Goal: Information Seeking & Learning: Learn about a topic

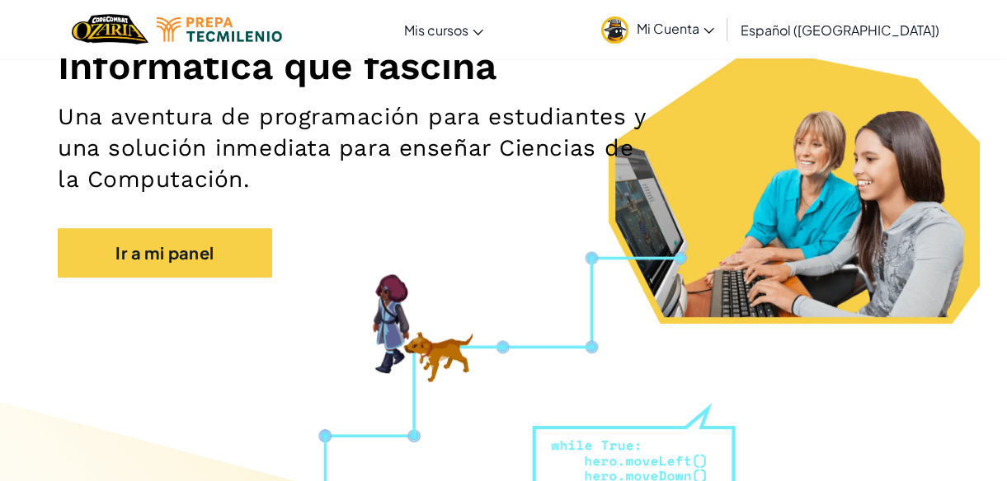
scroll to position [224, 0]
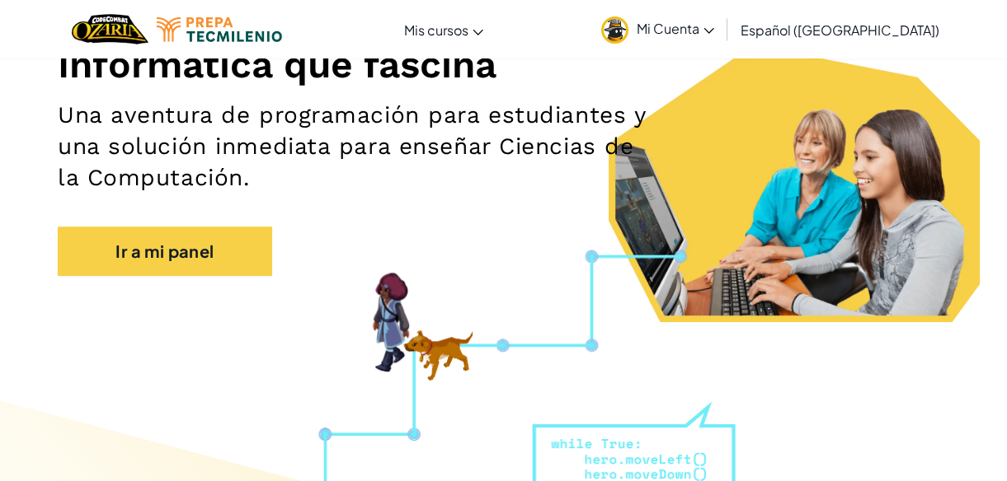
click at [42, 234] on section "Informática que fascina Una aventura de programación para estudiantes y una sol…" at bounding box center [503, 120] width 1007 height 403
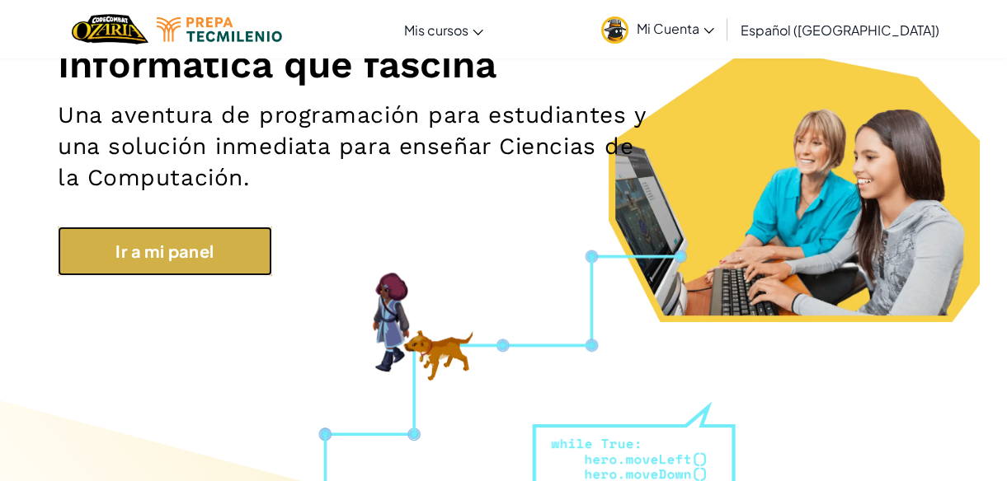
click at [125, 255] on link "Ir a mi panel" at bounding box center [165, 251] width 214 height 49
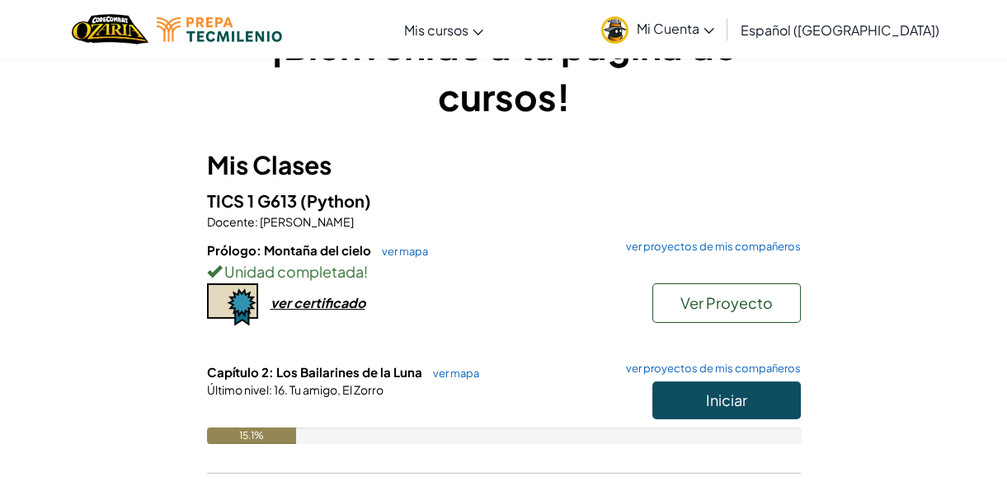
scroll to position [149, 0]
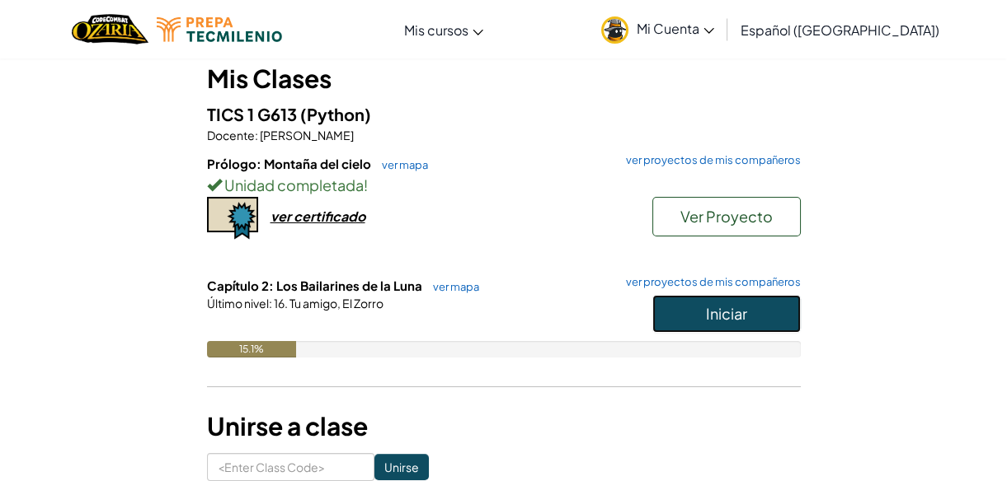
click at [717, 312] on span "Iniciar" at bounding box center [726, 313] width 41 height 19
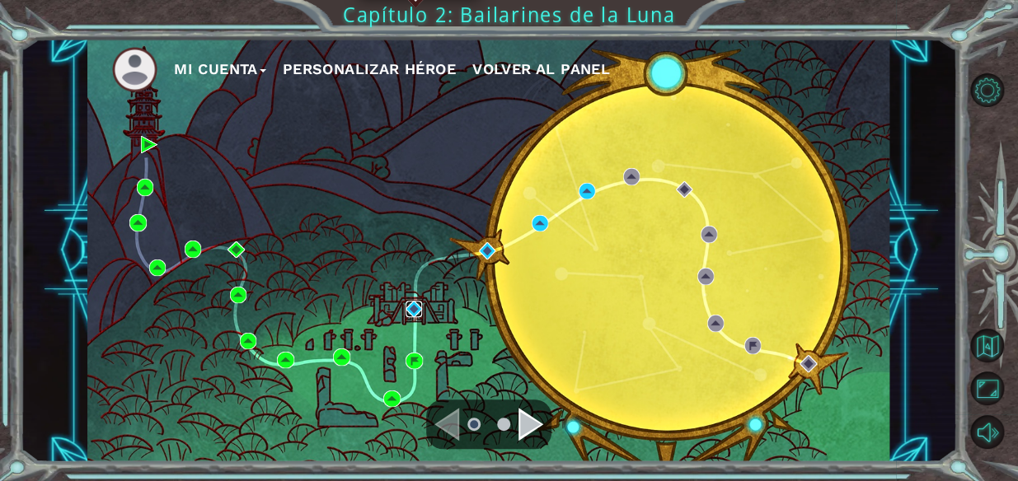
click at [418, 303] on img at bounding box center [414, 309] width 16 height 16
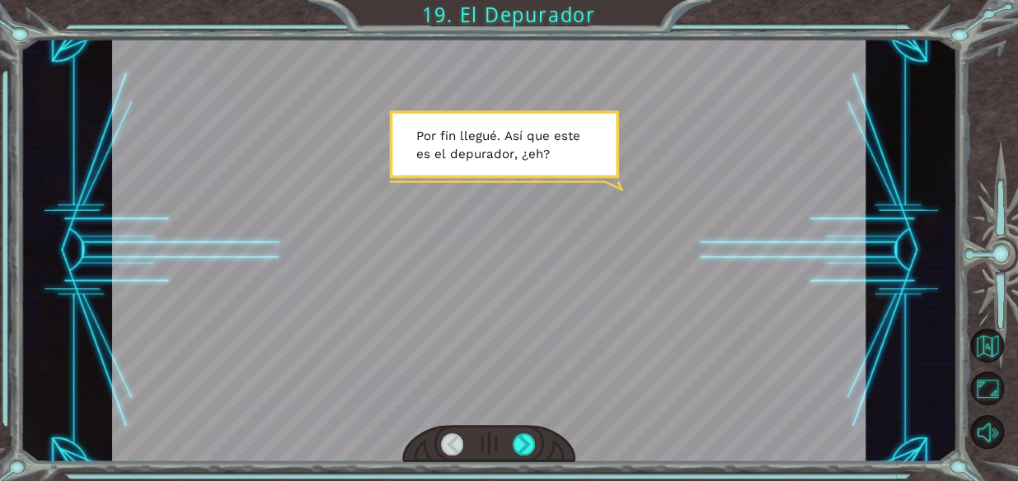
click at [509, 437] on div at bounding box center [488, 444] width 173 height 38
click at [526, 445] on div at bounding box center [524, 445] width 23 height 23
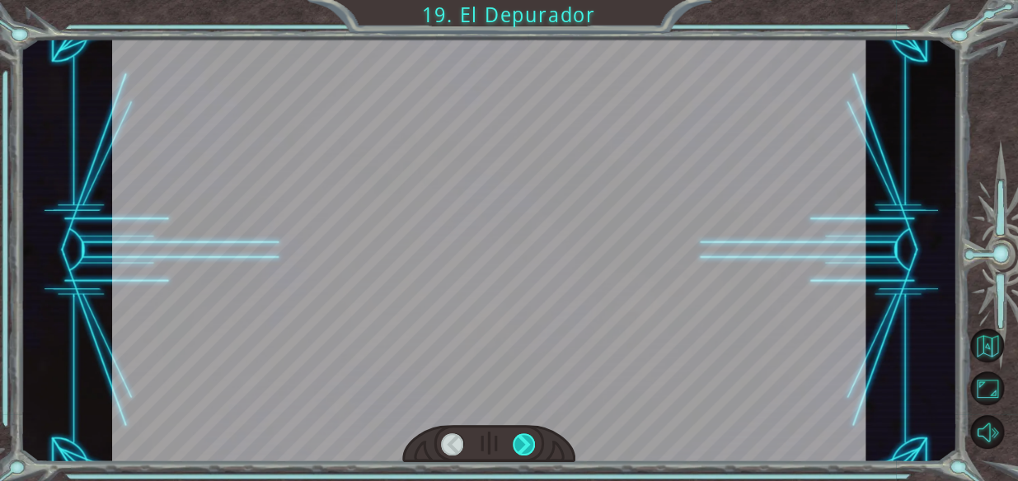
click at [526, 439] on div at bounding box center [524, 445] width 23 height 23
click at [526, 438] on div at bounding box center [524, 445] width 23 height 23
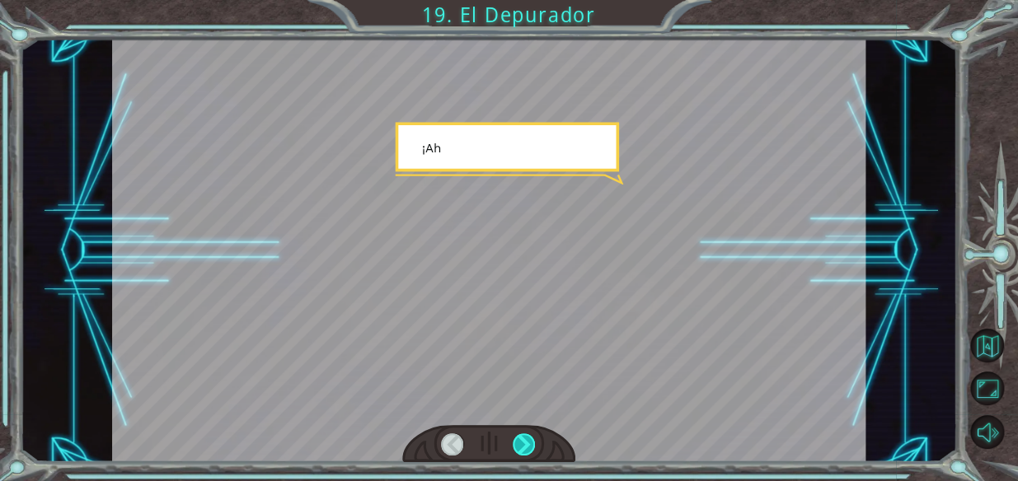
click at [526, 438] on div at bounding box center [524, 445] width 23 height 23
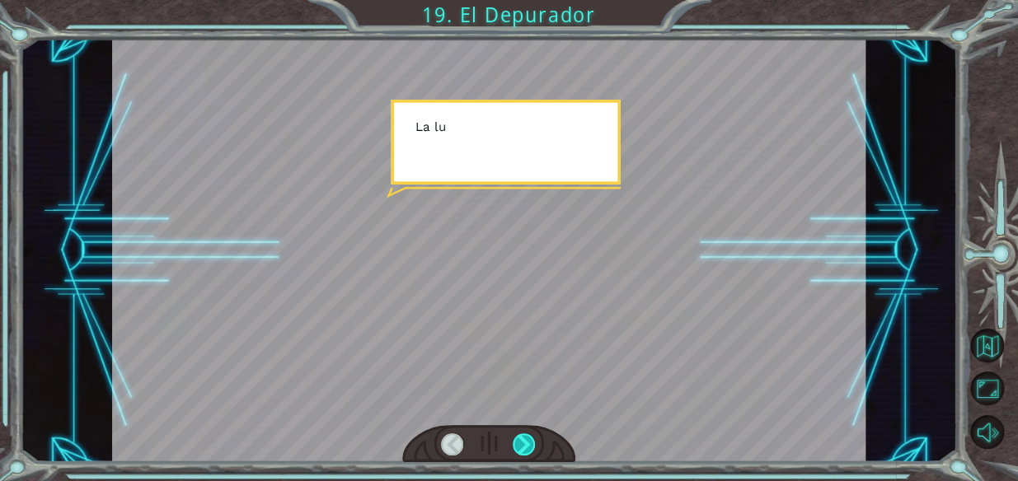
click at [526, 438] on div at bounding box center [524, 445] width 23 height 23
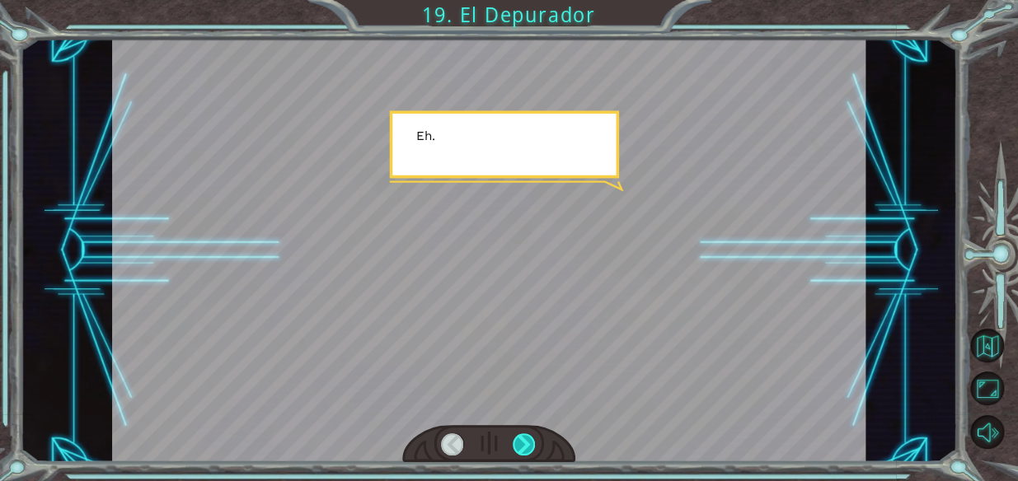
click at [526, 438] on div at bounding box center [524, 445] width 23 height 23
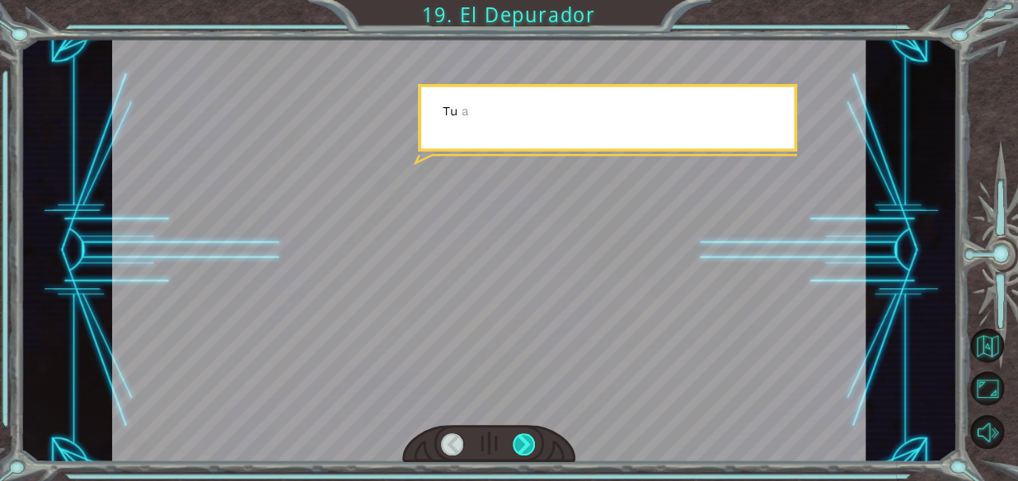
click at [526, 438] on div at bounding box center [524, 445] width 23 height 23
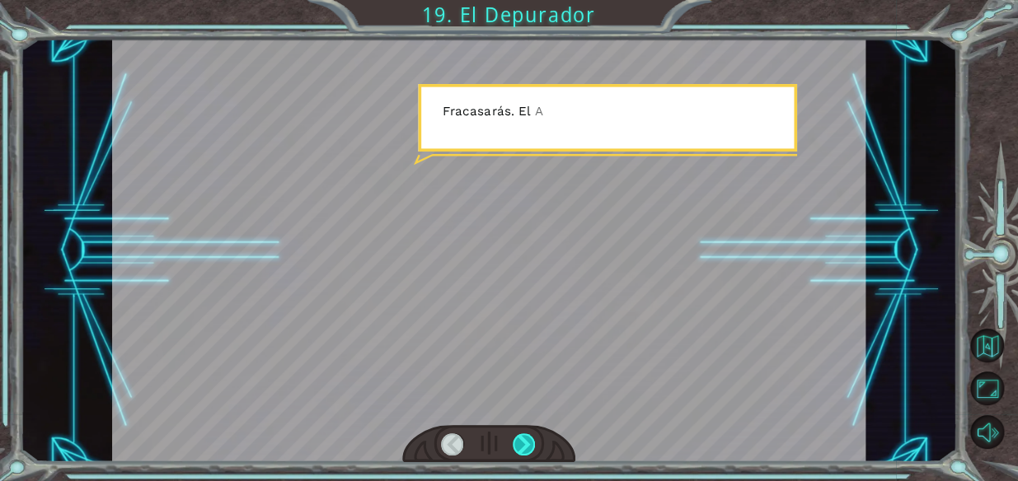
click at [526, 438] on div at bounding box center [524, 445] width 23 height 23
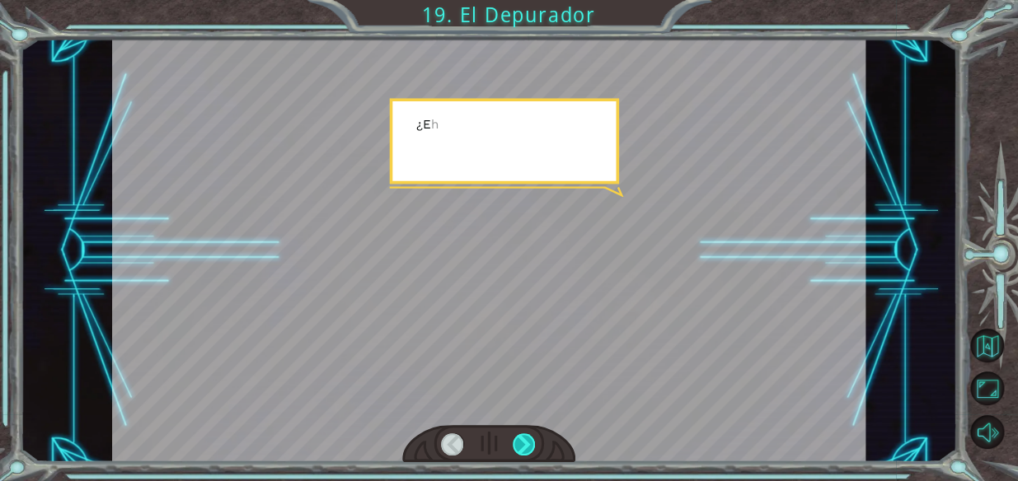
click at [526, 438] on div at bounding box center [524, 445] width 23 height 23
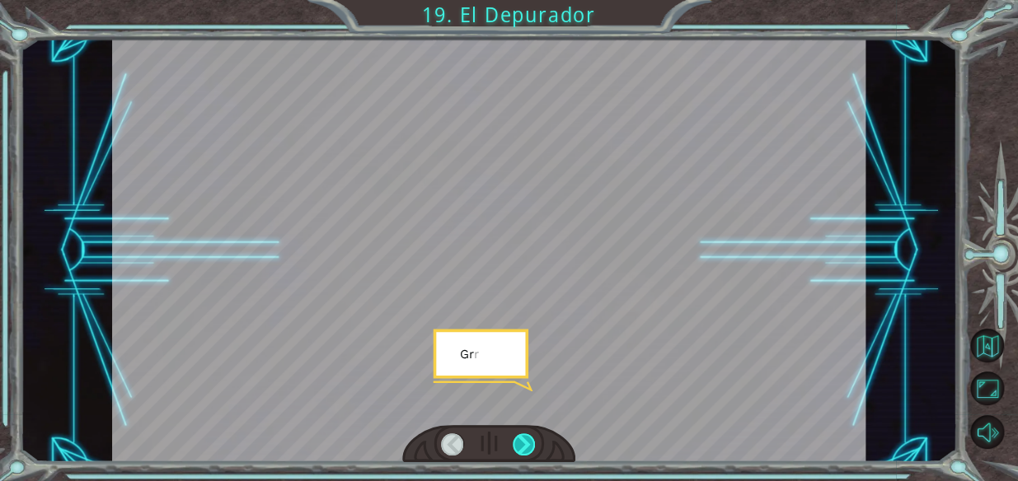
click at [526, 438] on div at bounding box center [524, 445] width 23 height 23
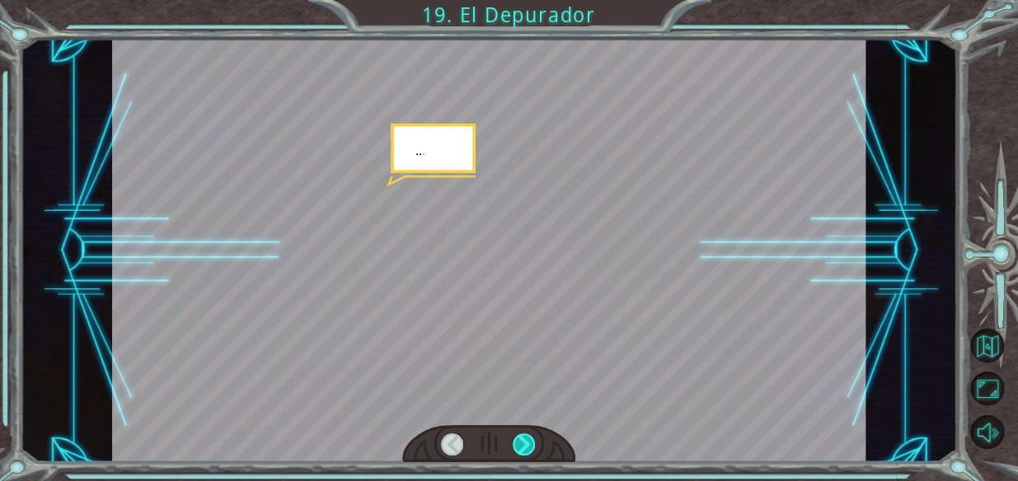
click at [526, 438] on div at bounding box center [524, 445] width 23 height 23
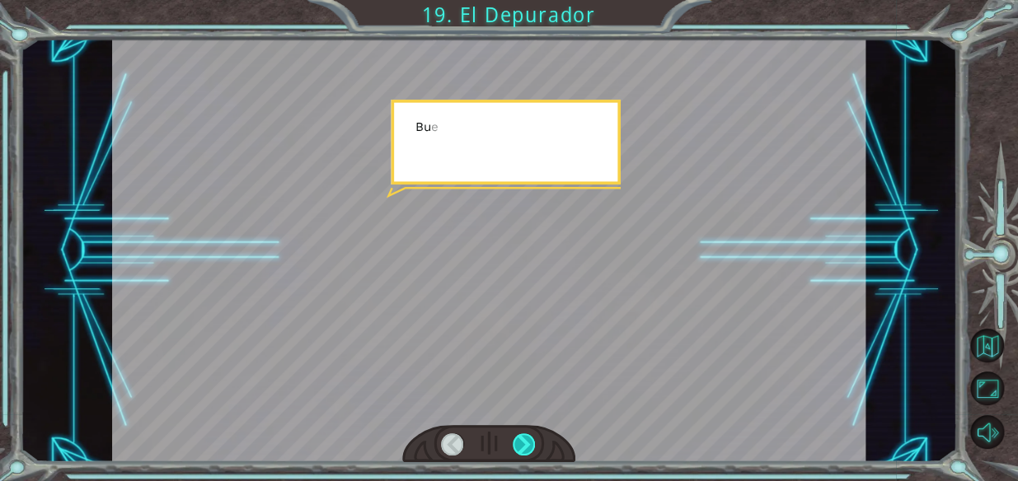
click at [526, 438] on div at bounding box center [524, 445] width 23 height 23
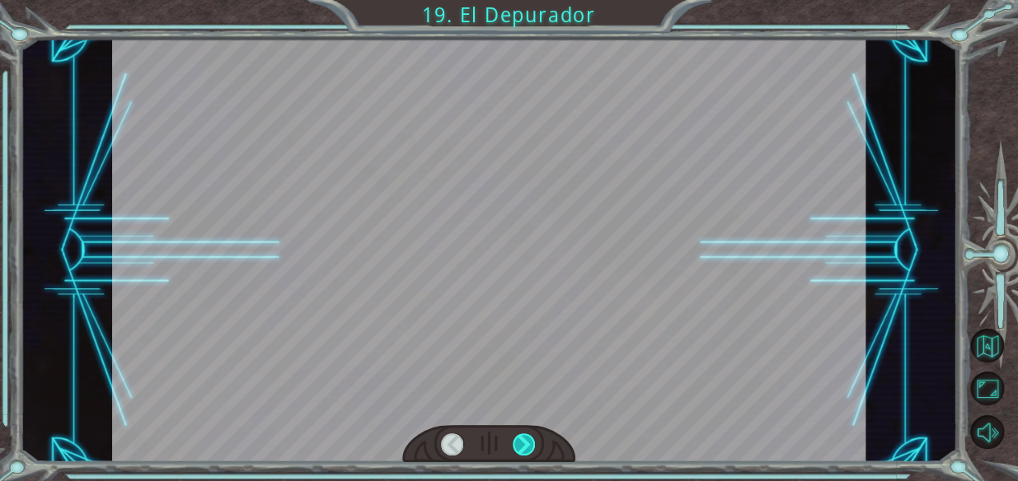
click at [526, 438] on div at bounding box center [524, 445] width 23 height 23
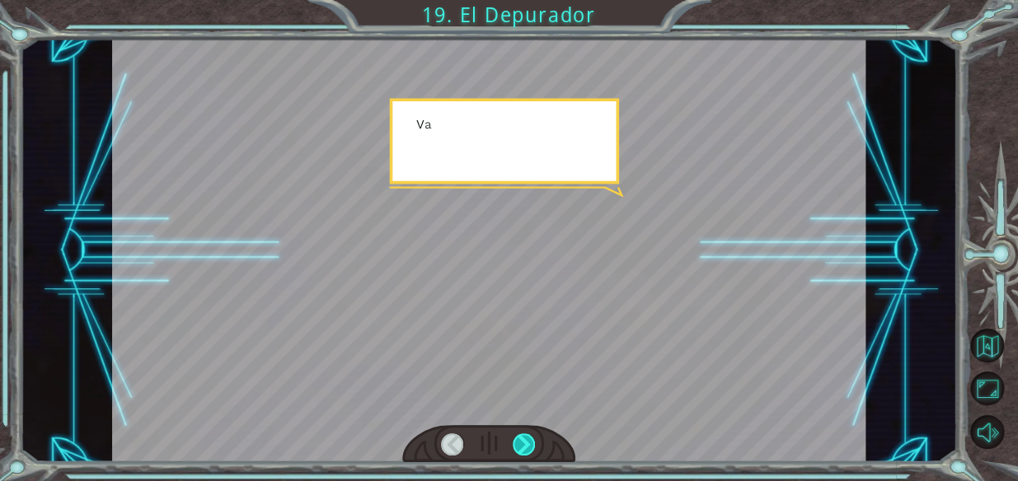
click at [526, 438] on div at bounding box center [524, 445] width 23 height 23
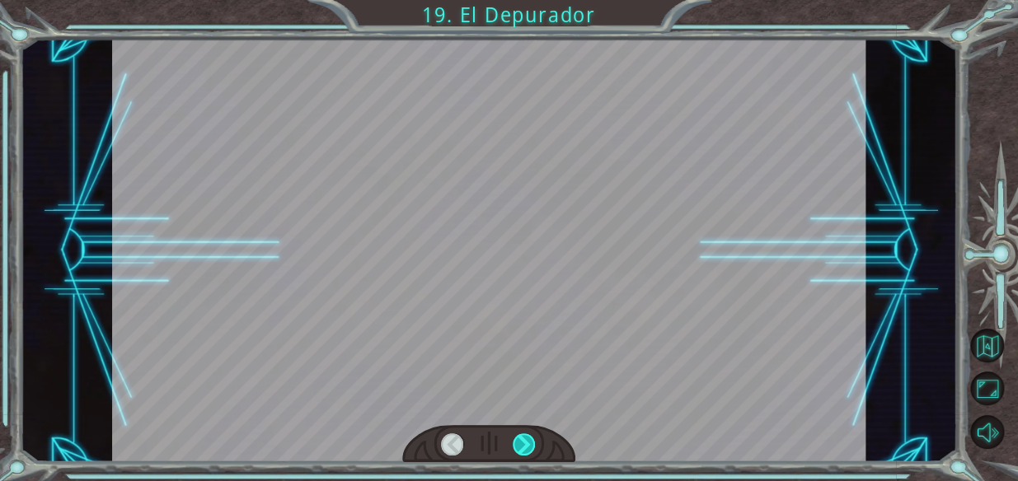
click at [526, 438] on div at bounding box center [524, 445] width 23 height 23
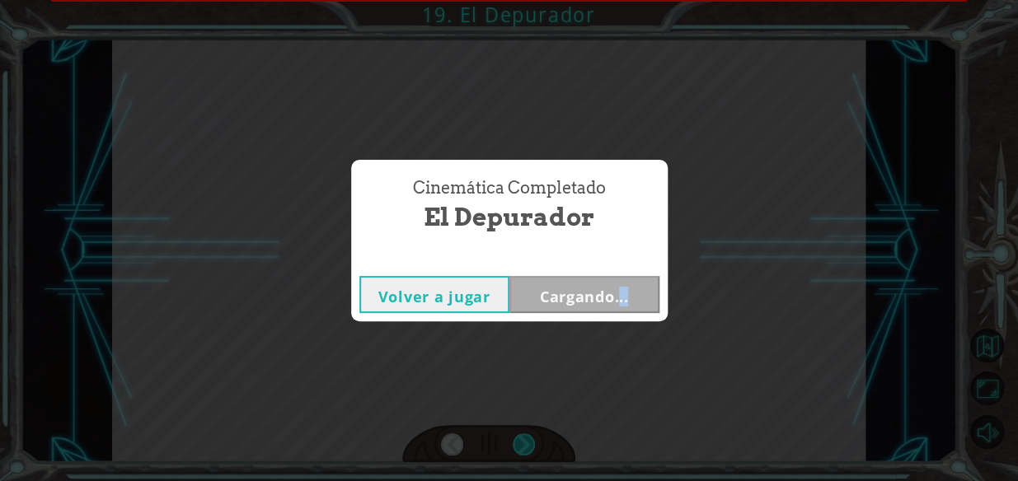
click at [526, 438] on div "Cinemática Completado El Depurador Volver a jugar Cargando..." at bounding box center [509, 240] width 1018 height 481
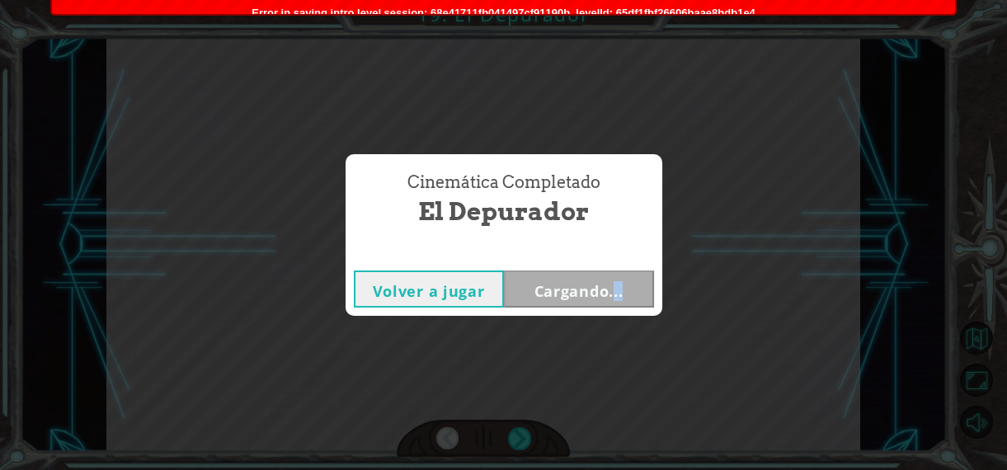
click at [526, 438] on div "Cinemática Completado El Depurador Volver a jugar Cargando..." at bounding box center [503, 235] width 1007 height 470
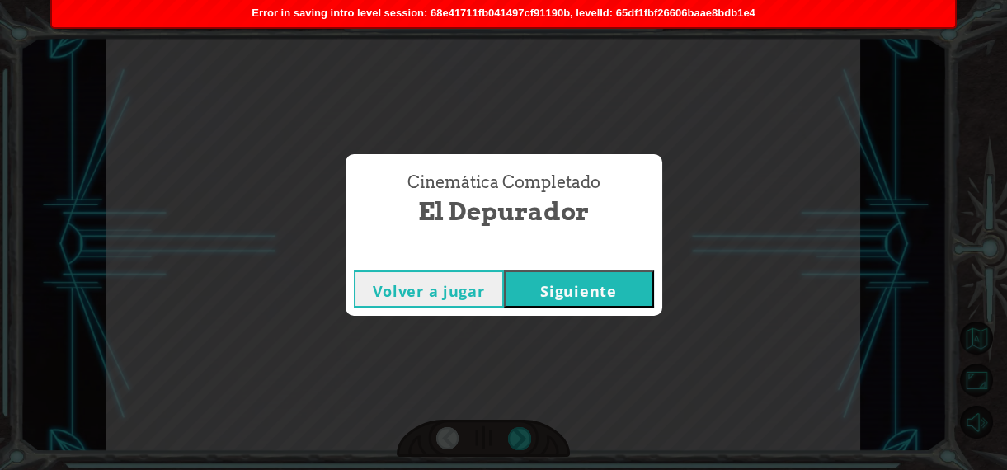
drag, startPoint x: 526, startPoint y: 438, endPoint x: 661, endPoint y: 262, distance: 221.6
click at [661, 262] on div "Cinemática Completado El Depurador Volver a jugar Siguiente" at bounding box center [503, 235] width 1007 height 470
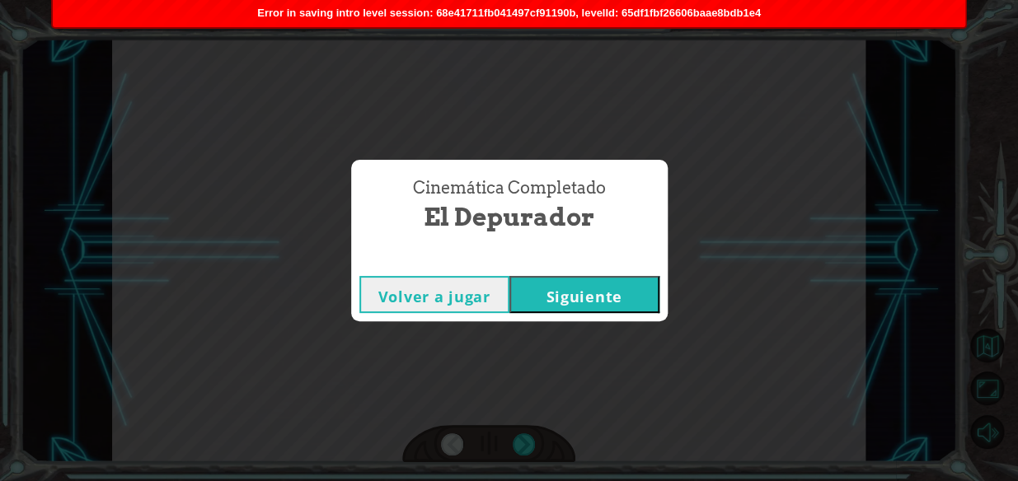
drag, startPoint x: 661, startPoint y: 262, endPoint x: 628, endPoint y: 297, distance: 47.8
click at [628, 297] on button "Siguiente" at bounding box center [584, 294] width 150 height 37
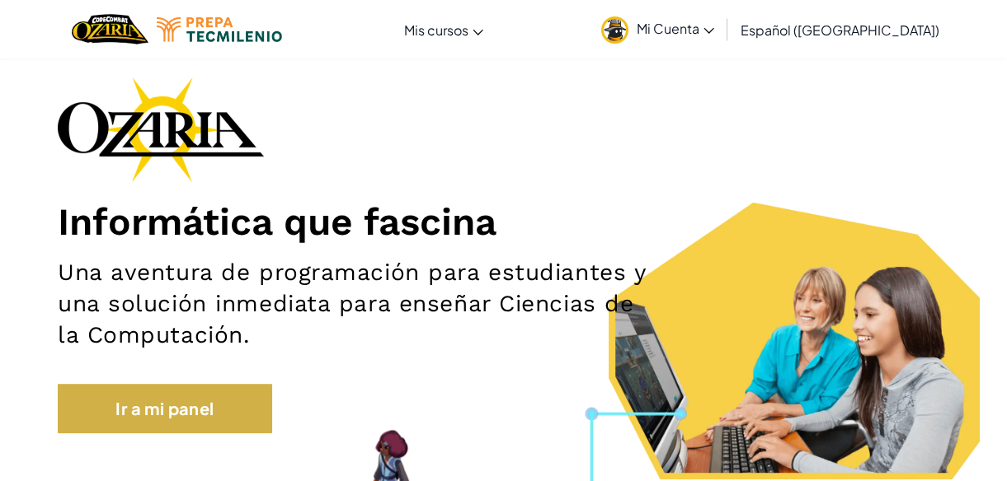
scroll to position [149, 0]
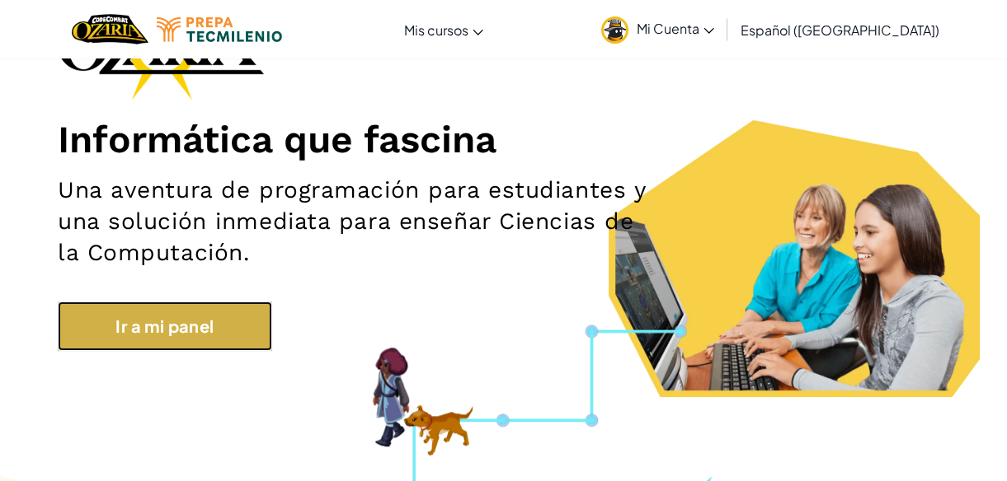
click at [168, 326] on link "Ir a mi panel" at bounding box center [165, 326] width 214 height 49
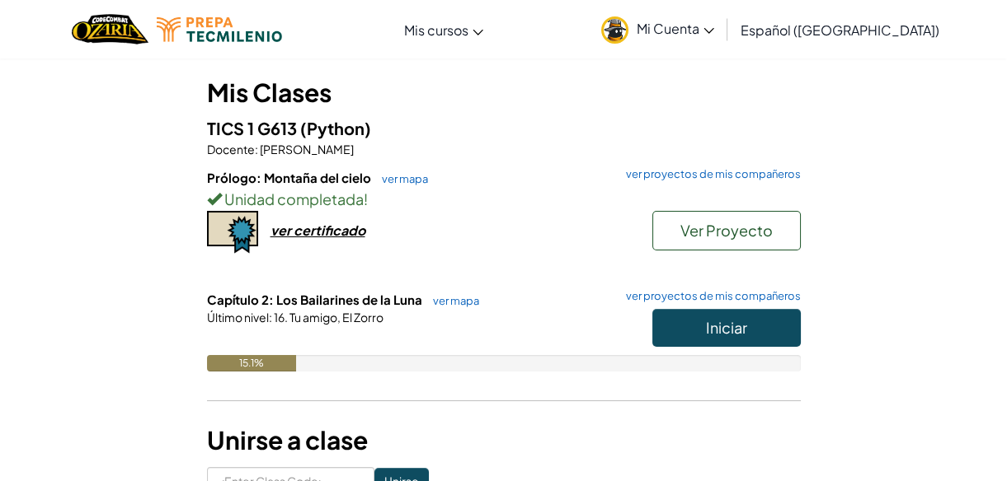
scroll to position [149, 0]
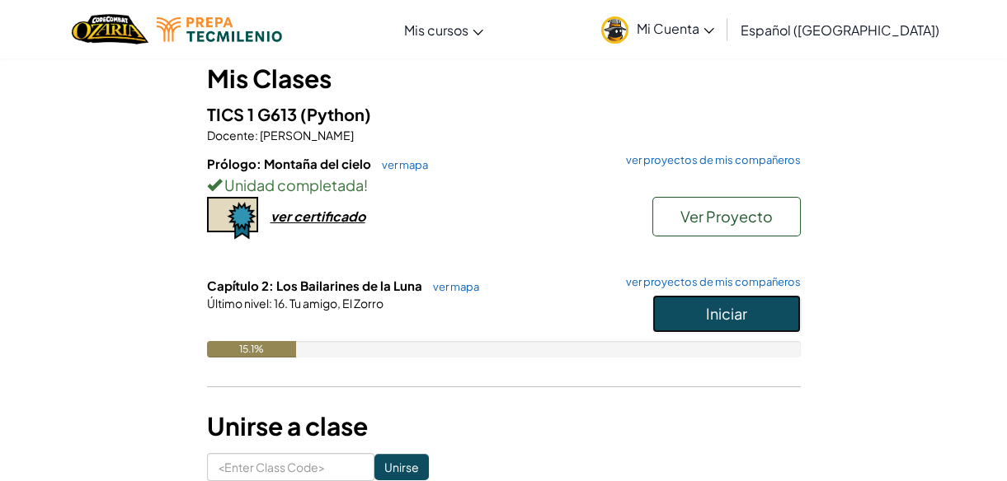
click at [664, 317] on button "Iniciar" at bounding box center [726, 314] width 148 height 38
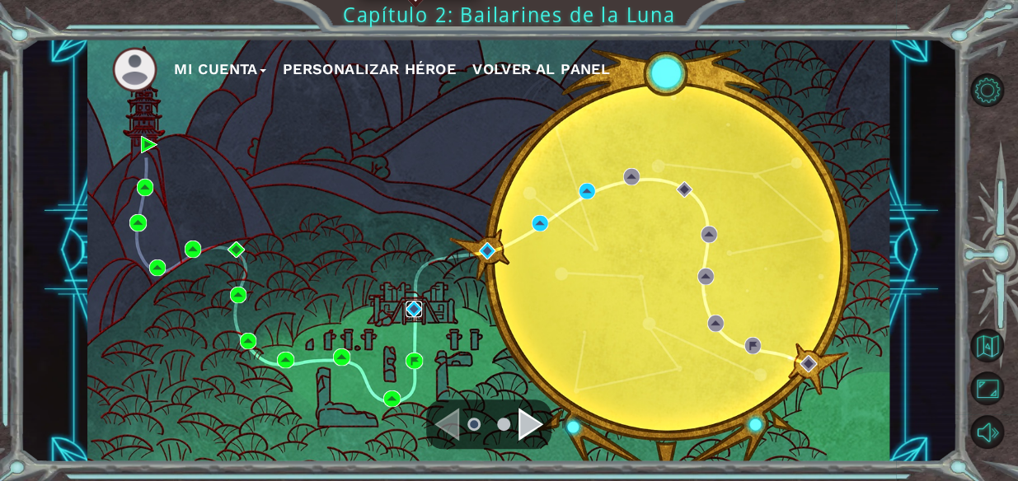
click at [407, 307] on img at bounding box center [414, 309] width 16 height 16
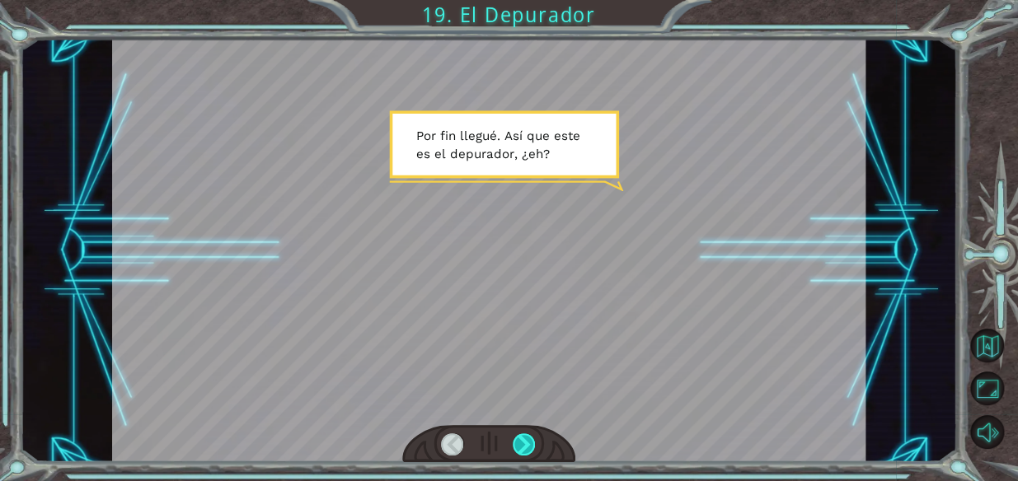
click at [533, 443] on div at bounding box center [524, 445] width 23 height 23
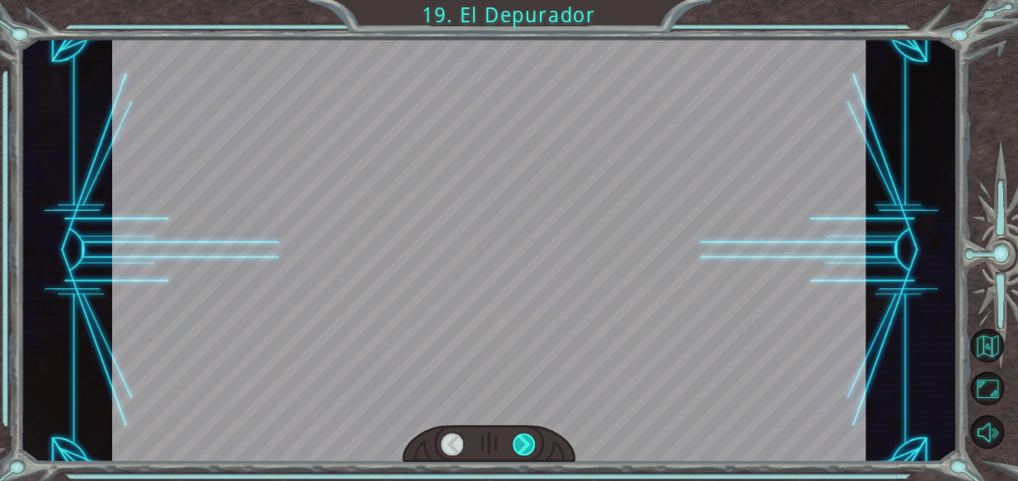
click at [533, 443] on div at bounding box center [524, 445] width 23 height 23
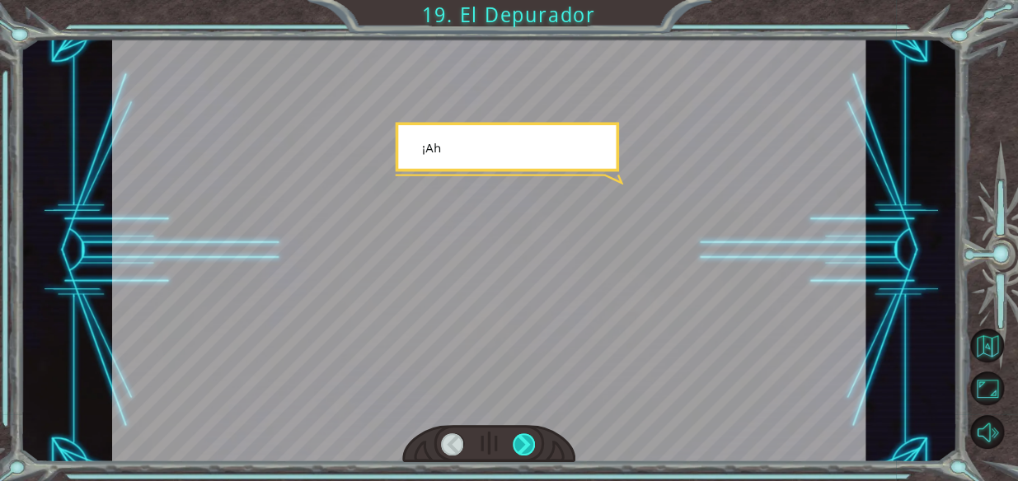
click at [533, 443] on div at bounding box center [524, 445] width 23 height 23
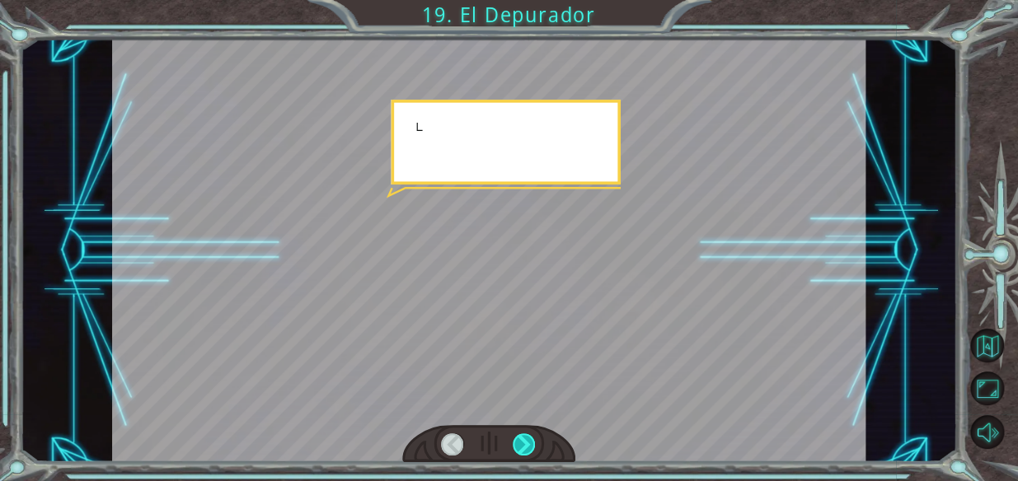
click at [533, 443] on div at bounding box center [524, 445] width 23 height 23
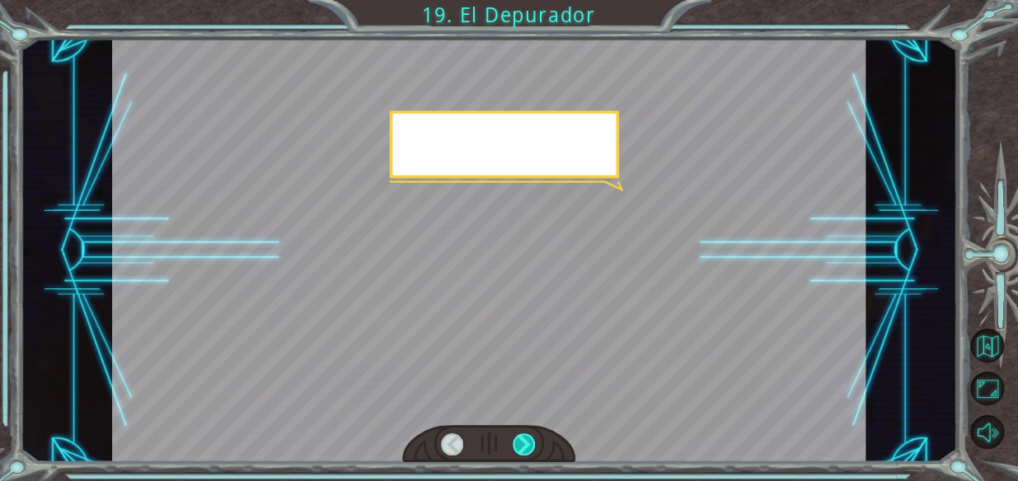
click at [533, 443] on div at bounding box center [524, 445] width 23 height 23
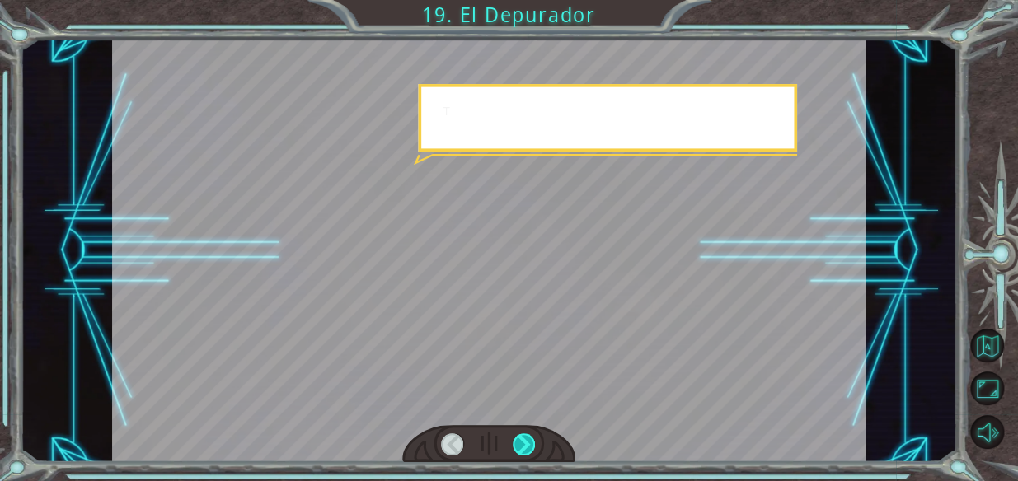
click at [533, 443] on div at bounding box center [524, 445] width 23 height 23
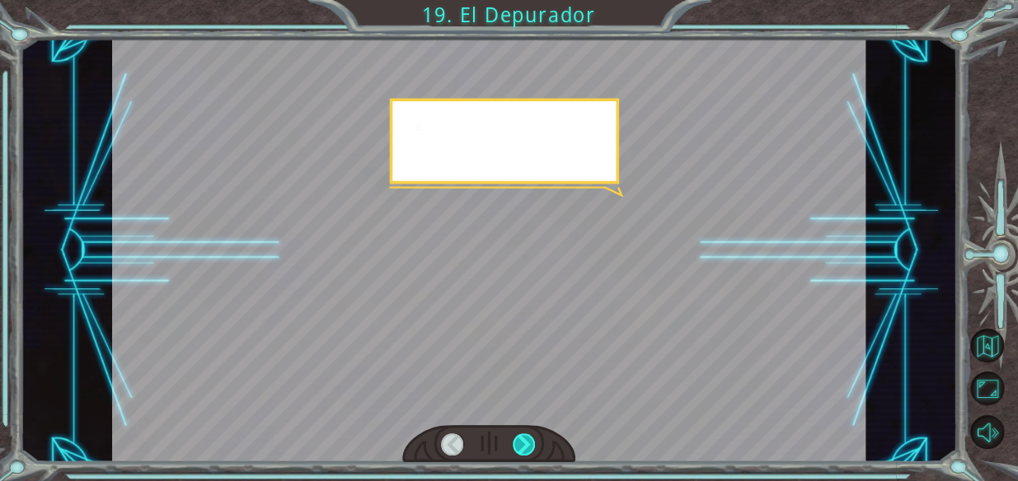
click at [533, 443] on div at bounding box center [524, 445] width 23 height 23
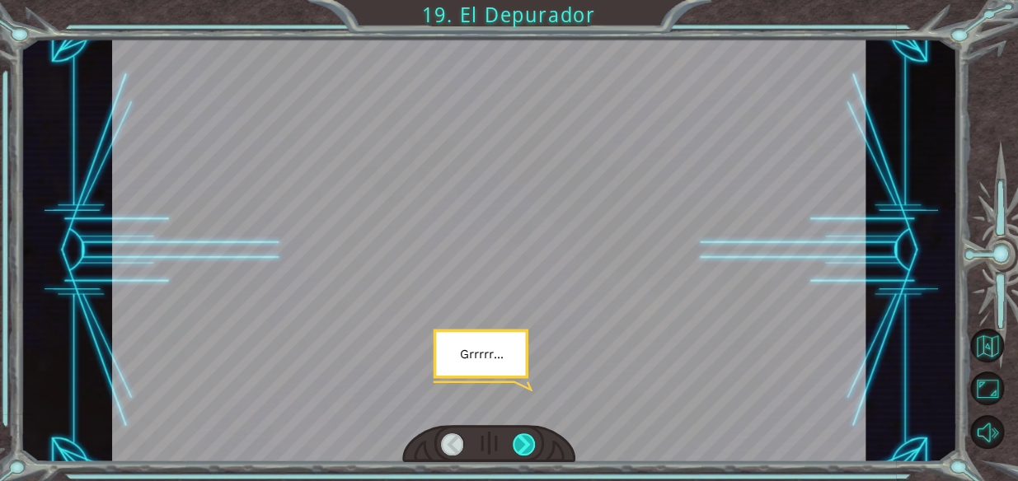
click at [533, 443] on div at bounding box center [524, 445] width 23 height 23
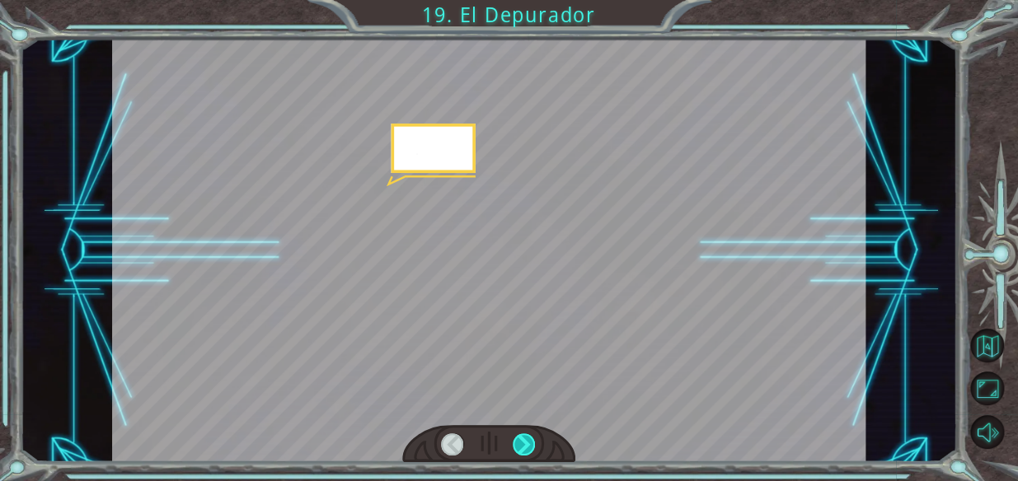
click at [533, 443] on div at bounding box center [524, 445] width 23 height 23
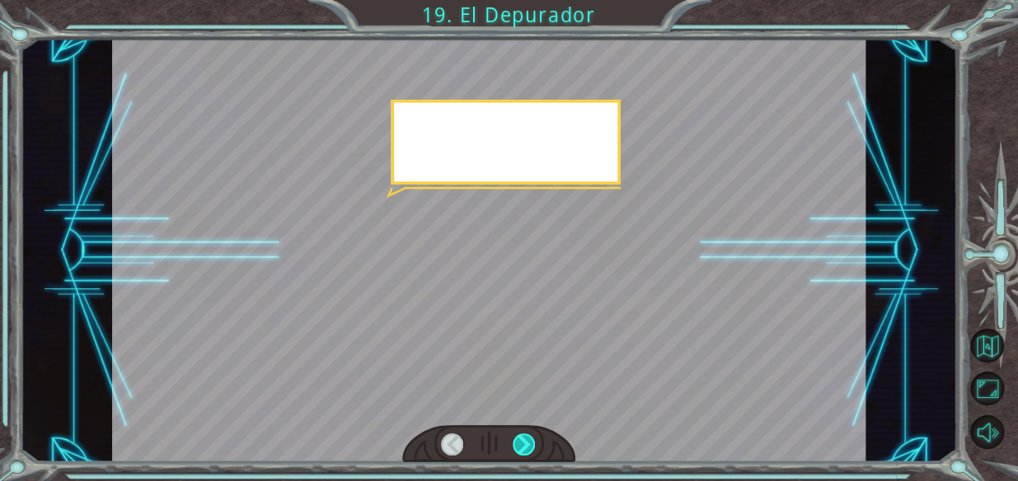
click at [533, 443] on div at bounding box center [524, 445] width 23 height 23
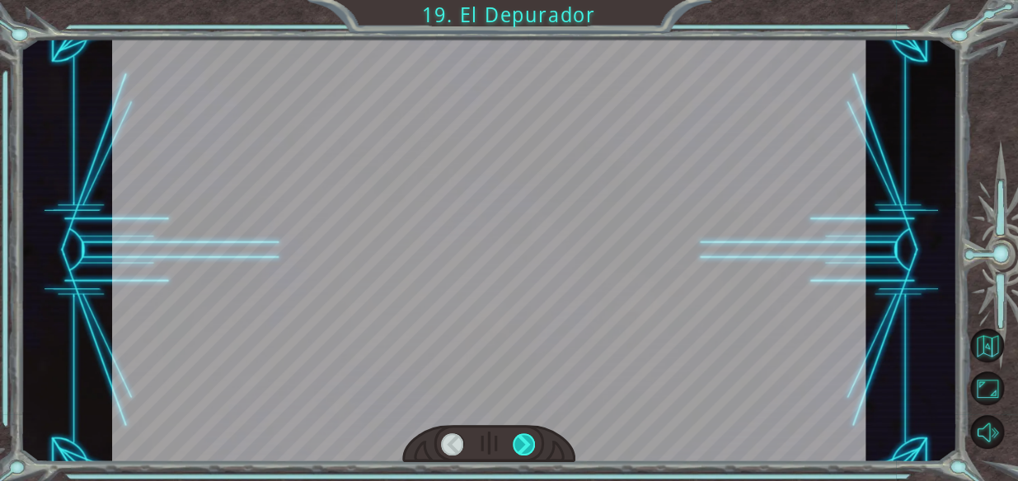
click at [533, 443] on div at bounding box center [524, 445] width 23 height 23
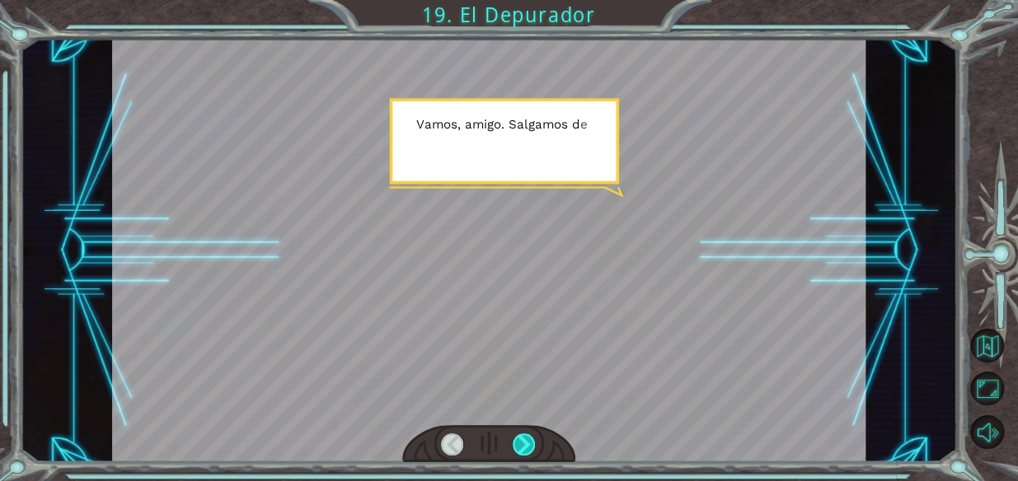
click at [533, 443] on div at bounding box center [524, 445] width 23 height 23
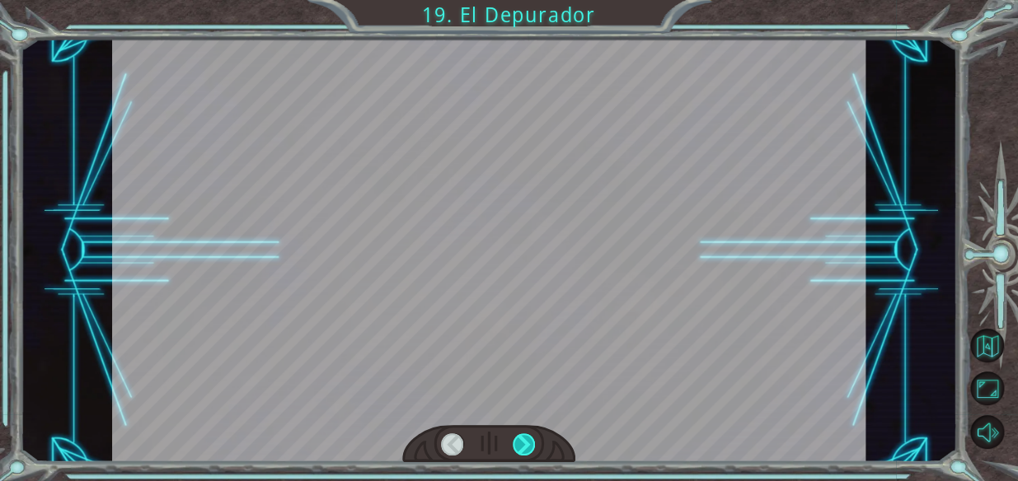
click at [533, 443] on div at bounding box center [524, 445] width 23 height 23
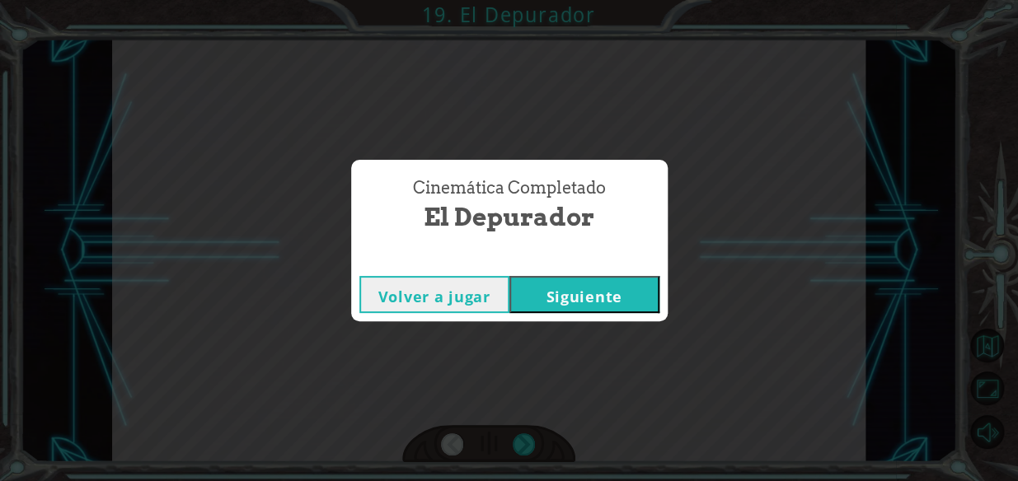
click at [590, 287] on button "Siguiente" at bounding box center [584, 294] width 150 height 37
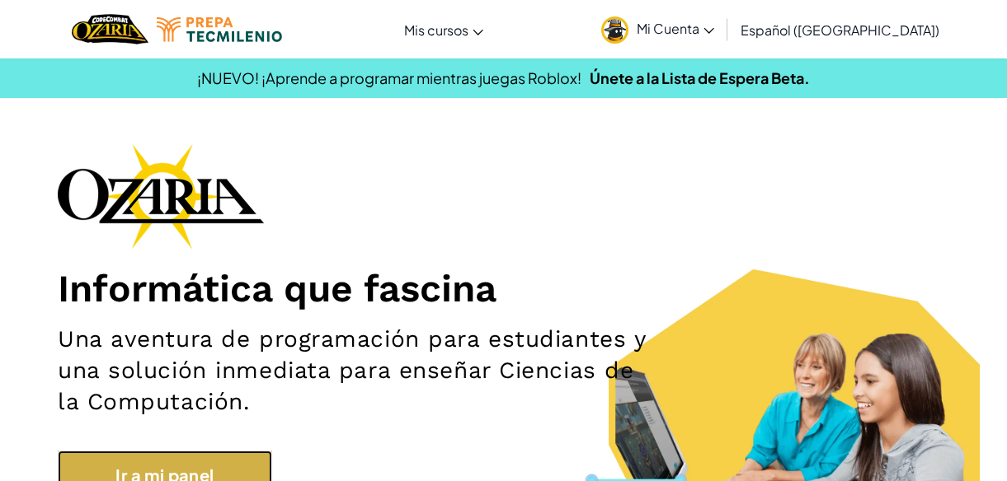
click at [128, 478] on link "Ir a mi panel" at bounding box center [165, 475] width 214 height 49
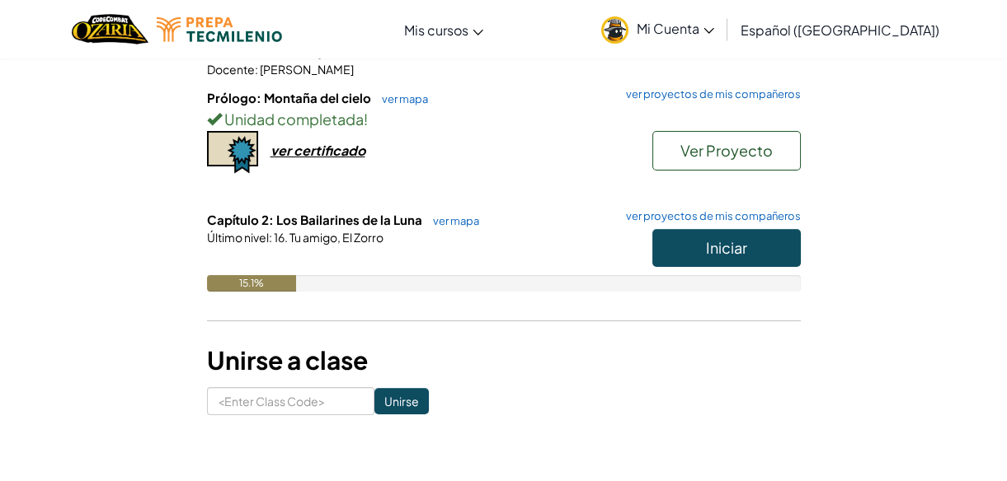
scroll to position [224, 0]
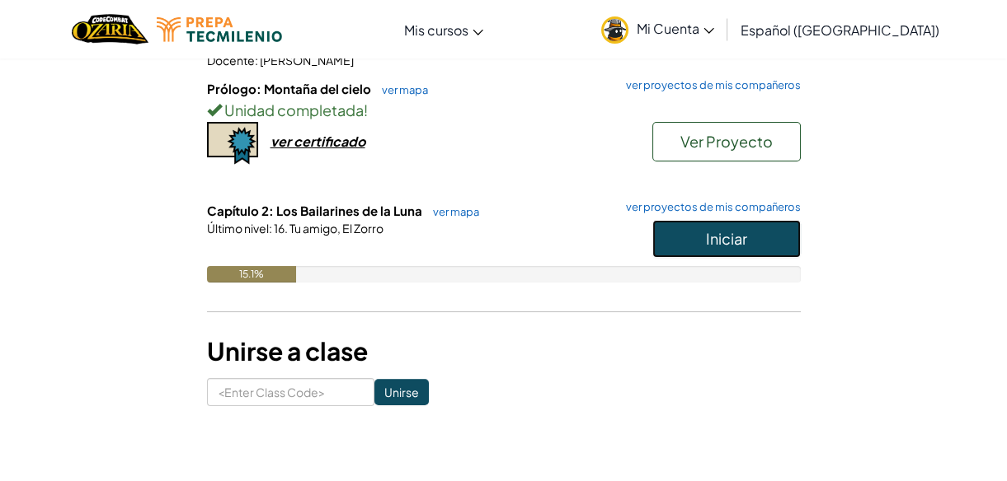
click at [684, 245] on button "Iniciar" at bounding box center [726, 239] width 148 height 38
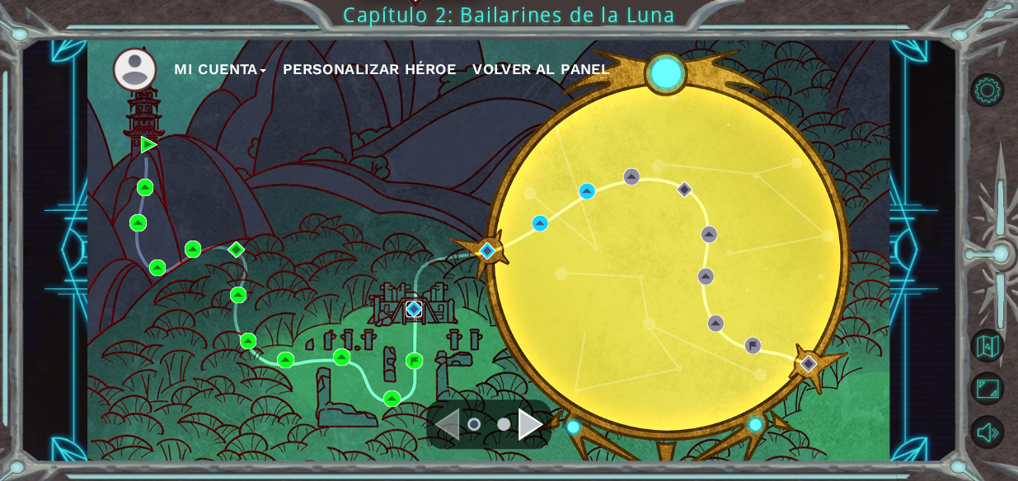
click at [409, 313] on img at bounding box center [414, 309] width 16 height 16
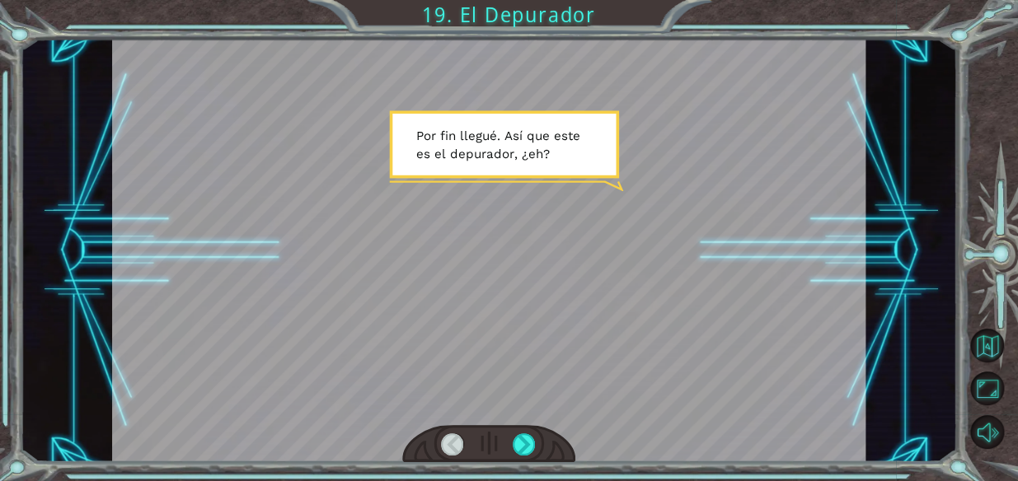
click at [544, 433] on div at bounding box center [488, 444] width 173 height 38
click at [524, 439] on div at bounding box center [524, 445] width 23 height 23
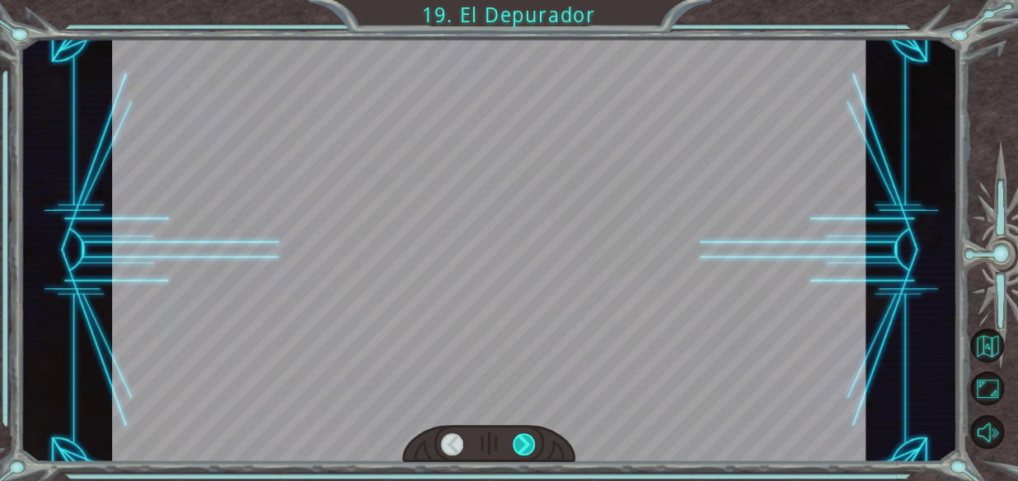
click at [524, 439] on div at bounding box center [524, 445] width 23 height 23
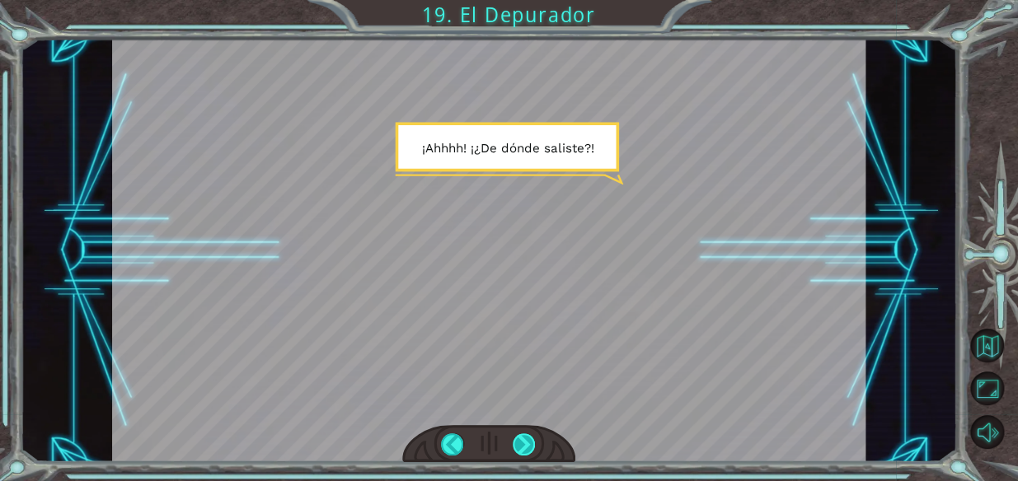
drag, startPoint x: 542, startPoint y: 424, endPoint x: 528, endPoint y: 434, distance: 18.3
click at [532, 434] on div at bounding box center [489, 251] width 754 height 424
drag, startPoint x: 528, startPoint y: 434, endPoint x: 517, endPoint y: 434, distance: 10.7
click at [517, 434] on div at bounding box center [524, 445] width 23 height 23
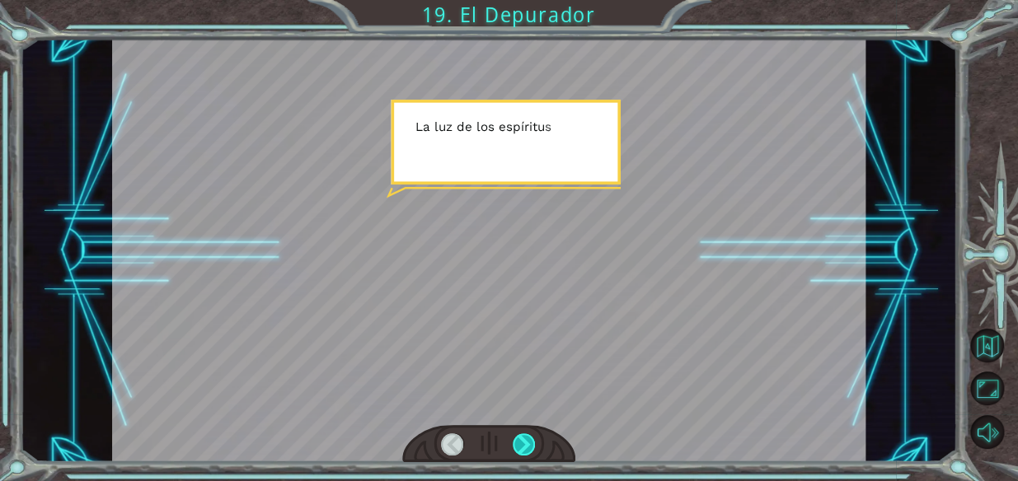
click at [519, 434] on div at bounding box center [524, 445] width 23 height 23
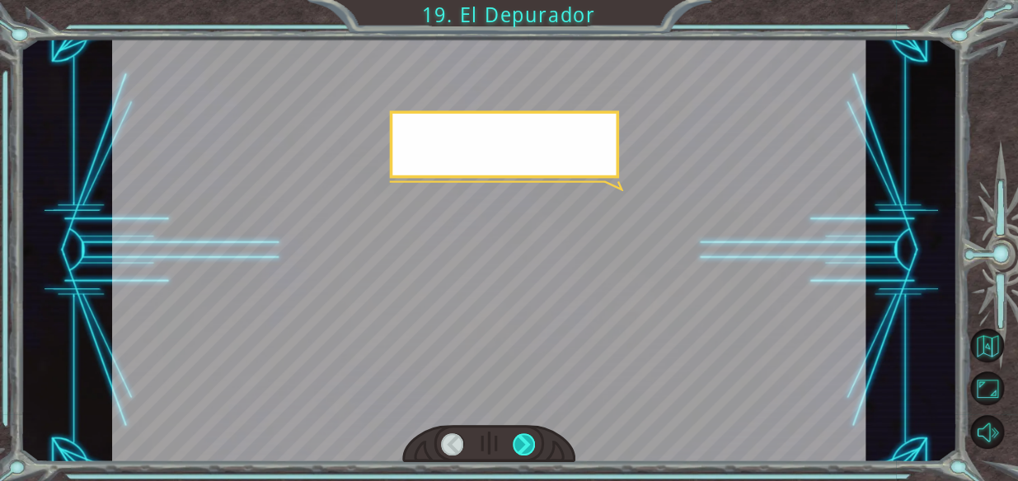
click at [519, 434] on div at bounding box center [524, 445] width 23 height 23
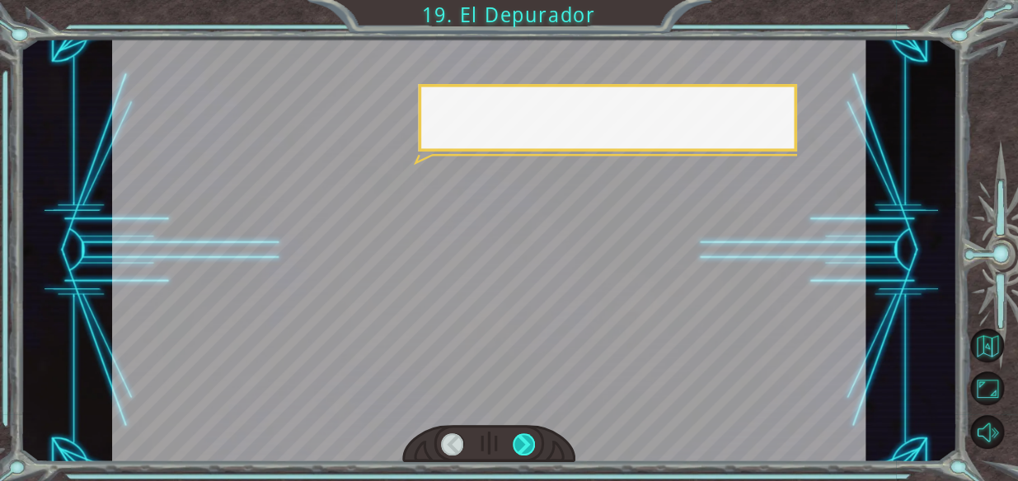
click at [516, 434] on div at bounding box center [524, 445] width 23 height 23
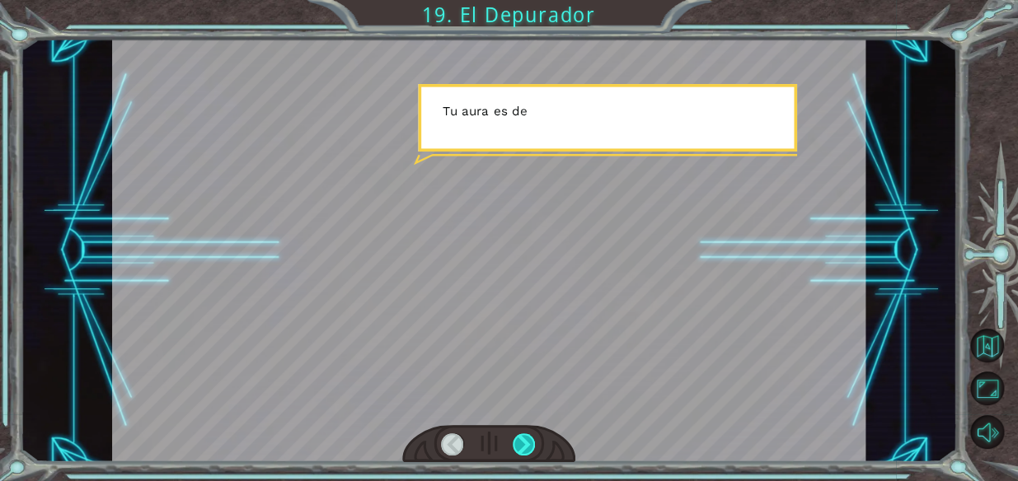
click at [516, 434] on div at bounding box center [524, 445] width 23 height 23
click at [524, 434] on div at bounding box center [524, 445] width 23 height 23
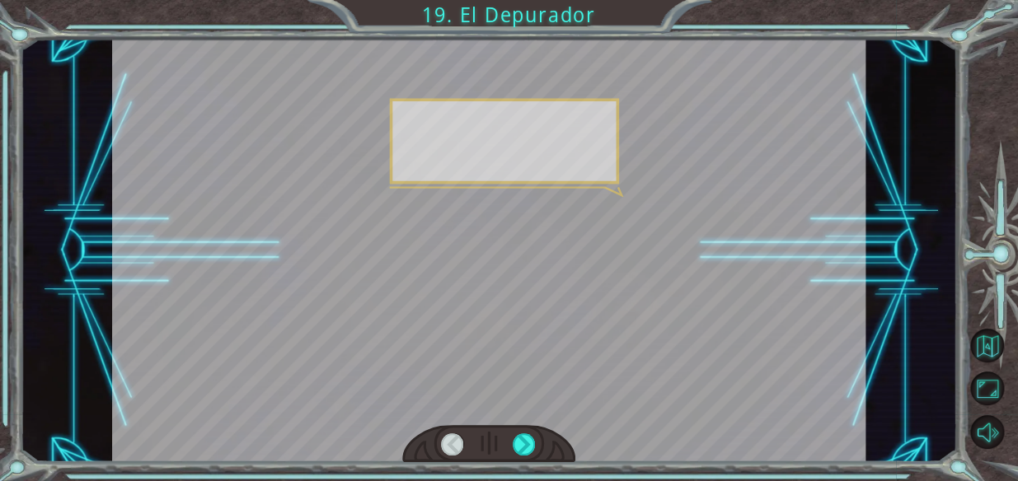
click at [524, 427] on div at bounding box center [488, 444] width 173 height 38
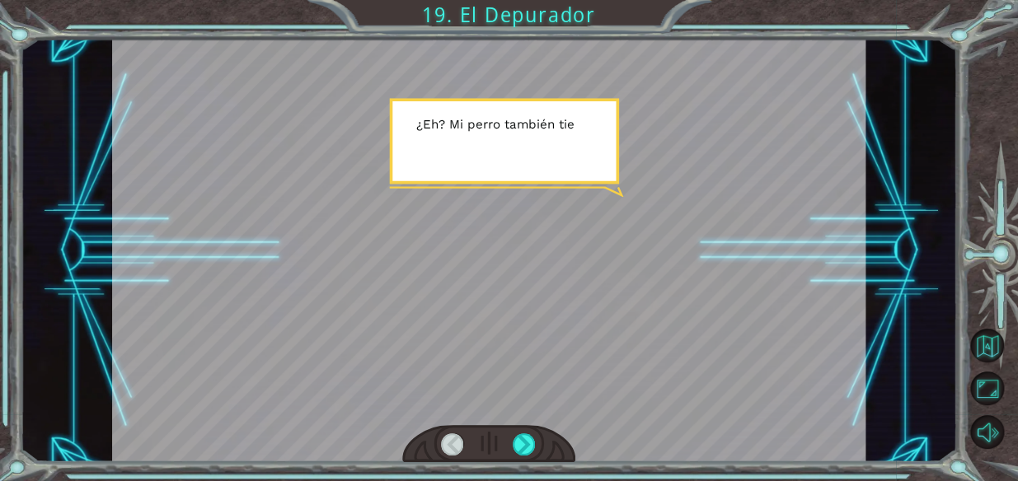
click at [526, 430] on div at bounding box center [488, 444] width 173 height 38
click at [526, 440] on div at bounding box center [524, 445] width 23 height 23
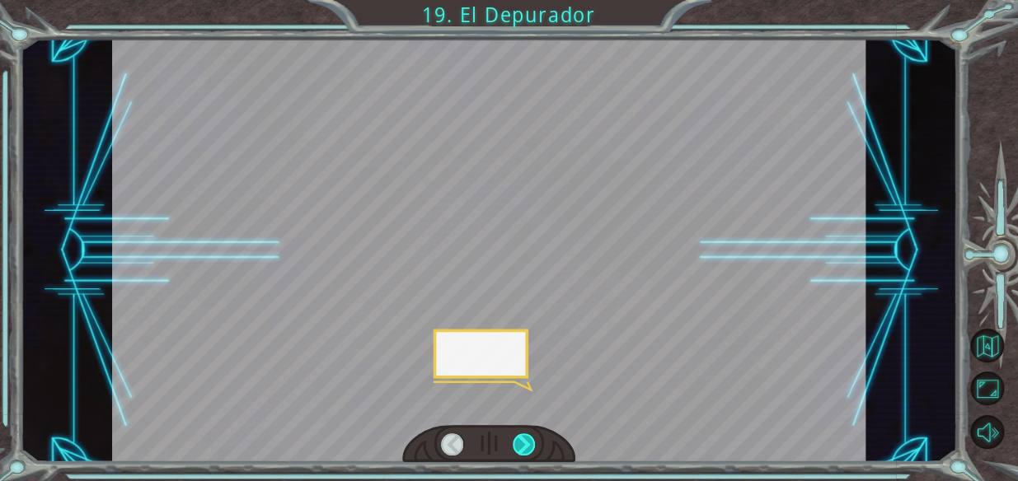
click at [526, 440] on div at bounding box center [524, 445] width 23 height 23
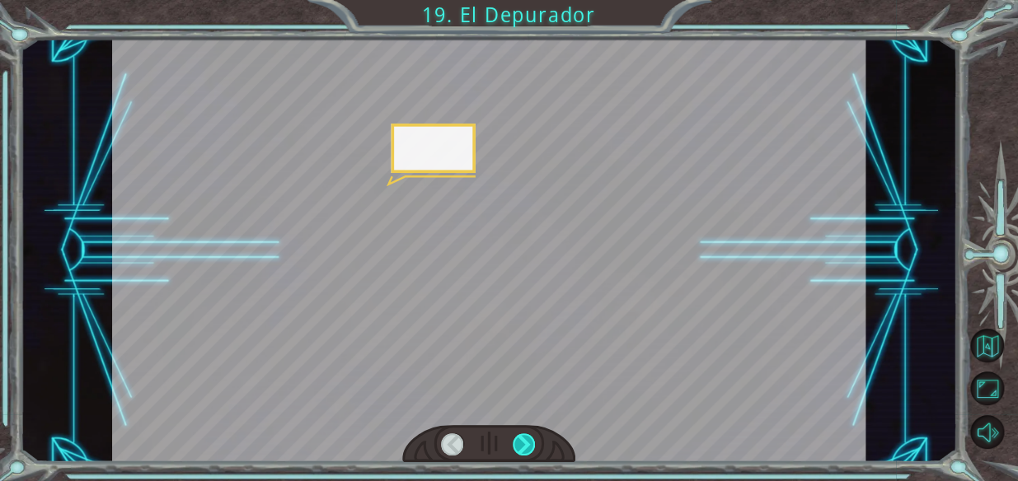
click at [526, 440] on div at bounding box center [524, 445] width 23 height 23
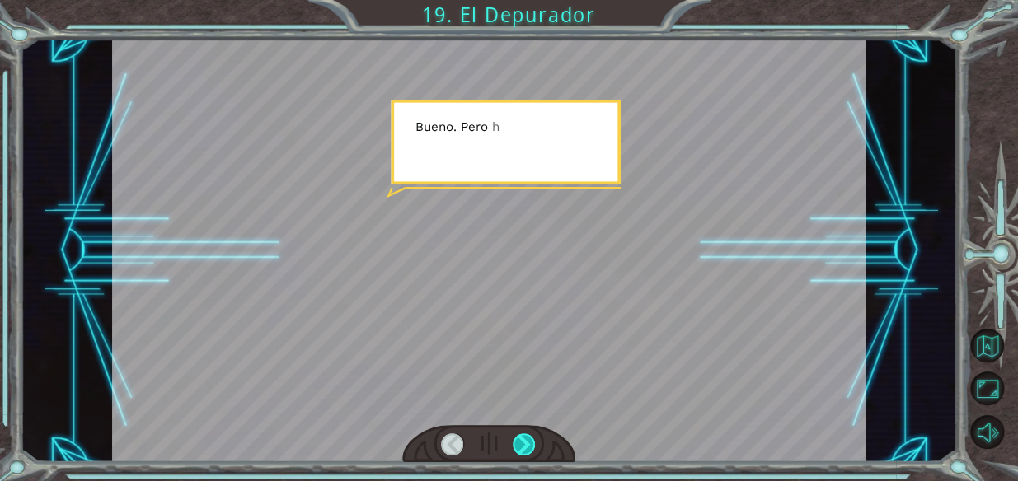
click at [526, 440] on div at bounding box center [524, 445] width 23 height 23
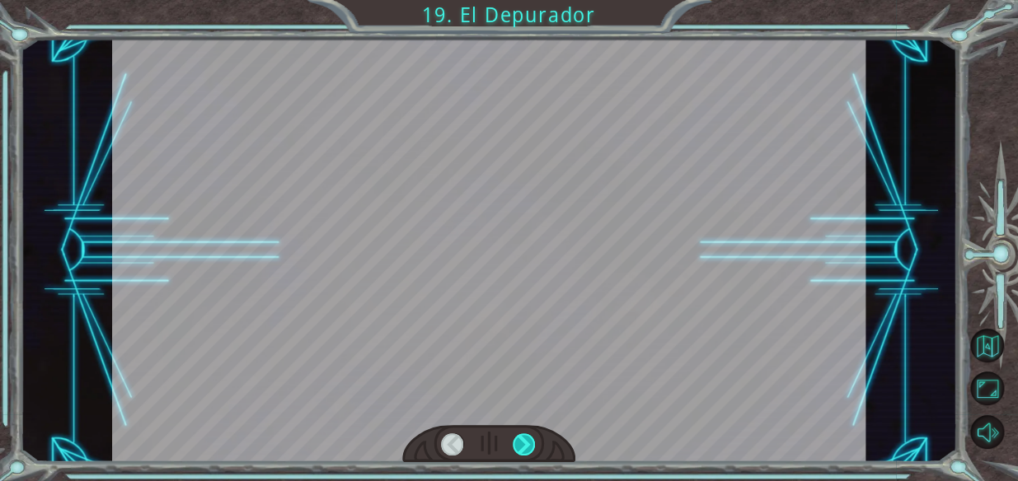
click at [526, 440] on div at bounding box center [524, 445] width 23 height 23
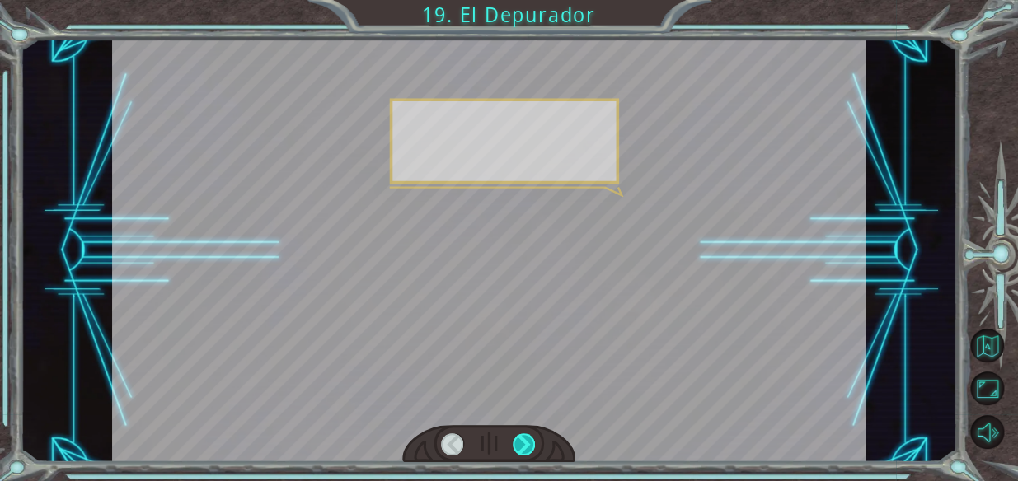
click at [526, 440] on div at bounding box center [524, 445] width 23 height 23
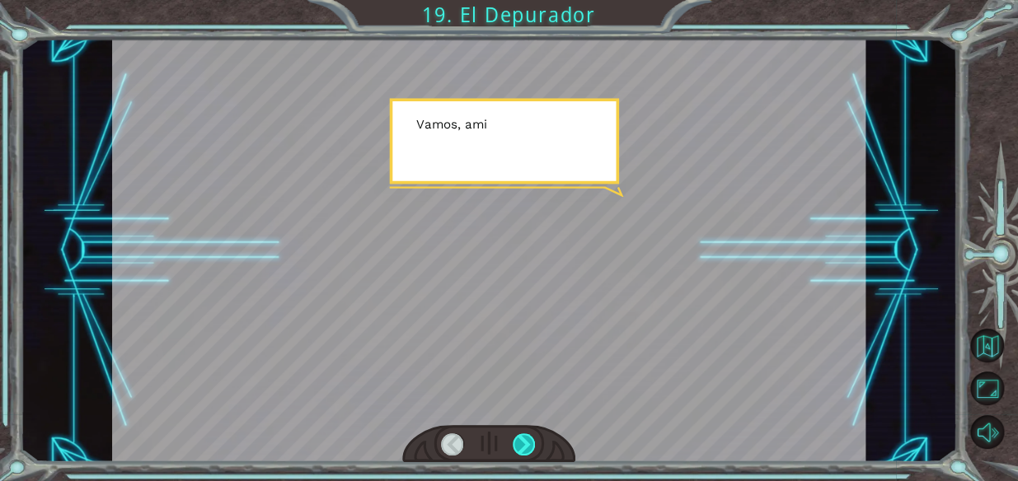
click at [519, 434] on div at bounding box center [524, 445] width 23 height 23
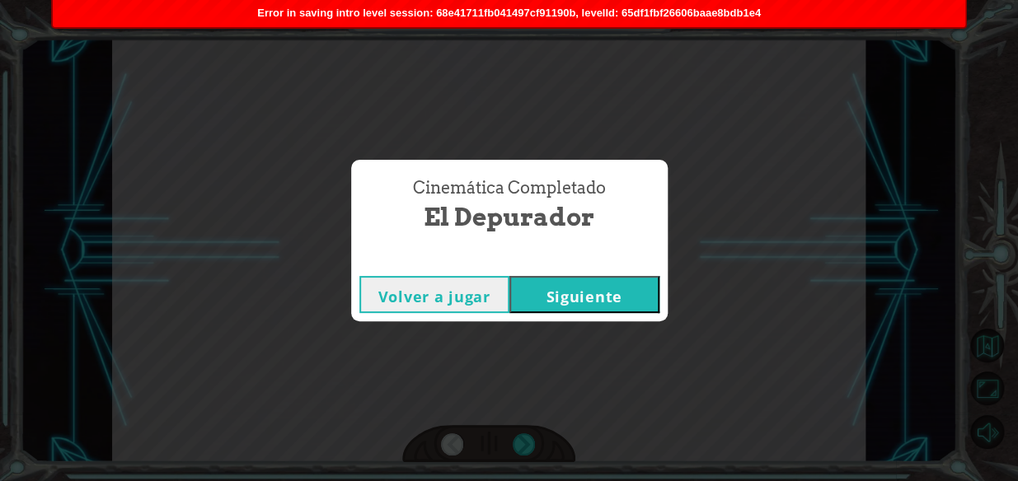
drag, startPoint x: 578, startPoint y: 289, endPoint x: 564, endPoint y: 280, distance: 16.7
click at [565, 280] on button "Siguiente" at bounding box center [584, 294] width 150 height 37
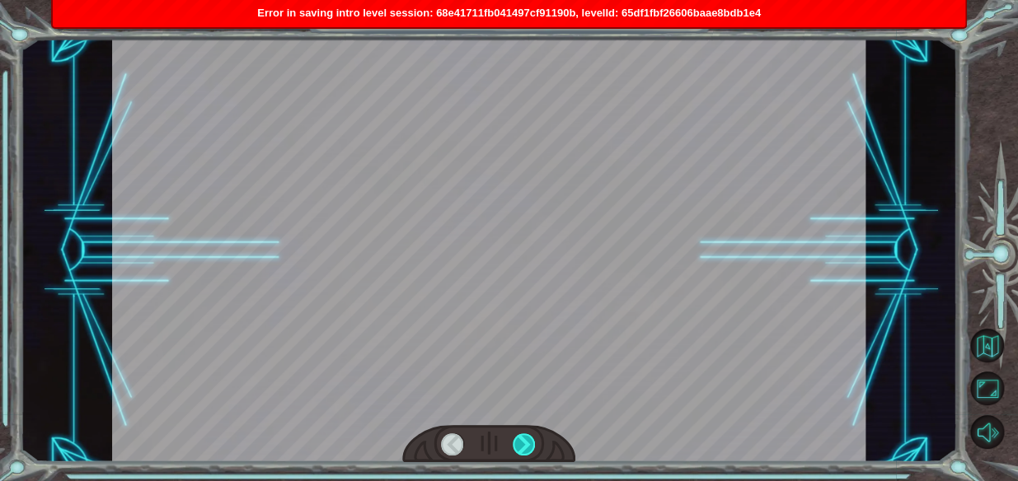
click at [531, 445] on div at bounding box center [524, 445] width 23 height 23
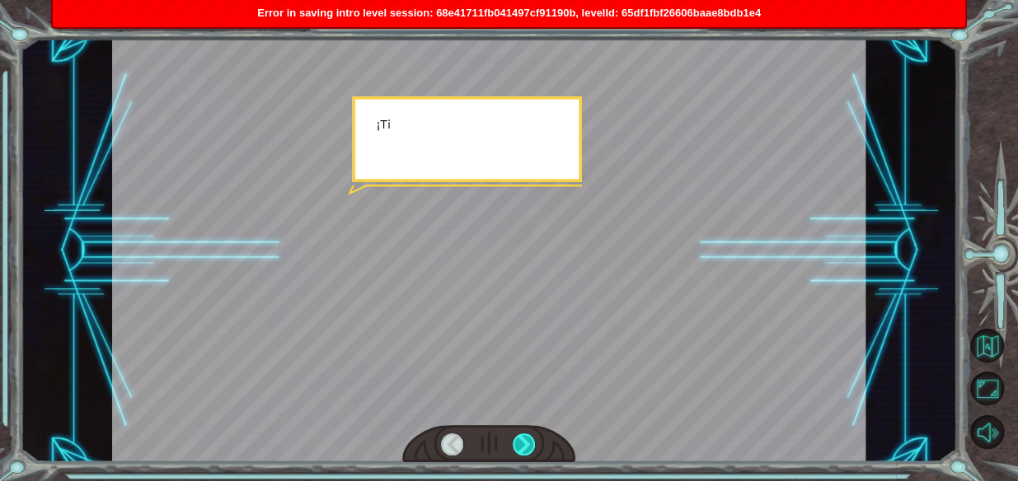
click at [531, 445] on div at bounding box center [524, 445] width 23 height 23
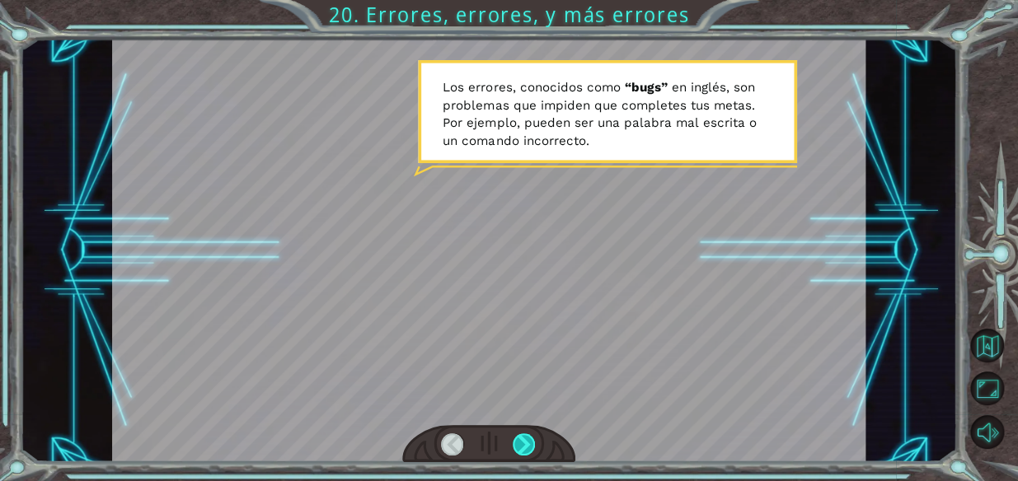
click at [529, 438] on div at bounding box center [524, 445] width 23 height 23
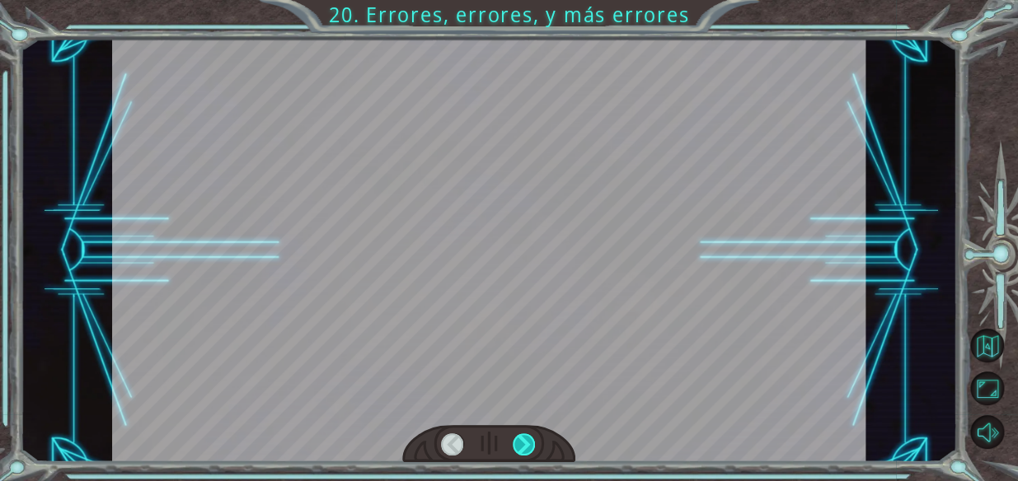
click at [529, 438] on div at bounding box center [524, 445] width 23 height 23
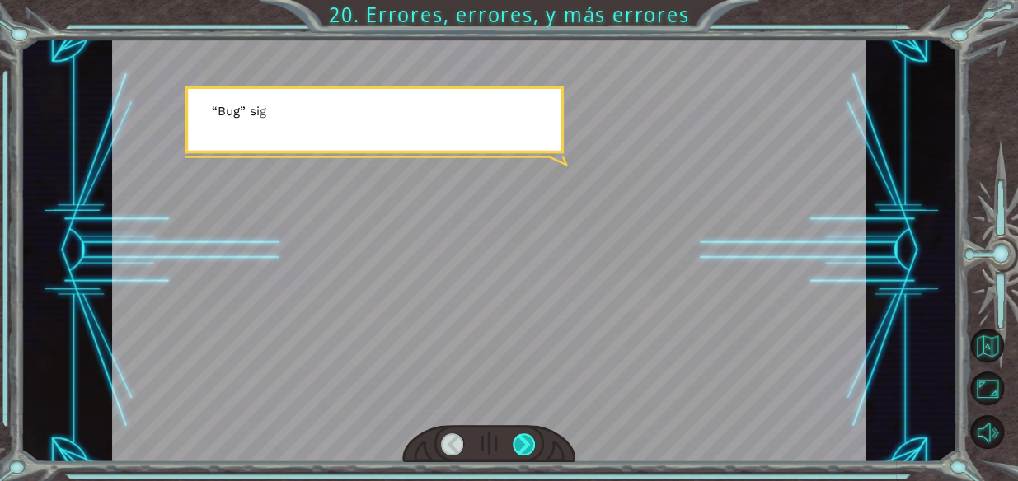
click at [529, 438] on div at bounding box center [524, 445] width 23 height 23
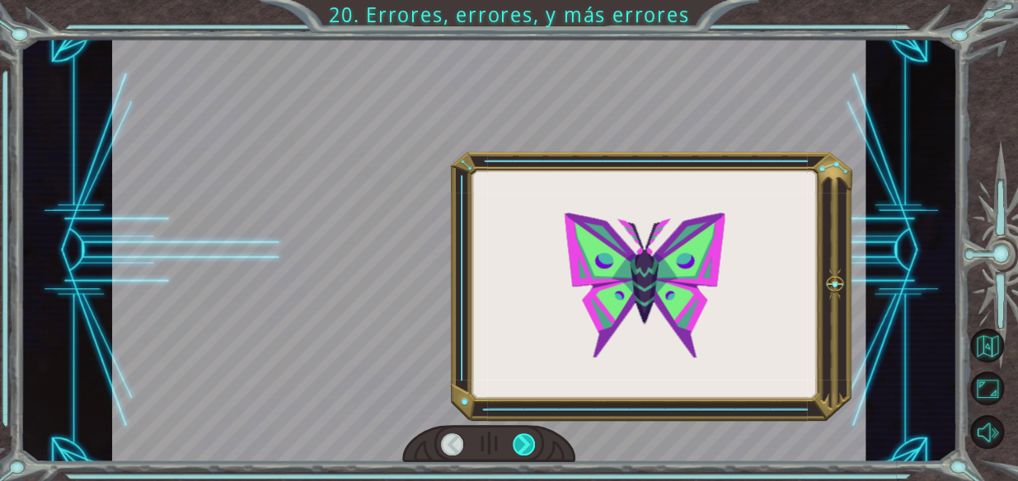
click at [529, 438] on div at bounding box center [524, 445] width 23 height 23
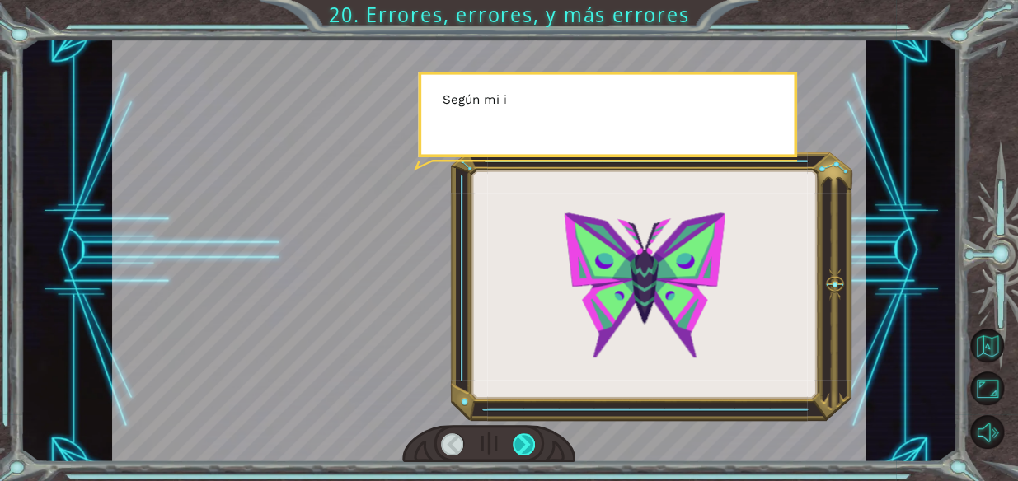
click at [529, 438] on div at bounding box center [524, 445] width 23 height 23
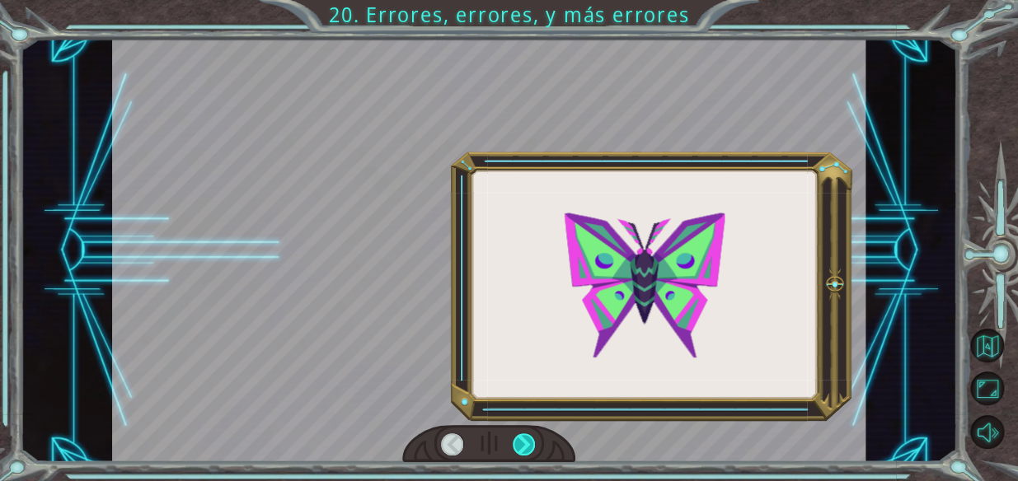
click at [529, 438] on div at bounding box center [524, 445] width 23 height 23
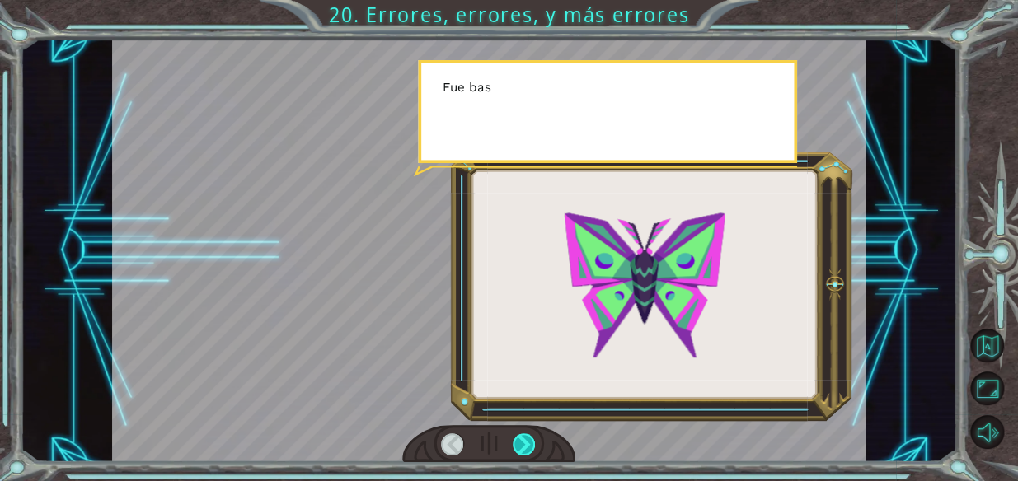
click at [529, 438] on div at bounding box center [524, 445] width 23 height 23
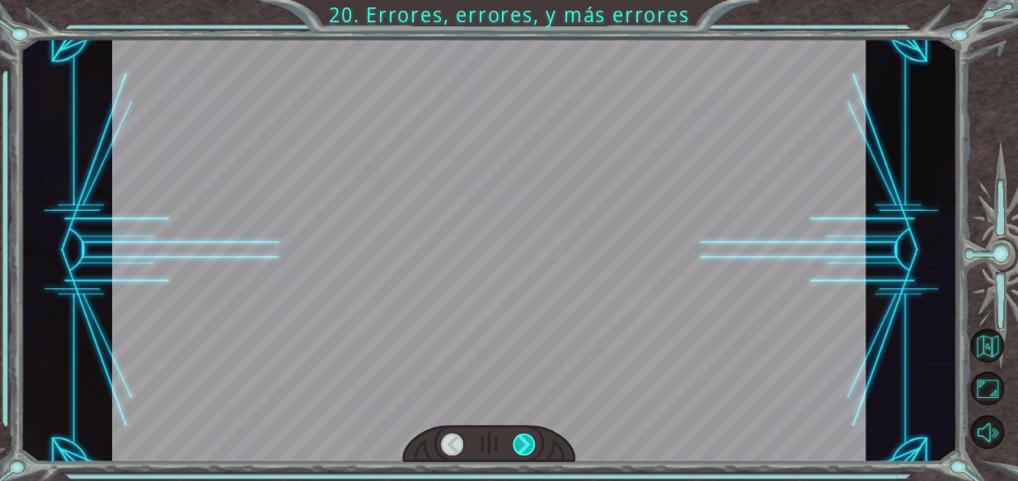
click at [529, 438] on div at bounding box center [524, 445] width 23 height 23
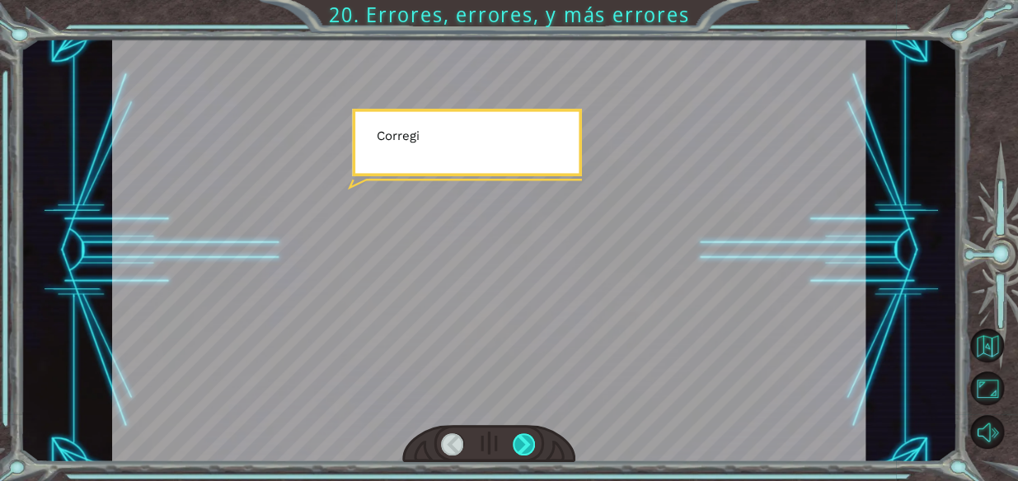
click at [529, 438] on div at bounding box center [524, 445] width 23 height 23
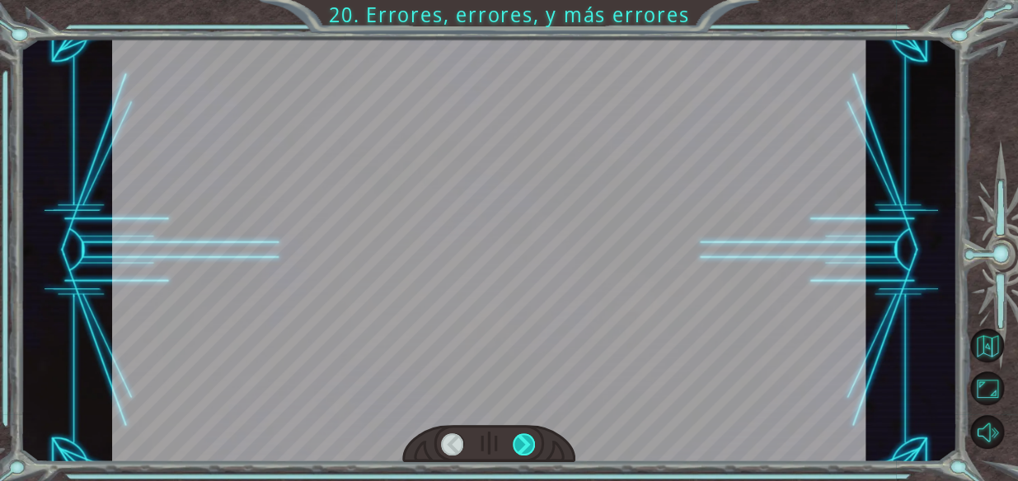
click at [529, 438] on div at bounding box center [524, 445] width 23 height 23
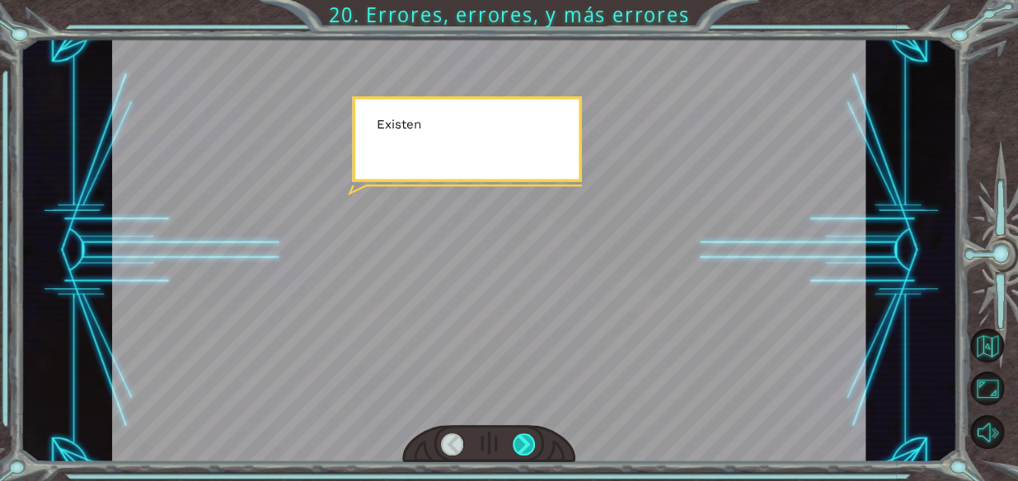
drag, startPoint x: 529, startPoint y: 438, endPoint x: 150, endPoint y: 228, distance: 433.2
click at [522, 437] on div at bounding box center [524, 445] width 23 height 23
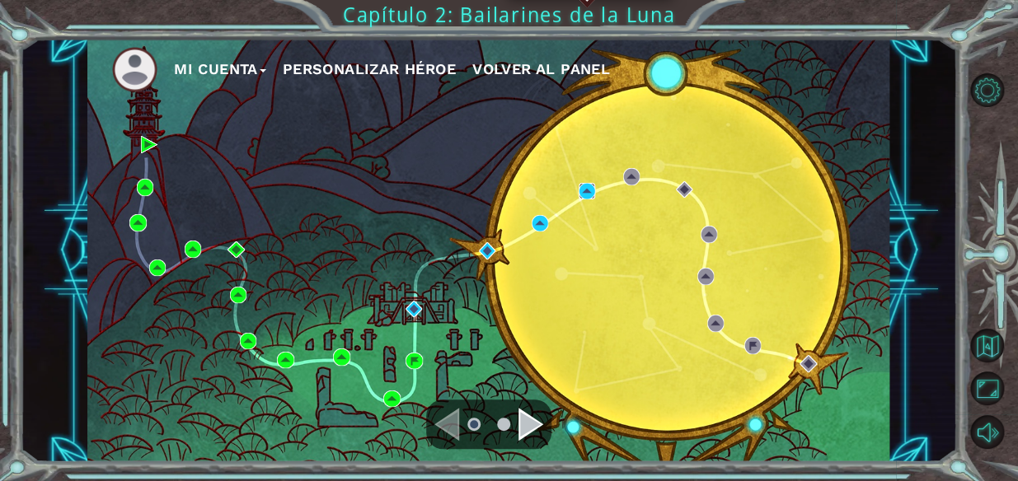
click at [589, 192] on img at bounding box center [587, 191] width 16 height 16
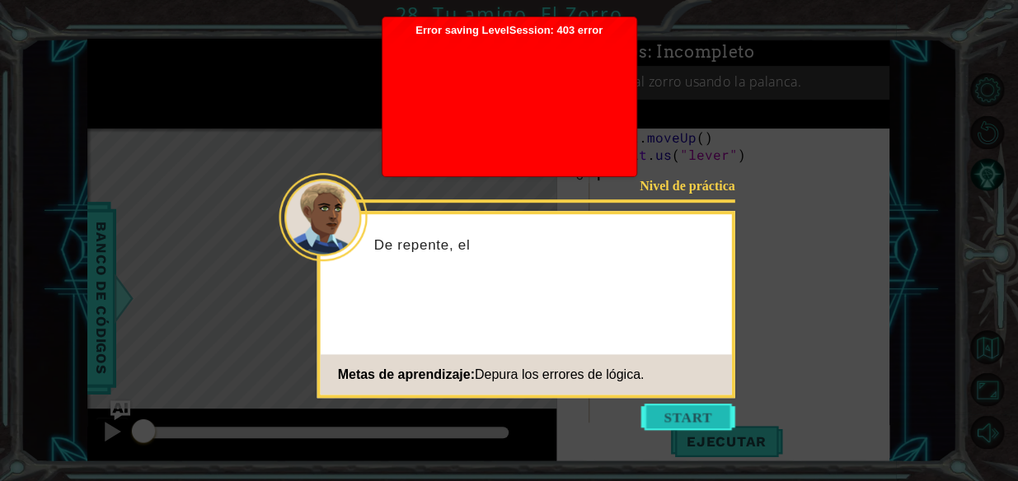
click at [676, 416] on button "Start" at bounding box center [688, 417] width 94 height 26
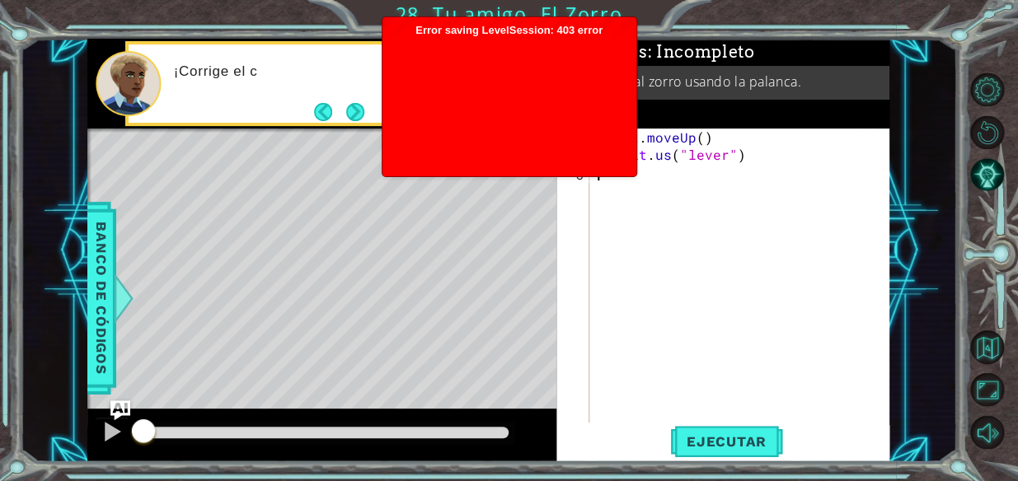
click at [501, 82] on div at bounding box center [509, 103] width 237 height 132
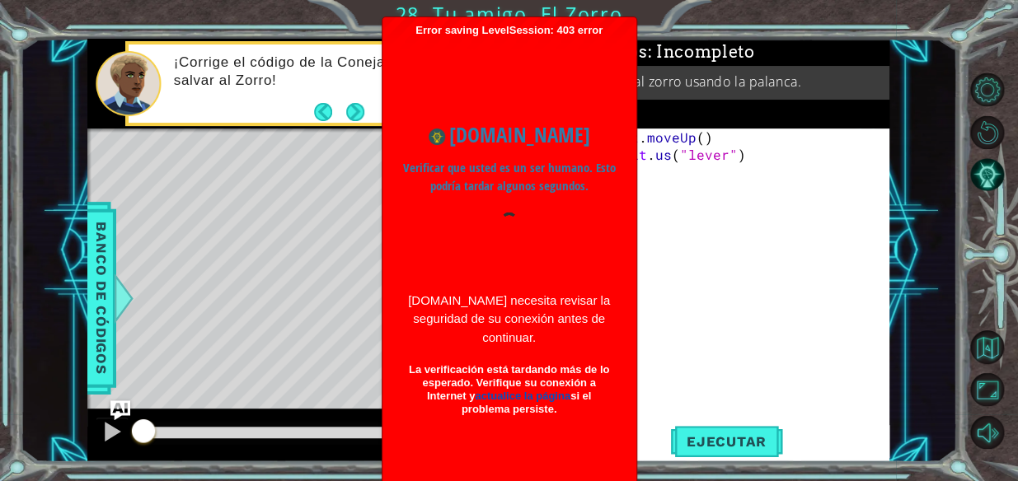
click at [533, 364] on div "www.ozaria.com Verificar que usted es un ser humano. Esto podría tardar algunos…" at bounding box center [509, 259] width 237 height 313
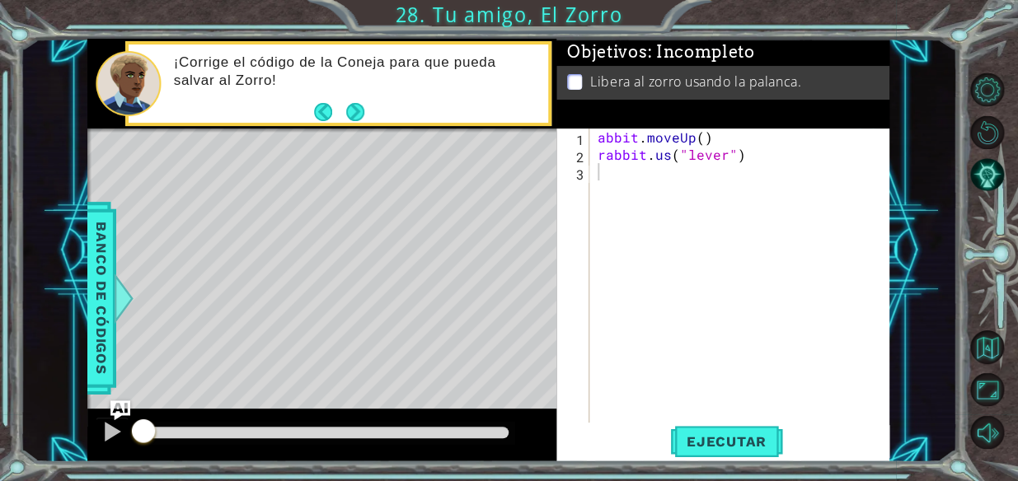
type textarea "rabbit.us("lever")"
drag, startPoint x: 533, startPoint y: 364, endPoint x: 713, endPoint y: 156, distance: 275.3
click at [713, 156] on div "abbit . moveUp ( ) rabbit . us ( "lever" )" at bounding box center [744, 293] width 300 height 329
click at [668, 166] on div "abbit . moveUp ( ) rabbit . us ( "lever" )" at bounding box center [744, 293] width 300 height 329
click at [672, 156] on div "abbit . moveUp ( ) rabbit . us ( "lever" )" at bounding box center [744, 293] width 300 height 329
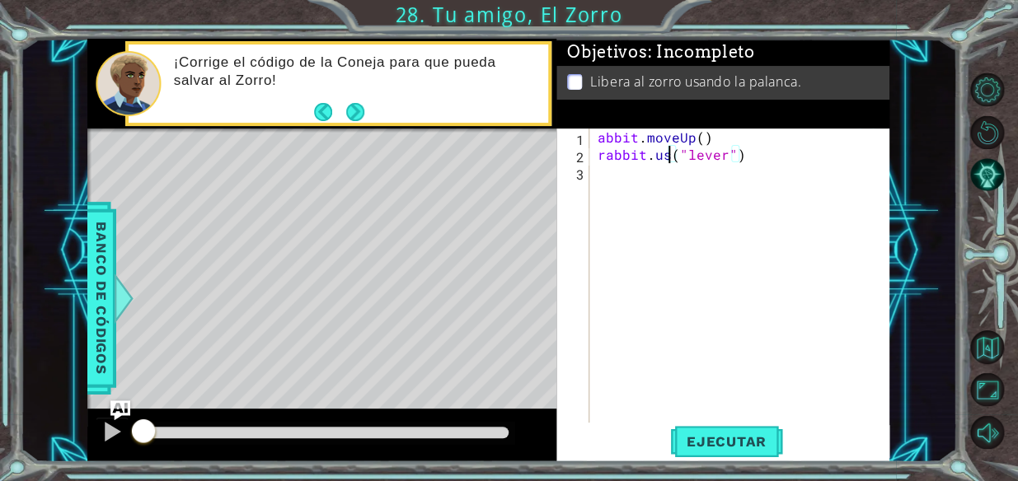
type textarea "rabbit.use("lever")"
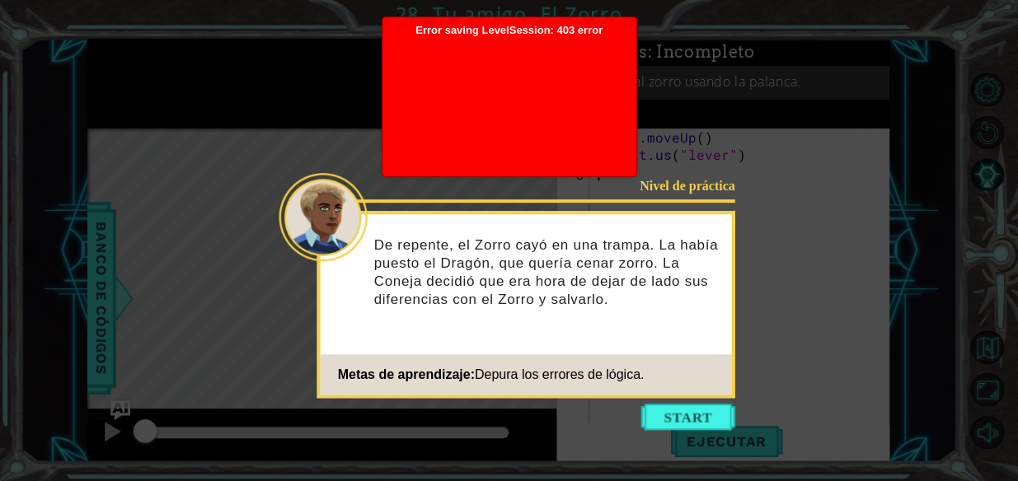
click at [571, 108] on div at bounding box center [509, 103] width 237 height 132
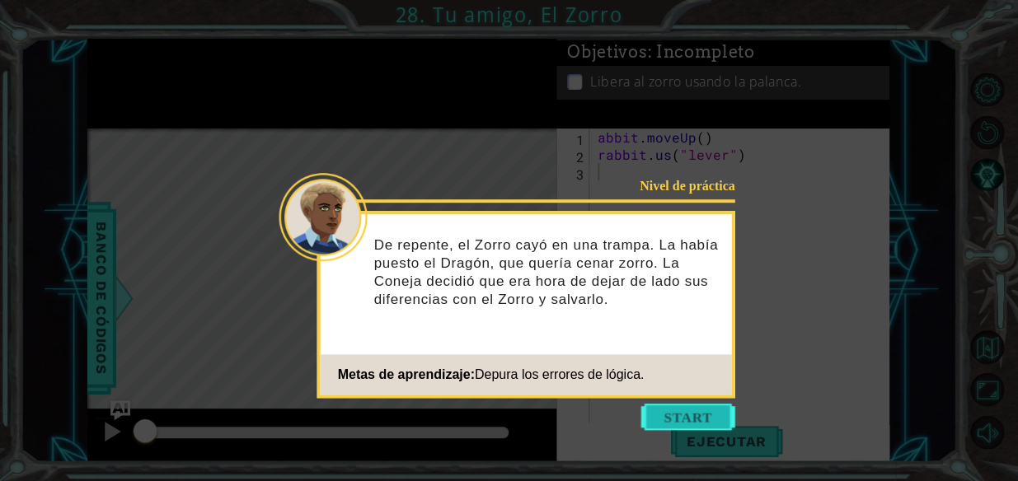
click at [692, 424] on button "Start" at bounding box center [688, 417] width 94 height 26
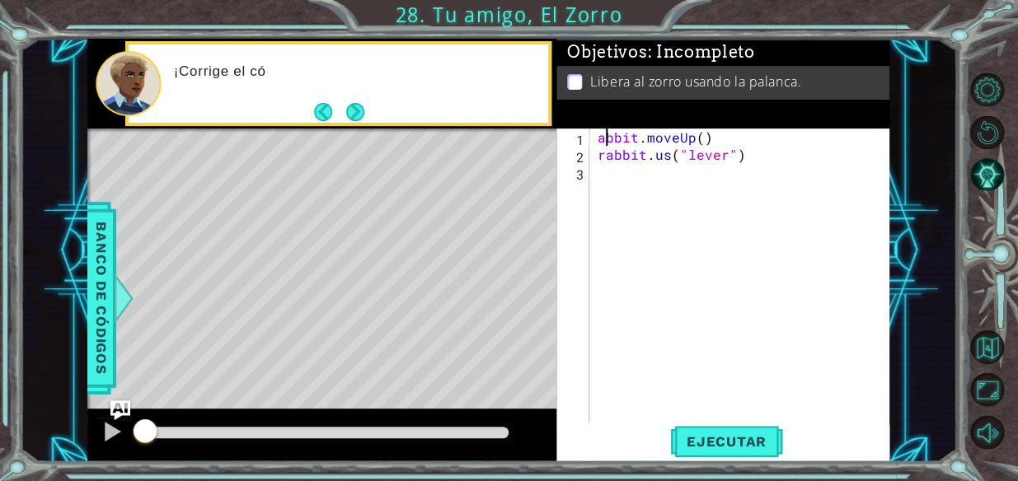
click at [602, 143] on div "abbit . moveUp ( ) rabbit . us ( "lever" )" at bounding box center [744, 293] width 300 height 329
click at [597, 139] on div "abbit . moveUp ( ) rabbit . us ( "lever" )" at bounding box center [744, 293] width 300 height 329
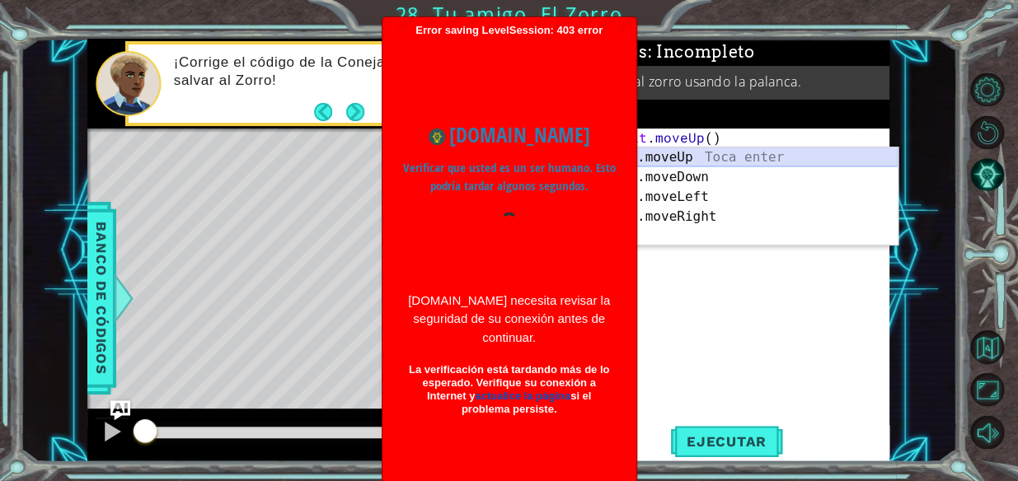
click at [669, 161] on div "r abbit.moveUp Toca enter r abbit.moveDown Toca enter r abbit.moveLeft Toca ent…" at bounding box center [742, 217] width 312 height 139
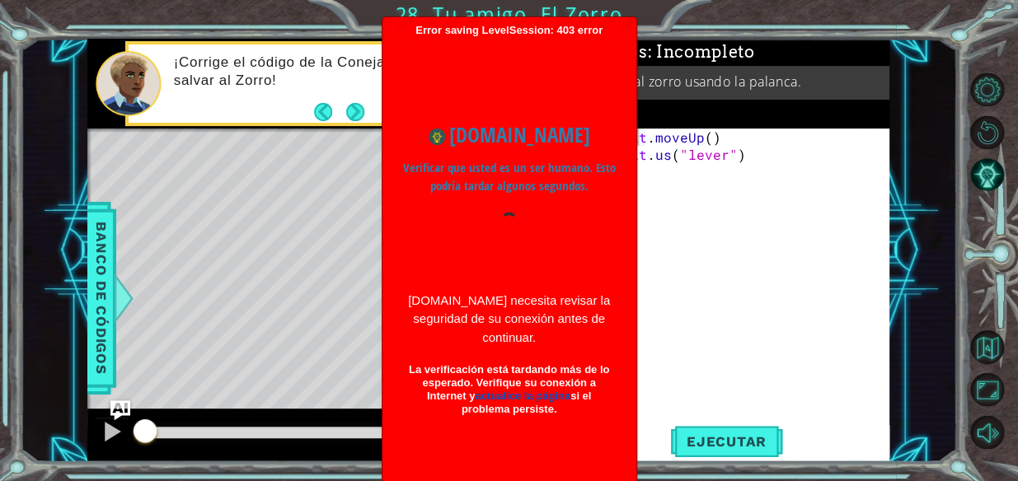
click at [566, 234] on div at bounding box center [509, 244] width 213 height 63
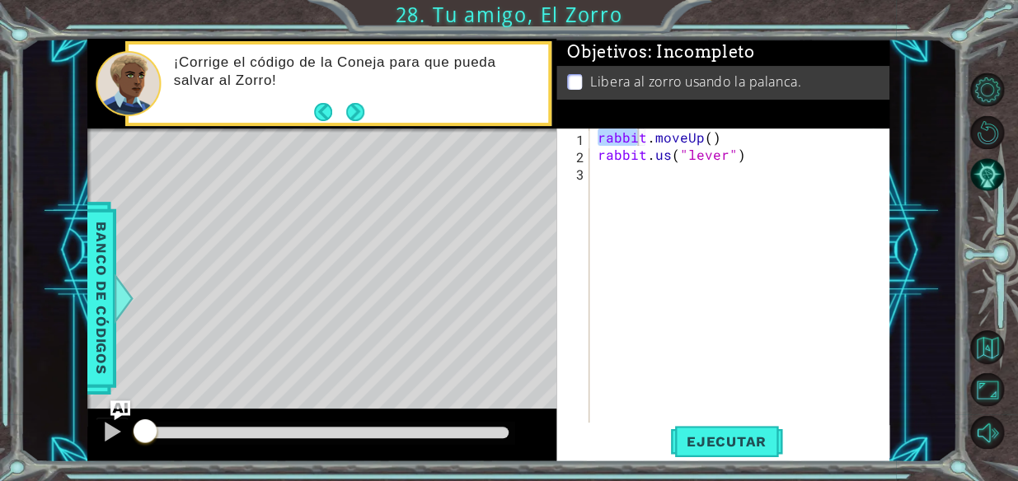
click at [646, 145] on div "rabbit . moveUp ( ) rabbit . us ( "lever" )" at bounding box center [744, 293] width 300 height 329
click at [666, 157] on div "rabbit . moveUp ( ) rabbit . us ( "lever" )" at bounding box center [744, 293] width 300 height 329
type textarea "rabbit.use("lever")"
click at [710, 440] on span "Ejecutar" at bounding box center [726, 442] width 113 height 16
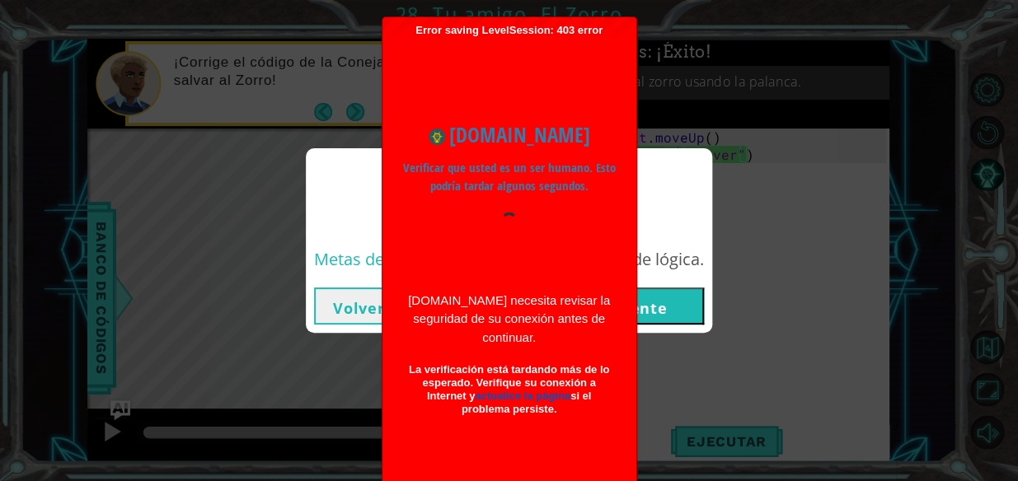
drag, startPoint x: 679, startPoint y: 333, endPoint x: 674, endPoint y: 318, distance: 15.9
click at [675, 326] on div "Nivel de práctica Completado Tu amigo, El Zorro Metas de aprendizaje: Depura lo…" at bounding box center [509, 240] width 1018 height 481
click at [674, 298] on button "Siguiente" at bounding box center [629, 306] width 150 height 37
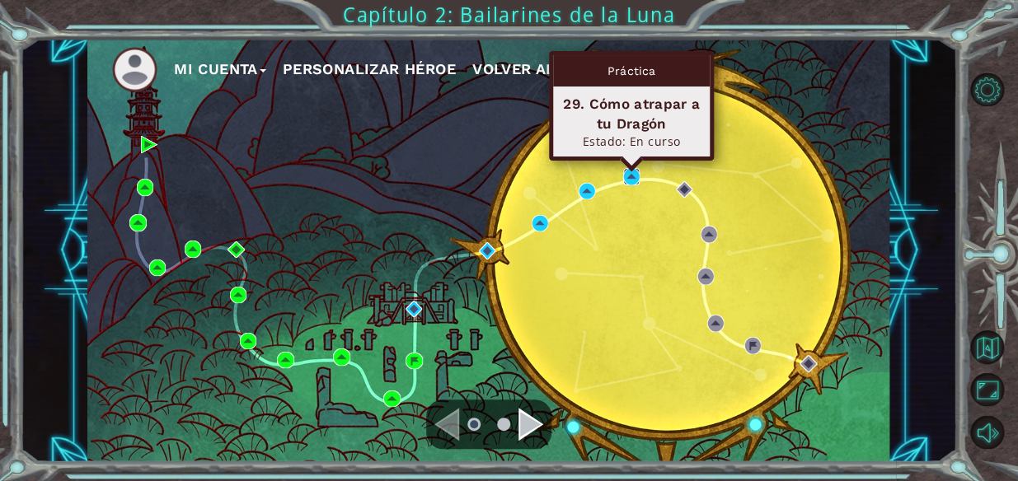
click at [627, 171] on img at bounding box center [631, 176] width 16 height 16
click at [633, 181] on img at bounding box center [631, 176] width 16 height 16
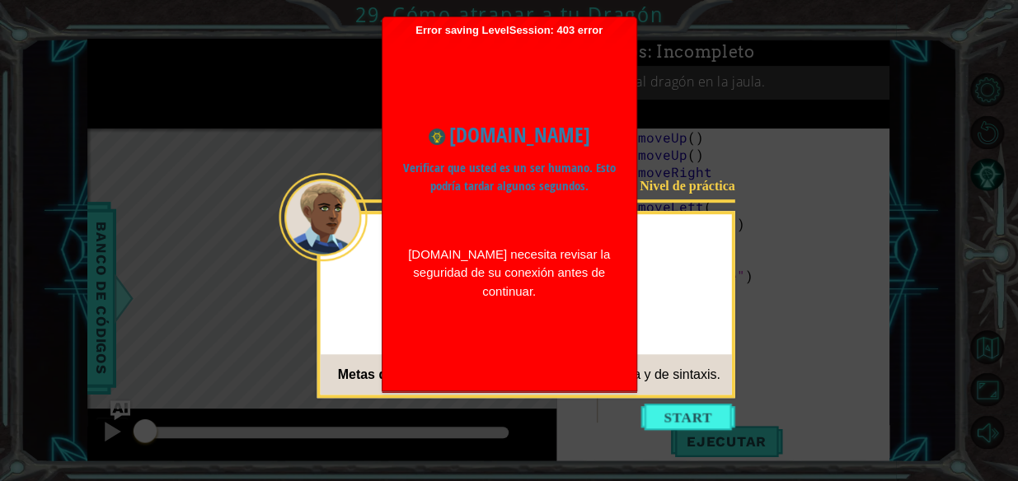
click at [524, 205] on div "www.ozaria.com Verificar que usted es un ser humano. Esto podría tardar algunos…" at bounding box center [509, 210] width 237 height 214
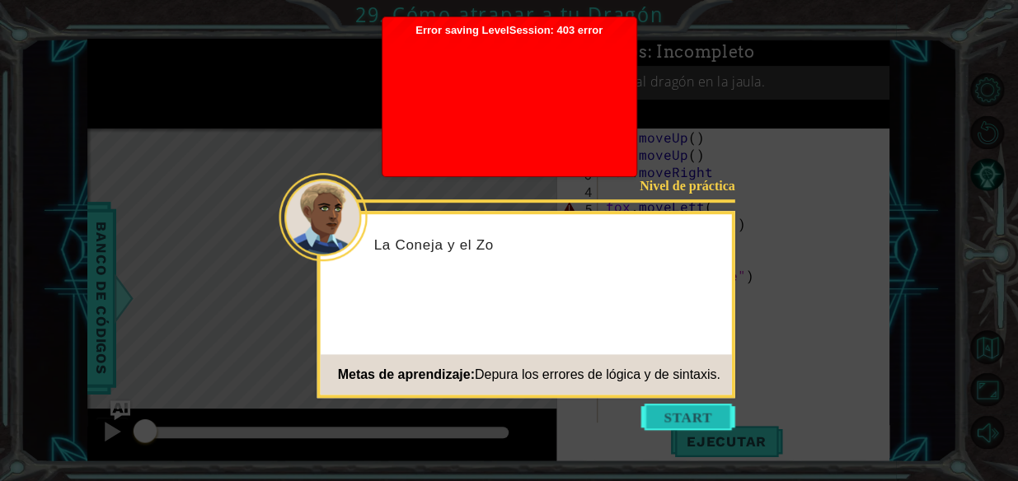
click at [701, 419] on button "Start" at bounding box center [688, 417] width 94 height 26
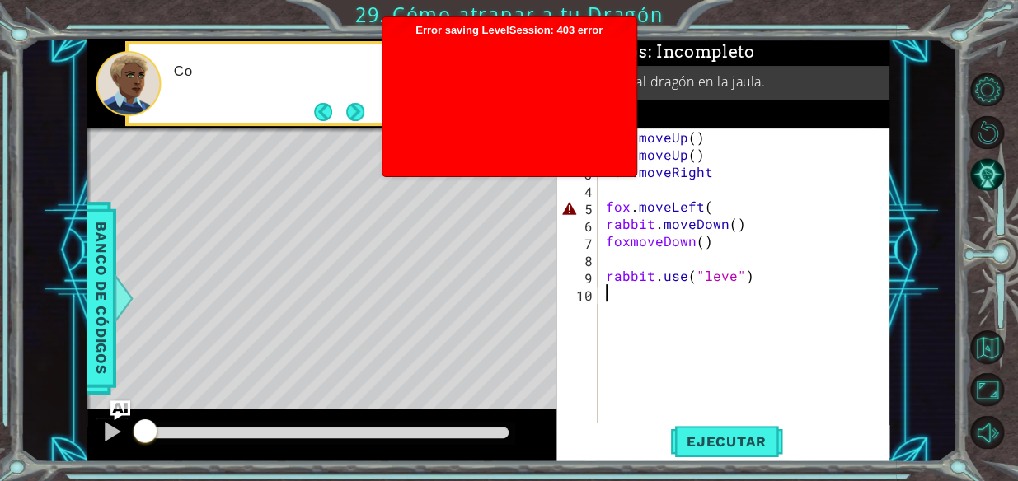
click at [508, 114] on div at bounding box center [509, 103] width 237 height 132
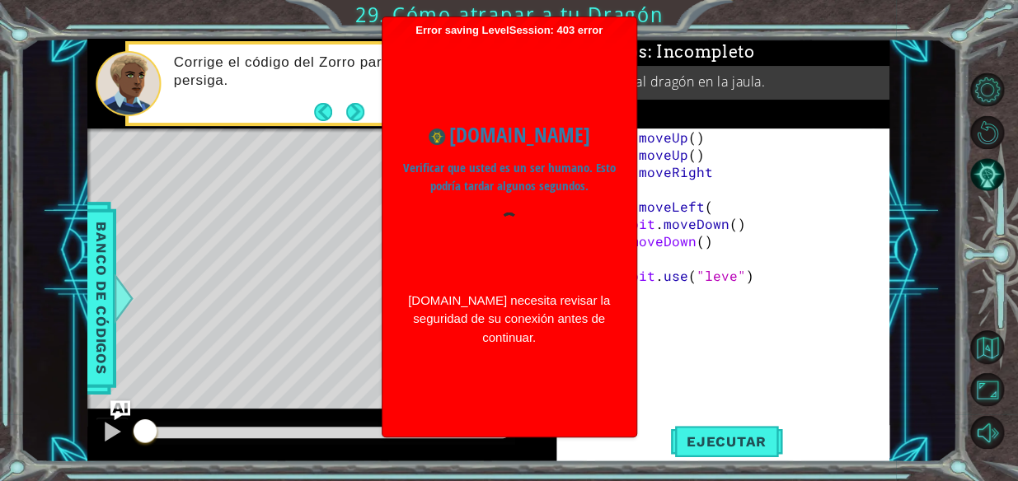
click at [547, 364] on div "www.ozaria.com Verificar que usted es un ser humano. Esto podría tardar algunos…" at bounding box center [509, 233] width 237 height 392
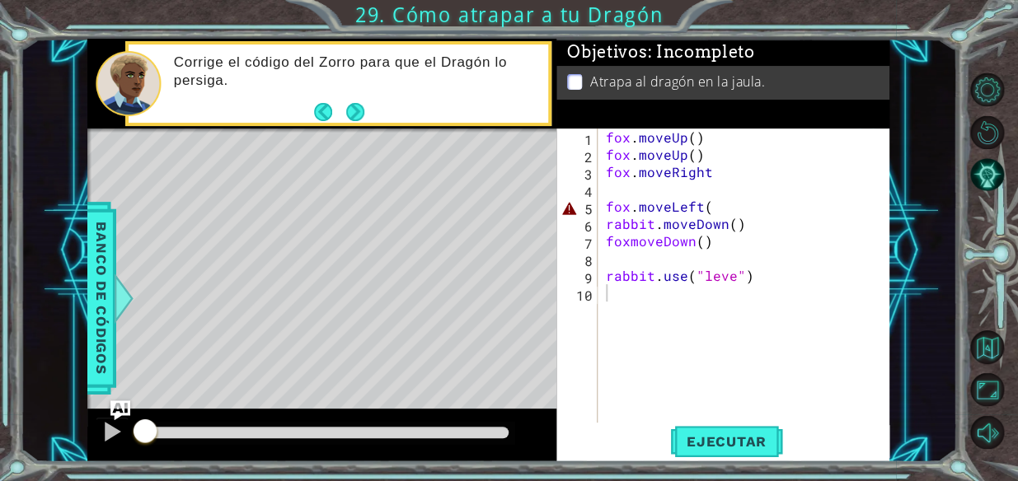
click at [720, 210] on div "fox . moveUp ( ) fox . moveUp ( ) fox . moveRight fox . moveLeft ( rabbit . mov…" at bounding box center [749, 293] width 292 height 329
click at [687, 0] on div "1 ההההההההההההההההההההההההההההההההההההההההההההההההההההההההההההההההההההההההההההה…" at bounding box center [509, 240] width 1018 height 481
click at [714, 214] on div "fox . moveUp ( ) fox . moveUp ( ) fox . moveRight fox . moveLeft ( rabbit . mov…" at bounding box center [749, 293] width 292 height 329
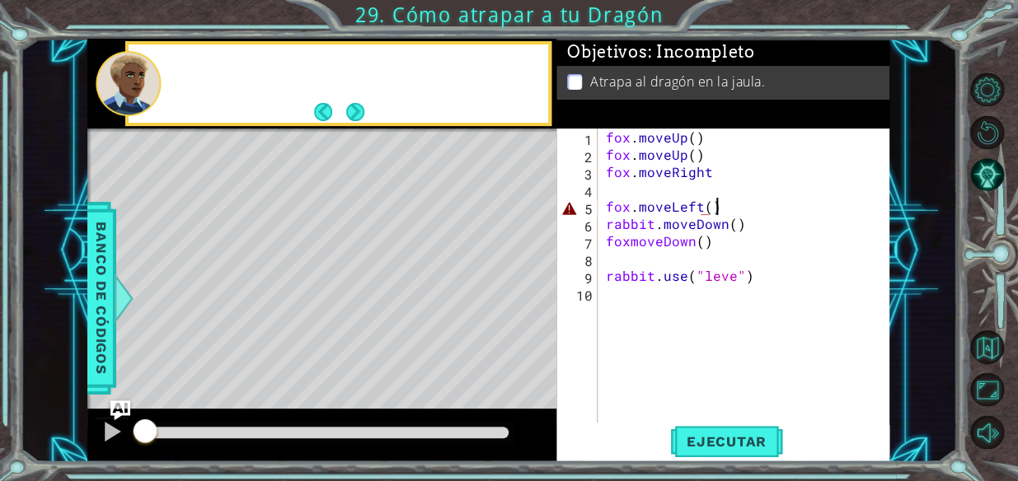
scroll to position [0, 6]
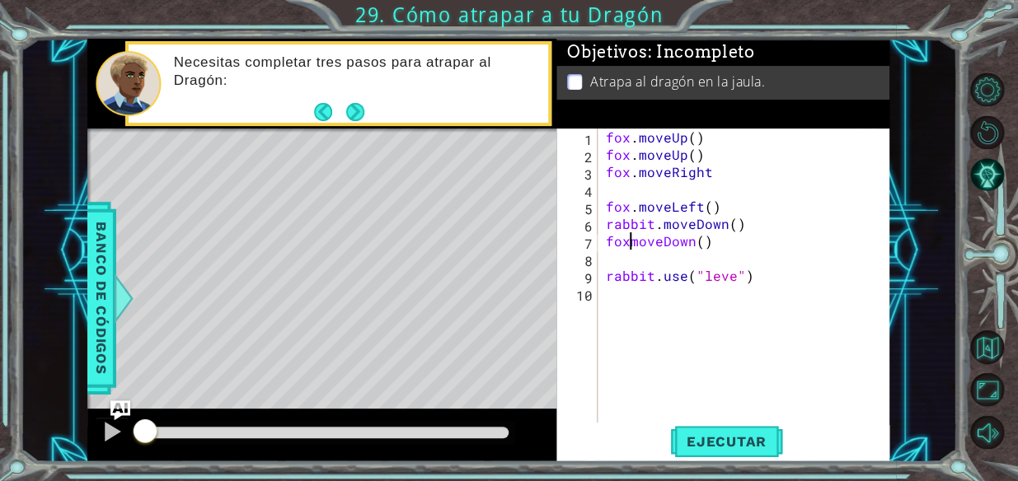
click at [632, 242] on div "fox . moveUp ( ) fox . moveUp ( ) fox . moveRight fox . moveLeft ( ) rabbit . m…" at bounding box center [749, 293] width 292 height 329
click at [730, 278] on div "fox . moveUp ( ) fox . moveUp ( ) fox . moveRight fox . moveLeft ( ) rabbit . m…" at bounding box center [749, 293] width 292 height 329
type textarea "rabbit.use("lever")"
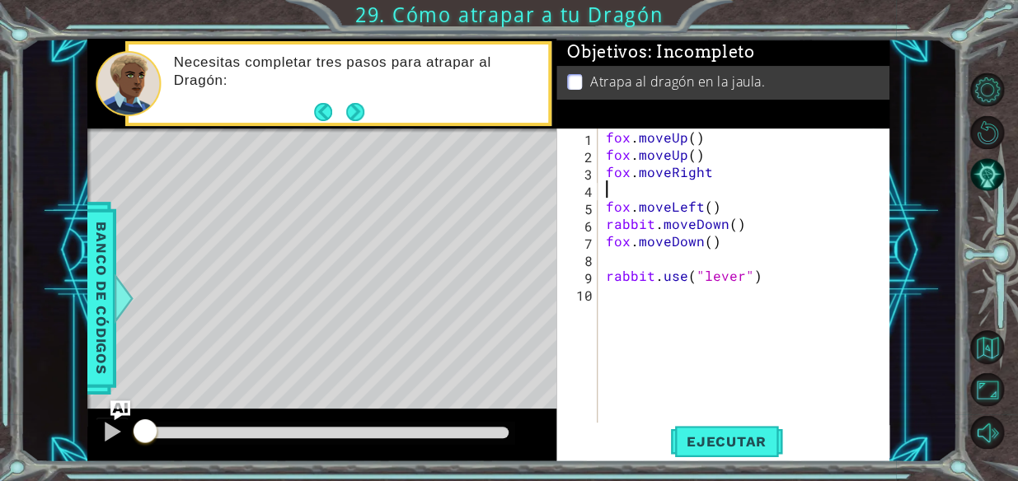
click at [716, 184] on div "fox . moveUp ( ) fox . moveUp ( ) fox . moveRight fox . moveLeft ( ) rabbit . m…" at bounding box center [749, 293] width 292 height 329
click at [720, 173] on div "fox . moveUp ( ) fox . moveUp ( ) fox . moveRight fox . moveLeft ( ) rabbit . m…" at bounding box center [749, 293] width 292 height 329
type textarea "fox.moveRight()"
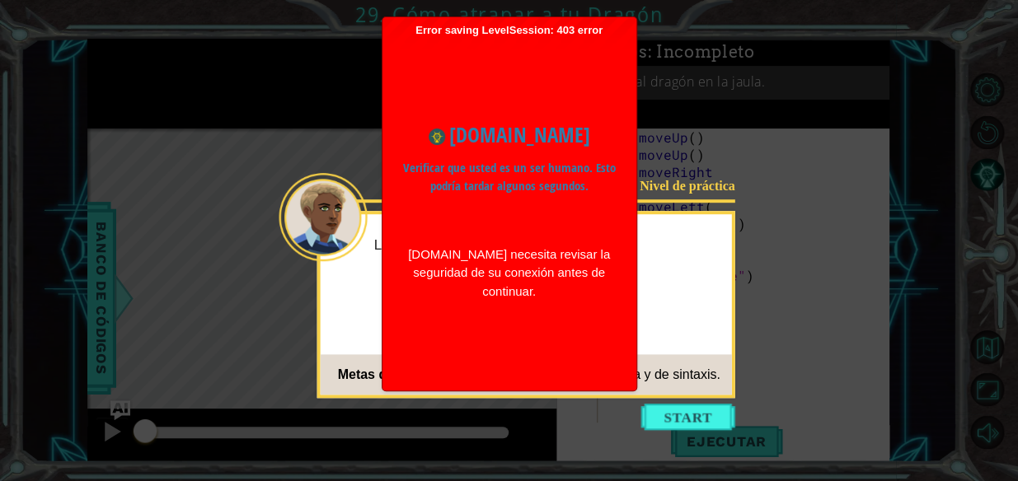
click at [644, 308] on div "Nivel de práctica La Coneja y el Zorro uniero Metas de aprendizaje: Depura los …" at bounding box center [526, 304] width 418 height 187
drag, startPoint x: 644, startPoint y: 308, endPoint x: 627, endPoint y: 304, distance: 16.8
click at [627, 304] on div "Error saving LevelSession: 403 error Just a moment... [DOMAIN_NAME] Verificar q…" at bounding box center [510, 203] width 254 height 373
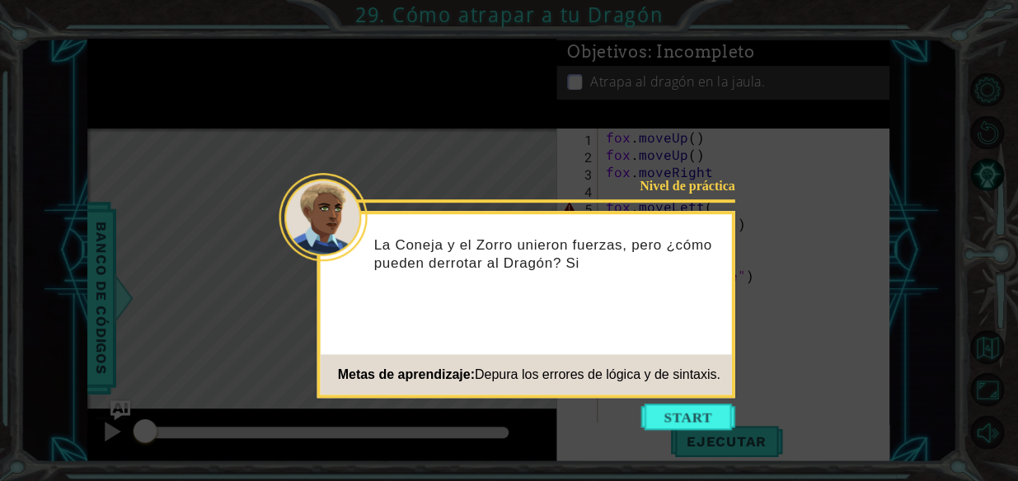
click at [693, 433] on icon at bounding box center [509, 240] width 1018 height 481
click at [693, 420] on button "Start" at bounding box center [688, 417] width 94 height 26
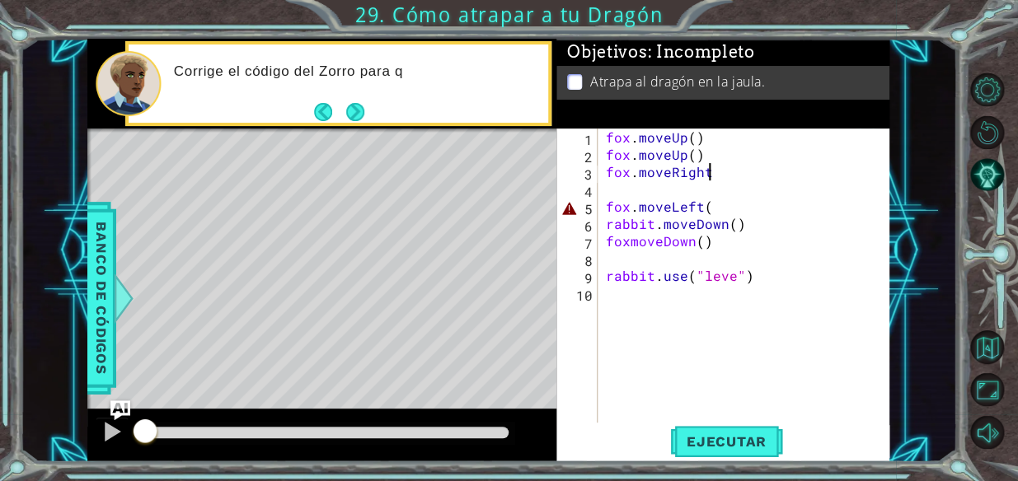
click at [714, 167] on div "fox . moveUp ( ) fox . moveUp ( ) fox . moveRight fox . moveLeft ( rabbit . mov…" at bounding box center [749, 293] width 292 height 329
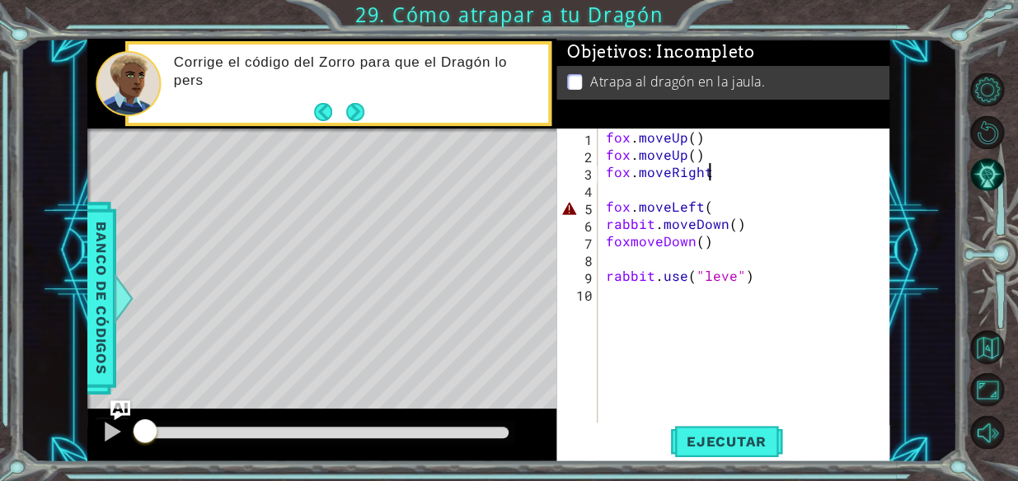
scroll to position [0, 6]
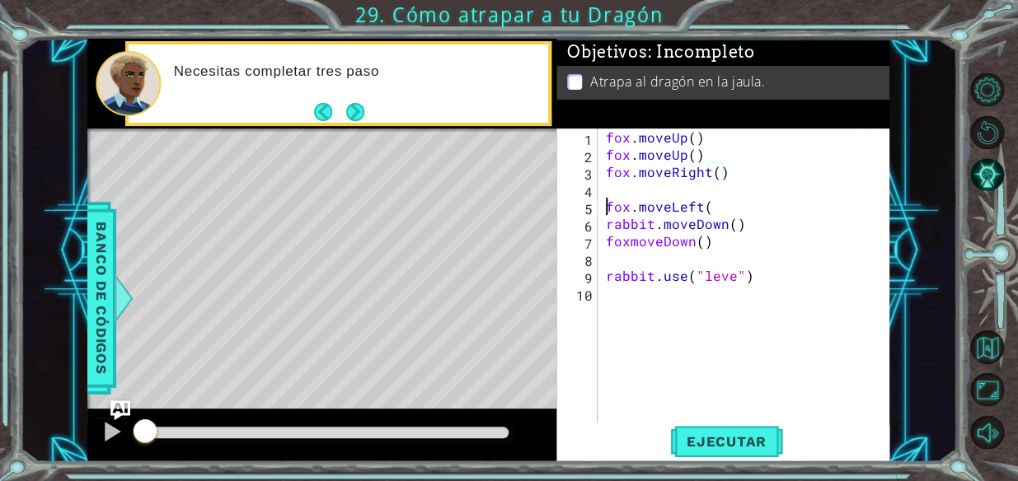
click at [603, 207] on div "fox . moveUp ( ) fox . moveUp ( ) fox . moveRight ( ) fox . moveLeft ( rabbit .…" at bounding box center [749, 293] width 292 height 329
type textarea "fox.moveLeft("
click at [642, 185] on div "fox . moveUp ( ) fox . moveUp ( ) fox . moveRight ( ) fox . moveLeft ( rabbit .…" at bounding box center [749, 293] width 292 height 329
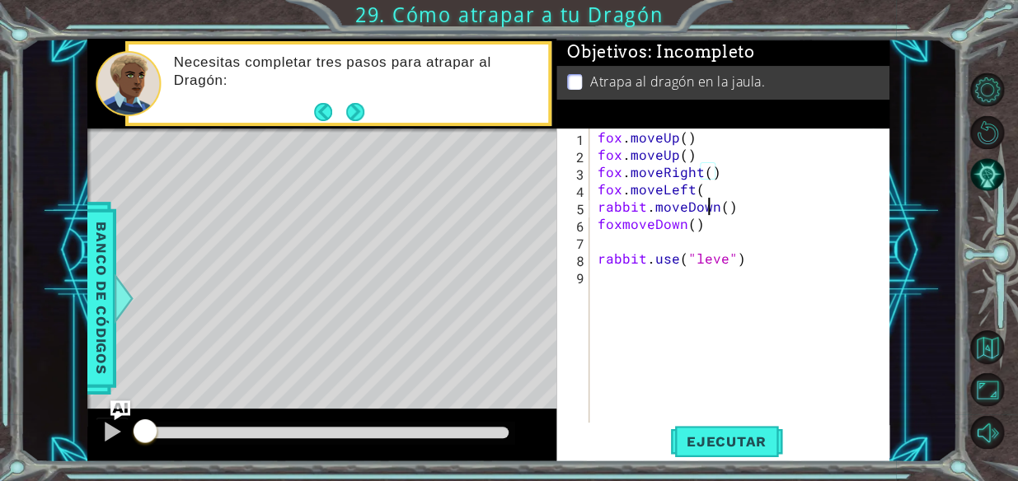
click at [710, 199] on div "fox . moveUp ( ) fox . moveUp ( ) fox . moveRight ( ) fox . moveLeft ( rabbit .…" at bounding box center [744, 293] width 300 height 329
click at [623, 228] on div "fox . moveUp ( ) fox . moveUp ( ) fox . moveRight ( ) fox . moveLeft ( ) rabbit…" at bounding box center [744, 293] width 300 height 329
type textarea "fox.moveDown()"
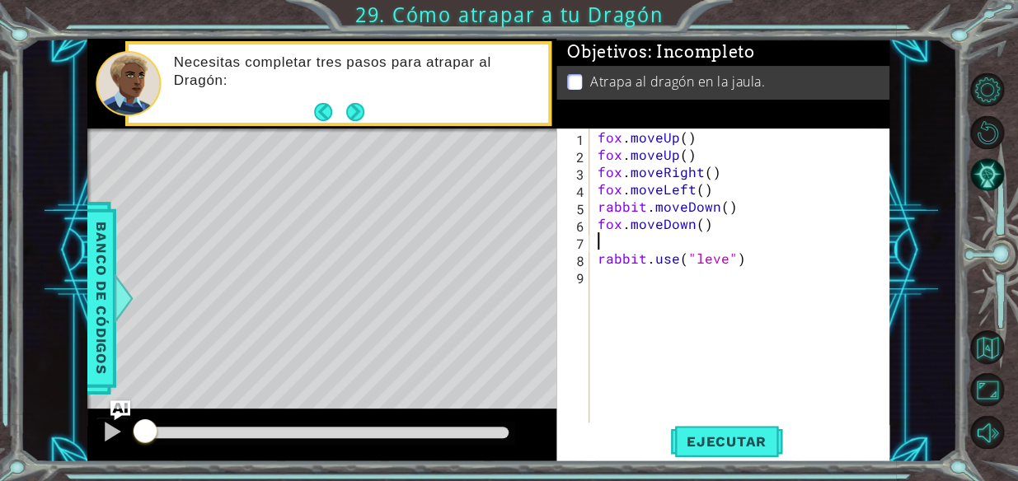
click at [600, 238] on div "fox . moveUp ( ) fox . moveUp ( ) fox . moveRight ( ) fox . moveLeft ( ) rabbit…" at bounding box center [744, 293] width 300 height 329
click at [724, 245] on div "fox . moveUp ( ) fox . moveUp ( ) fox . moveRight ( ) fox . moveLeft ( ) rabbit…" at bounding box center [744, 293] width 300 height 329
drag, startPoint x: 744, startPoint y: 252, endPoint x: 713, endPoint y: 229, distance: 38.9
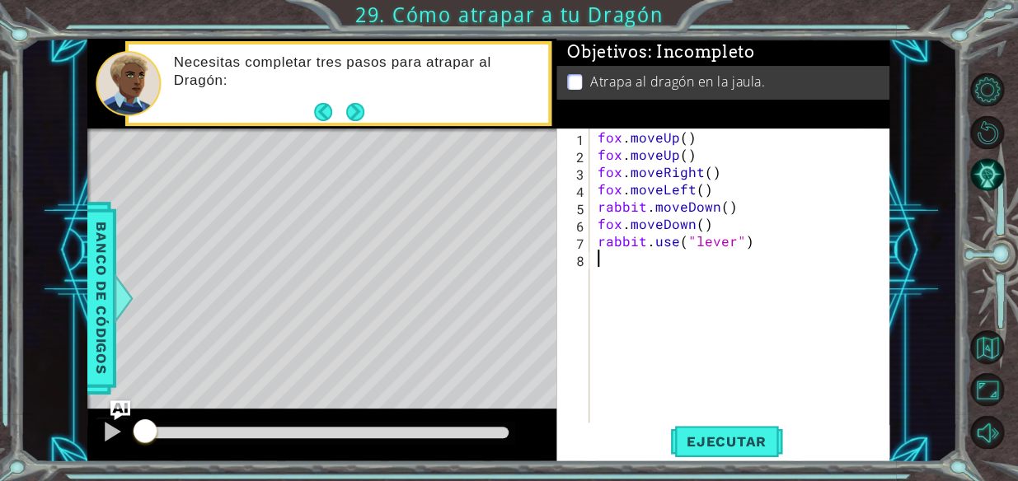
click at [713, 229] on div "fox . moveUp ( ) fox . moveUp ( ) fox . moveRight ( ) fox . moveLeft ( ) rabbit…" at bounding box center [744, 293] width 300 height 329
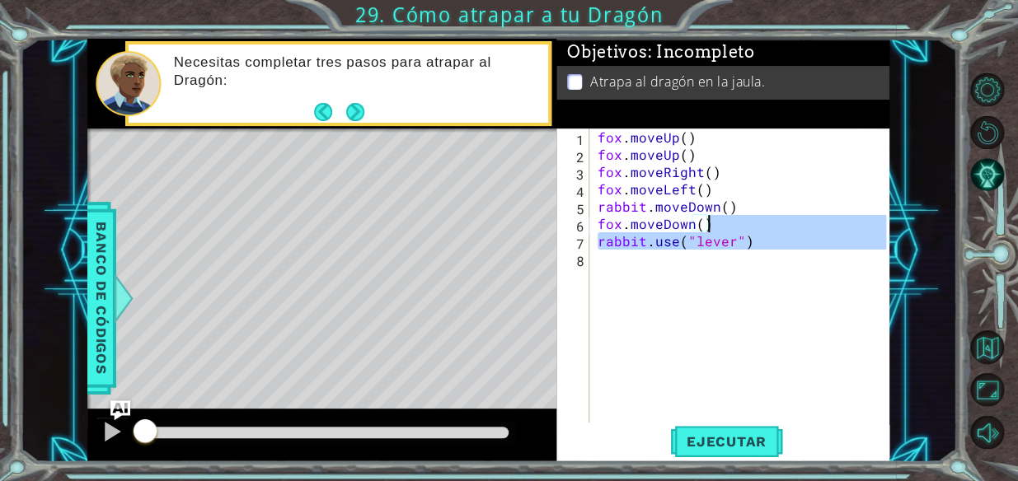
click at [766, 239] on div "fox . moveUp ( ) fox . moveUp ( ) fox . moveRight ( ) fox . moveLeft ( ) rabbit…" at bounding box center [740, 276] width 293 height 294
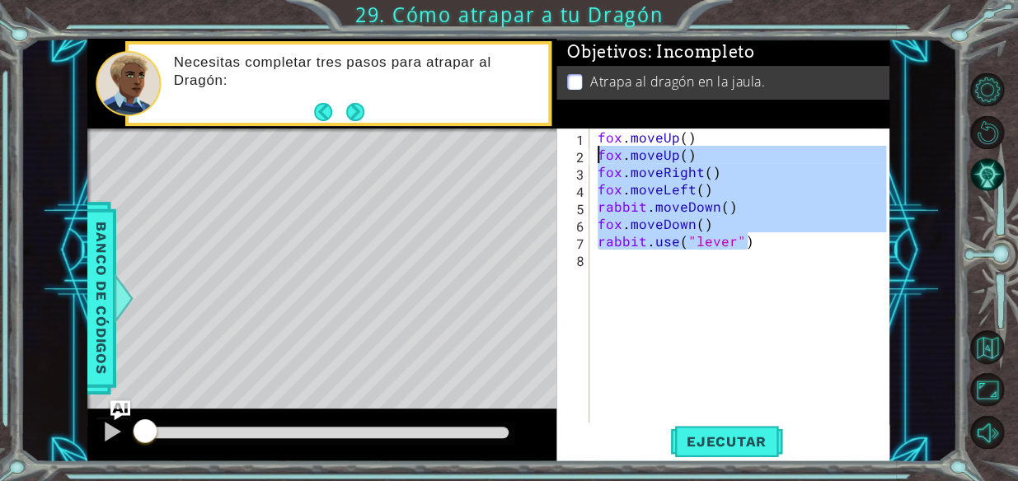
drag, startPoint x: 749, startPoint y: 247, endPoint x: 553, endPoint y: 137, distance: 224.5
click at [553, 137] on div "1 ההההההההההההההההההההההההההההההההההההההההההההההההההההההההההההההההההההההההההההה…" at bounding box center [488, 251] width 802 height 424
type textarea "fox.moveUp() fox.moveUp()"
click at [682, 268] on div "fox . moveUp ( ) fox . moveUp ( ) fox . moveRight ( ) fox . moveLeft ( ) rabbit…" at bounding box center [744, 293] width 300 height 329
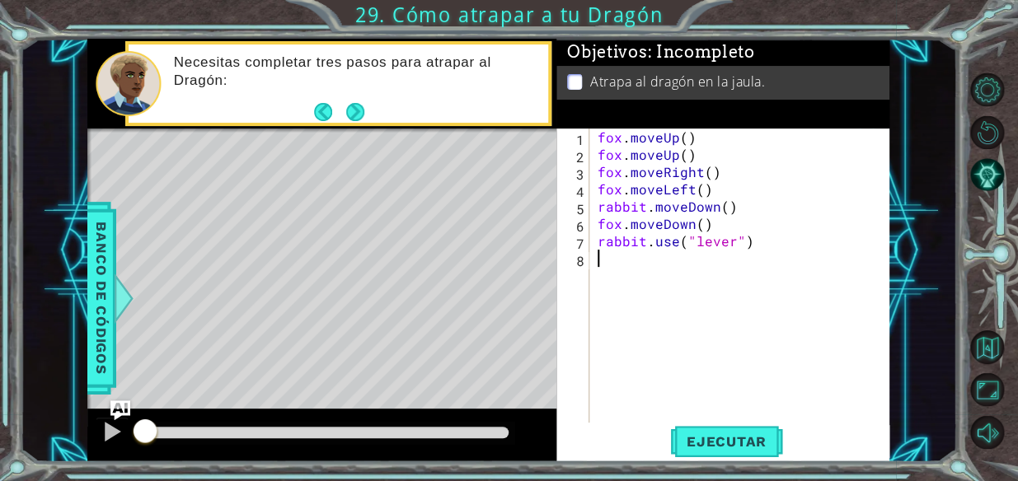
scroll to position [0, 0]
type textarea "rabbit.use("lever")"
click at [734, 338] on div "fox . moveUp ( ) fox . moveUp ( ) fox . moveRight ( ) fox . moveLeft ( ) rabbit…" at bounding box center [744, 293] width 300 height 329
click at [695, 148] on div "fox . moveUp ( ) fox . moveUp ( ) fox . moveRight ( ) fox . moveLeft ( ) rabbit…" at bounding box center [744, 293] width 300 height 329
type textarea "fox.moveUp()"
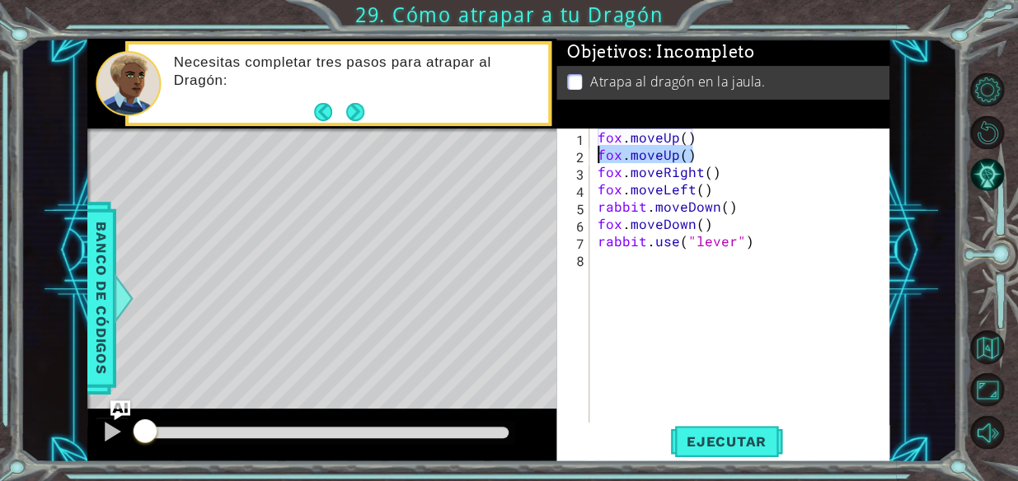
drag, startPoint x: 694, startPoint y: 150, endPoint x: 569, endPoint y: 157, distance: 125.5
click at [569, 157] on div "fox.moveUp() 1 2 3 4 5 6 7 8 fox . moveUp ( ) fox . moveUp ( ) fox . moveRight …" at bounding box center [721, 276] width 330 height 294
type textarea "fox.moveUp()"
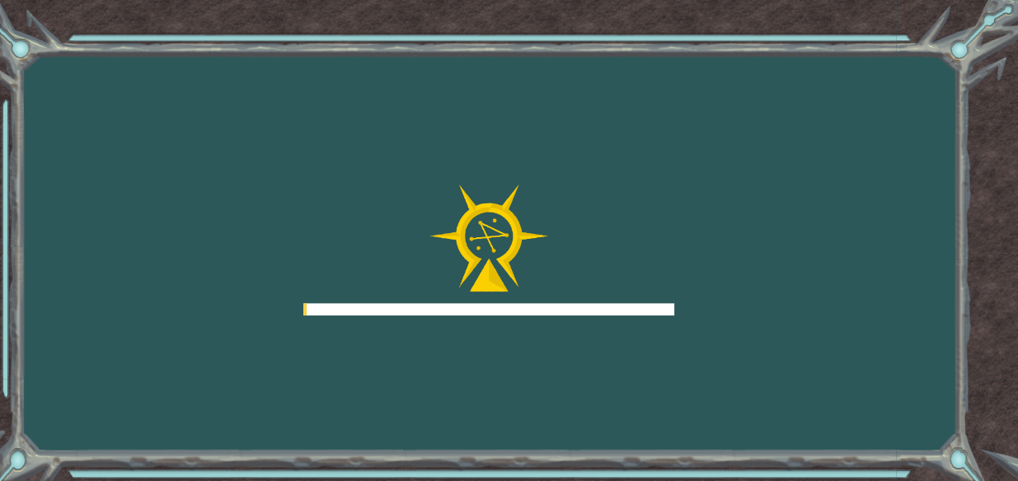
click at [681, 138] on div "Goals Error cargando del servidor Deberás unirte a un curso para jugar a este n…" at bounding box center [509, 240] width 1018 height 481
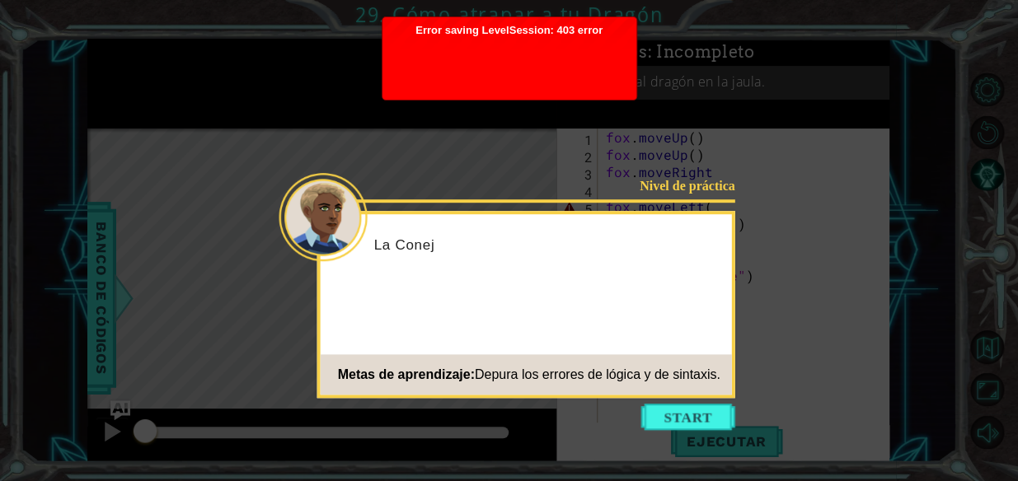
drag, startPoint x: 609, startPoint y: 274, endPoint x: 355, endPoint y: 251, distance: 254.9
click at [323, 249] on div at bounding box center [323, 217] width 88 height 88
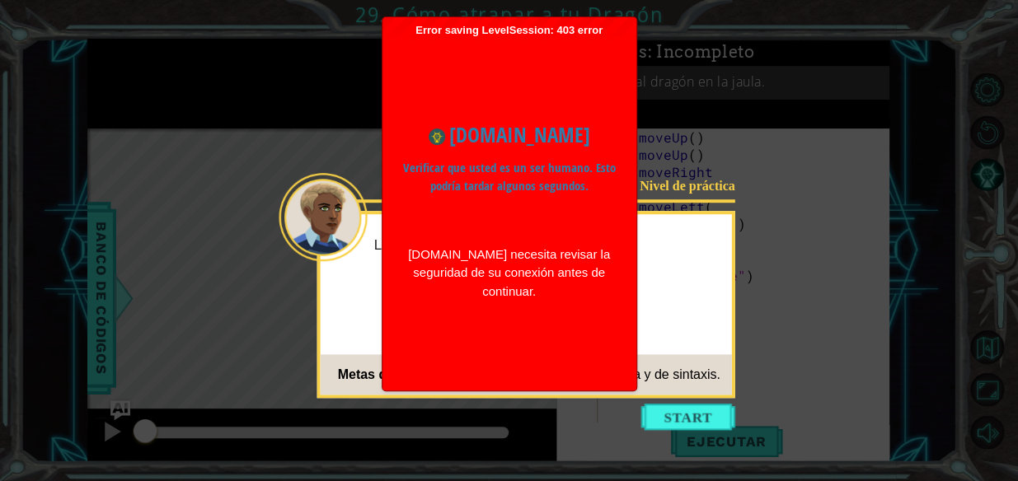
click at [704, 420] on button "Start" at bounding box center [688, 417] width 94 height 26
drag, startPoint x: 693, startPoint y: 415, endPoint x: 627, endPoint y: 332, distance: 105.6
click at [688, 407] on div "fox . moveUp ( ) fox . moveUp ( ) fox . moveRight fox . moveLeft ( rabbit . mov…" at bounding box center [749, 293] width 292 height 329
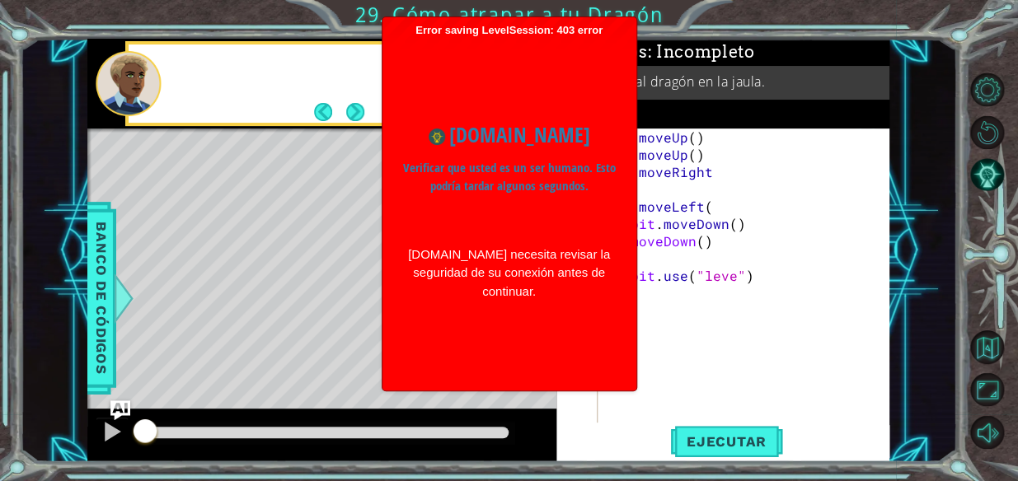
drag, startPoint x: 383, startPoint y: 76, endPoint x: 436, endPoint y: 87, distance: 54.8
click at [383, 75] on div "Error saving LevelSession: 403 error Just a moment... [DOMAIN_NAME] Verificar q…" at bounding box center [510, 203] width 254 height 373
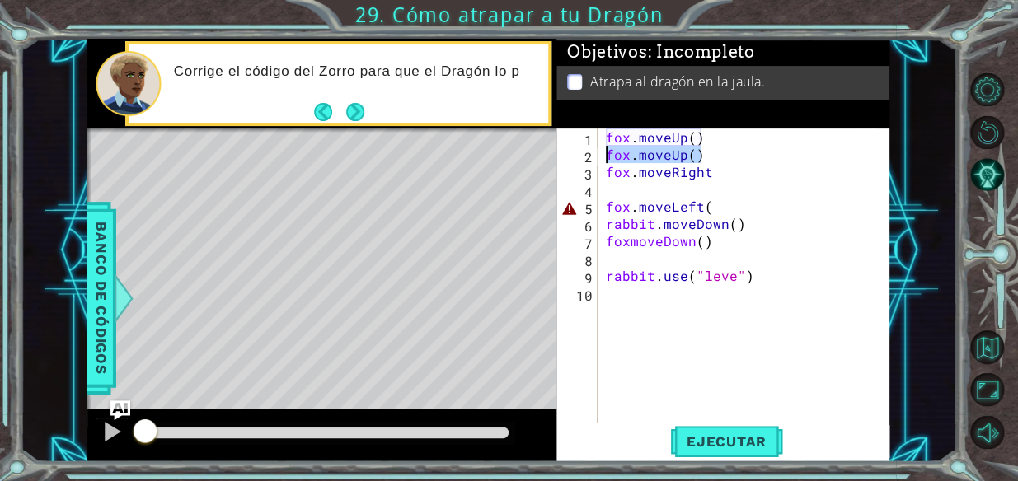
drag, startPoint x: 706, startPoint y: 150, endPoint x: 582, endPoint y: 157, distance: 123.9
click at [582, 157] on div "[PERSON_NAME].moveUp() 1 2 3 4 5 6 7 8 9 10 [PERSON_NAME] . moveUp ( ) [PERSON_…" at bounding box center [721, 276] width 330 height 294
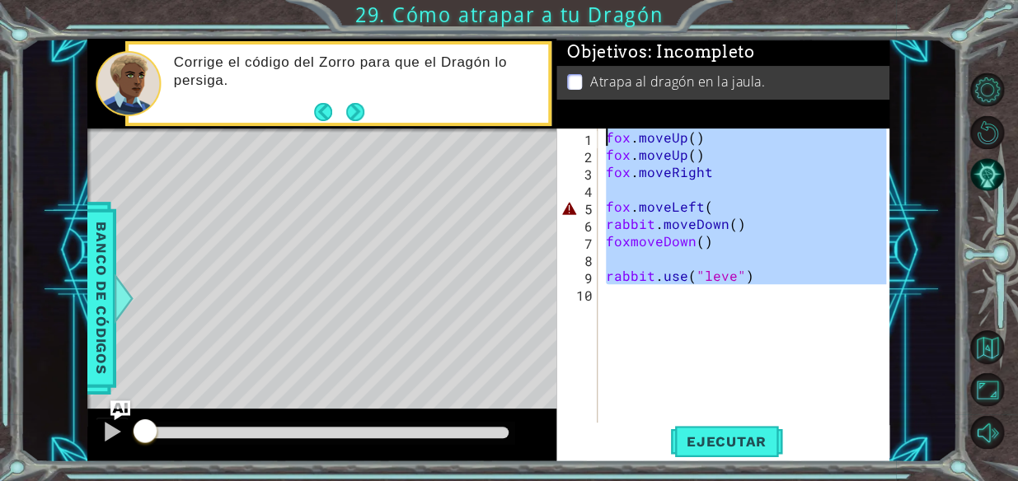
drag, startPoint x: 702, startPoint y: 291, endPoint x: 578, endPoint y: 73, distance: 251.0
click at [578, 73] on div "Objetivos : Incompleto Atrapa al dragón en la jaula. [PERSON_NAME].moveUp() 1 2…" at bounding box center [722, 251] width 333 height 424
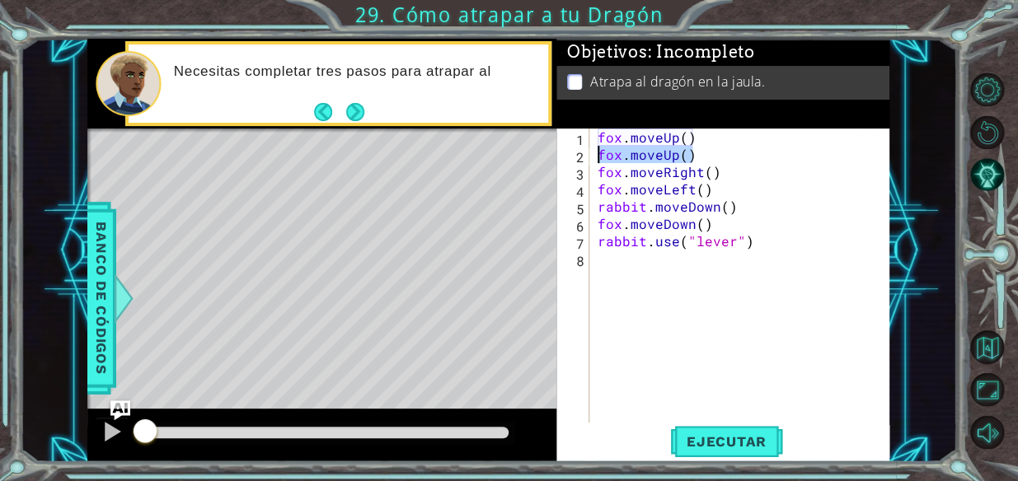
drag, startPoint x: 690, startPoint y: 153, endPoint x: 577, endPoint y: 157, distance: 113.0
click at [577, 157] on div "rabbit.use("lever") 1 2 3 4 5 6 7 8 [PERSON_NAME] . moveUp ( ) [PERSON_NAME] . …" at bounding box center [721, 276] width 330 height 294
type textarea "fox.moveUp()"
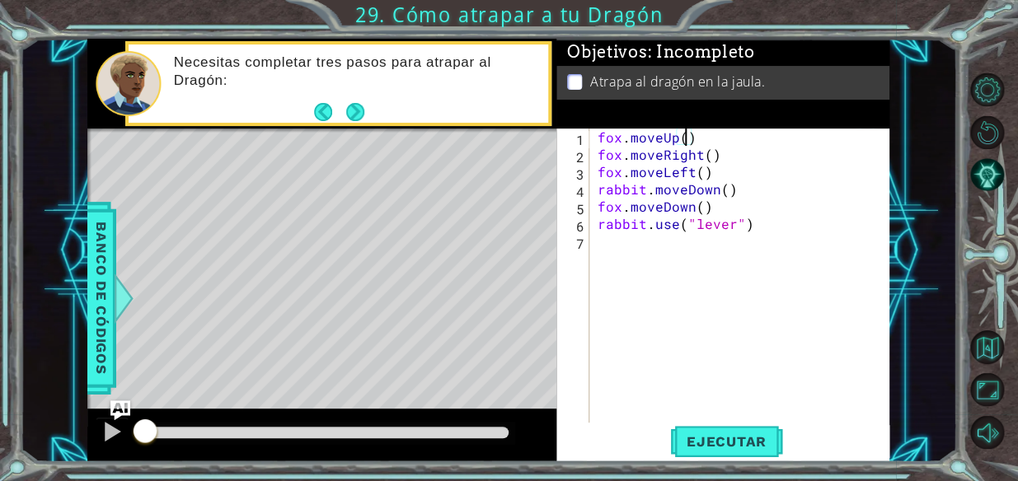
click at [686, 137] on div "[PERSON_NAME] . moveUp ( ) [PERSON_NAME] . moveRight ( ) [PERSON_NAME] . moveLe…" at bounding box center [744, 293] width 300 height 329
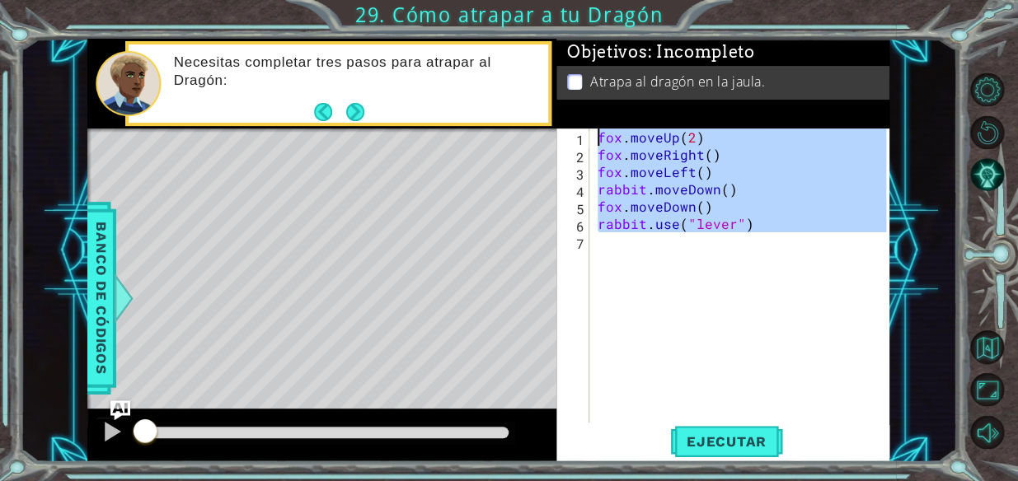
drag, startPoint x: 679, startPoint y: 253, endPoint x: 542, endPoint y: 108, distance: 199.5
click at [542, 108] on div "1 ההההההההההההההההההההההההההההההההההההההההההההההההההההההההההההההההההההההההההההה…" at bounding box center [488, 251] width 802 height 424
click at [693, 169] on div "[PERSON_NAME] . moveUp ( 2 ) [PERSON_NAME] . moveRight ( ) [PERSON_NAME] . move…" at bounding box center [740, 276] width 293 height 294
type textarea "fox.moveLeft()"
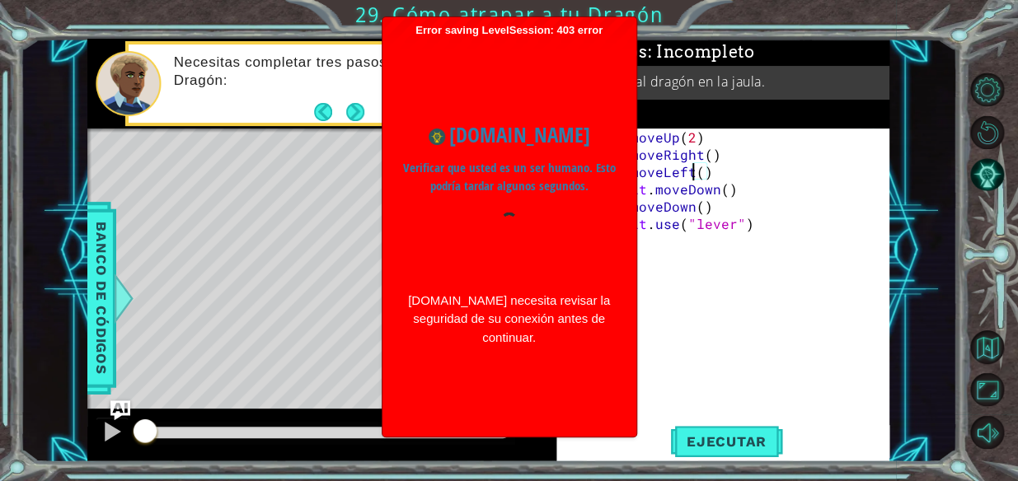
drag, startPoint x: 387, startPoint y: 204, endPoint x: 411, endPoint y: 221, distance: 29.7
click at [387, 205] on div "Error saving LevelSession: 403 error Just a moment... [DOMAIN_NAME] Verificar q…" at bounding box center [510, 227] width 254 height 420
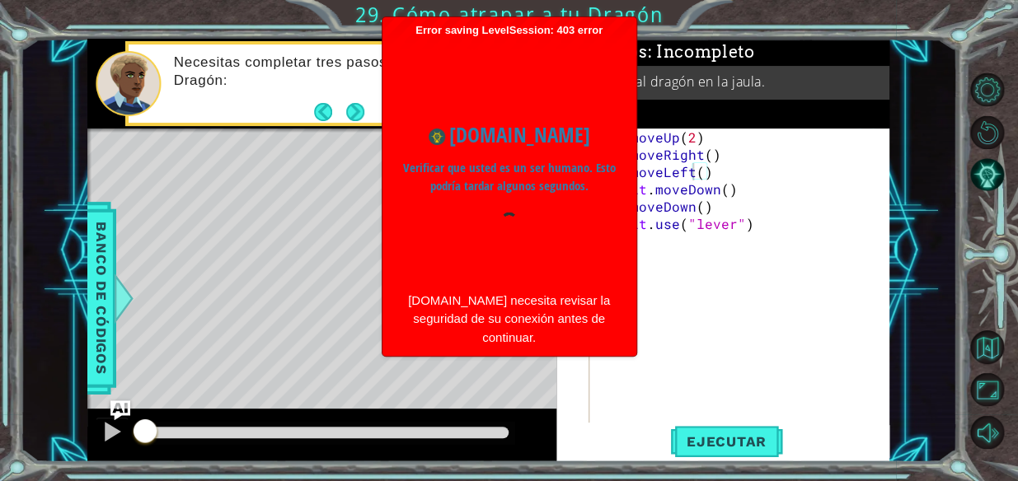
click at [492, 249] on body "1 ההההההההההההההההההההההההההההההההההההההההההההההההההההההההההההההההההההההההההההה…" at bounding box center [509, 240] width 1018 height 481
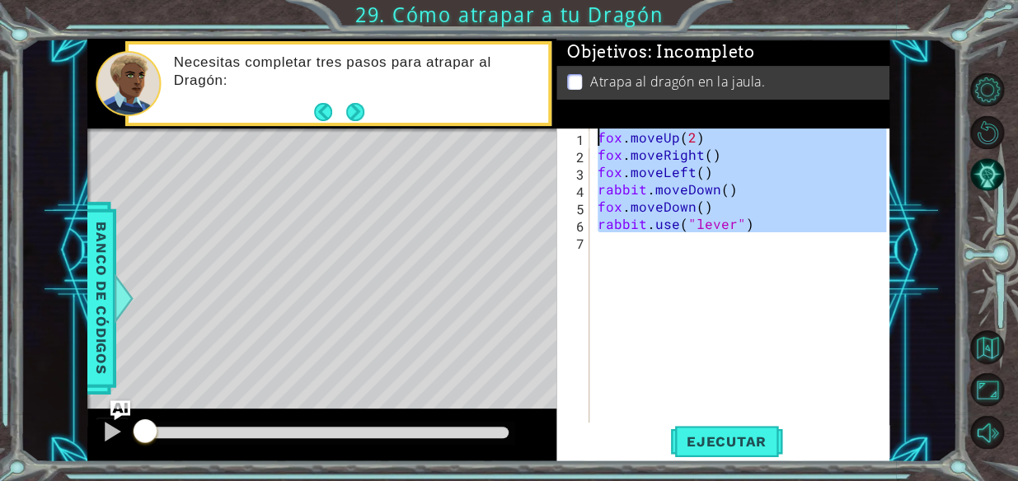
drag, startPoint x: 783, startPoint y: 245, endPoint x: 456, endPoint y: 134, distance: 345.7
click at [456, 134] on div "1 ההההההההההההההההההההההההההההההההההההההההההההההההההההההההההההההההההההההההההההה…" at bounding box center [488, 251] width 802 height 424
type textarea "[PERSON_NAME].moveUp(2) [PERSON_NAME].moveRight()"
click at [706, 272] on div "[PERSON_NAME] . moveUp ( 2 ) [PERSON_NAME] . moveRight ( ) [PERSON_NAME] . move…" at bounding box center [740, 276] width 293 height 294
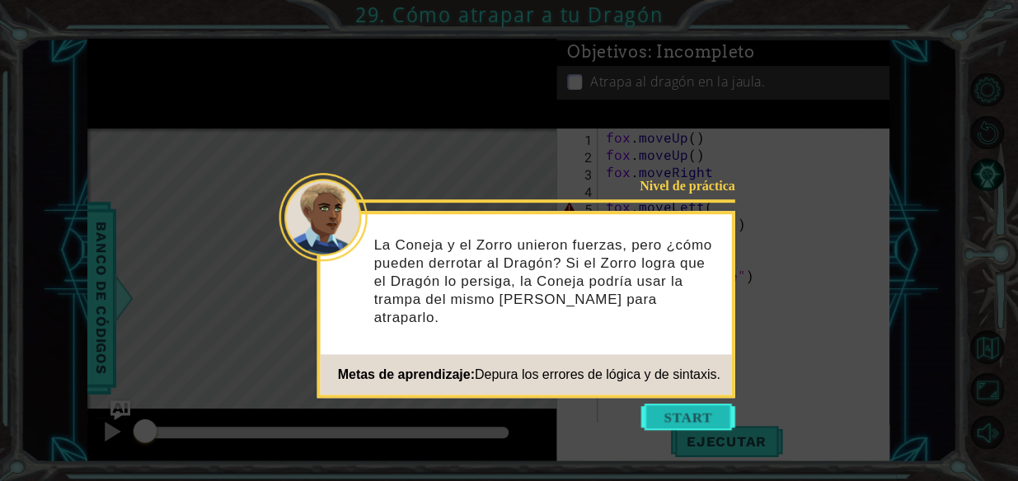
click at [642, 425] on button "Start" at bounding box center [688, 417] width 94 height 26
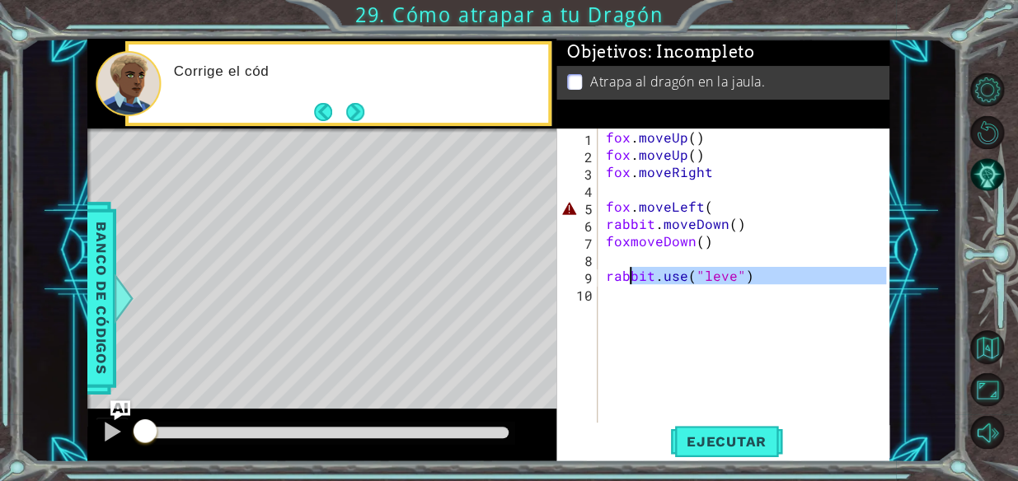
drag, startPoint x: 663, startPoint y: 324, endPoint x: 437, endPoint y: -8, distance: 401.8
click at [437, 0] on html "1 ההההההההההההההההההההההההההההההההההההההההההההההההההההההההההההההההההההההההההההה…" at bounding box center [509, 240] width 1018 height 481
type textarea "fox.moveUp() fox.moveUp()"
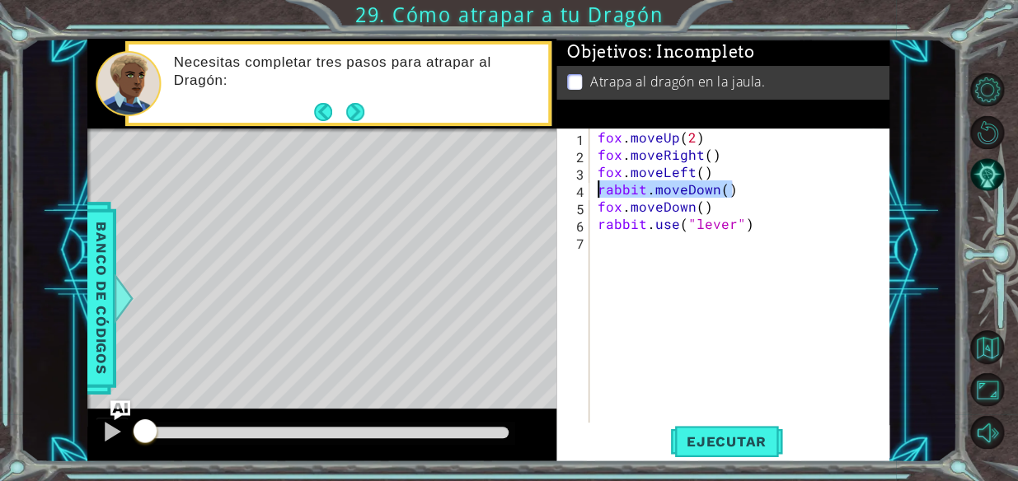
drag, startPoint x: 728, startPoint y: 189, endPoint x: 581, endPoint y: 191, distance: 146.8
click at [581, 191] on div "1 2 3 4 5 6 7 [PERSON_NAME] . moveUp ( 2 ) [PERSON_NAME] . moveRight ( ) [PERSO…" at bounding box center [721, 276] width 330 height 294
type textarea "rabbit.moveDown()"
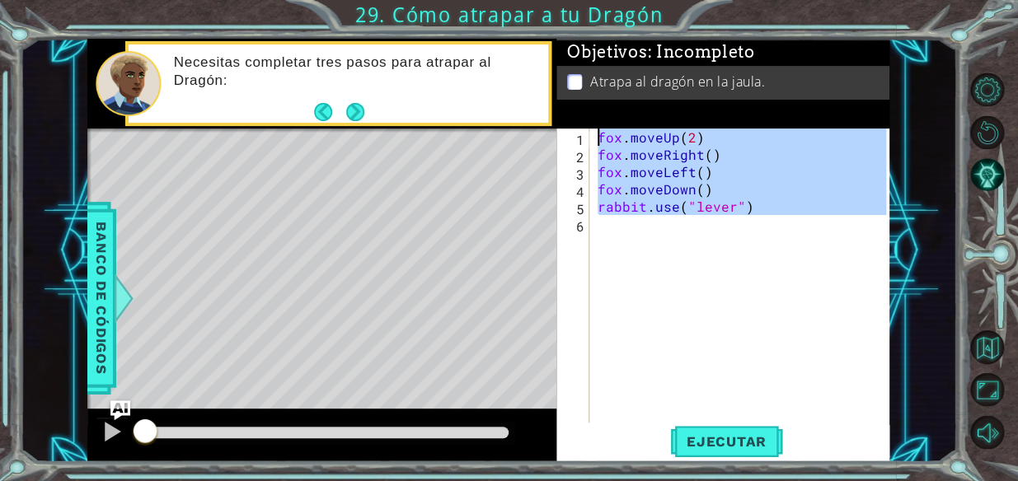
drag, startPoint x: 653, startPoint y: 237, endPoint x: 559, endPoint y: 106, distance: 161.3
click at [559, 106] on div "Objetivos : Incompleto Atrapa al dragón en la jaula. [PERSON_NAME].moveLeft() 1…" at bounding box center [722, 251] width 333 height 424
type textarea "[PERSON_NAME].moveUp(2) [PERSON_NAME].moveRight()"
click at [656, 242] on div "fox . moveUp ( 2 ) fox . moveRight ( ) fox . moveLeft ( ) fox . moveDown ( ) ra…" at bounding box center [740, 276] width 293 height 294
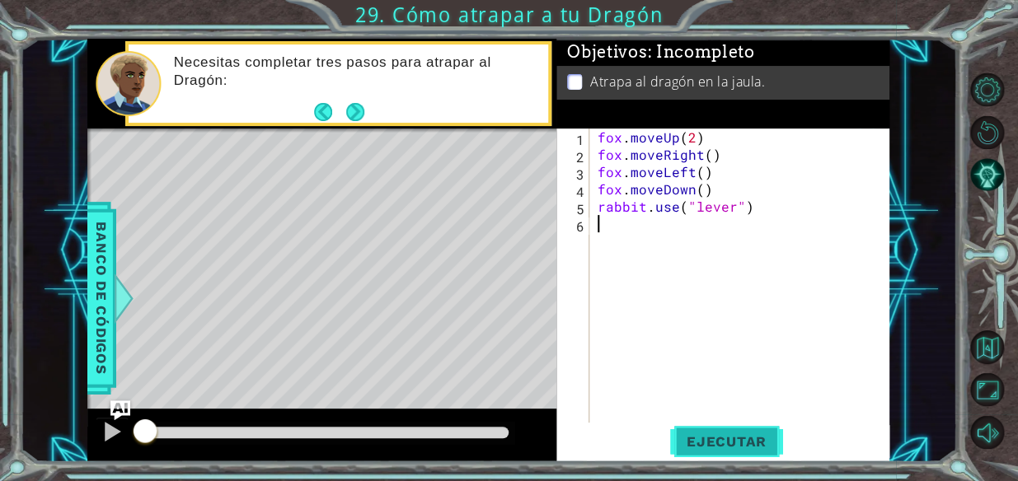
click at [719, 439] on span "Ejecutar" at bounding box center [726, 442] width 113 height 16
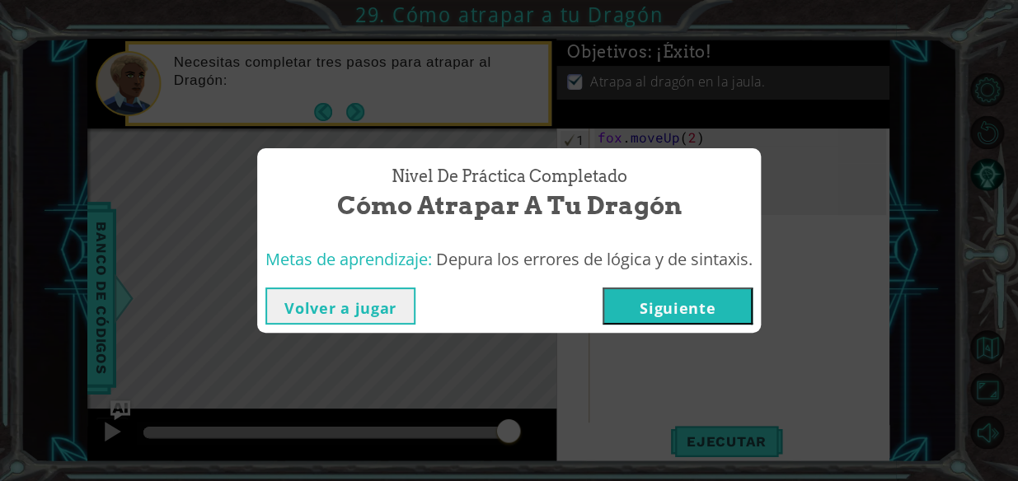
click at [405, 299] on button "Volver a jugar" at bounding box center [340, 306] width 150 height 37
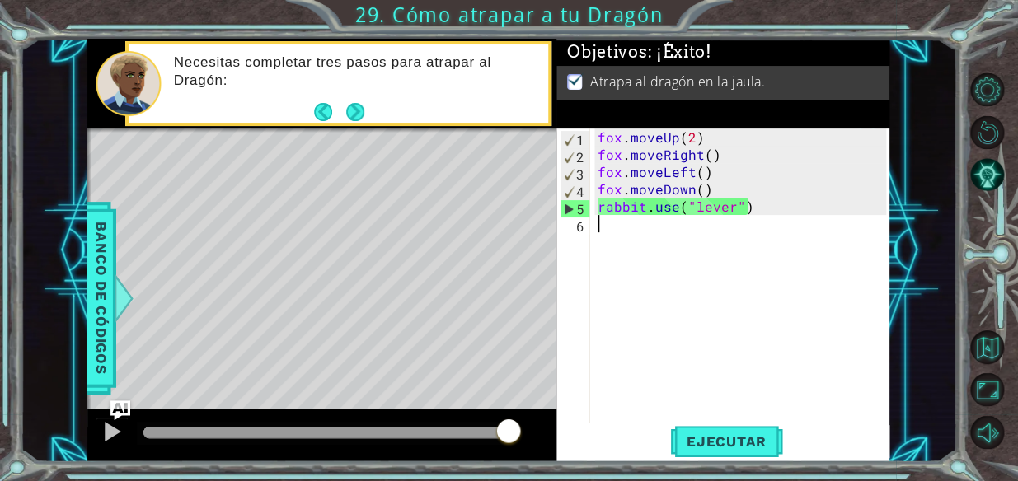
click at [458, 435] on div at bounding box center [325, 433] width 365 height 12
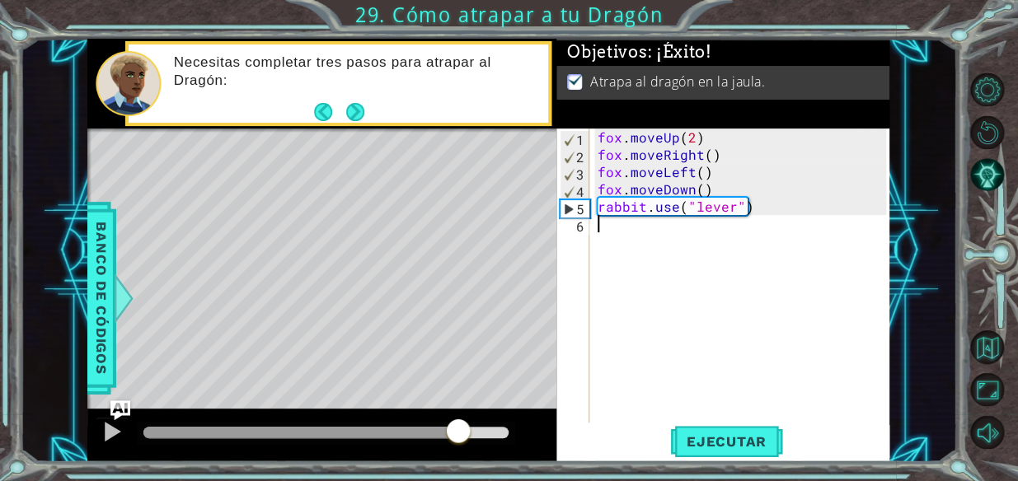
click at [566, 208] on div "5" at bounding box center [575, 208] width 29 height 17
click at [388, 420] on div at bounding box center [321, 435] width 469 height 53
click at [297, 425] on div at bounding box center [326, 433] width 378 height 23
drag, startPoint x: 107, startPoint y: 438, endPoint x: 96, endPoint y: 429, distance: 14.0
click at [100, 431] on button at bounding box center [112, 434] width 33 height 34
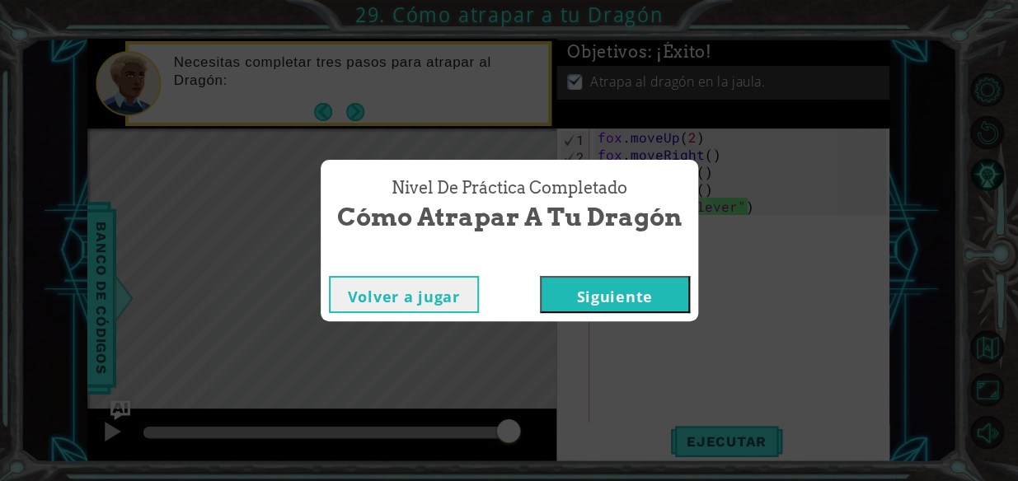
click at [463, 291] on button "Volver a jugar" at bounding box center [404, 294] width 150 height 37
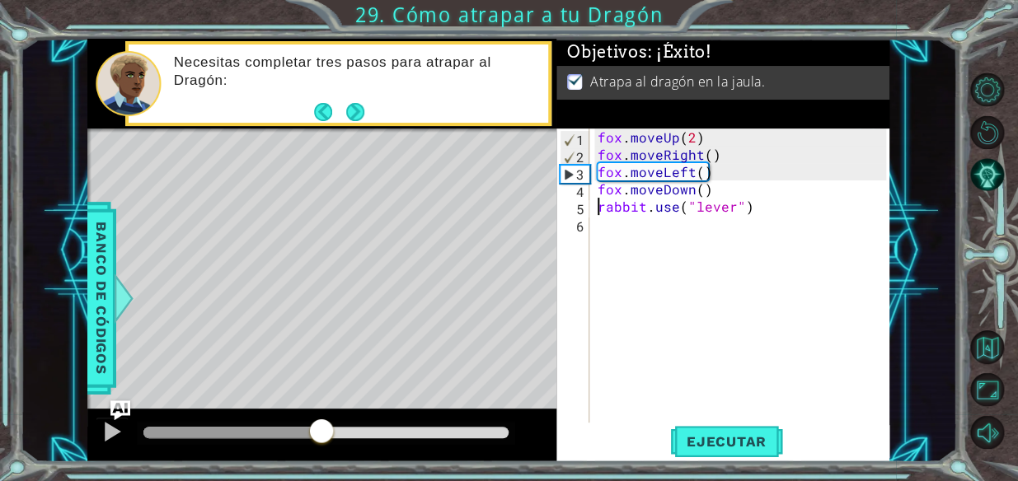
drag, startPoint x: 406, startPoint y: 429, endPoint x: 307, endPoint y: 421, distance: 100.0
click at [307, 427] on div at bounding box center [232, 433] width 178 height 12
click at [113, 425] on div at bounding box center [111, 431] width 21 height 21
click at [113, 428] on div at bounding box center [111, 431] width 21 height 21
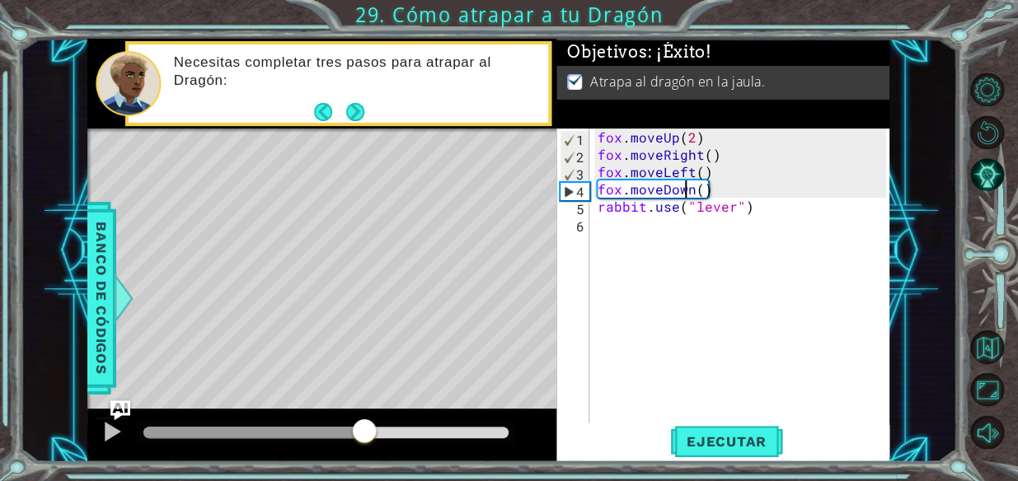
click at [688, 187] on div "fox . moveUp ( 2 ) fox . moveRight ( ) fox . moveLeft ( ) fox . moveDown ( ) ra…" at bounding box center [744, 293] width 300 height 329
click at [693, 187] on div "fox . moveUp ( 2 ) fox . moveRight ( ) fox . moveLeft ( ) fox . moveDown ( ) ra…" at bounding box center [744, 293] width 300 height 329
click at [702, 187] on div "fox . moveUp ( 2 ) fox . moveRight ( ) fox . moveLeft ( ) fox . moveDown ( ) ra…" at bounding box center [744, 293] width 300 height 329
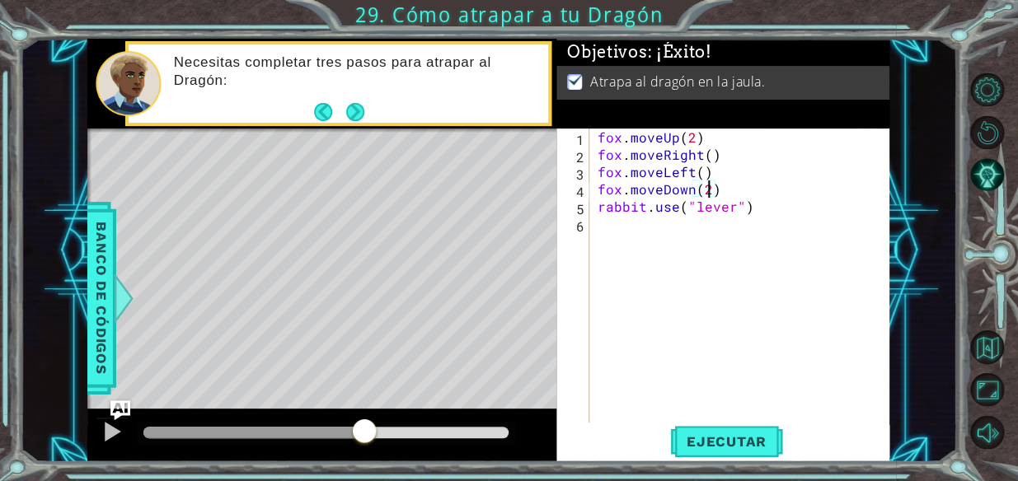
scroll to position [0, 6]
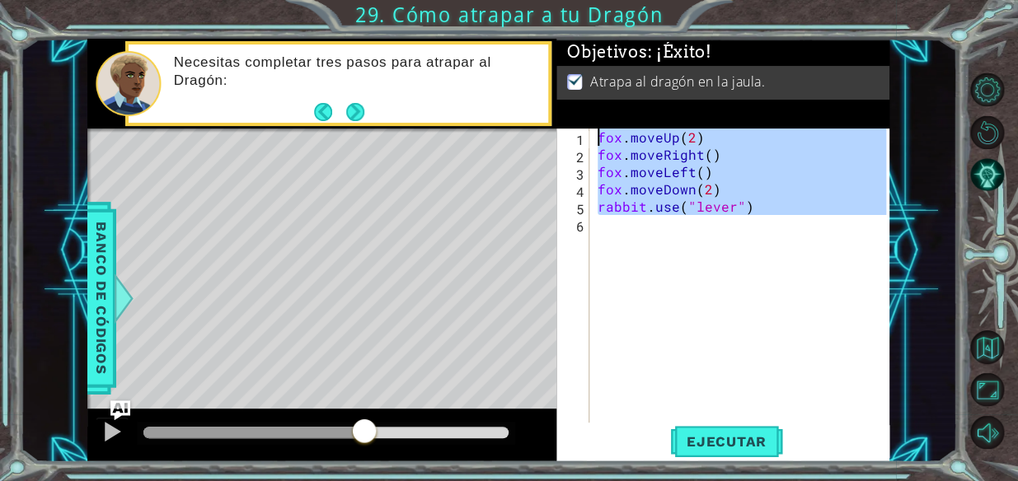
drag, startPoint x: 770, startPoint y: 216, endPoint x: 551, endPoint y: 124, distance: 237.6
click at [551, 124] on div "1 ההההההההההההההההההההההההההההההההההההההההההההההההההההההההההההההההההההההההההההה…" at bounding box center [488, 251] width 802 height 424
type textarea "[PERSON_NAME].moveUp(2) [PERSON_NAME].moveRight()"
click at [791, 250] on div "[PERSON_NAME] . moveUp ( 2 ) [PERSON_NAME] . moveRight ( ) [PERSON_NAME] . move…" at bounding box center [740, 276] width 293 height 294
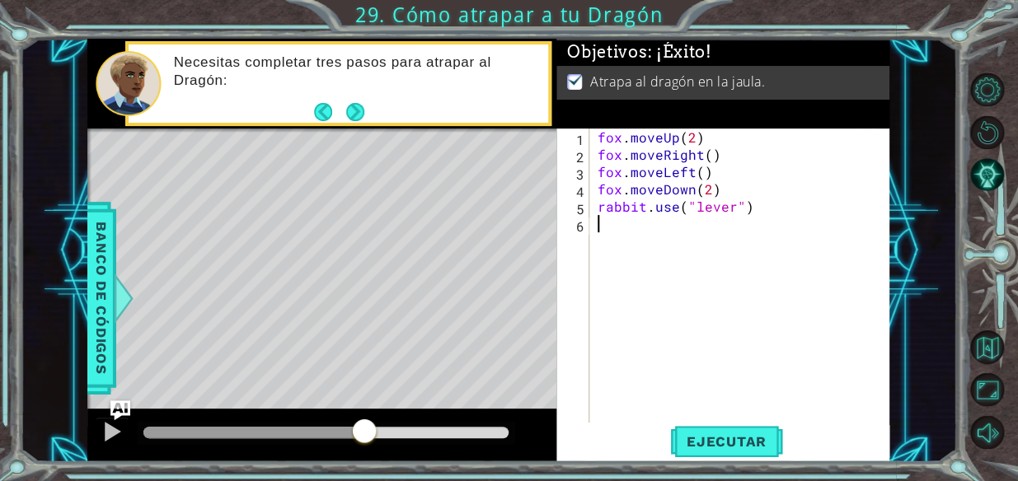
scroll to position [0, 0]
click at [733, 446] on span "Ejecutar" at bounding box center [726, 442] width 113 height 16
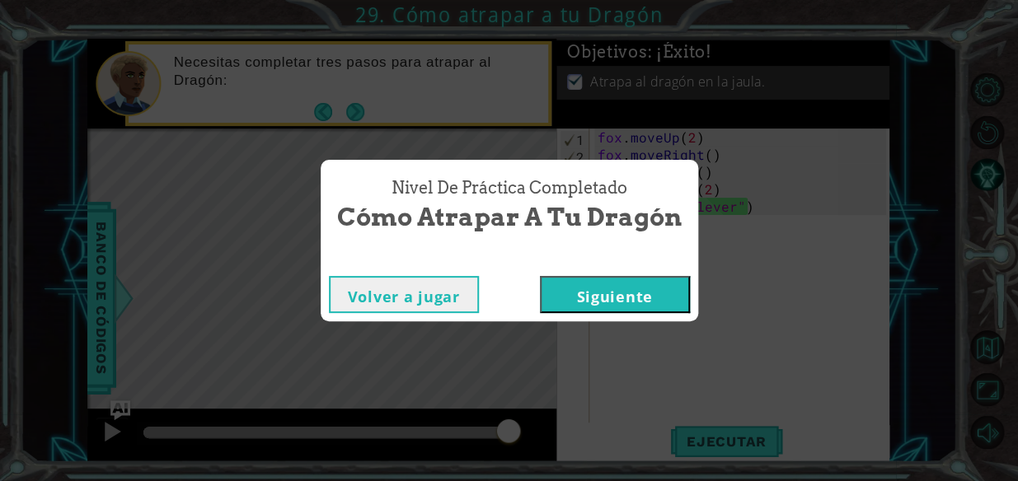
drag, startPoint x: 659, startPoint y: 251, endPoint x: 632, endPoint y: 275, distance: 35.7
click at [655, 255] on div "Nivel de práctica Completado" at bounding box center [510, 259] width 378 height 16
click at [628, 280] on button "Siguiente" at bounding box center [615, 294] width 150 height 37
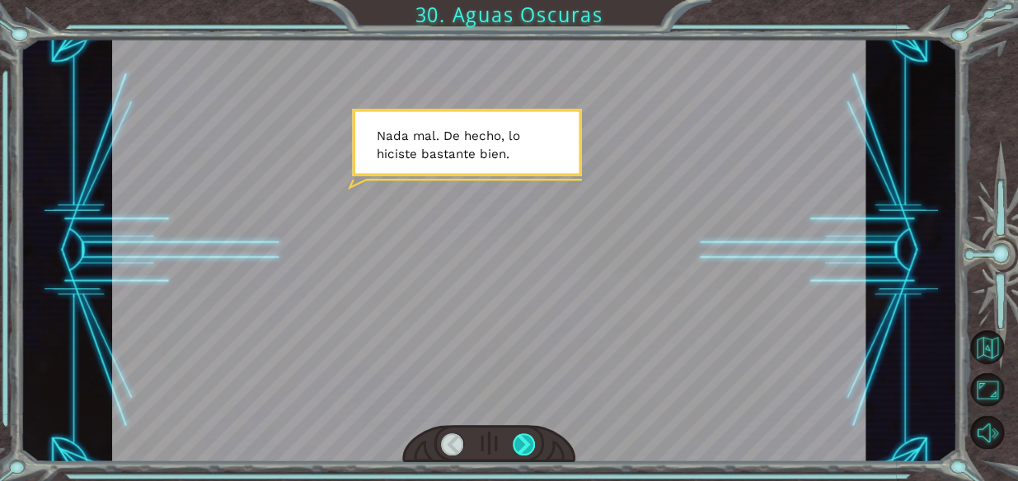
click at [516, 445] on div at bounding box center [524, 445] width 23 height 23
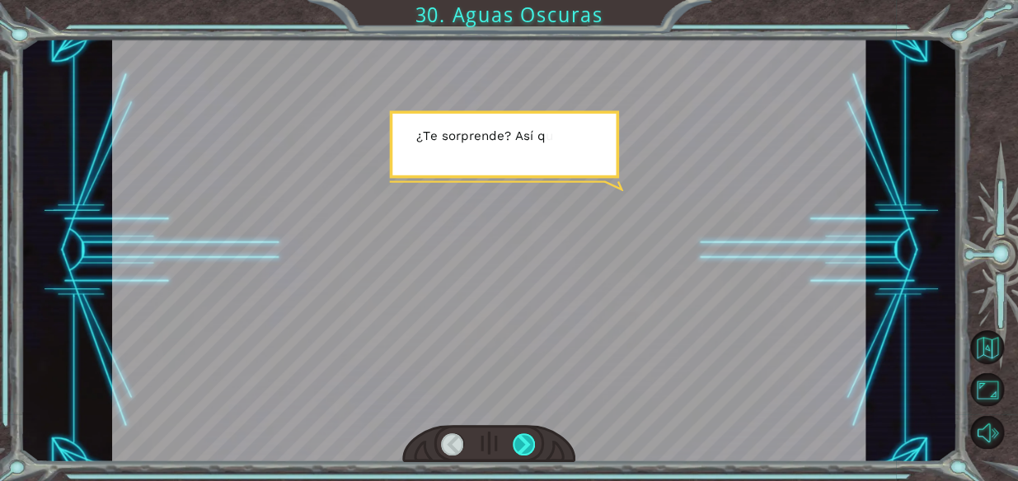
click at [514, 454] on div at bounding box center [524, 445] width 23 height 23
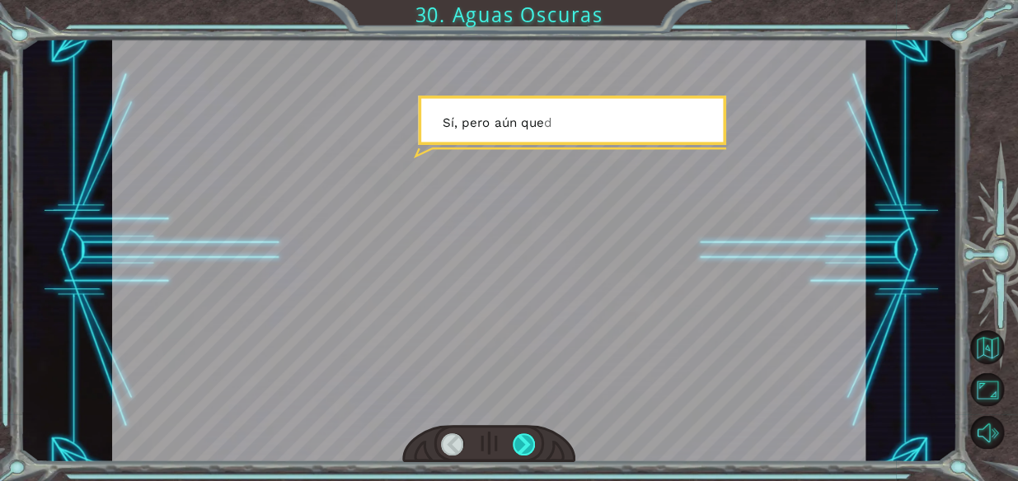
click at [514, 454] on div at bounding box center [524, 445] width 23 height 23
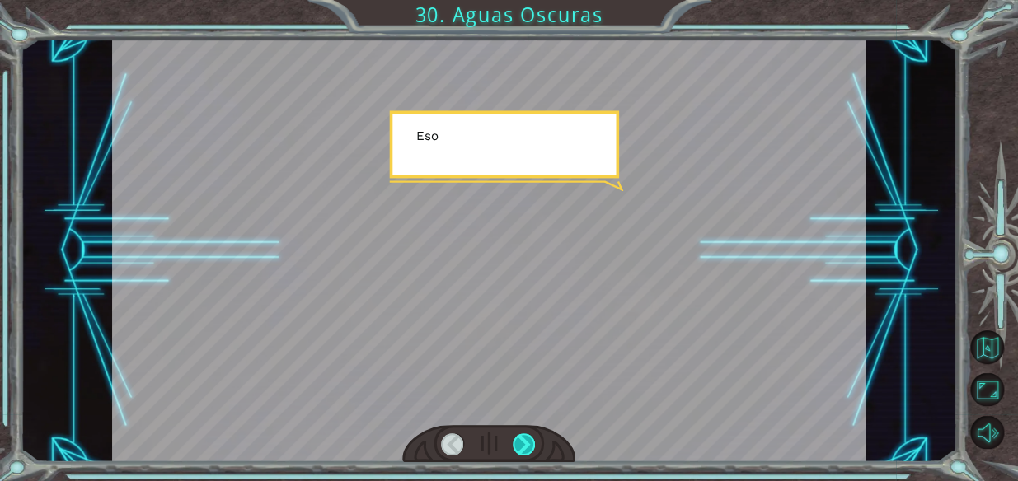
click at [514, 454] on div at bounding box center [524, 445] width 23 height 23
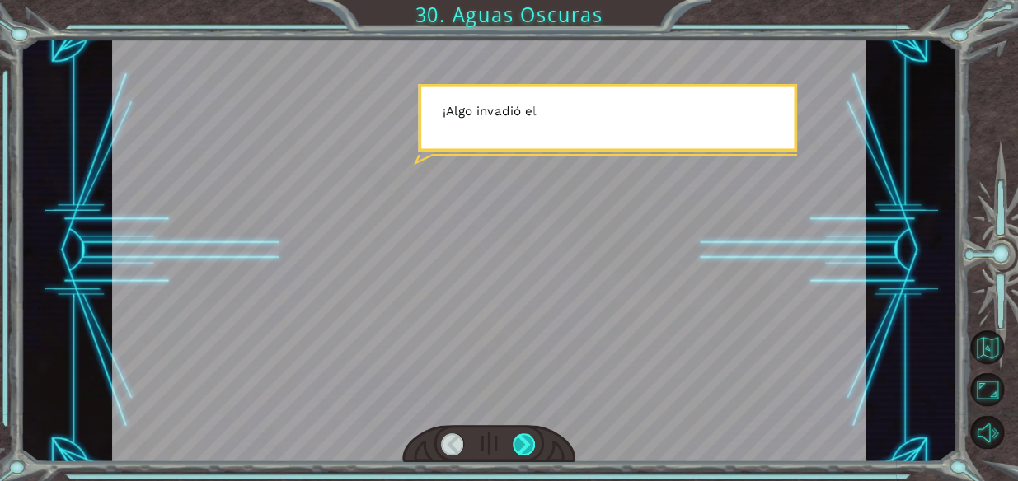
click at [514, 454] on div at bounding box center [524, 445] width 23 height 23
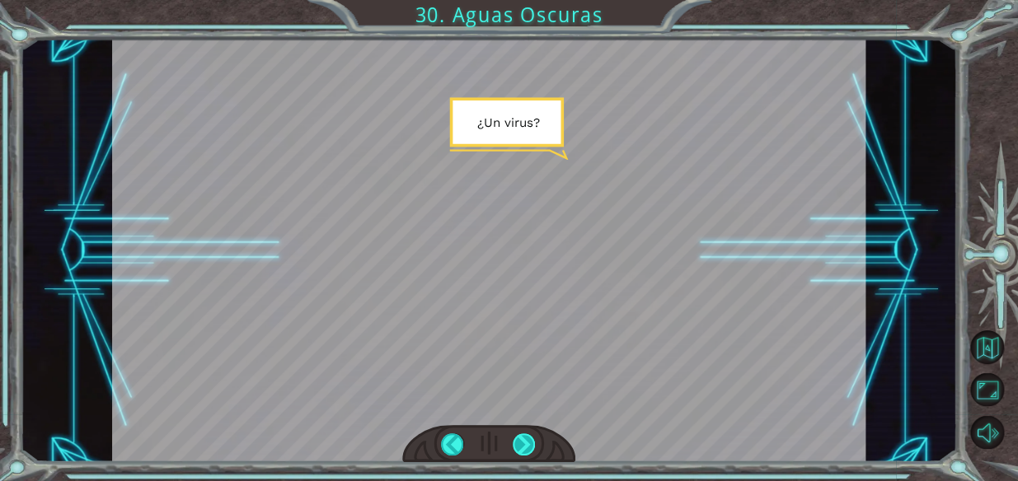
click at [514, 454] on div at bounding box center [524, 445] width 23 height 23
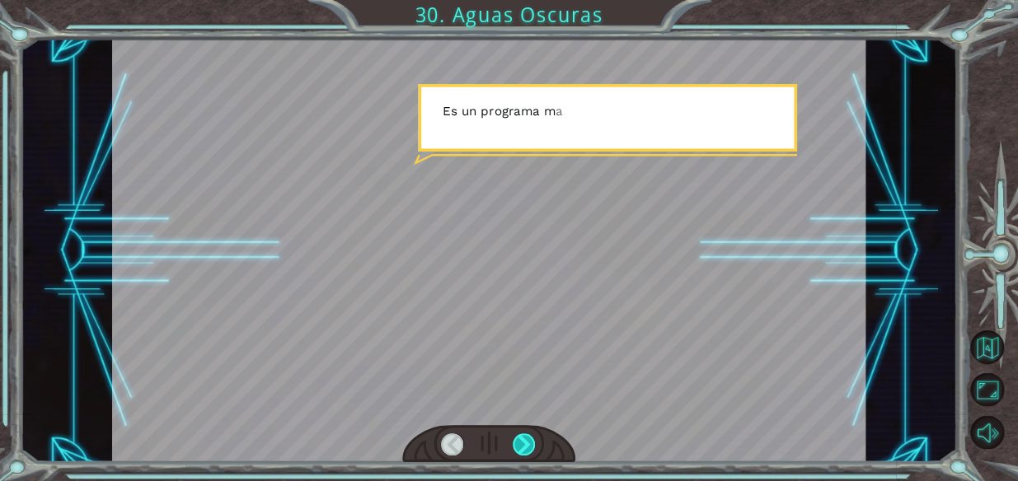
click at [514, 454] on div at bounding box center [524, 445] width 23 height 23
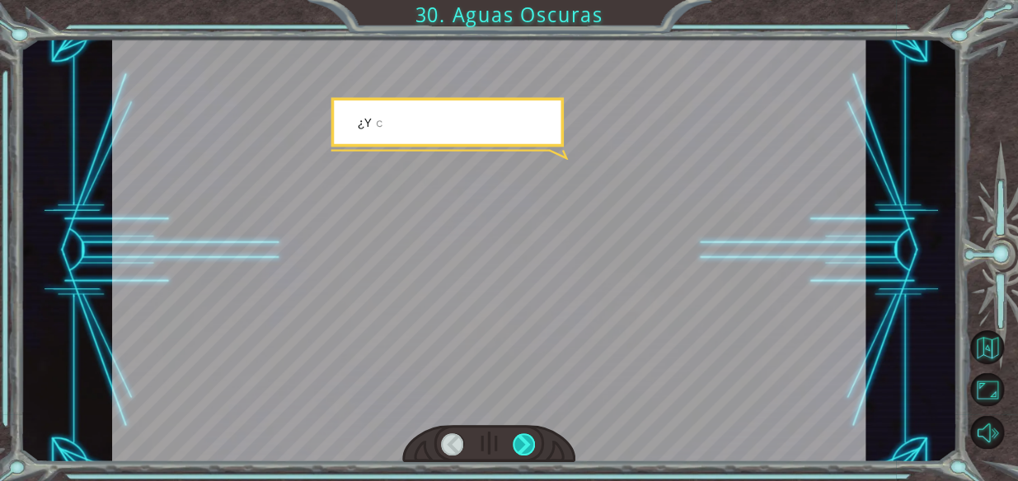
click at [514, 454] on div at bounding box center [524, 445] width 23 height 23
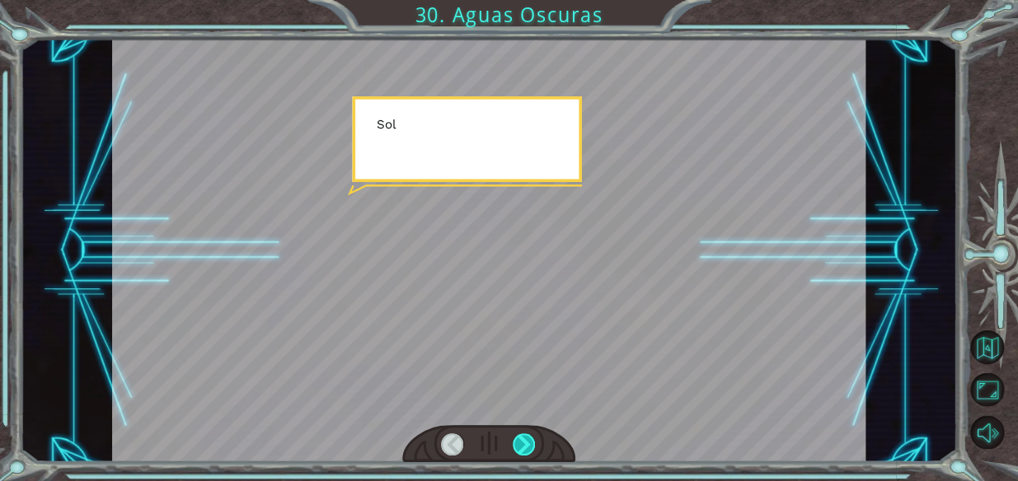
click at [514, 454] on div at bounding box center [524, 445] width 23 height 23
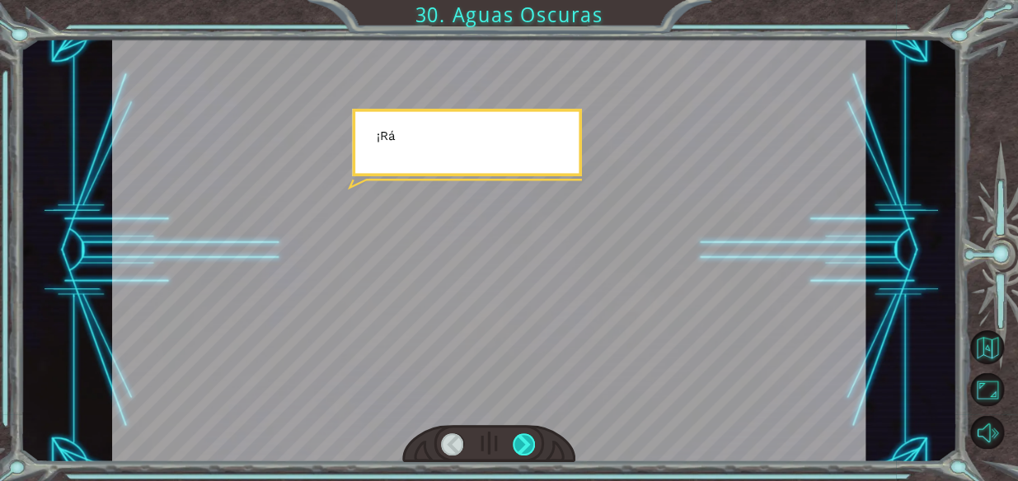
click at [514, 454] on div at bounding box center [524, 445] width 23 height 23
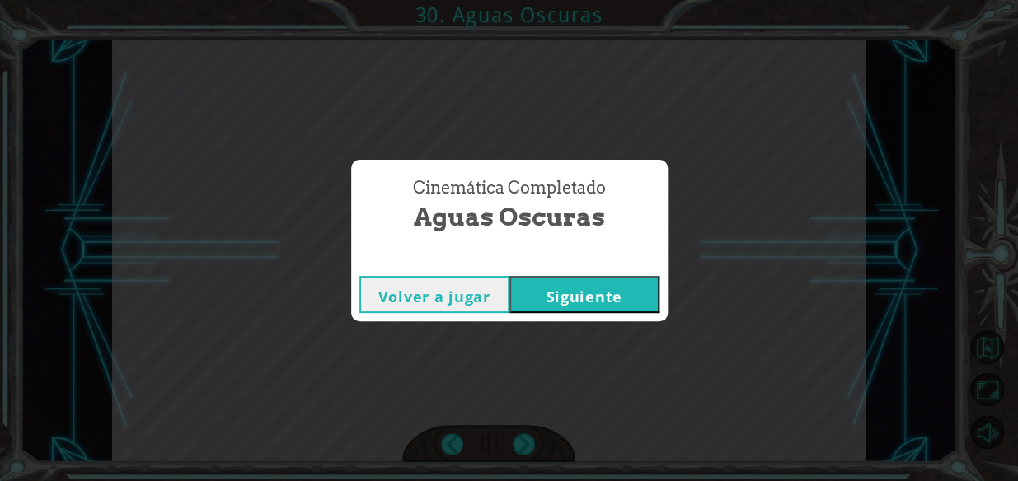
click at [603, 295] on button "Siguiente" at bounding box center [584, 294] width 150 height 37
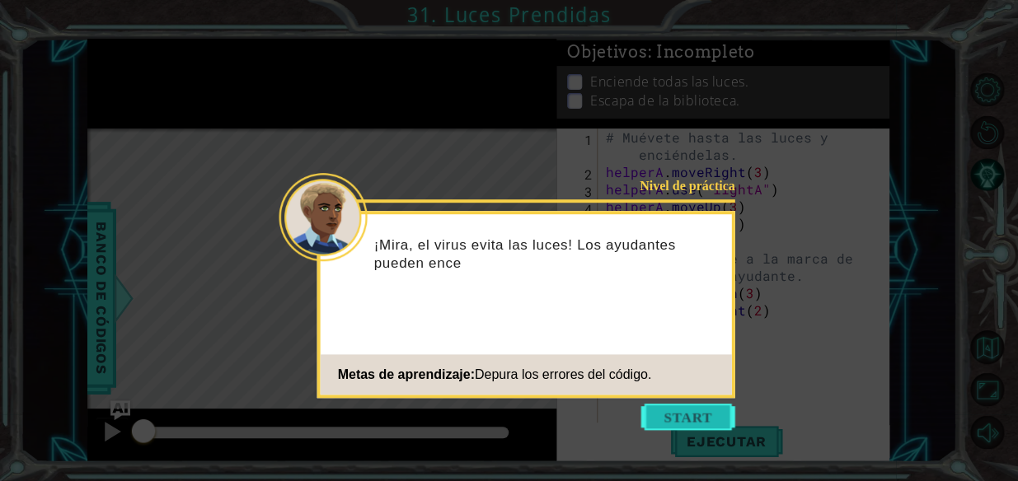
click at [693, 417] on button "Start" at bounding box center [688, 417] width 94 height 26
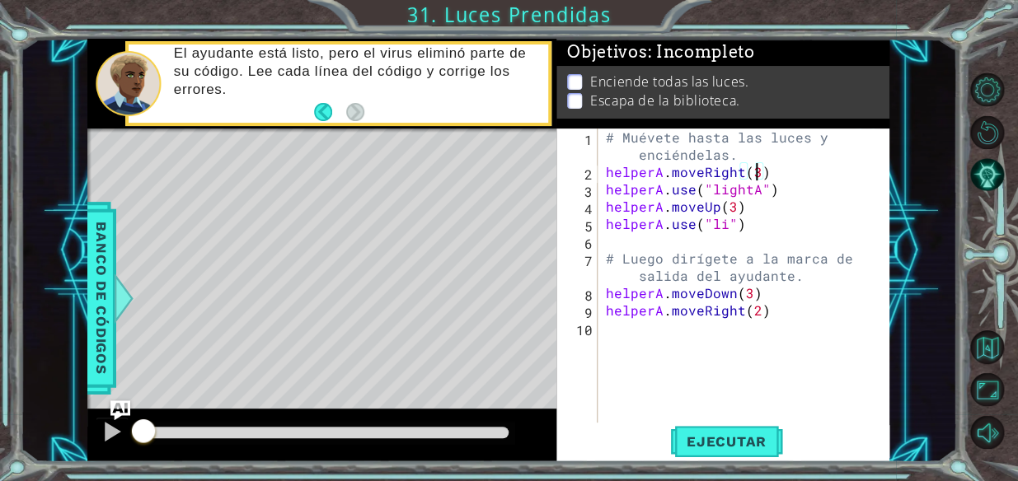
click at [755, 176] on div "# Muévete hasta las luces y enciéndelas. helperA . moveRight ( 3 ) helperA . us…" at bounding box center [749, 302] width 292 height 346
click at [725, 228] on div "# Muévete hasta las luces y enciéndelas. helperA . moveRight ( 4 ) helperA . us…" at bounding box center [749, 302] width 292 height 346
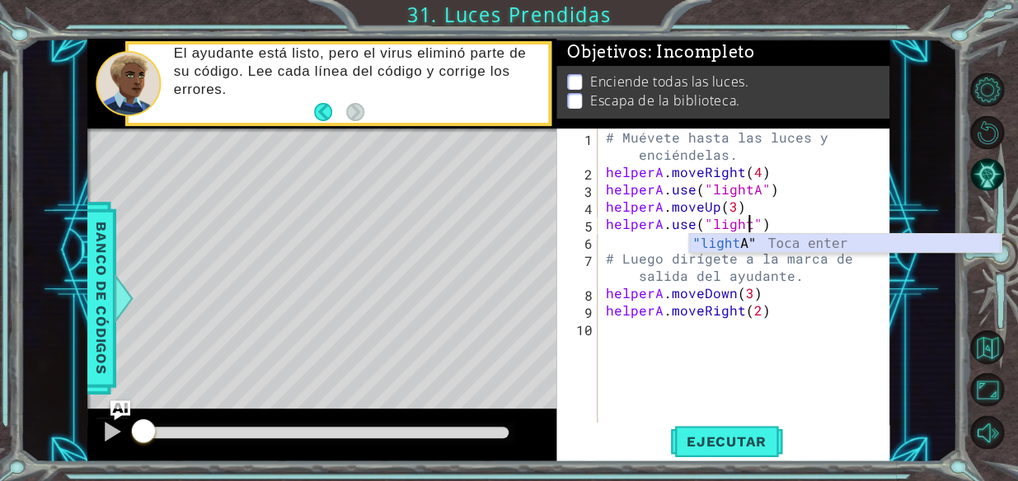
click at [880, 241] on div ""light A" Toca enter" at bounding box center [845, 263] width 312 height 59
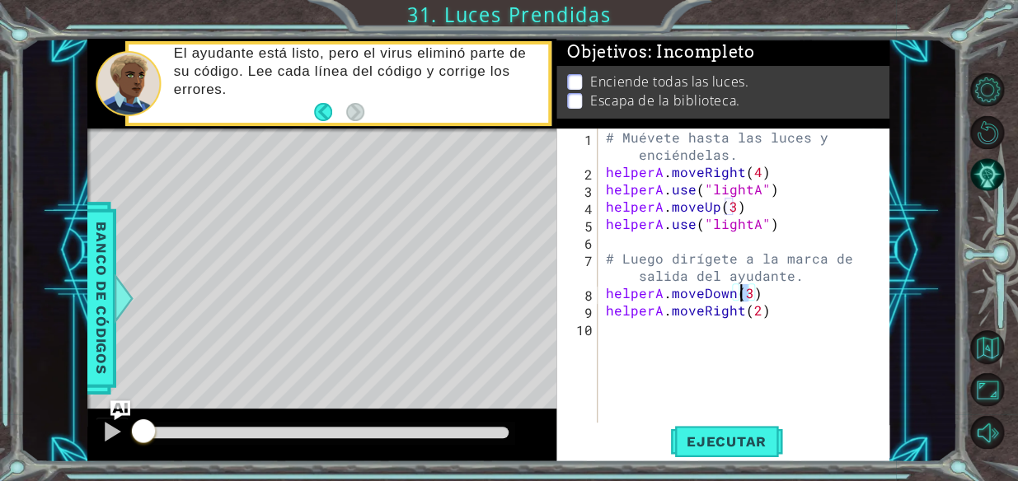
click at [743, 297] on div "# Muévete hasta las luces y enciéndelas. helperA . moveRight ( 4 ) helperA . us…" at bounding box center [749, 302] width 292 height 346
click at [716, 434] on span "Ejecutar" at bounding box center [726, 442] width 113 height 16
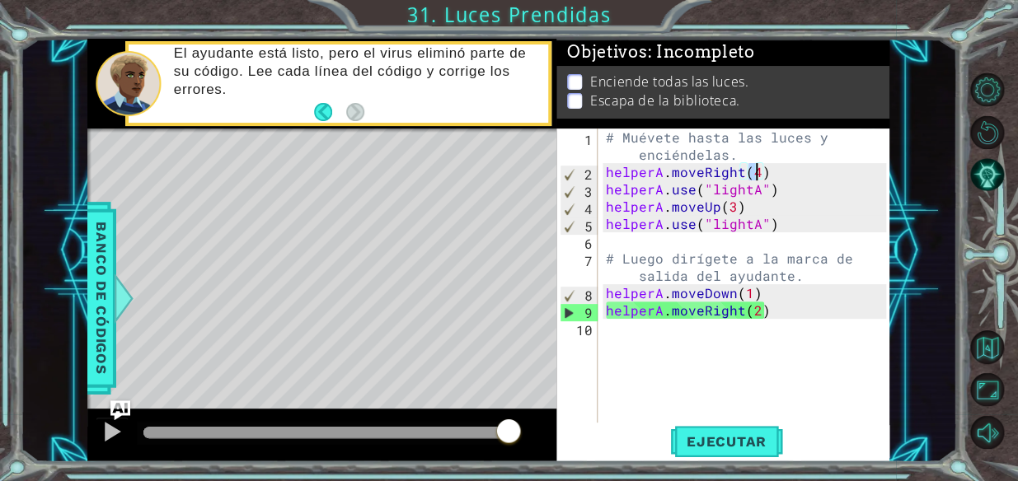
click at [758, 172] on div "# Muévete hasta las luces y enciéndelas. helperA . moveRight ( 4 ) helperA . us…" at bounding box center [749, 302] width 292 height 346
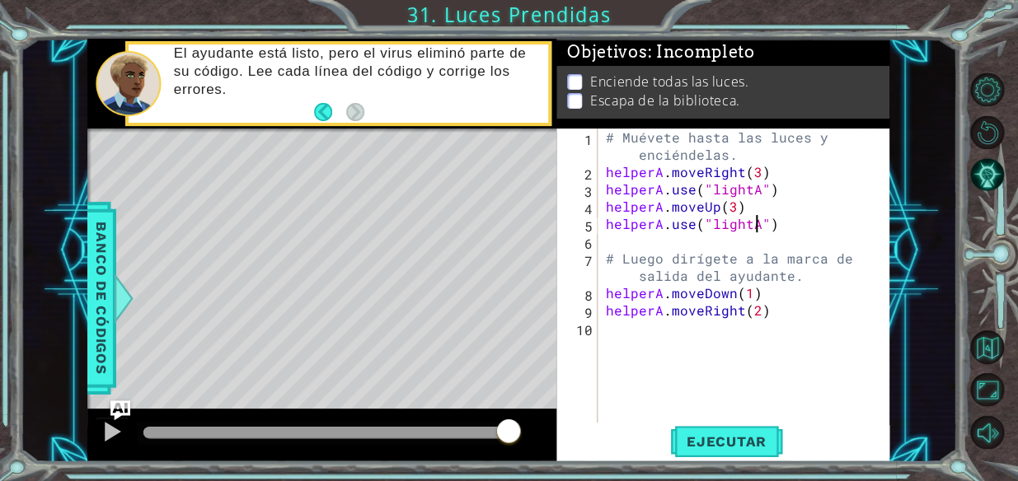
click at [753, 223] on div "# Muévete hasta las luces y enciéndelas. helperA . moveRight ( 3 ) helperA . us…" at bounding box center [749, 302] width 292 height 346
click at [730, 430] on button "Ejecutar" at bounding box center [726, 441] width 113 height 33
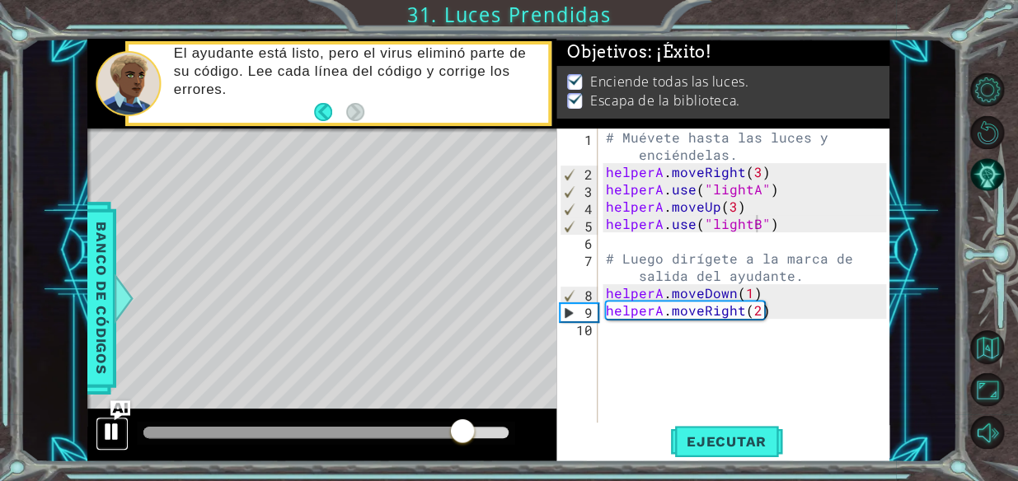
click at [108, 429] on div at bounding box center [111, 431] width 21 height 21
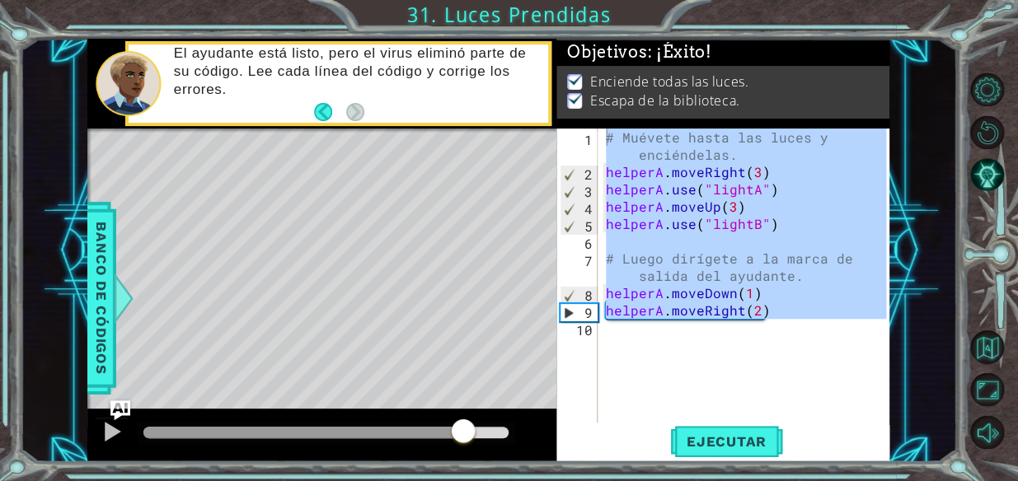
click at [593, 92] on p "Escapa de la biblioteca." at bounding box center [664, 101] width 149 height 18
type textarea "# Muévete hasta las luces y enciéndelas. helperA.moveRight(3)"
click at [638, 346] on div "# Muévete hasta las luces y enciéndelas. helperA . moveRight ( 3 ) helperA . us…" at bounding box center [745, 276] width 284 height 294
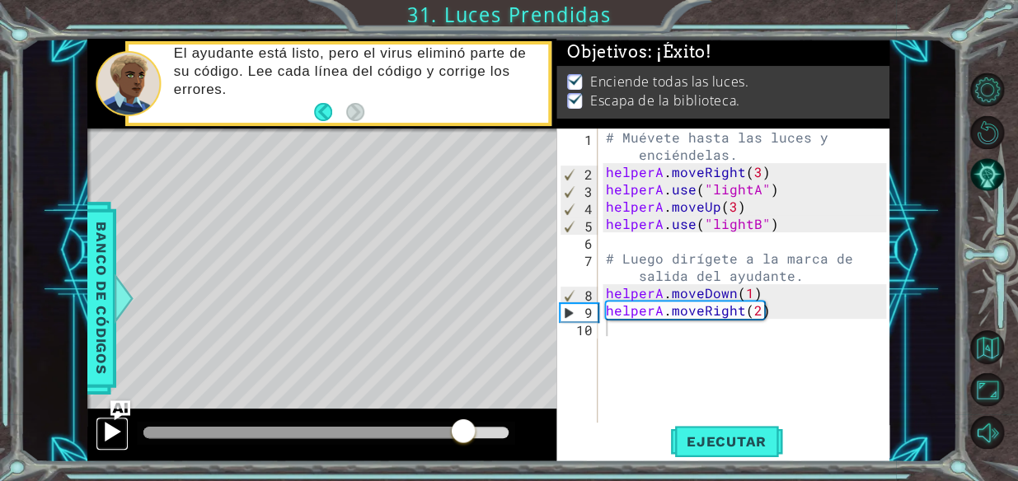
click at [115, 425] on div at bounding box center [111, 431] width 21 height 21
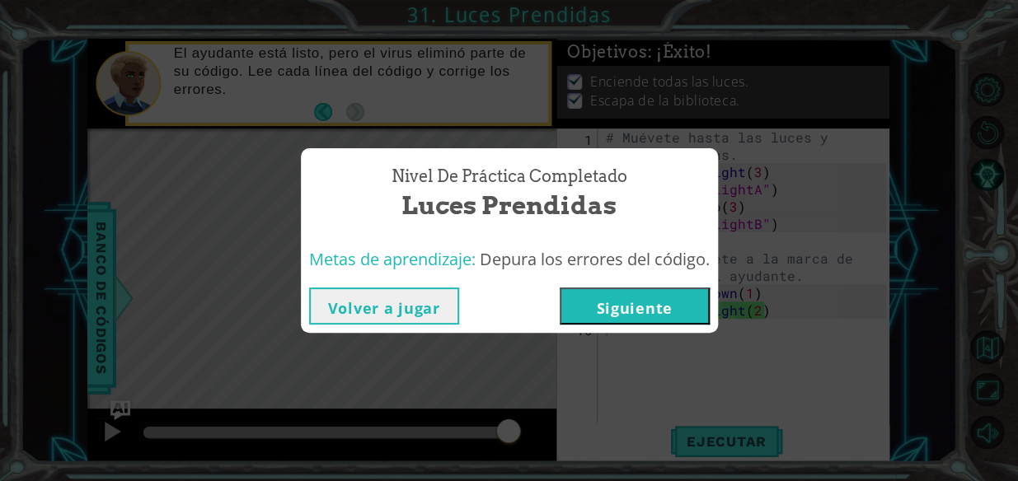
click at [650, 299] on button "Siguiente" at bounding box center [635, 306] width 150 height 37
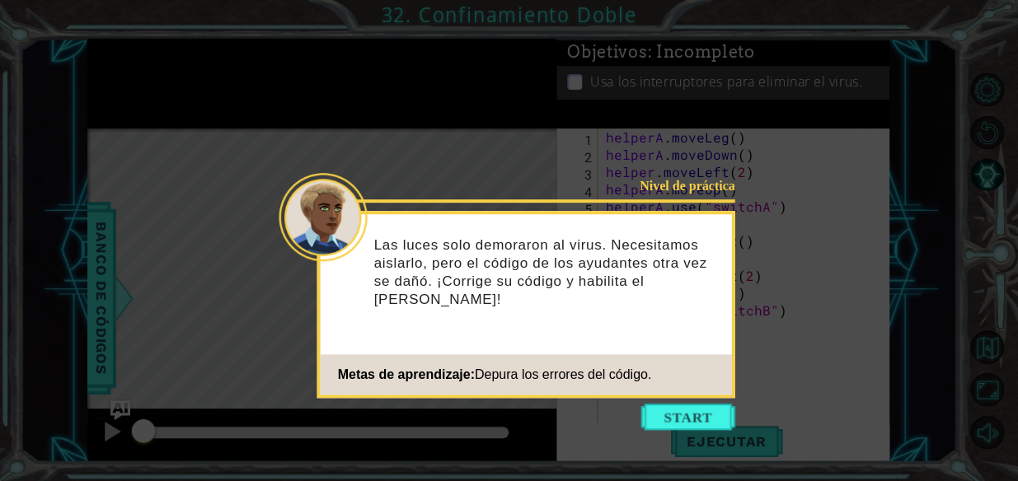
drag, startPoint x: 637, startPoint y: 412, endPoint x: 640, endPoint y: 441, distance: 29.0
click at [637, 414] on icon at bounding box center [509, 240] width 1018 height 481
click at [646, 412] on button "Start" at bounding box center [688, 417] width 94 height 26
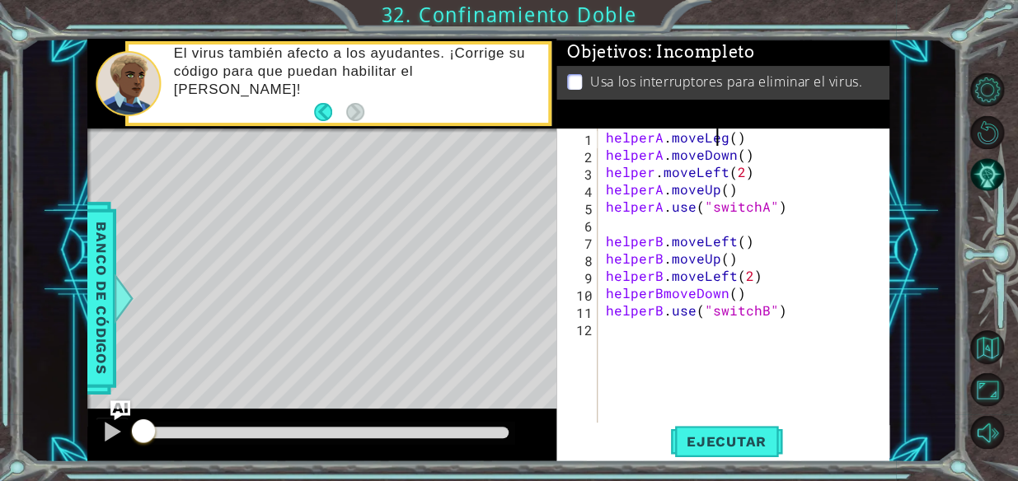
click at [720, 138] on div "helperA . moveLeg ( ) helperA . moveDown ( ) helper . moveLeft ( 2 ) helperA . …" at bounding box center [749, 293] width 292 height 329
click at [106, 431] on div at bounding box center [111, 431] width 21 height 21
click at [107, 431] on div at bounding box center [111, 431] width 21 height 21
drag, startPoint x: 664, startPoint y: 297, endPoint x: 735, endPoint y: 311, distance: 73.1
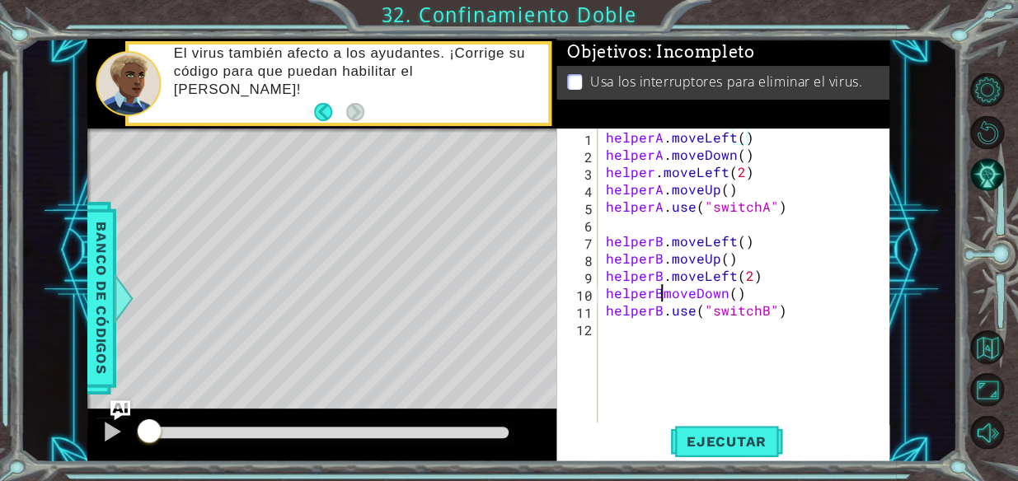
click at [664, 298] on div "helperA . moveLeft ( ) helperA . moveDown ( ) helper . moveLeft ( 2 ) helperA .…" at bounding box center [749, 293] width 292 height 329
click at [724, 439] on span "Ejecutar" at bounding box center [726, 442] width 113 height 16
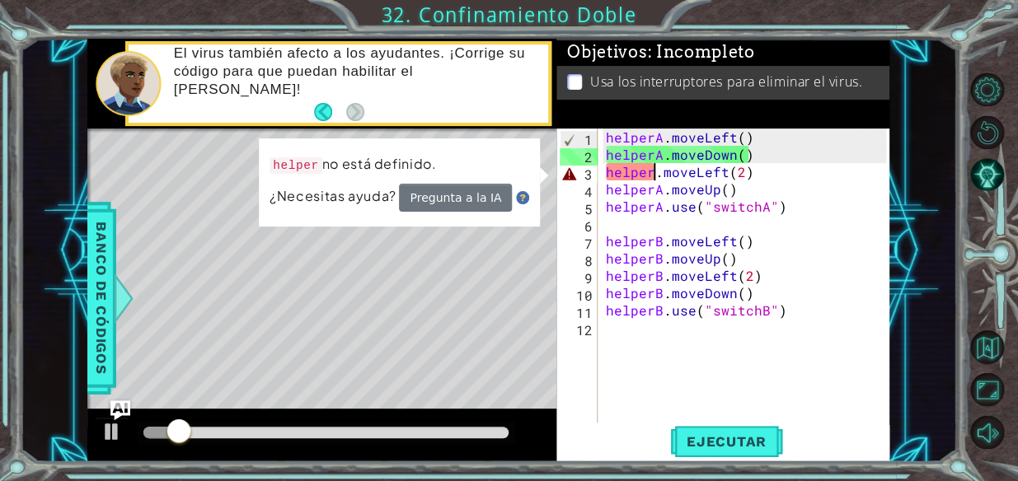
click at [656, 177] on div "helperA . moveLeft ( ) helperA . moveDown ( ) helper . moveLeft ( 2 ) helperA .…" at bounding box center [749, 293] width 292 height 329
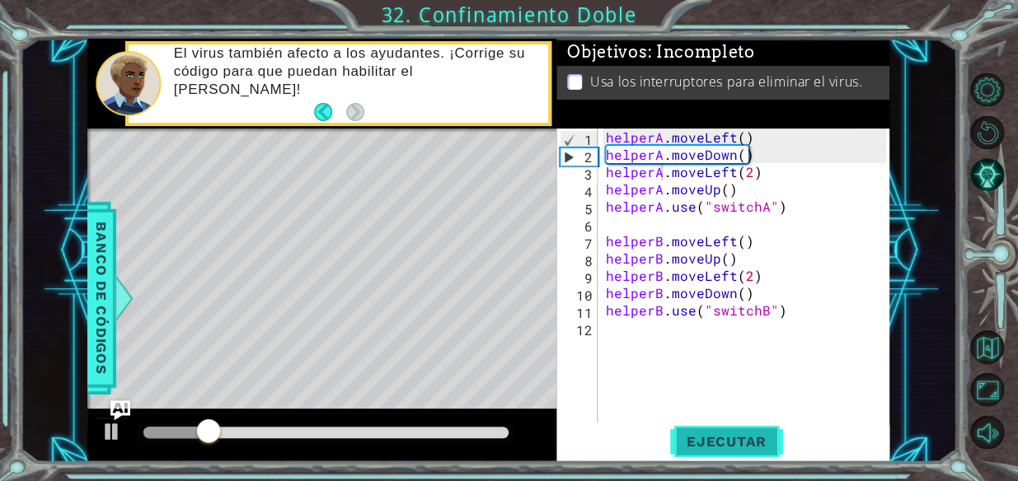
click at [709, 446] on span "Ejecutar" at bounding box center [726, 442] width 113 height 16
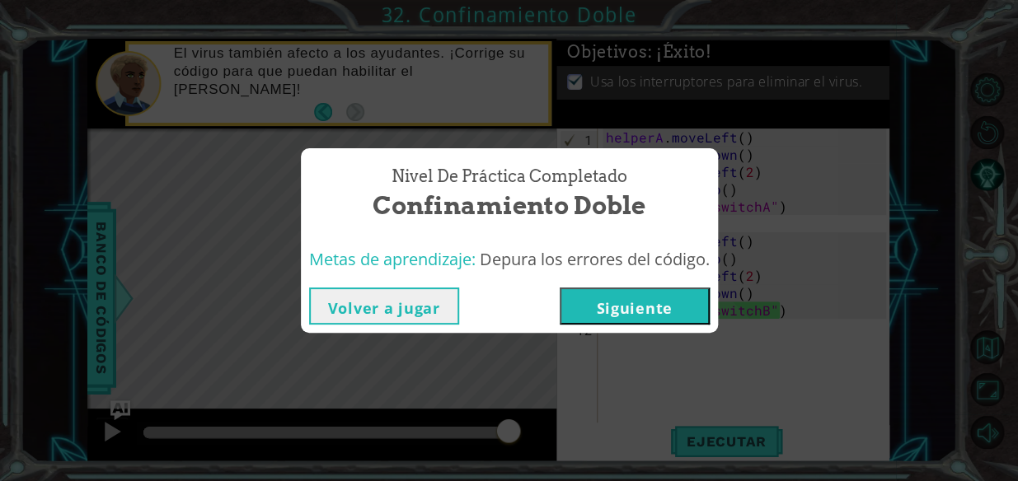
drag, startPoint x: 818, startPoint y: 322, endPoint x: 708, endPoint y: 381, distance: 124.3
click at [708, 381] on div "Nivel de práctica Completado Confinamiento Doble Metas de aprendizaje: Depura l…" at bounding box center [509, 240] width 1018 height 481
click at [366, 312] on button "Volver a jugar" at bounding box center [384, 306] width 150 height 37
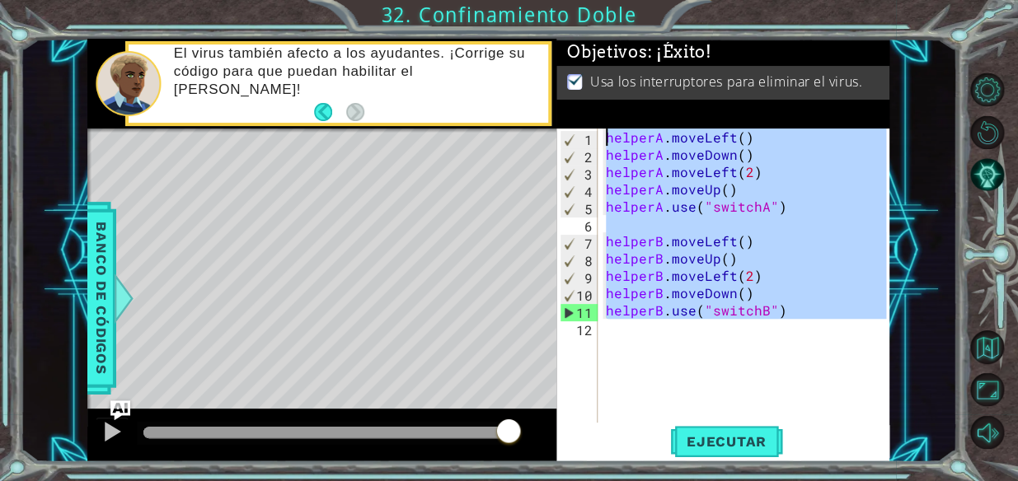
drag, startPoint x: 797, startPoint y: 335, endPoint x: 598, endPoint y: 113, distance: 298.3
click at [598, 113] on div "Objetivos : ¡Éxito! Usa los interruptores para eliminar el virus. helperA.moveL…" at bounding box center [722, 251] width 333 height 424
type textarea "helperA.moveLeft() helperA.moveDown()"
drag, startPoint x: 1020, startPoint y: -56, endPoint x: -3, endPoint y: 0, distance: 1024.7
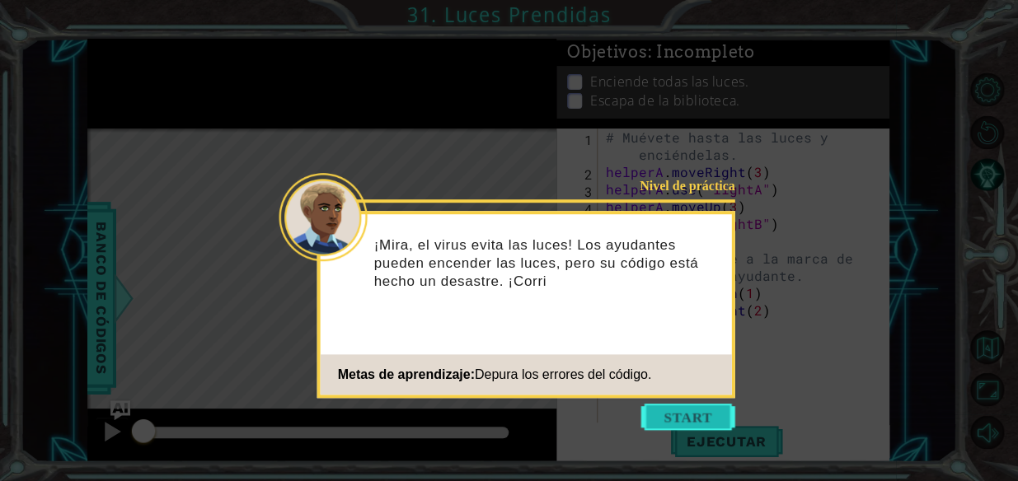
click at [709, 416] on button "Start" at bounding box center [688, 417] width 94 height 26
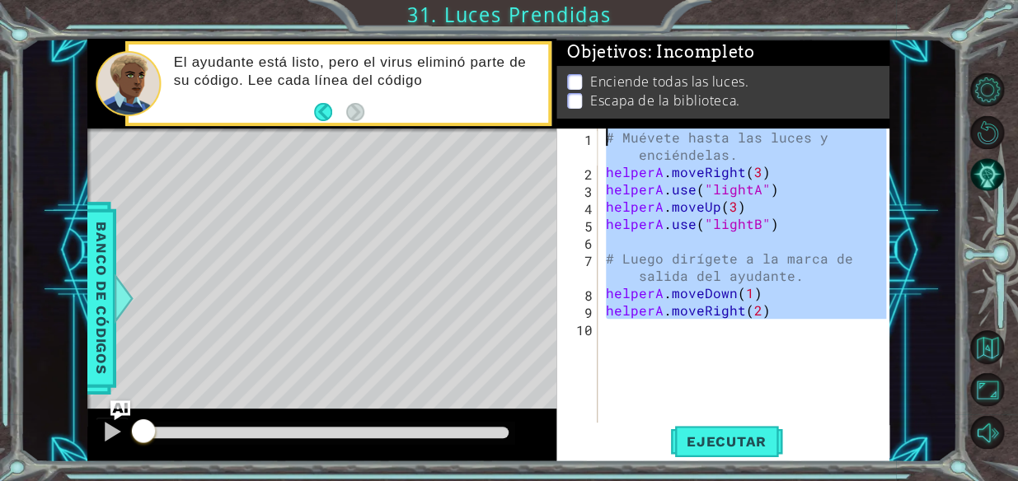
drag, startPoint x: 623, startPoint y: 387, endPoint x: 556, endPoint y: 98, distance: 297.0
click at [556, 98] on div "Objetivos : Incompleto Enciende todas las luces. Escapa de la biblioteca. 1 2 3…" at bounding box center [722, 251] width 333 height 424
type textarea "# Muévete hasta las luces y enciéndelas. helperA.moveRight(3)"
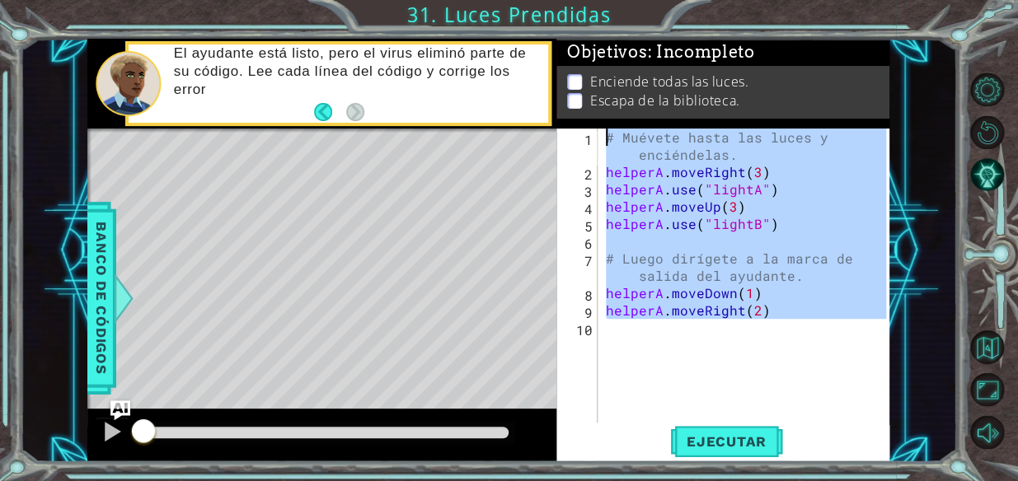
paste textarea "Code Area"
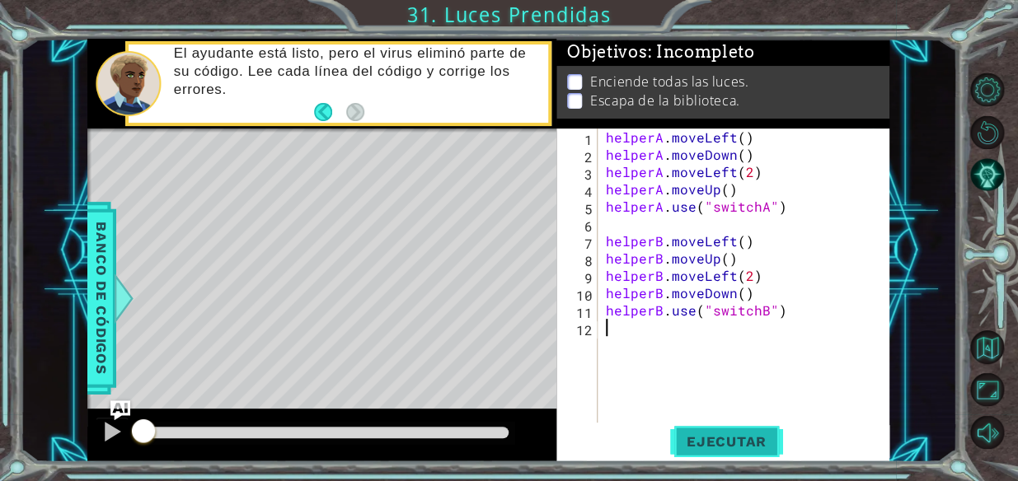
click at [737, 425] on button "Ejecutar" at bounding box center [726, 441] width 113 height 33
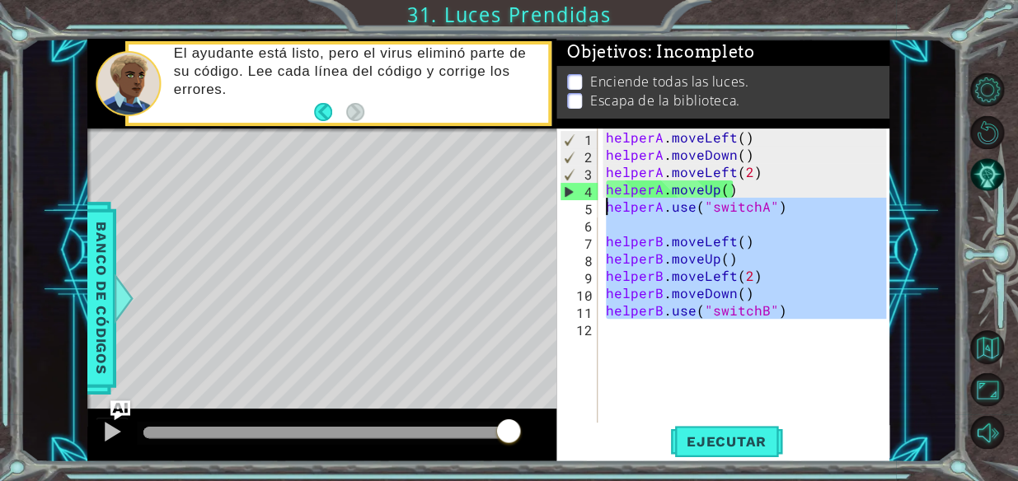
drag, startPoint x: 723, startPoint y: 383, endPoint x: 456, endPoint y: -17, distance: 480.9
click at [456, 0] on html "1 ההההההההההההההההההההההההההההההההההההההההההההההההההההההההההההההההההההההההההההה…" at bounding box center [509, 240] width 1018 height 481
type textarea "helperA.moveLeft() helperA.moveDown()"
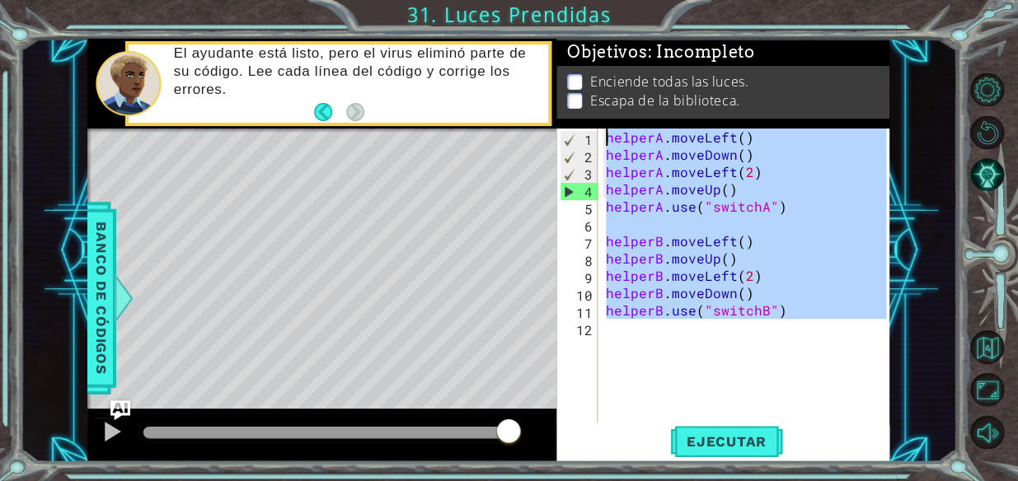
paste textarea "Code Area"
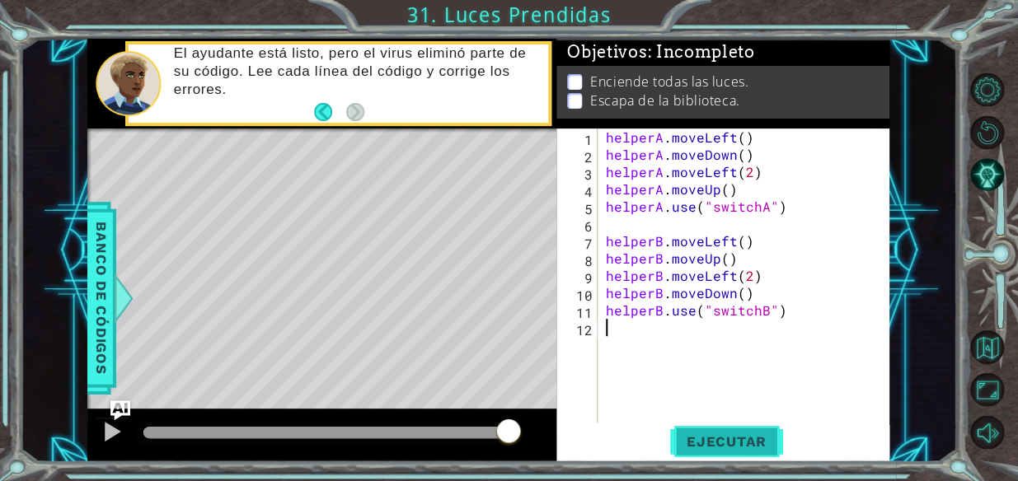
click at [749, 457] on button "Ejecutar" at bounding box center [726, 441] width 113 height 33
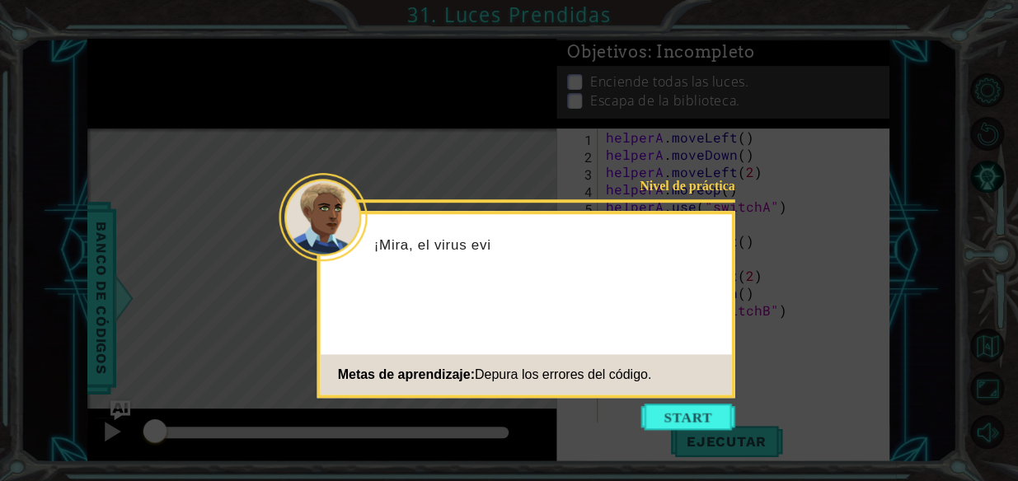
click at [677, 437] on icon at bounding box center [509, 240] width 1018 height 481
click at [676, 416] on button "Start" at bounding box center [688, 417] width 94 height 26
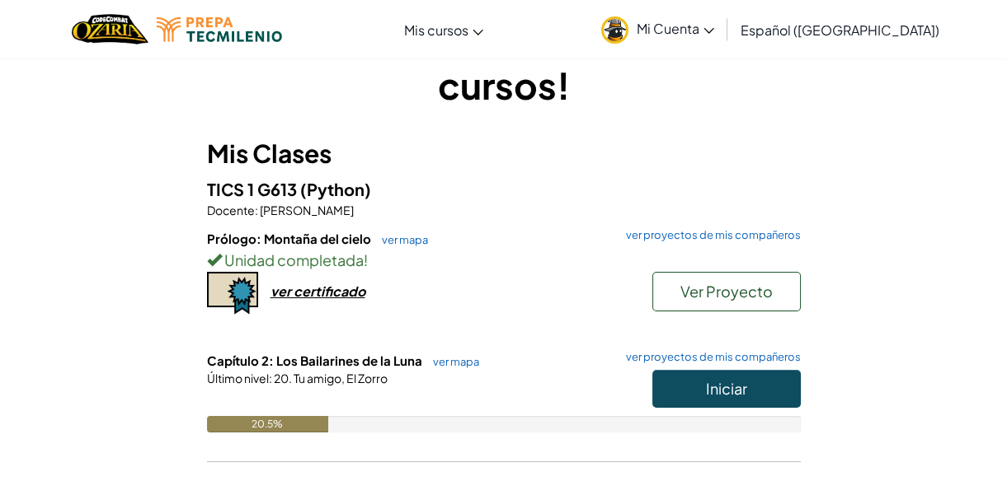
scroll to position [149, 0]
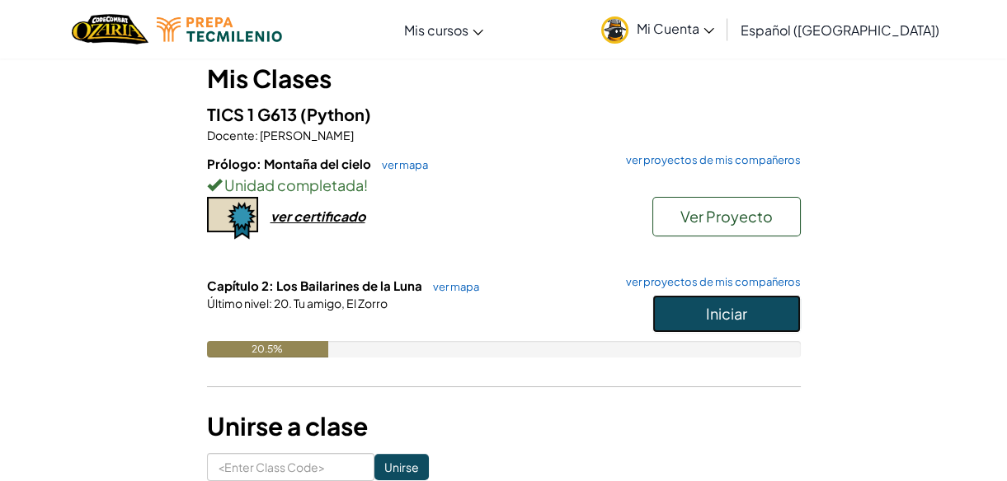
click at [750, 296] on button "Iniciar" at bounding box center [726, 314] width 148 height 38
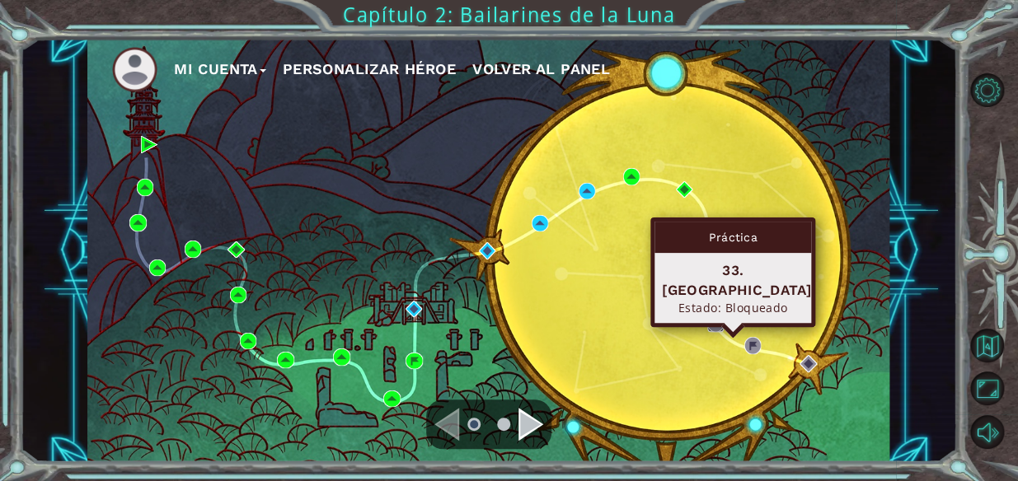
click at [713, 324] on img at bounding box center [715, 323] width 16 height 16
click at [721, 318] on img at bounding box center [715, 323] width 16 height 16
click at [711, 321] on img at bounding box center [715, 323] width 16 height 16
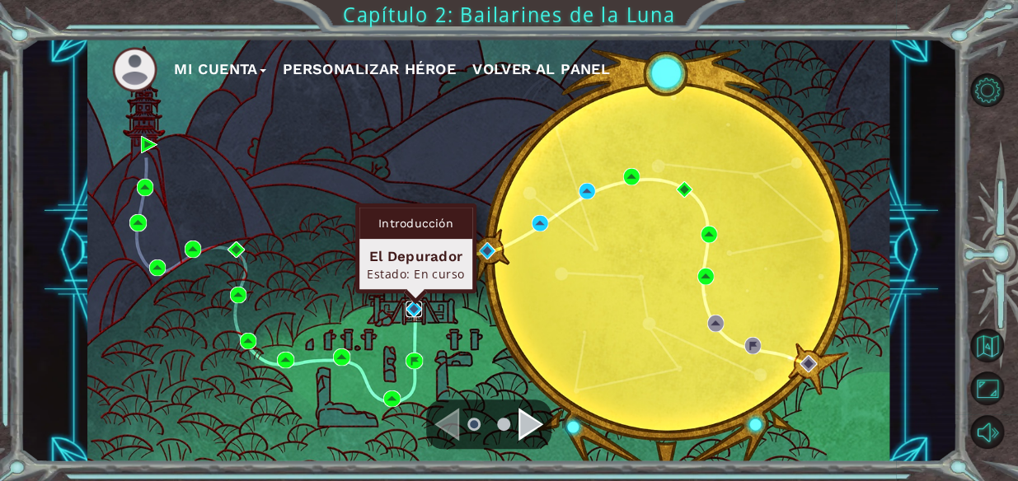
click at [406, 311] on img at bounding box center [414, 309] width 16 height 16
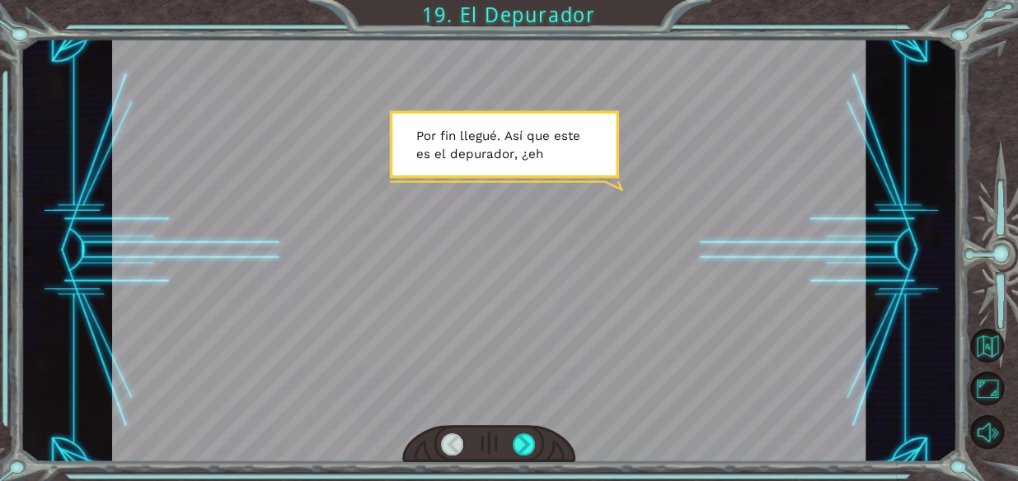
click at [525, 429] on div at bounding box center [488, 444] width 173 height 38
drag, startPoint x: 525, startPoint y: 429, endPoint x: 514, endPoint y: 434, distance: 12.9
click at [519, 429] on div at bounding box center [488, 444] width 173 height 38
click at [514, 434] on div at bounding box center [524, 445] width 23 height 23
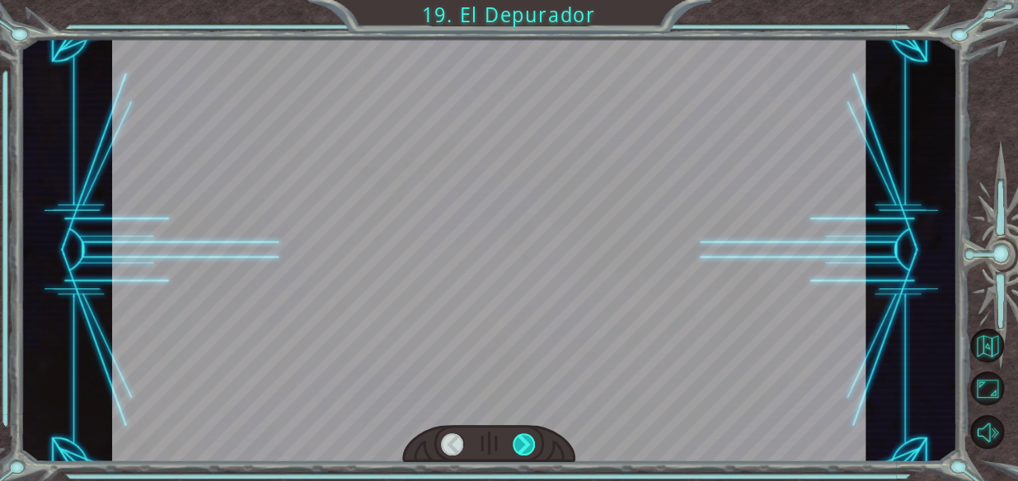
click at [520, 439] on div at bounding box center [524, 445] width 23 height 23
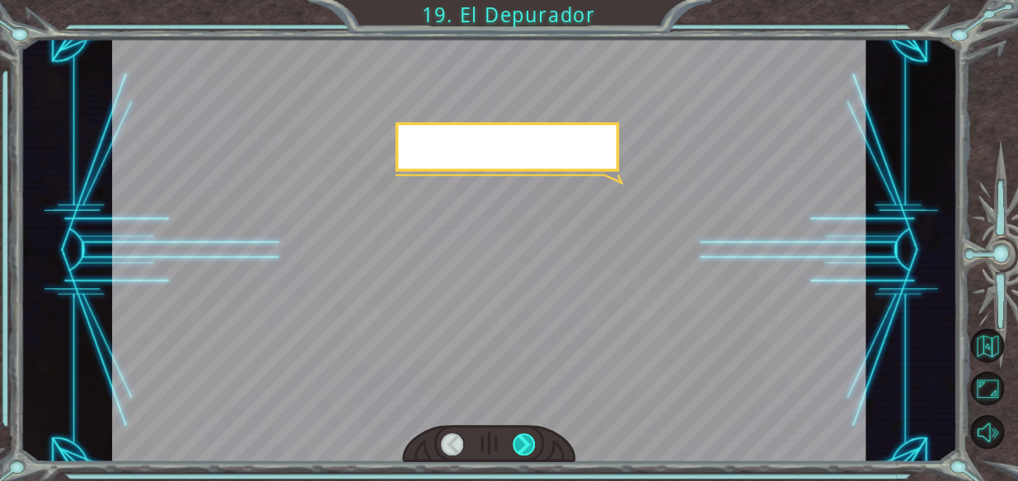
click at [520, 439] on div at bounding box center [524, 445] width 23 height 23
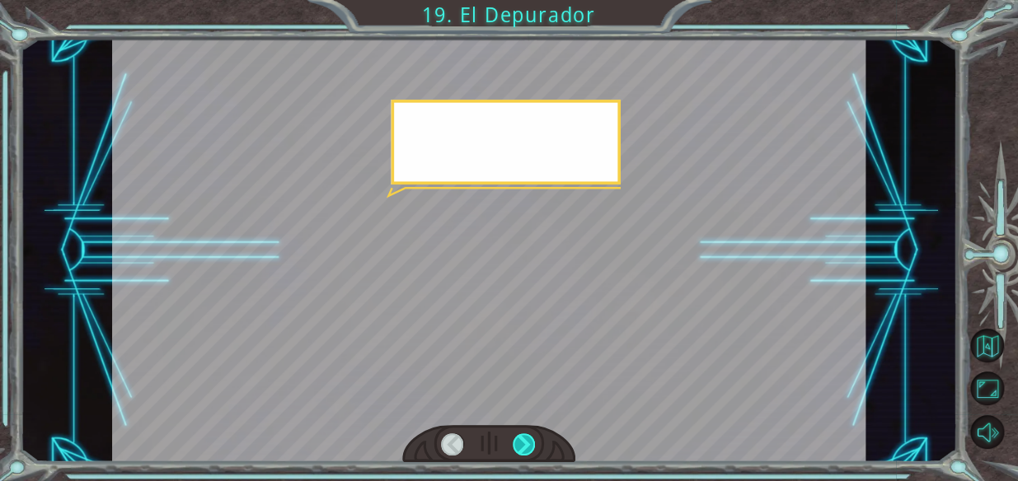
click at [520, 439] on div at bounding box center [524, 445] width 23 height 23
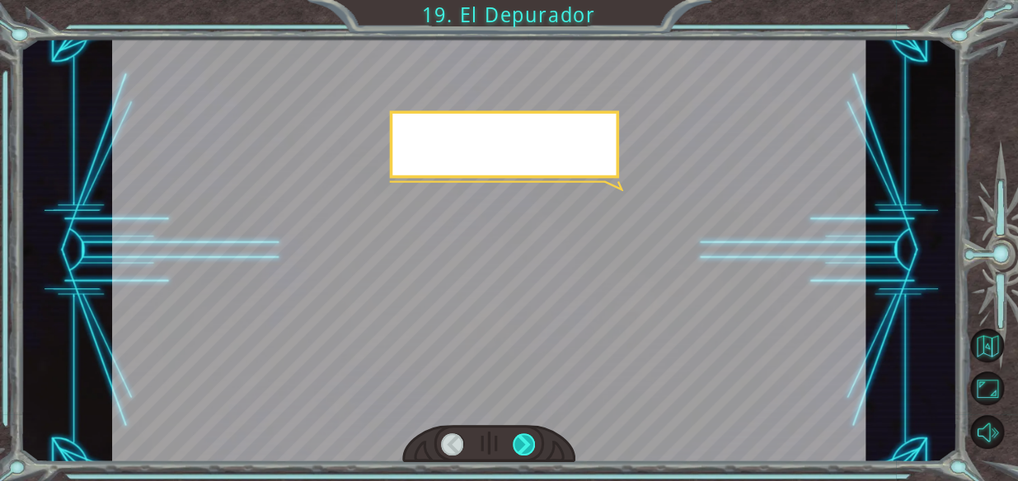
click at [520, 439] on div at bounding box center [524, 445] width 23 height 23
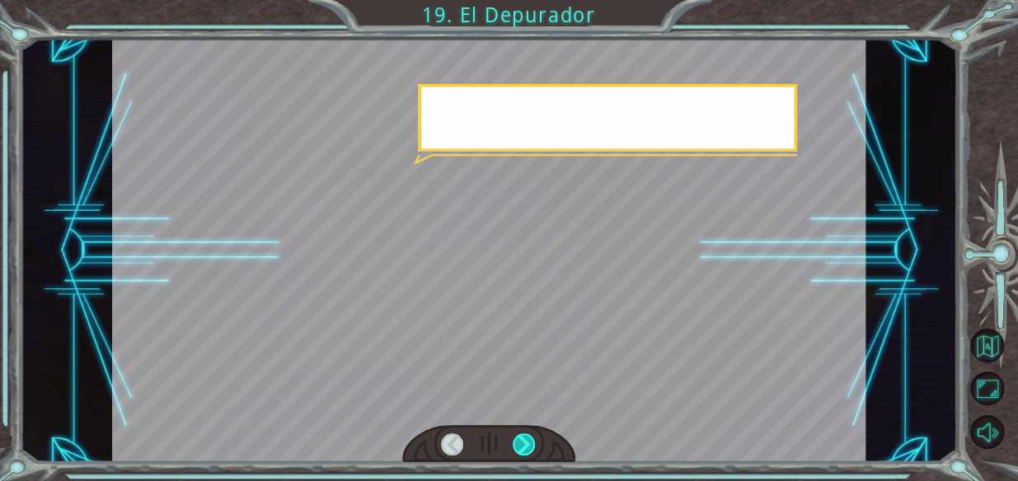
click at [520, 439] on div at bounding box center [524, 445] width 23 height 23
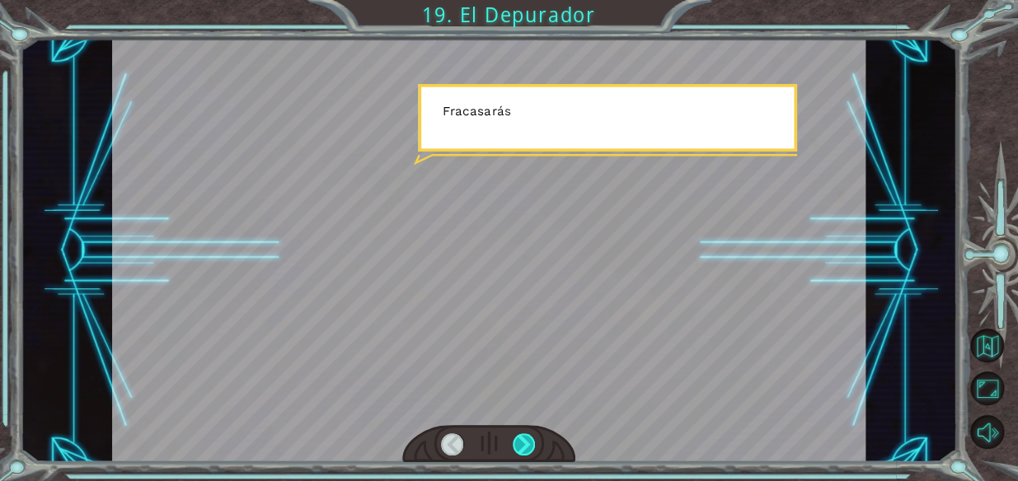
click at [520, 439] on div at bounding box center [524, 445] width 23 height 23
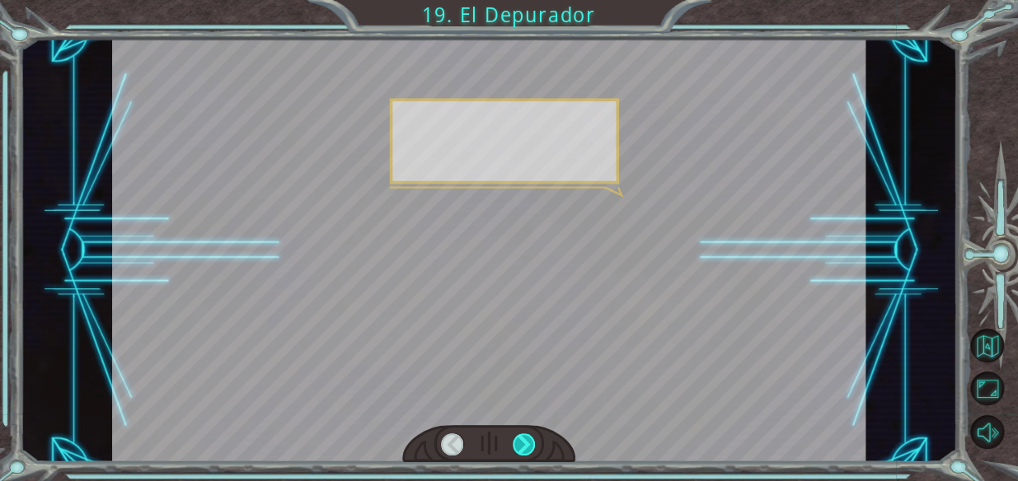
click at [520, 439] on div at bounding box center [524, 445] width 23 height 23
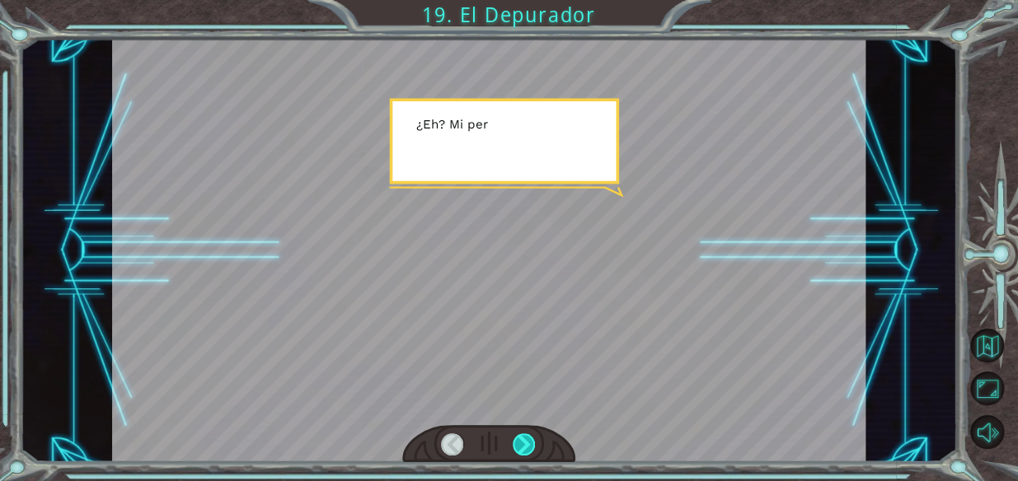
click at [520, 439] on div at bounding box center [524, 445] width 23 height 23
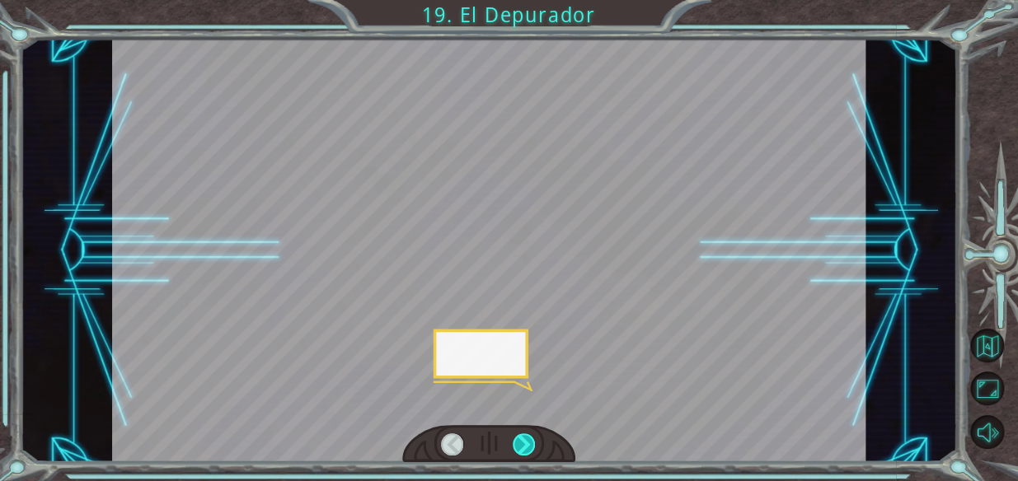
click at [520, 439] on div at bounding box center [524, 445] width 23 height 23
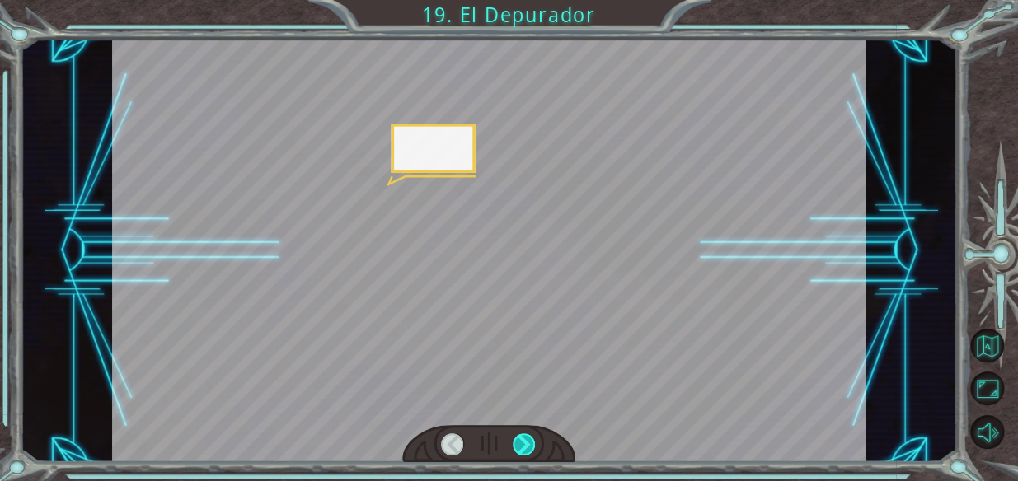
click at [520, 439] on div at bounding box center [524, 445] width 23 height 23
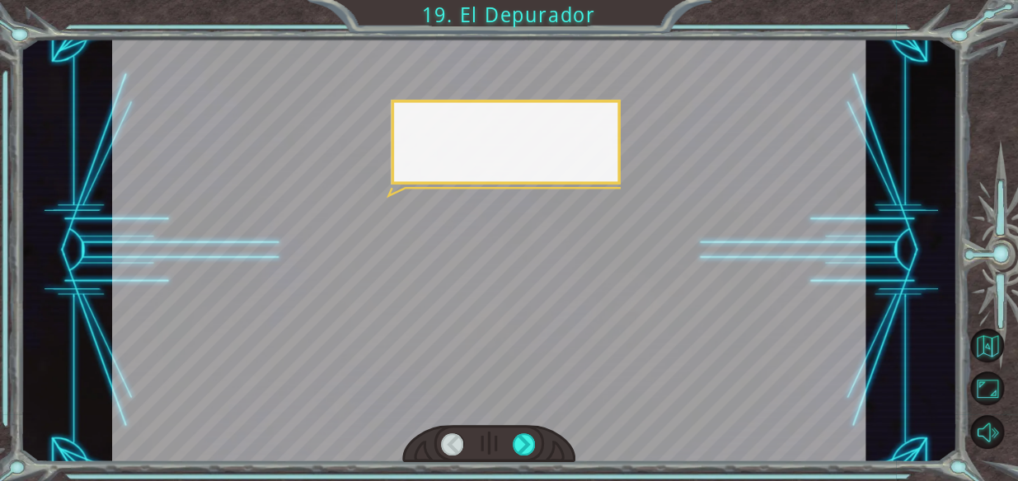
drag, startPoint x: 520, startPoint y: 439, endPoint x: 519, endPoint y: 477, distance: 37.9
click at [519, 447] on div at bounding box center [524, 445] width 23 height 23
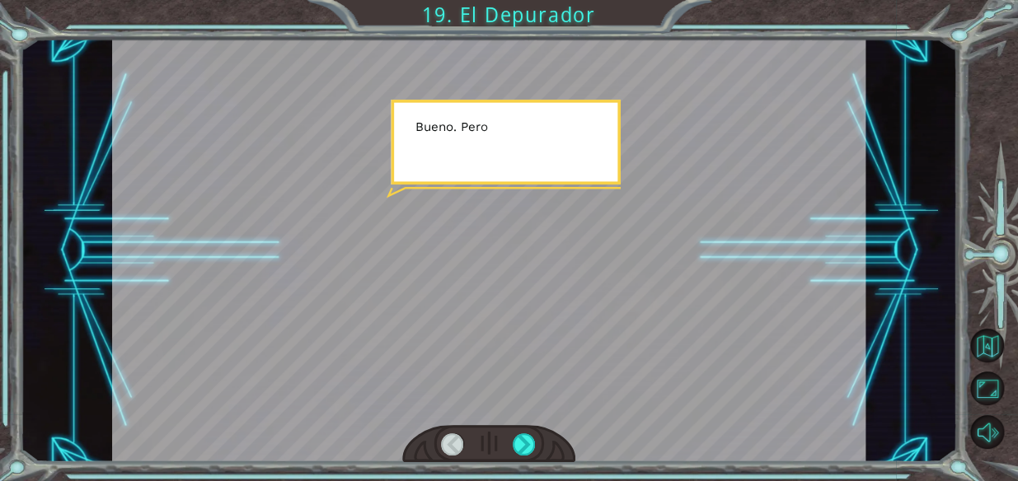
click at [519, 477] on div "Temporary Text P o r f i n l l e g u é . A s í q u e e s t e e s e l d e p u r …" at bounding box center [509, 240] width 1018 height 481
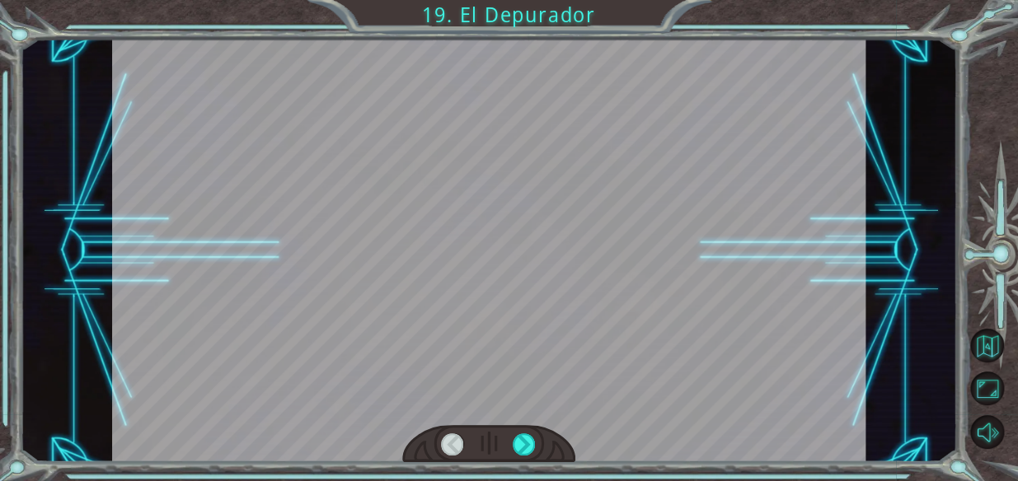
click at [519, 477] on div "Temporary Text P o r f i n l l e g u é . A s í q u e e s t e e s e l d e p u r …" at bounding box center [509, 240] width 1018 height 481
drag, startPoint x: 518, startPoint y: 464, endPoint x: 522, endPoint y: 456, distance: 9.2
click at [522, 456] on div "Temporary Text P o r f i n l l e g u é . A s í q u e e s t e e s e l d e p u r …" at bounding box center [509, 240] width 1018 height 481
click at [550, 425] on div at bounding box center [488, 444] width 173 height 38
click at [515, 444] on div at bounding box center [524, 445] width 23 height 23
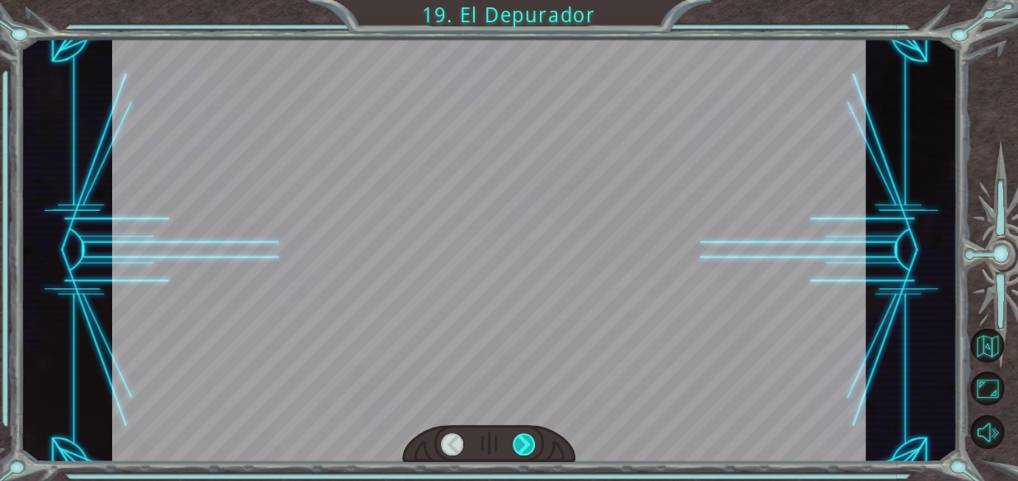
click at [515, 444] on div at bounding box center [524, 445] width 23 height 23
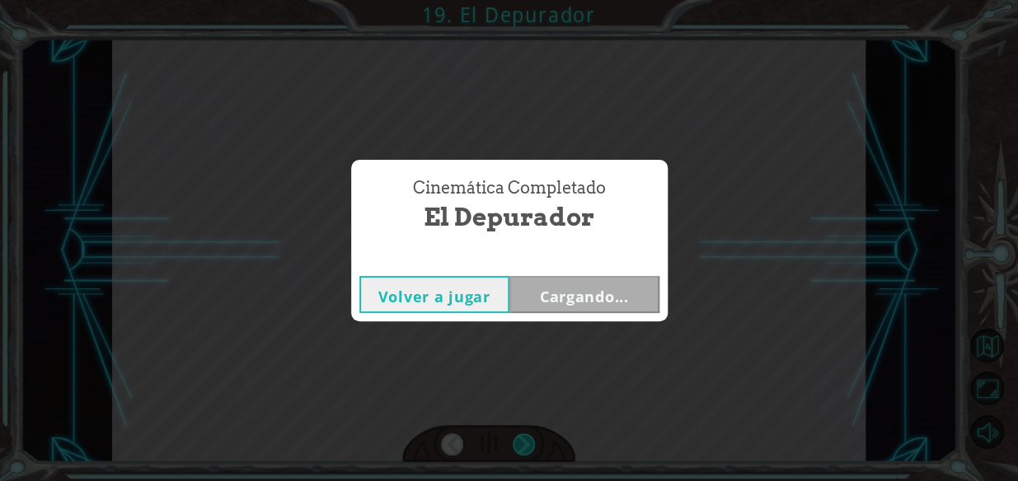
click at [515, 0] on div "Temporary Text P o r f i n l l e g u é . A s í q u e e s t e e s e l d e p u r …" at bounding box center [509, 0] width 1018 height 0
click at [511, 450] on div "Cinemática Completado El Depurador Volver a jugar Cargando..." at bounding box center [509, 240] width 1018 height 481
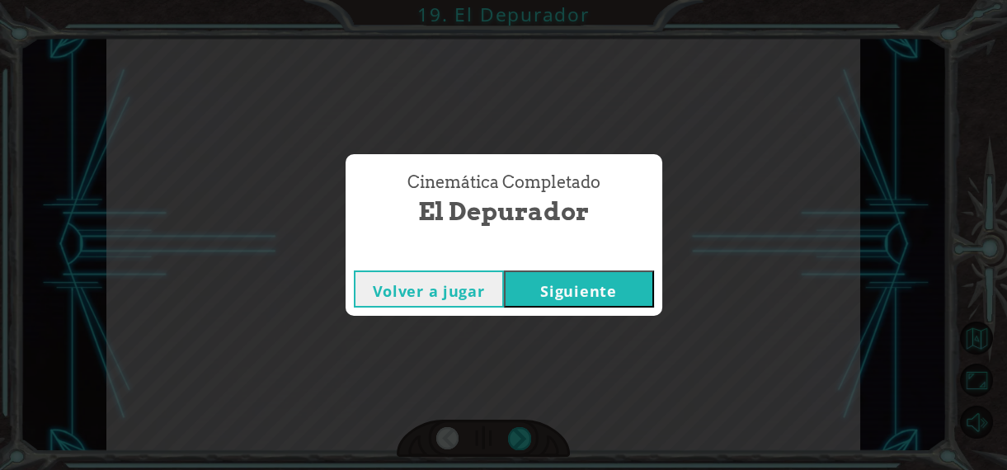
click at [580, 296] on button "Siguiente" at bounding box center [579, 288] width 150 height 37
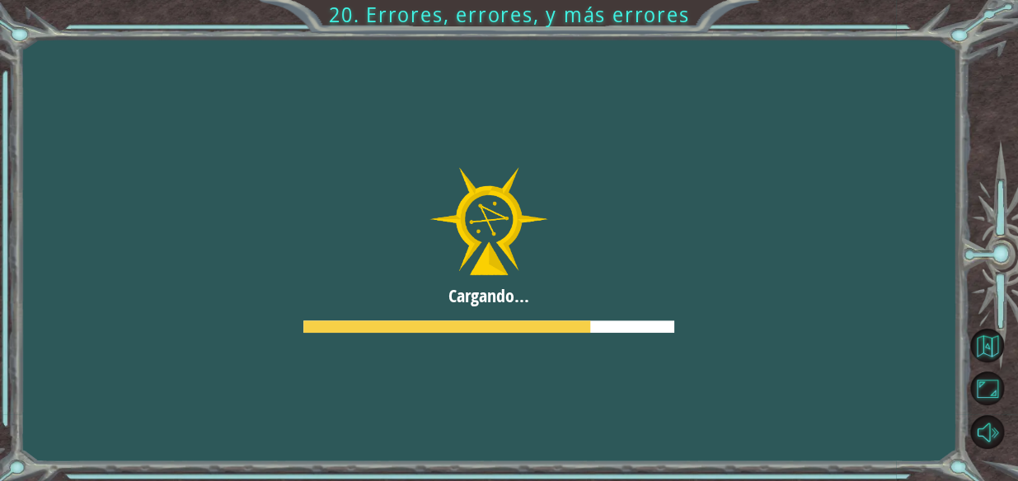
click at [529, 411] on div at bounding box center [489, 250] width 1126 height 633
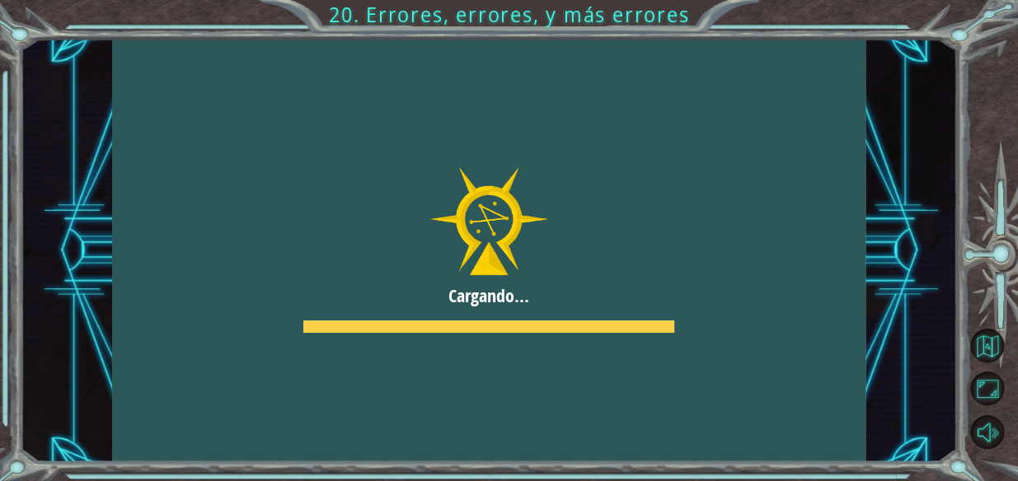
click at [529, 411] on div at bounding box center [489, 251] width 754 height 424
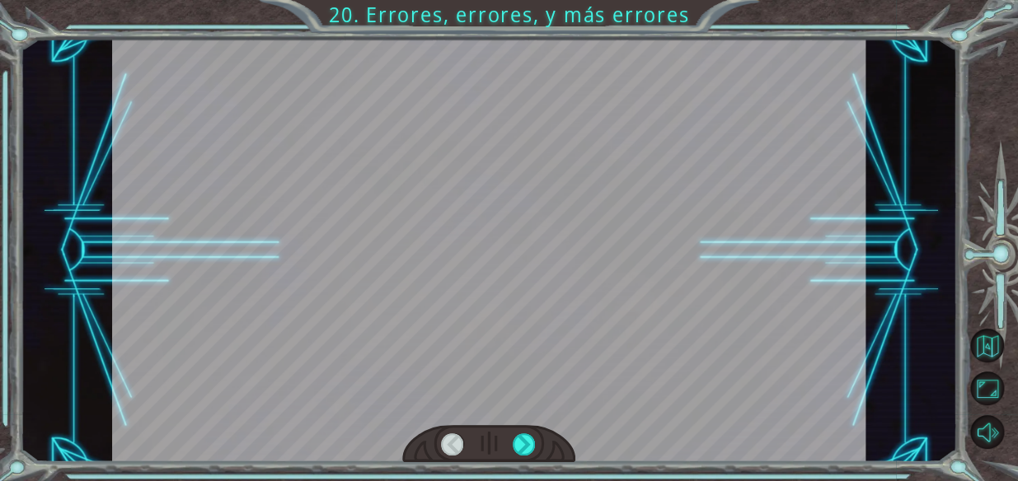
click at [528, 420] on div at bounding box center [489, 251] width 754 height 424
drag, startPoint x: 528, startPoint y: 420, endPoint x: 531, endPoint y: 431, distance: 11.2
click at [531, 430] on div at bounding box center [489, 251] width 754 height 424
click at [531, 431] on div at bounding box center [488, 444] width 173 height 38
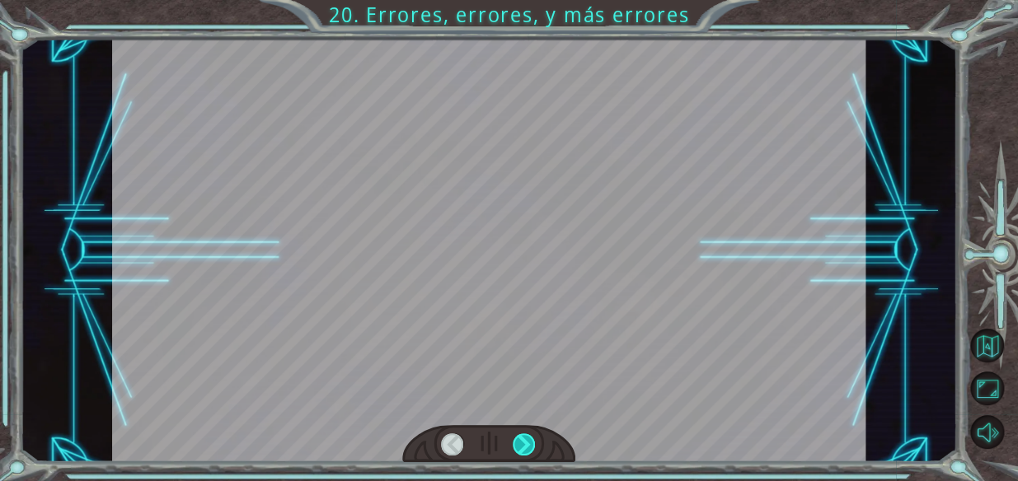
click at [525, 434] on div at bounding box center [524, 445] width 23 height 23
click at [520, 436] on div at bounding box center [524, 445] width 23 height 23
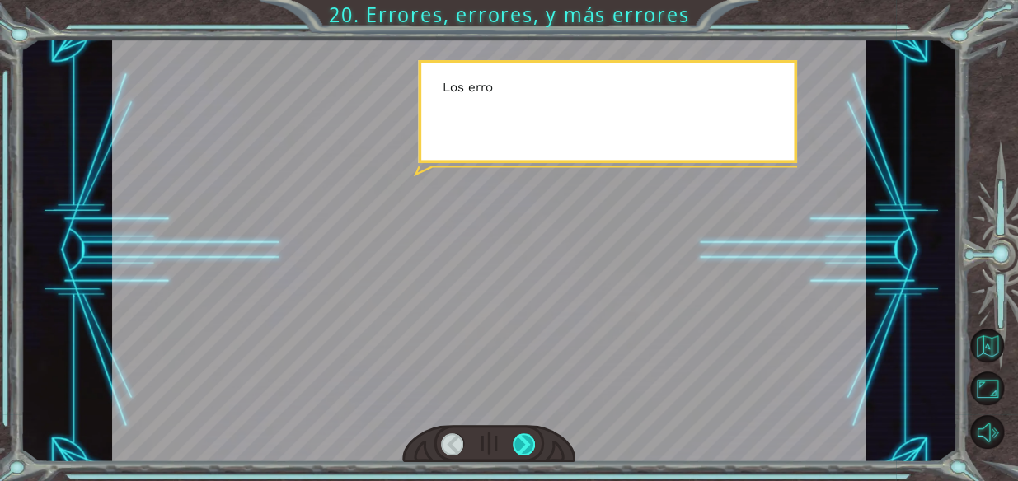
click at [520, 436] on div at bounding box center [524, 445] width 23 height 23
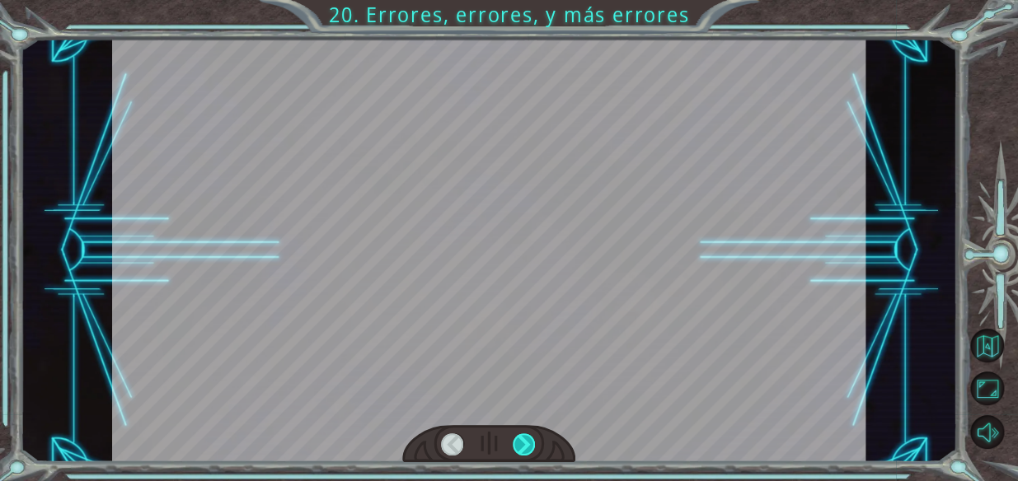
click at [520, 436] on div at bounding box center [524, 445] width 23 height 23
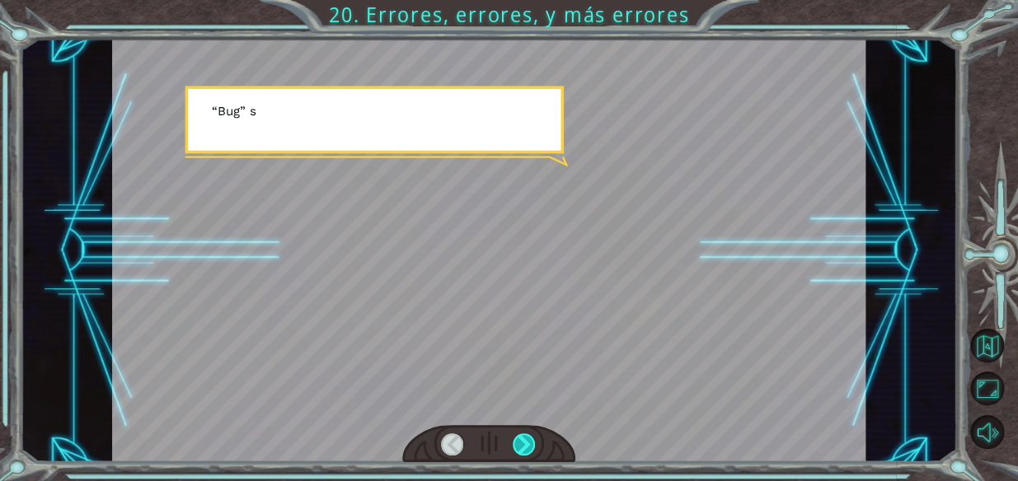
click at [520, 436] on div at bounding box center [524, 445] width 23 height 23
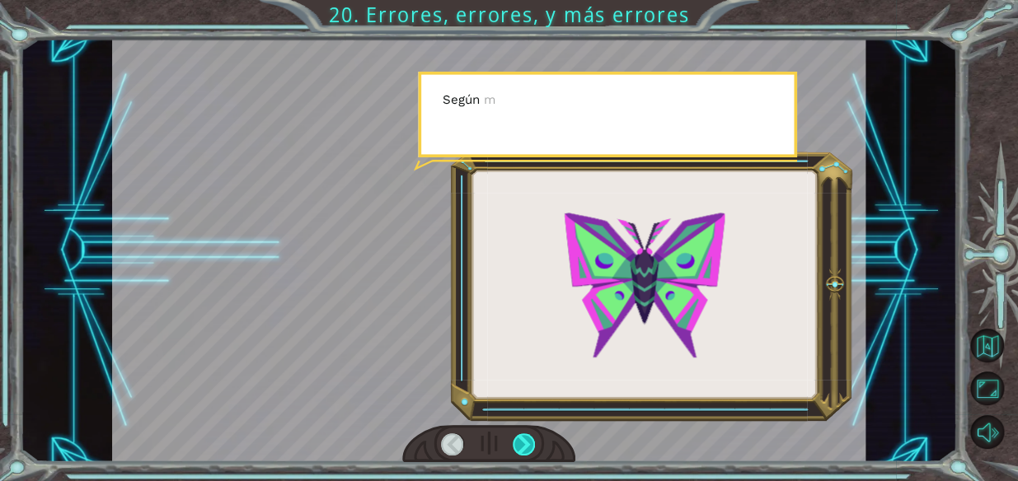
click at [520, 436] on div at bounding box center [524, 445] width 23 height 23
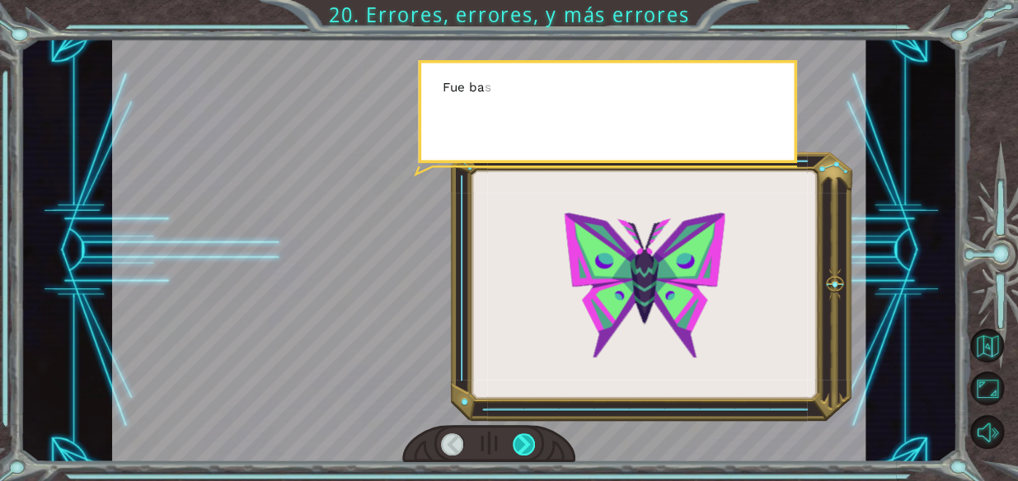
click at [520, 436] on div at bounding box center [524, 445] width 23 height 23
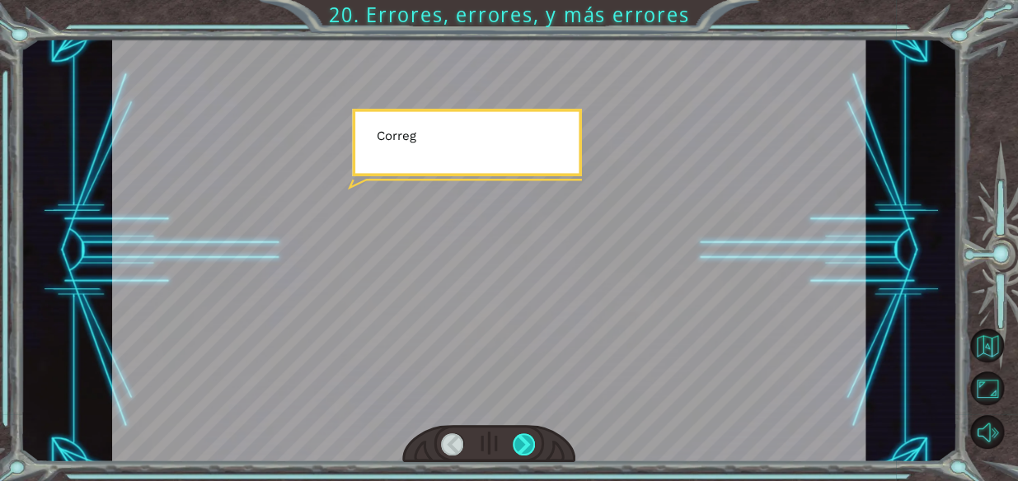
click at [520, 436] on div at bounding box center [524, 445] width 23 height 23
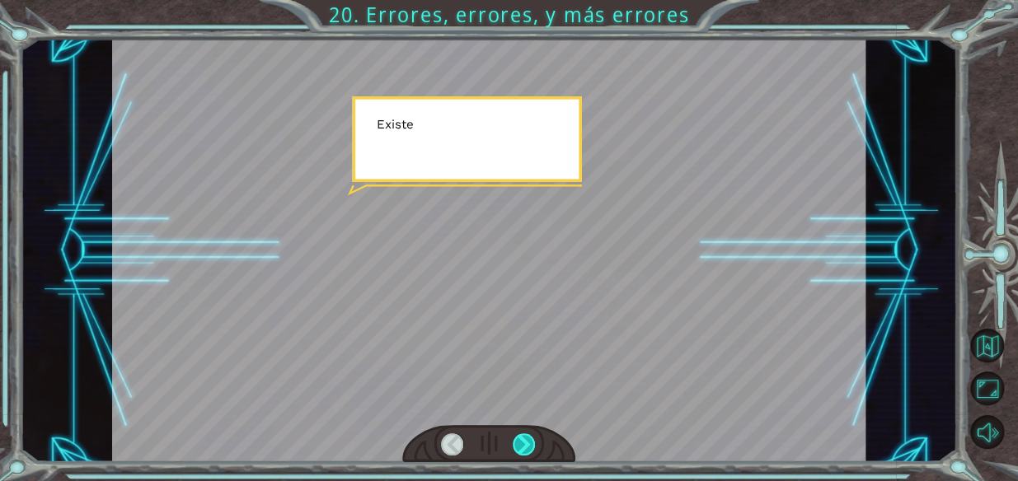
click at [520, 436] on div at bounding box center [524, 445] width 23 height 23
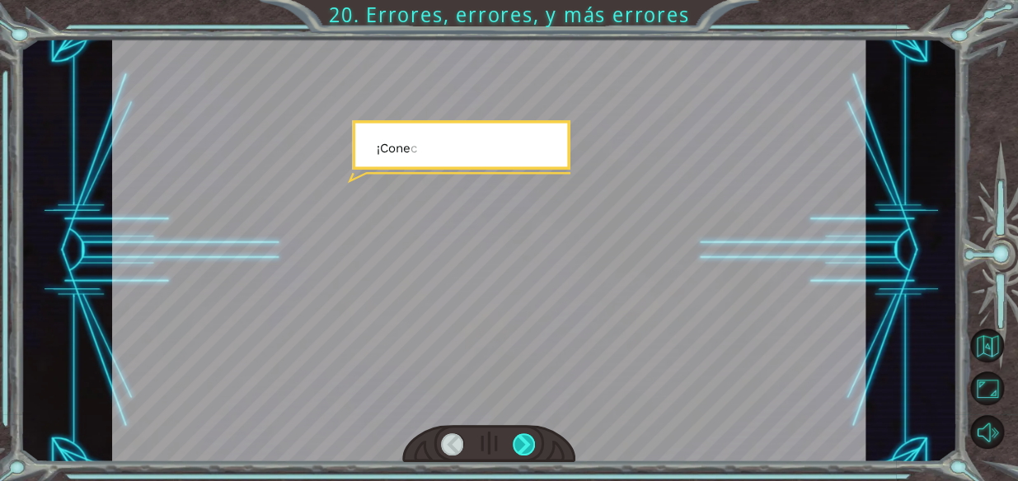
click at [520, 436] on div at bounding box center [524, 445] width 23 height 23
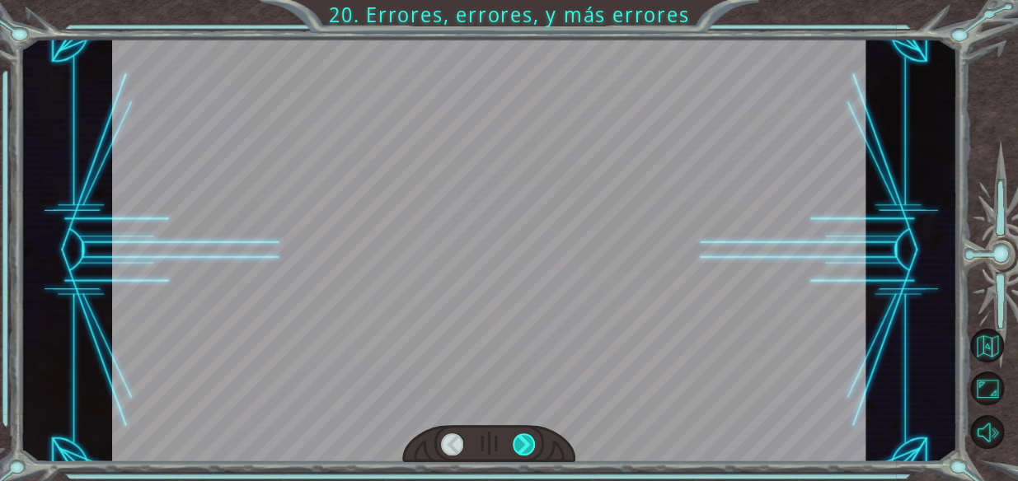
click at [520, 436] on div at bounding box center [524, 445] width 23 height 23
click at [527, 437] on div at bounding box center [524, 445] width 23 height 23
click at [528, 437] on div at bounding box center [524, 445] width 23 height 23
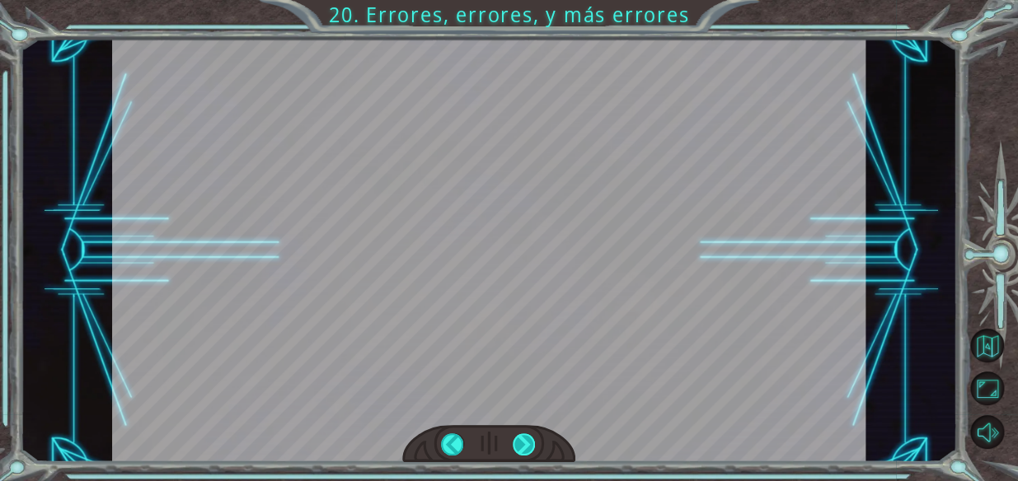
click at [528, 0] on div "¡ T i e n e s e l d e p u r a d o r ! N a d a m a l . H a b l e m o s s o b r e…" at bounding box center [509, 0] width 1018 height 0
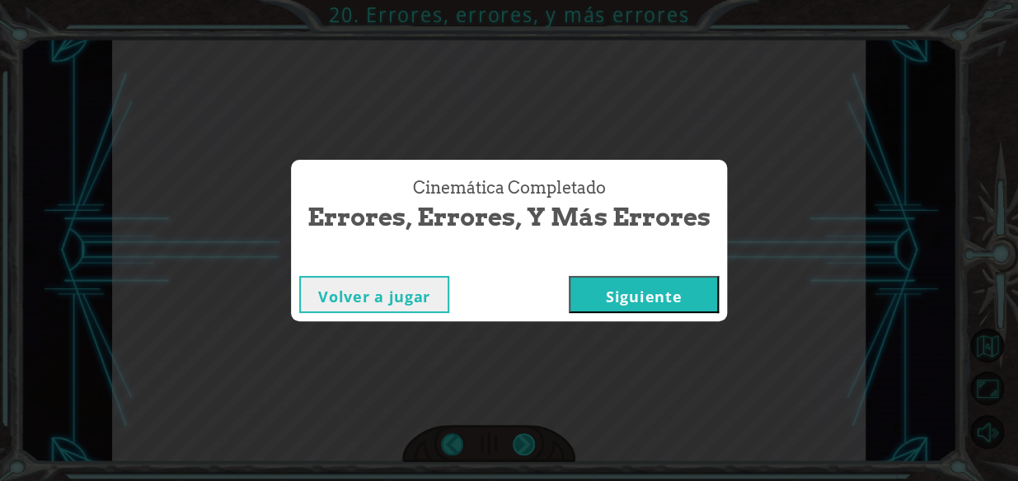
click at [528, 437] on div "Cinemática Completado Errores, errores, y más errores Volver a jugar Siguiente" at bounding box center [509, 240] width 1018 height 481
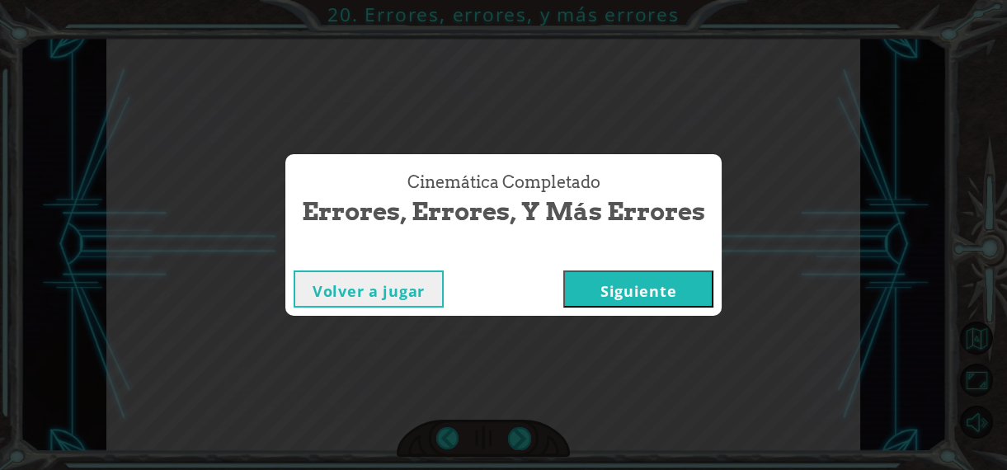
drag, startPoint x: 528, startPoint y: 437, endPoint x: 678, endPoint y: 270, distance: 224.8
click at [678, 270] on div "Volver a jugar [GEOGRAPHIC_DATA]" at bounding box center [503, 289] width 436 height 54
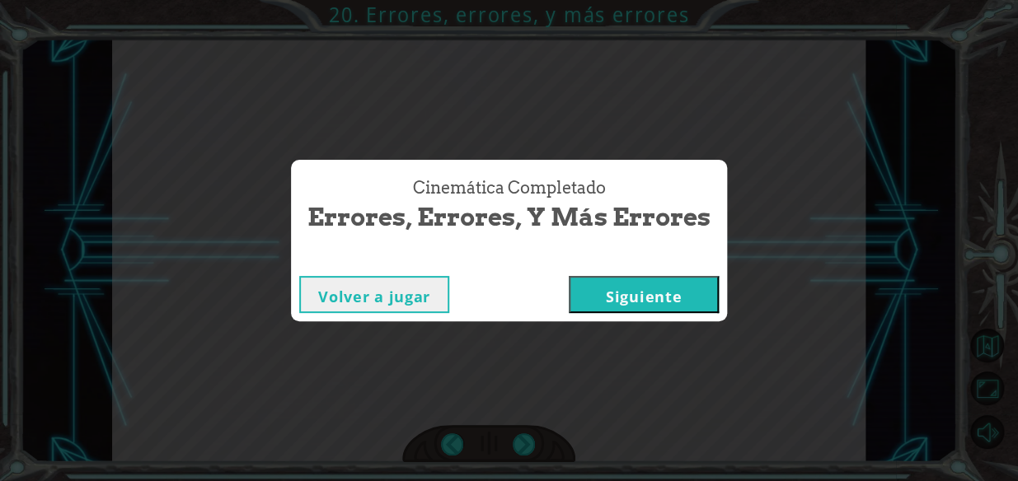
click at [666, 275] on div "Volver a jugar [GEOGRAPHIC_DATA]" at bounding box center [509, 295] width 436 height 54
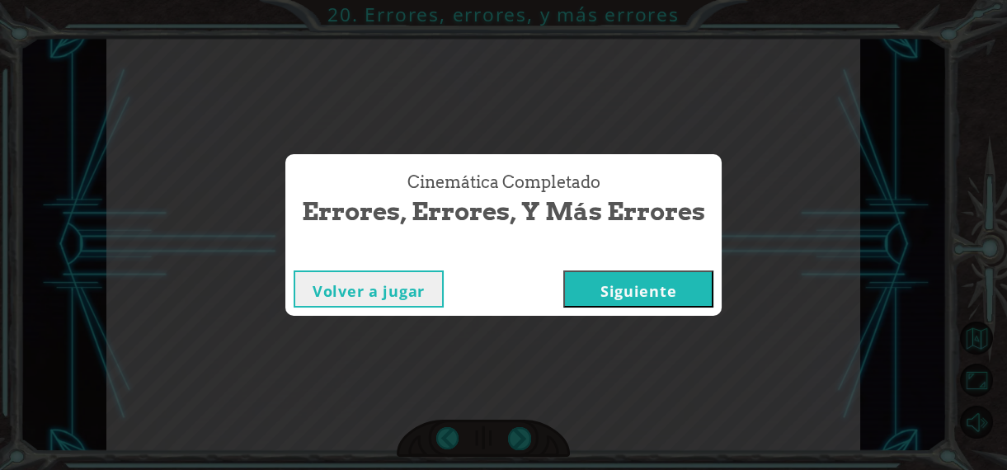
click at [666, 306] on button "Siguiente" at bounding box center [638, 288] width 150 height 37
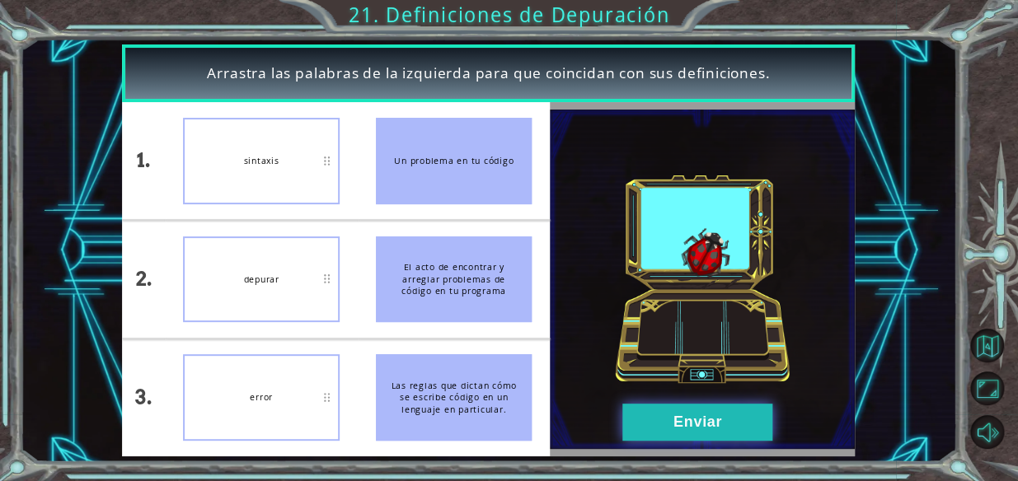
click at [661, 416] on button "Enviar" at bounding box center [697, 422] width 150 height 37
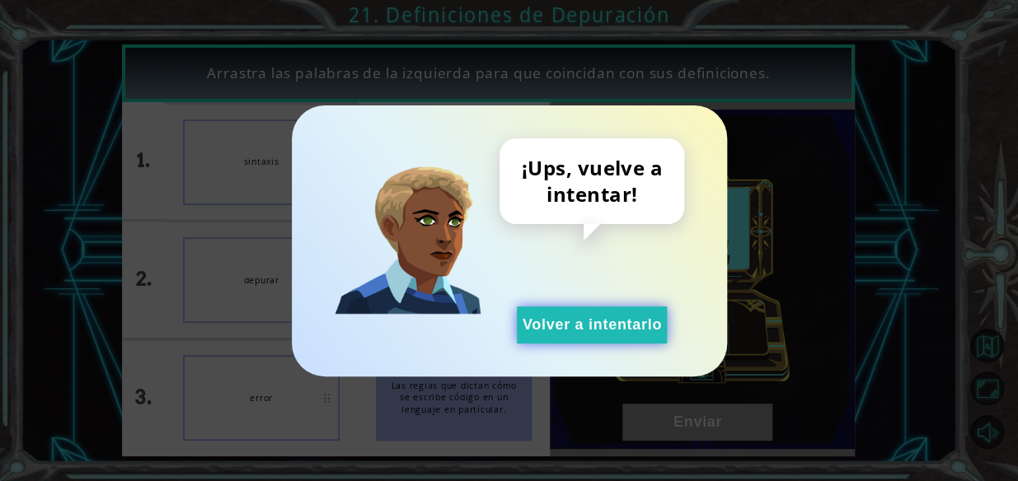
click at [595, 313] on button "Volver a intentarlo" at bounding box center [592, 325] width 150 height 37
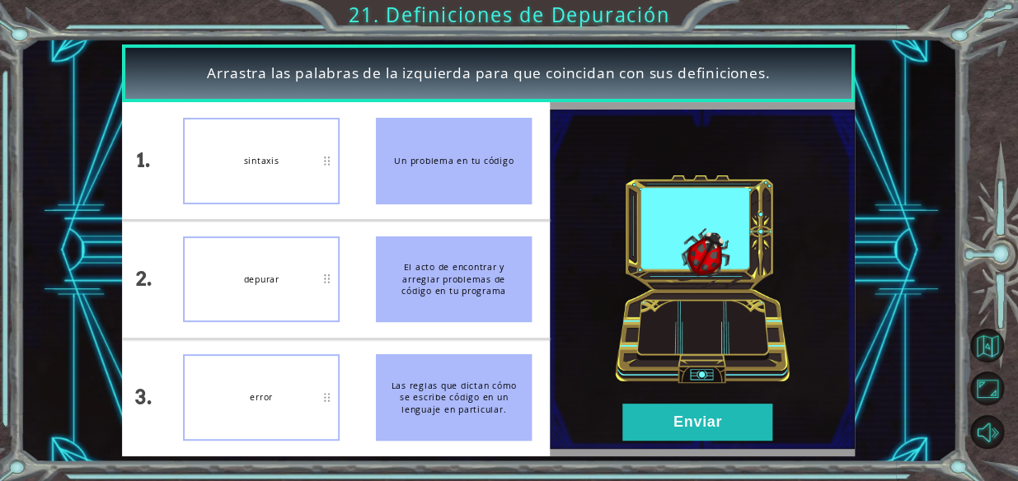
click at [708, 398] on img at bounding box center [702, 280] width 305 height 340
click at [699, 404] on button "Enviar" at bounding box center [697, 422] width 150 height 37
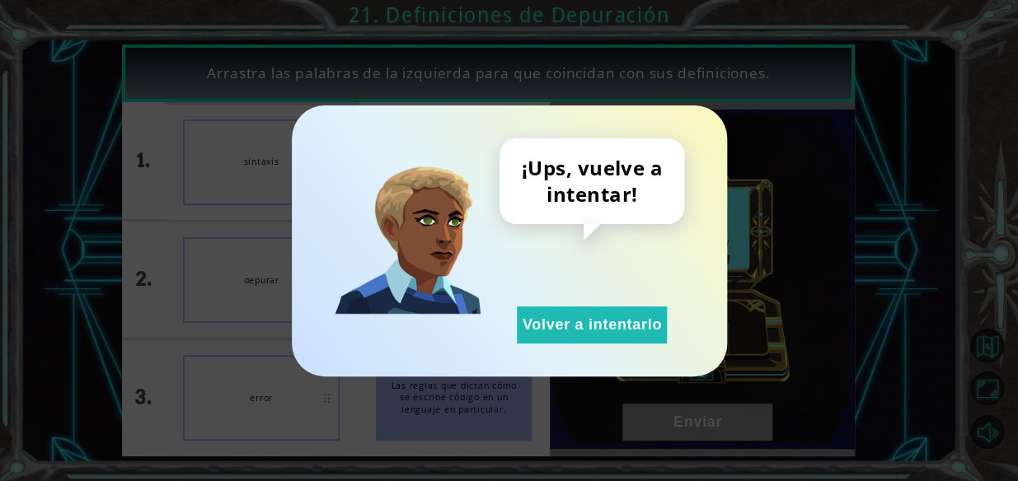
drag, startPoint x: 648, startPoint y: 336, endPoint x: 415, endPoint y: 335, distance: 233.3
click at [647, 336] on button "Volver a intentarlo" at bounding box center [592, 325] width 150 height 37
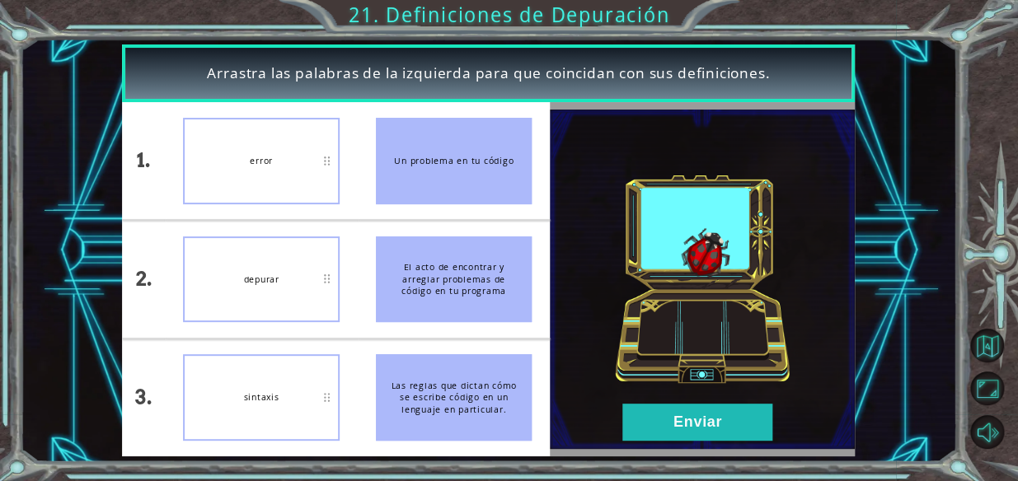
drag, startPoint x: 42, startPoint y: 244, endPoint x: 298, endPoint y: 322, distance: 267.9
click at [258, 361] on div "Arrastra las palabras de la izquierda para que coincidan con sus definiciones. …" at bounding box center [489, 251] width 937 height 424
click at [702, 423] on button "Enviar" at bounding box center [697, 422] width 150 height 37
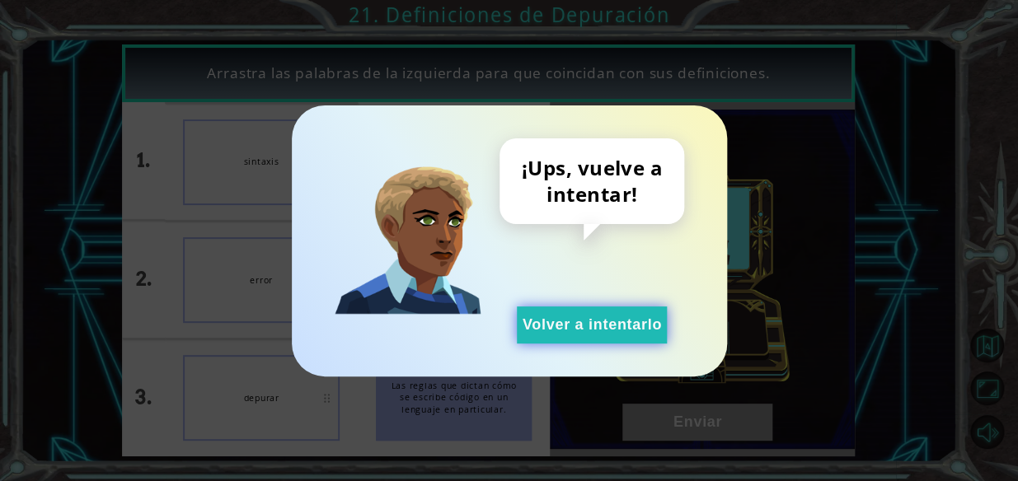
drag, startPoint x: 633, startPoint y: 315, endPoint x: 605, endPoint y: 311, distance: 28.3
click at [632, 315] on button "Volver a intentarlo" at bounding box center [592, 325] width 150 height 37
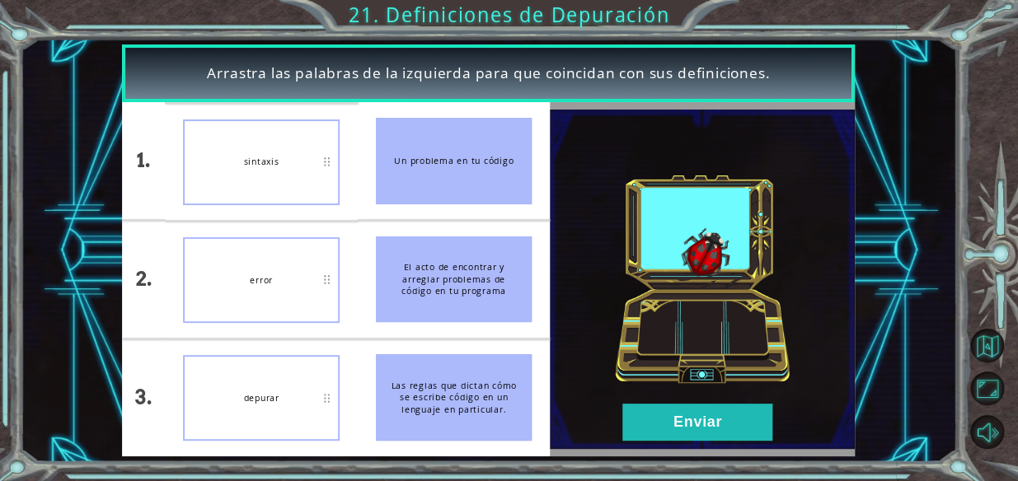
click at [681, 401] on img at bounding box center [702, 280] width 305 height 340
click at [669, 406] on button "Enviar" at bounding box center [697, 422] width 150 height 37
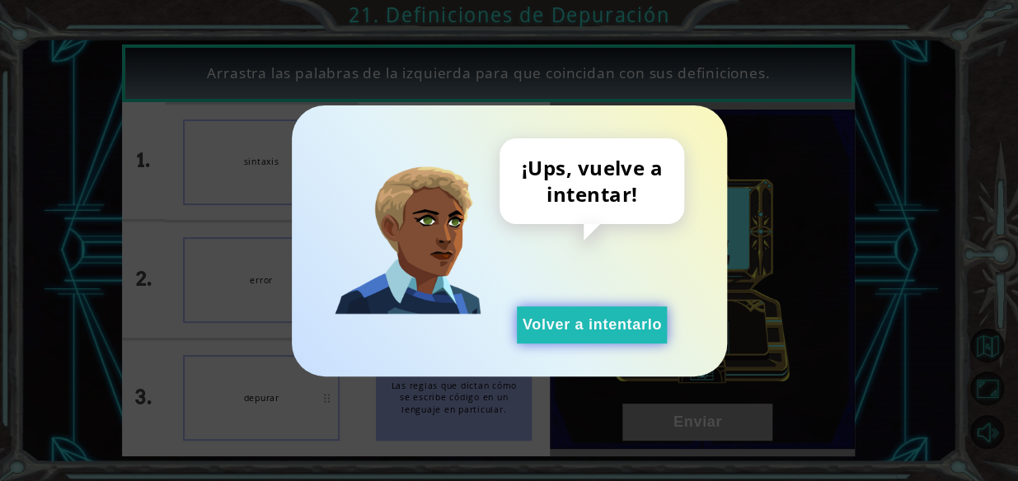
click at [628, 329] on button "Volver a intentarlo" at bounding box center [592, 325] width 150 height 37
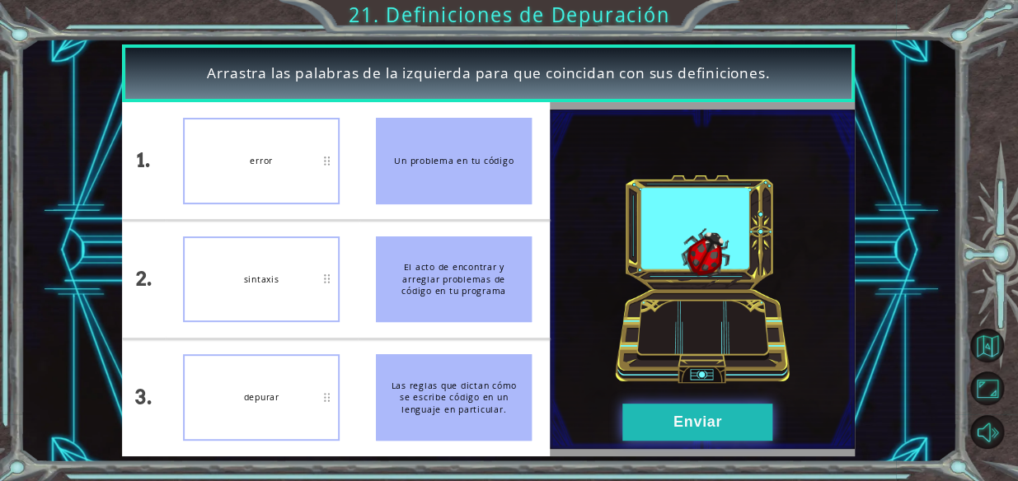
click at [762, 413] on button "Enviar" at bounding box center [697, 422] width 150 height 37
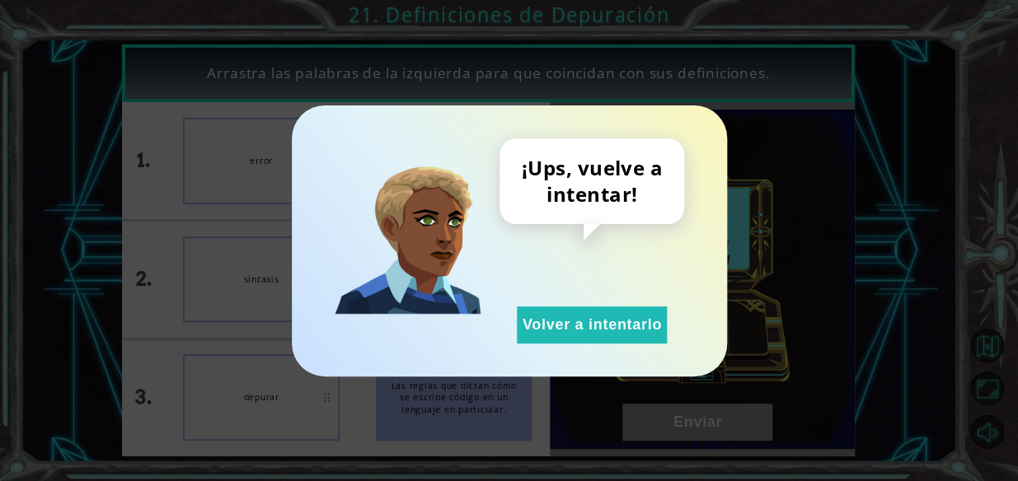
click at [569, 270] on div "¡Ups, vuelve a intentar! Volver a intentarlo" at bounding box center [592, 241] width 185 height 205
click at [560, 313] on button "Volver a intentarlo" at bounding box center [592, 325] width 150 height 37
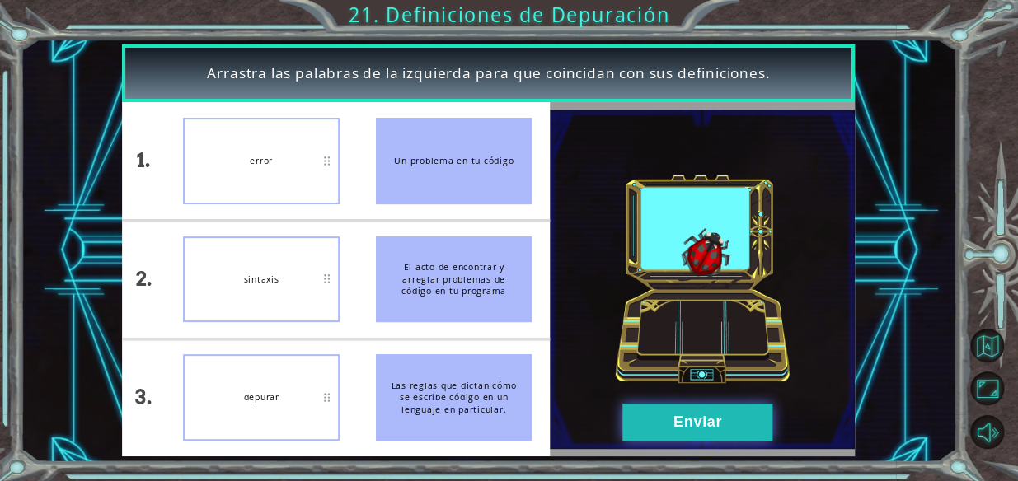
click at [730, 434] on button "Enviar" at bounding box center [697, 422] width 150 height 37
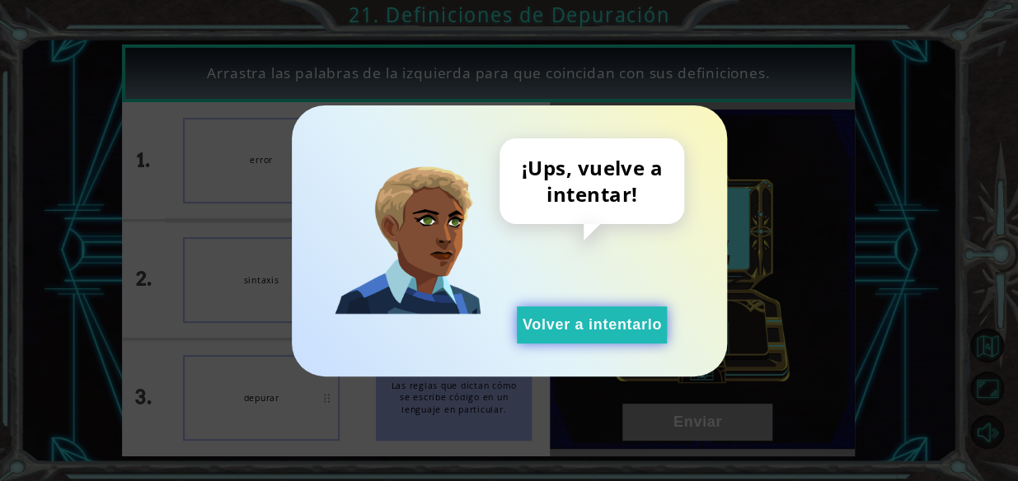
click at [620, 317] on button "Volver a intentarlo" at bounding box center [592, 325] width 150 height 37
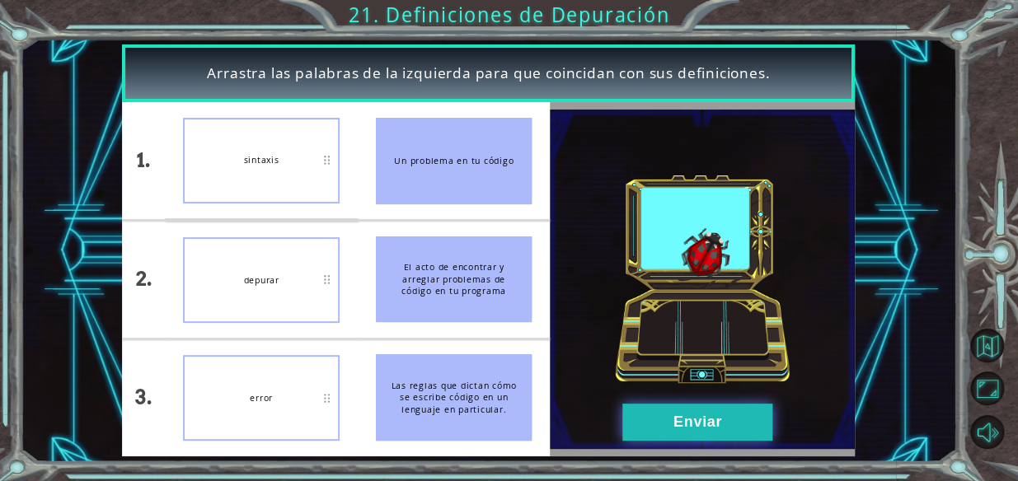
click at [689, 434] on button "Enviar" at bounding box center [697, 422] width 150 height 37
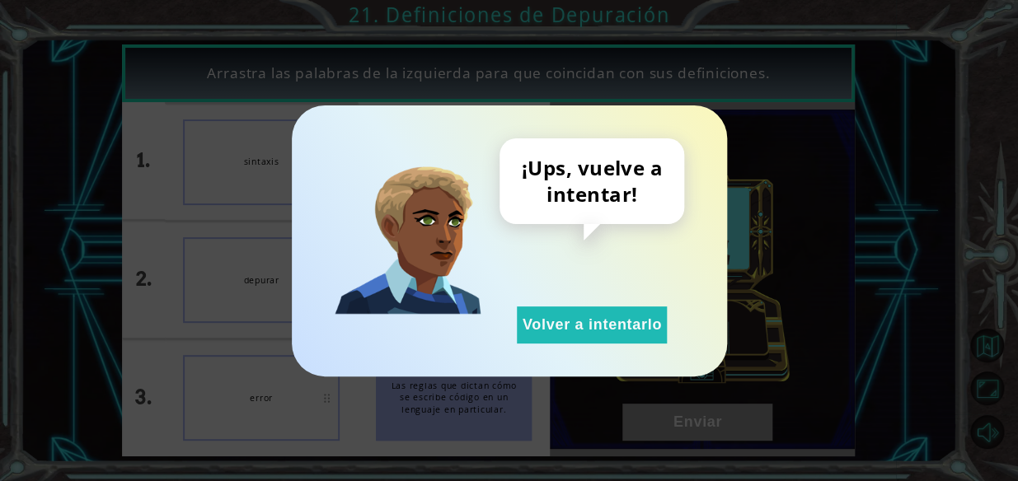
click at [588, 298] on div "¡Ups, vuelve a intentar! Volver a intentarlo" at bounding box center [592, 241] width 185 height 205
click at [571, 313] on button "Volver a intentarlo" at bounding box center [592, 325] width 150 height 37
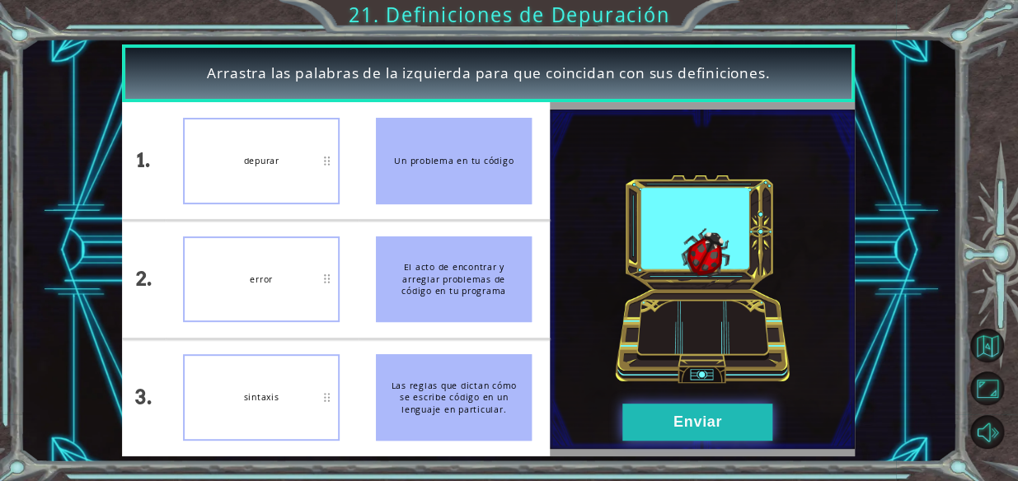
click at [728, 435] on button "Enviar" at bounding box center [697, 422] width 150 height 37
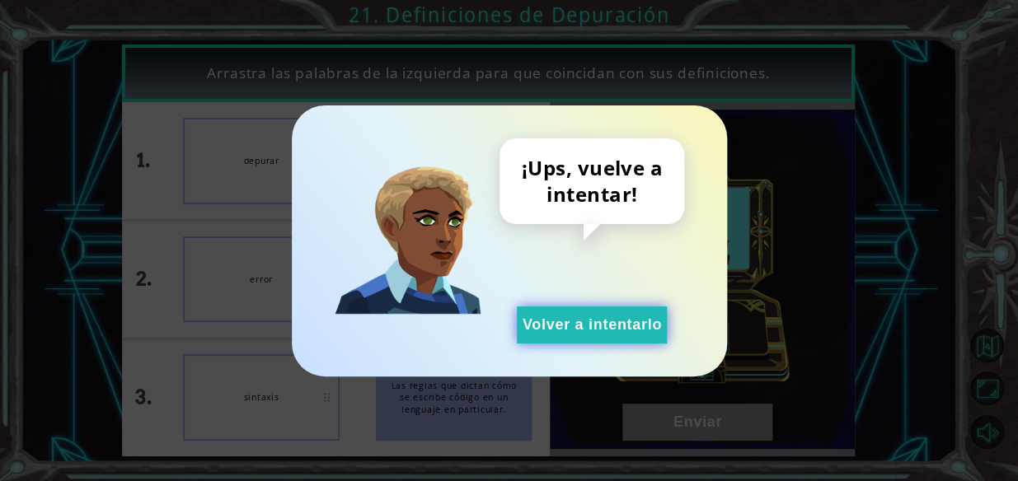
click at [577, 340] on div "¡Ups, vuelve a intentar! Volver a intentarlo" at bounding box center [509, 241] width 435 height 271
drag, startPoint x: 578, startPoint y: 339, endPoint x: 582, endPoint y: 364, distance: 25.1
click at [578, 340] on button "Volver a intentarlo" at bounding box center [592, 325] width 150 height 37
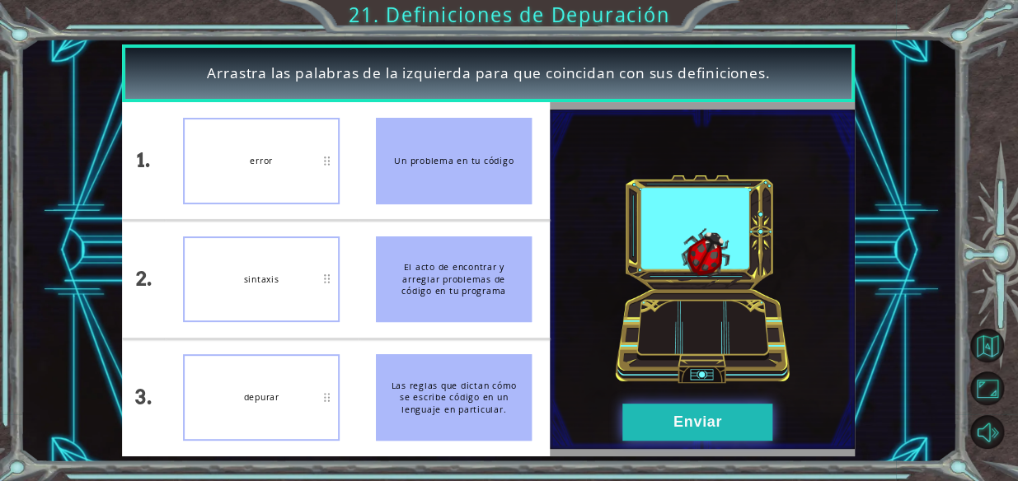
click at [718, 426] on button "Enviar" at bounding box center [697, 422] width 150 height 37
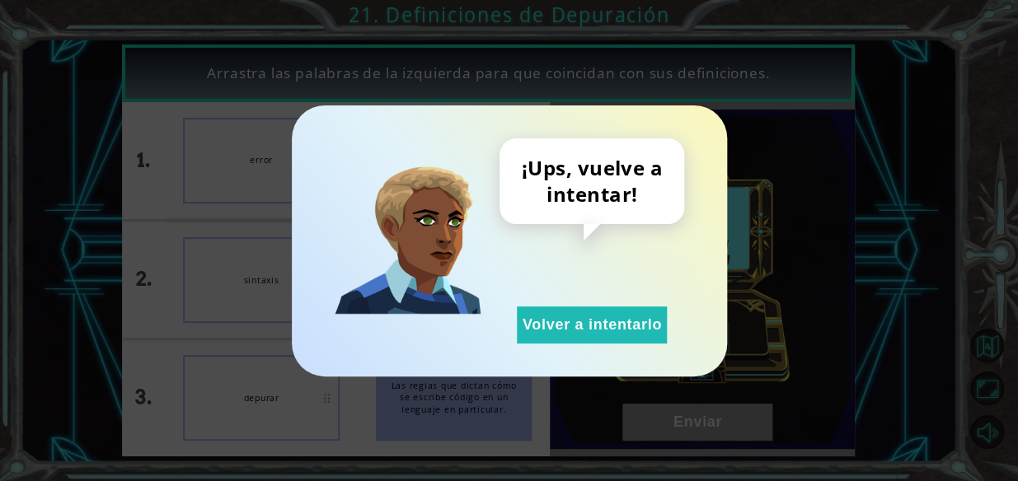
click at [586, 298] on div "¡Ups, vuelve a intentar! Volver a intentarlo" at bounding box center [592, 241] width 185 height 205
click at [580, 329] on button "Volver a intentarlo" at bounding box center [592, 325] width 150 height 37
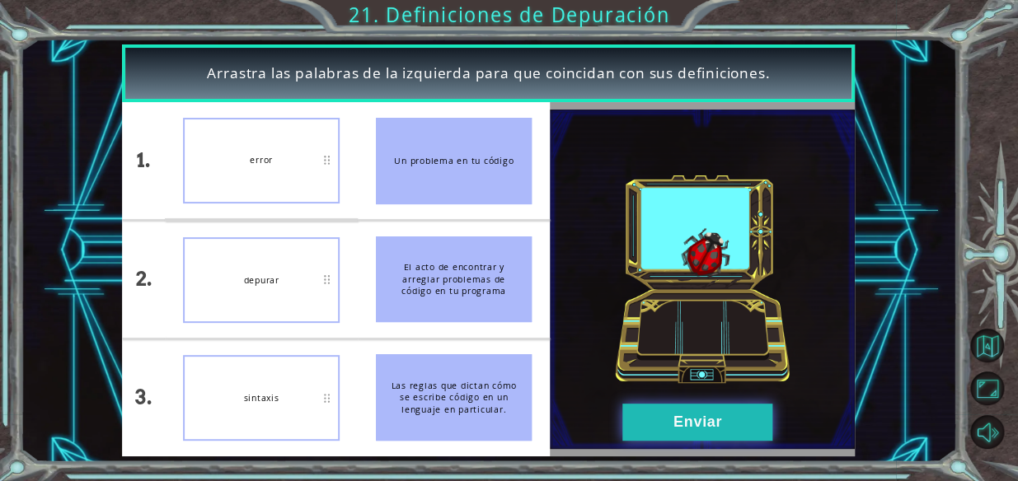
click at [659, 404] on button "Enviar" at bounding box center [697, 422] width 150 height 37
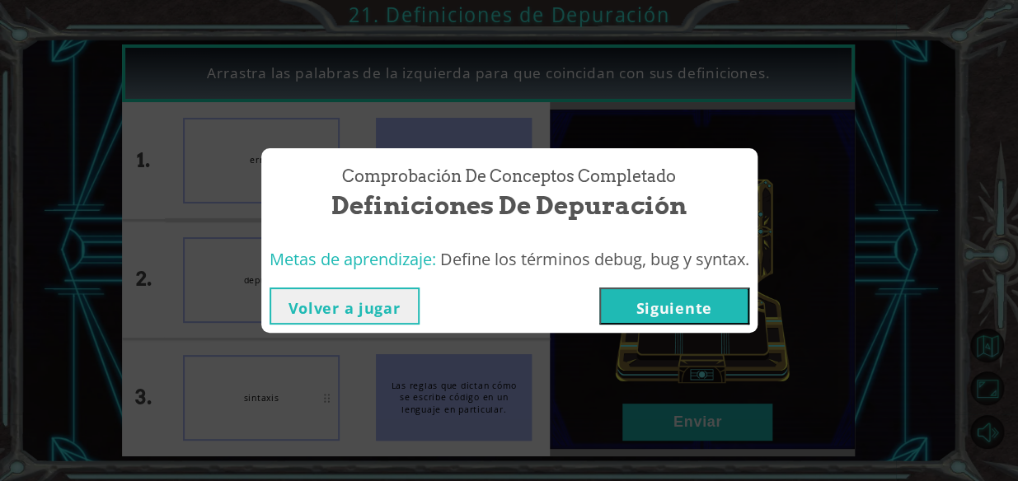
click at [657, 308] on button "Siguiente" at bounding box center [674, 306] width 150 height 37
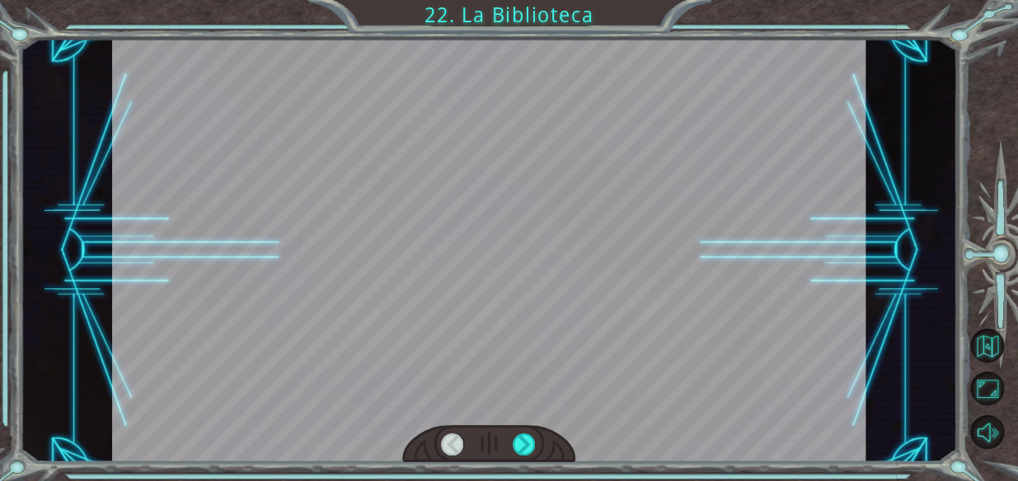
click at [526, 425] on div at bounding box center [488, 444] width 173 height 38
click at [526, 430] on div at bounding box center [488, 444] width 173 height 38
click at [511, 431] on div at bounding box center [488, 444] width 173 height 38
click at [519, 454] on div at bounding box center [524, 445] width 23 height 23
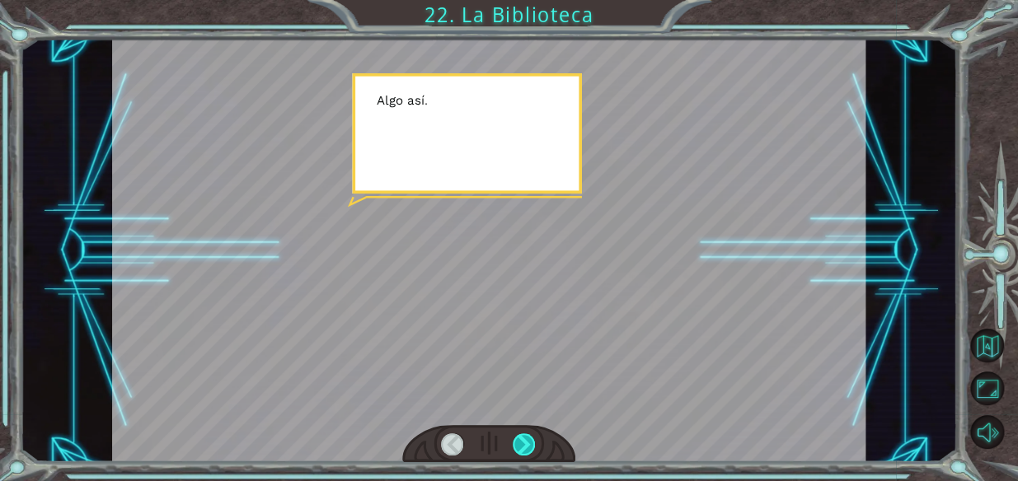
click at [519, 454] on div at bounding box center [524, 445] width 23 height 23
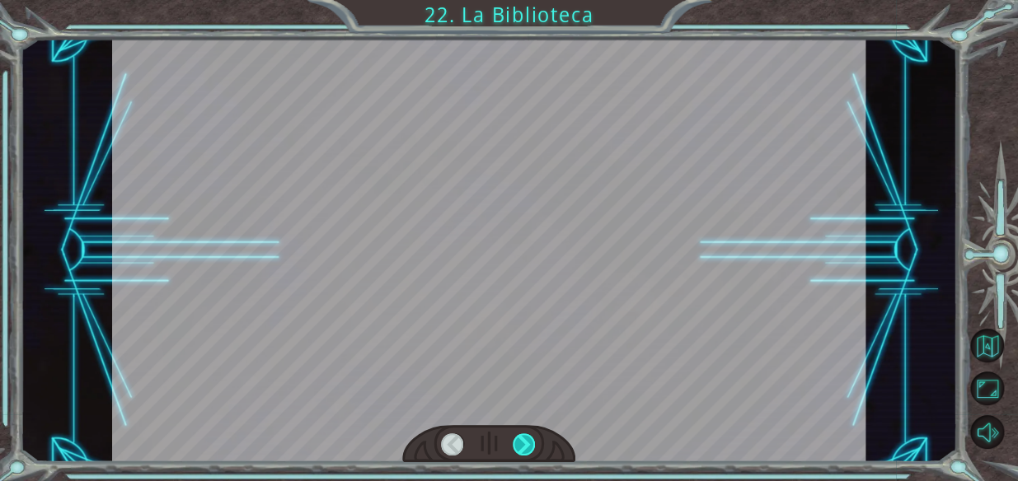
click at [519, 454] on div at bounding box center [524, 445] width 23 height 23
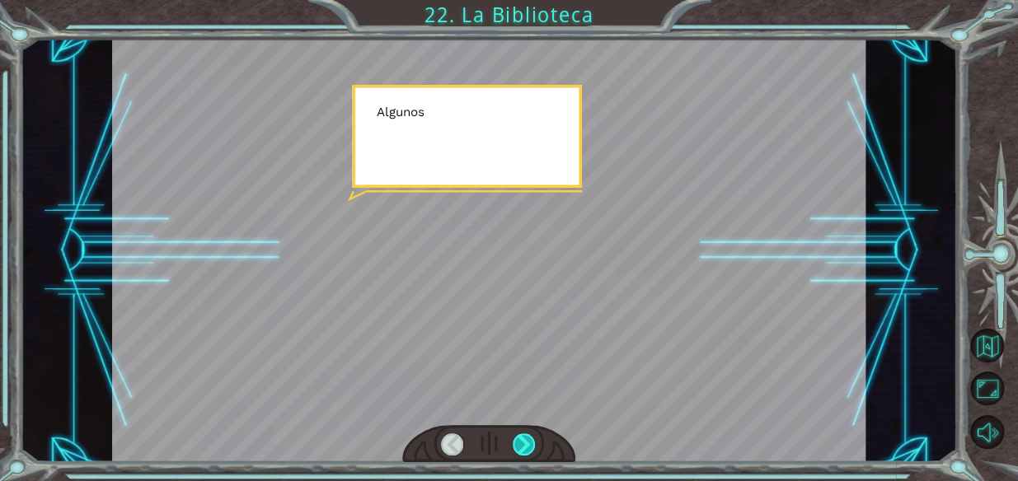
click at [519, 454] on div at bounding box center [524, 445] width 23 height 23
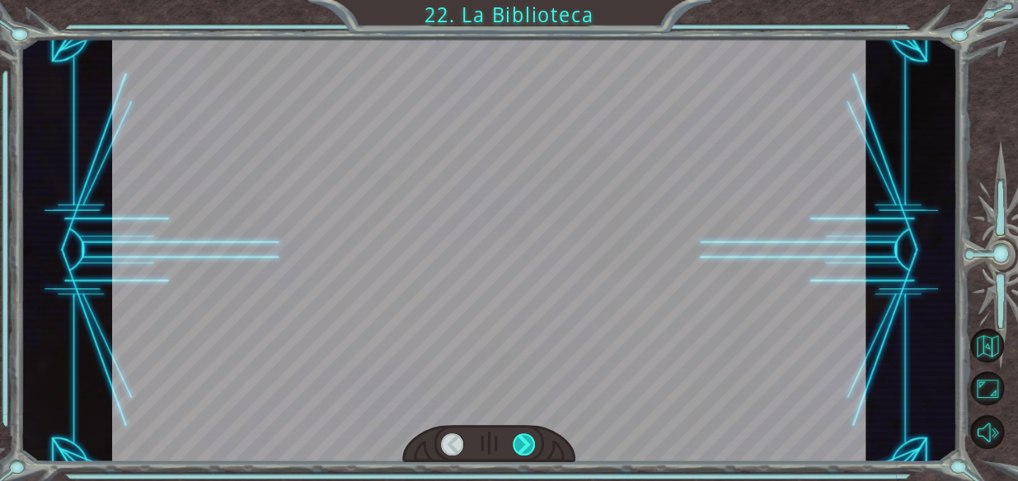
click at [519, 454] on div at bounding box center [524, 445] width 23 height 23
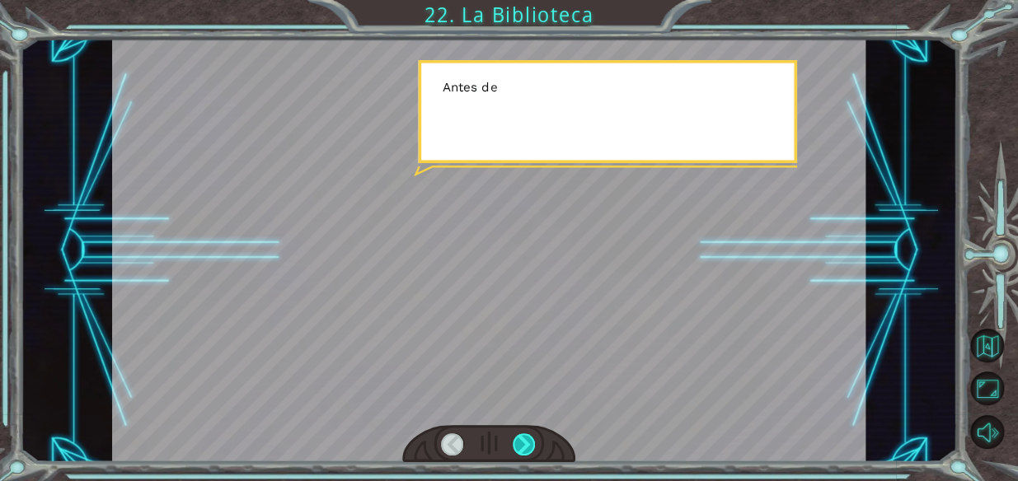
click at [519, 454] on div at bounding box center [524, 445] width 23 height 23
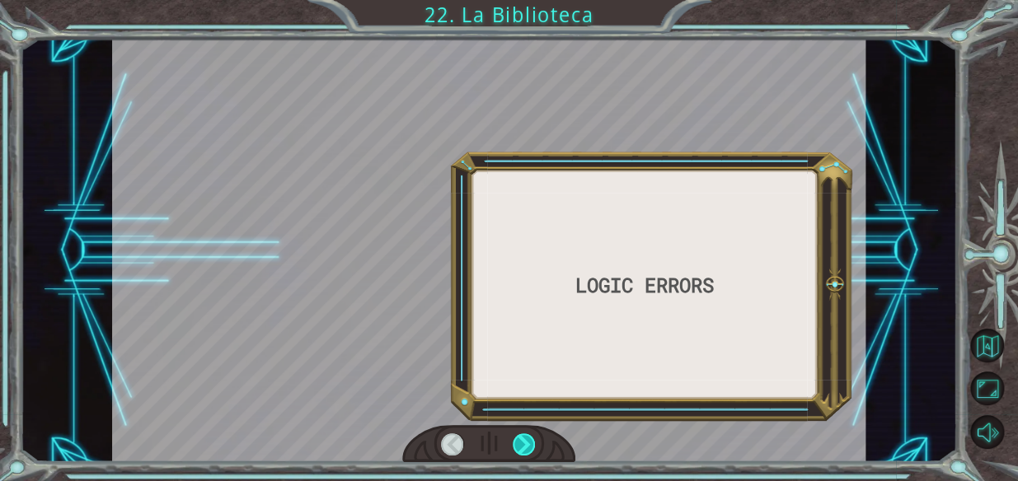
click at [519, 454] on div at bounding box center [524, 445] width 23 height 23
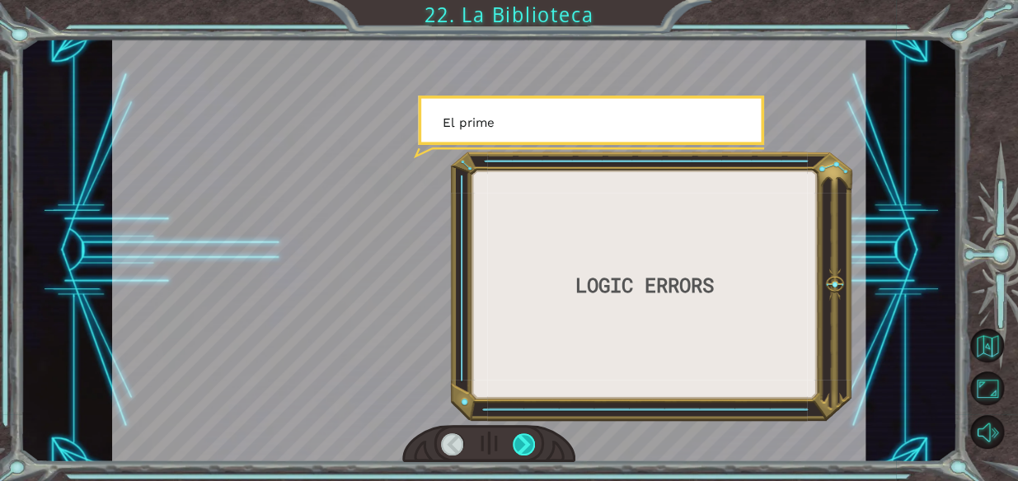
click at [519, 454] on div at bounding box center [524, 445] width 23 height 23
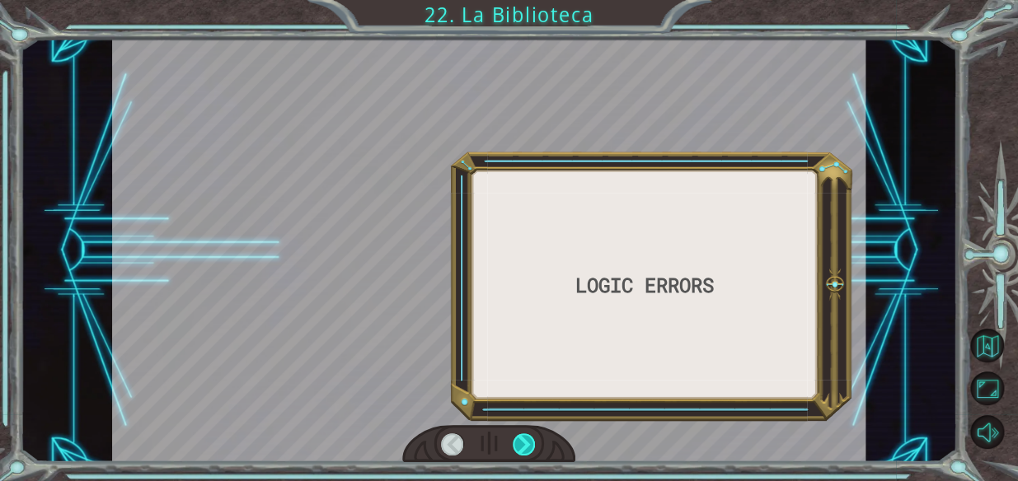
click at [519, 454] on div at bounding box center [524, 445] width 23 height 23
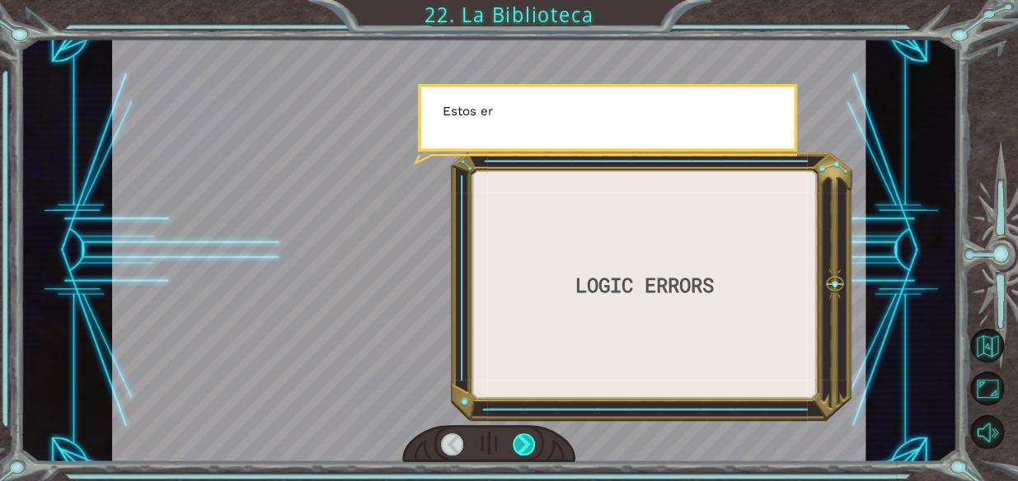
click at [519, 454] on div at bounding box center [524, 445] width 23 height 23
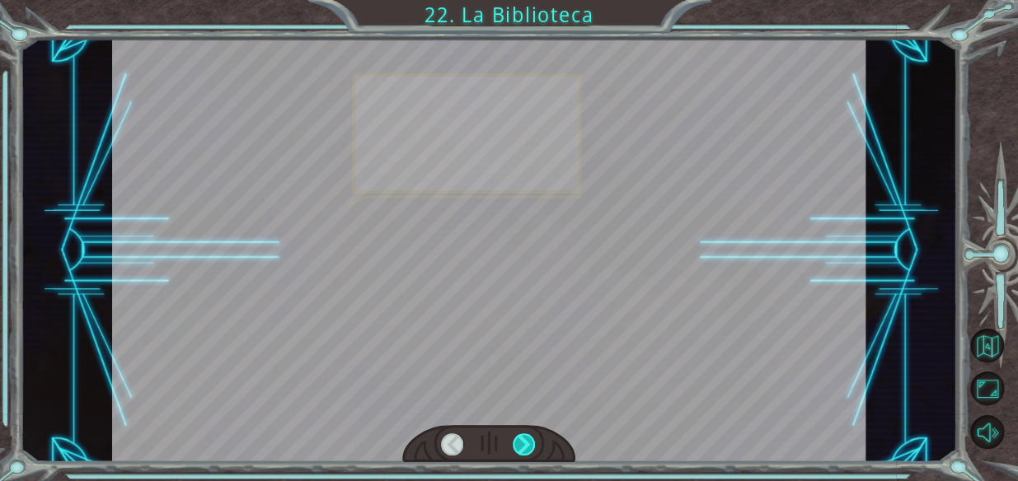
click at [519, 454] on div at bounding box center [524, 445] width 23 height 23
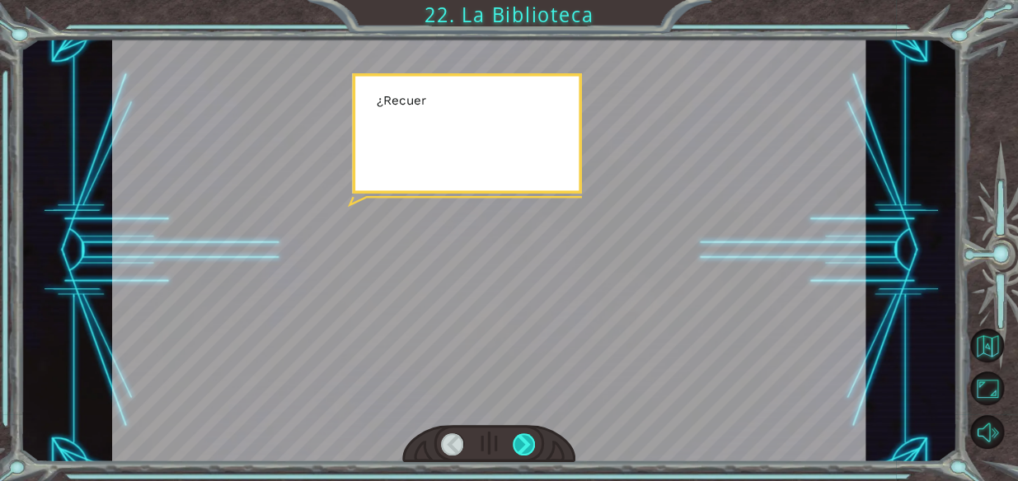
click at [519, 454] on div at bounding box center [524, 445] width 23 height 23
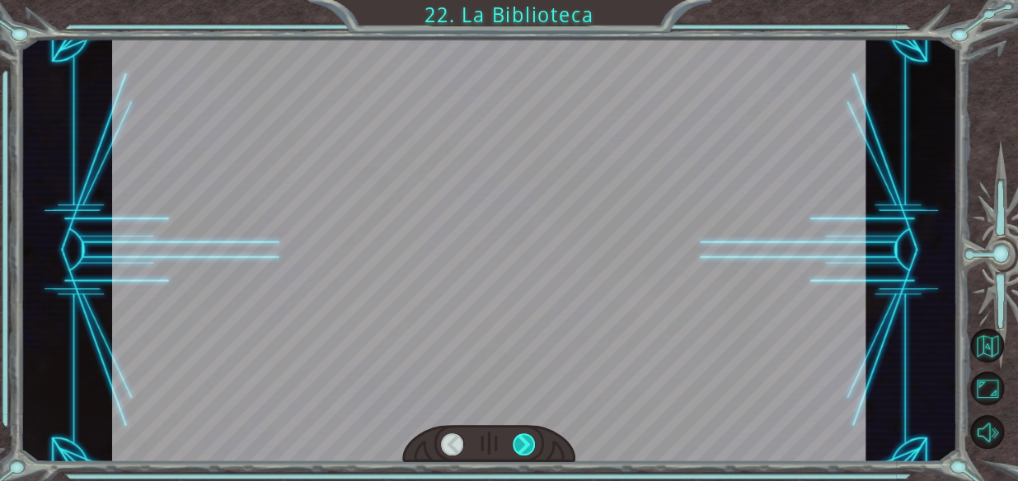
click at [519, 454] on div at bounding box center [524, 445] width 23 height 23
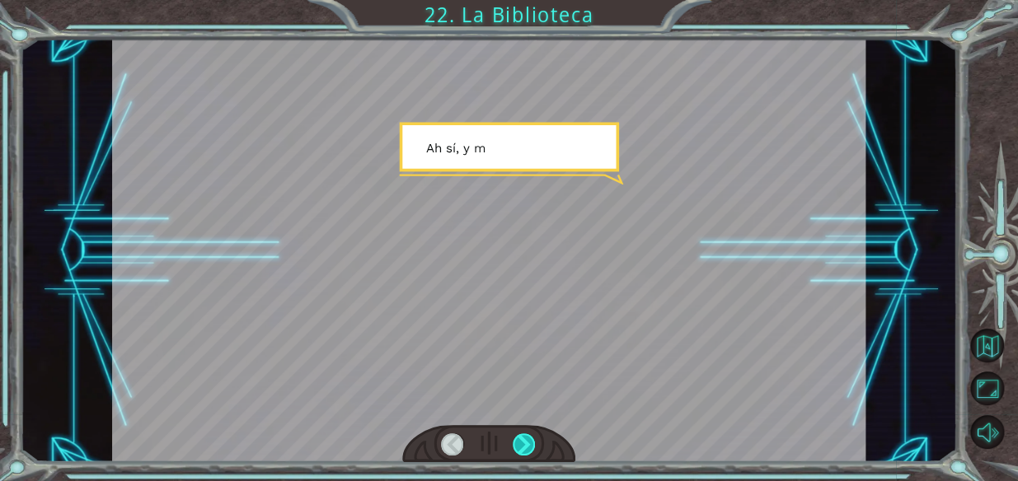
click at [519, 454] on div at bounding box center [524, 445] width 23 height 23
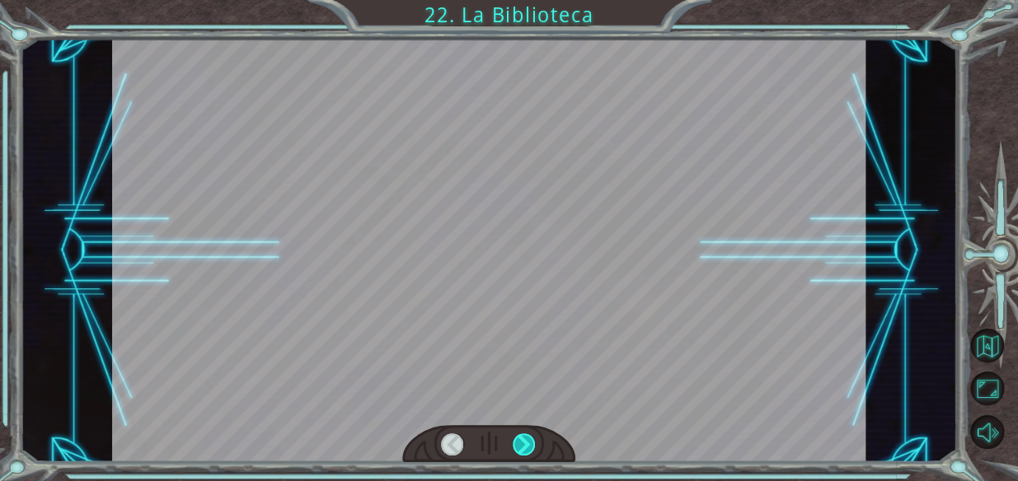
click at [519, 454] on div at bounding box center [524, 445] width 23 height 23
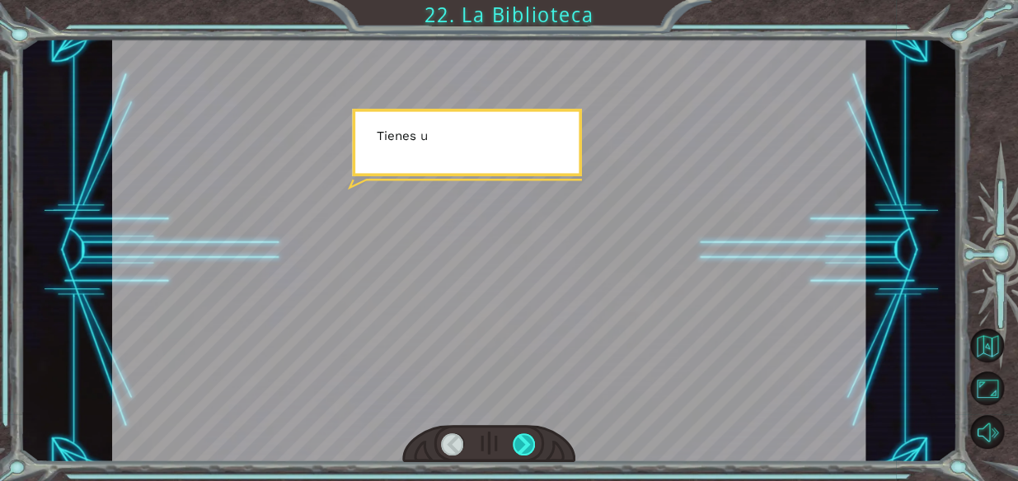
click at [519, 454] on div at bounding box center [524, 445] width 23 height 23
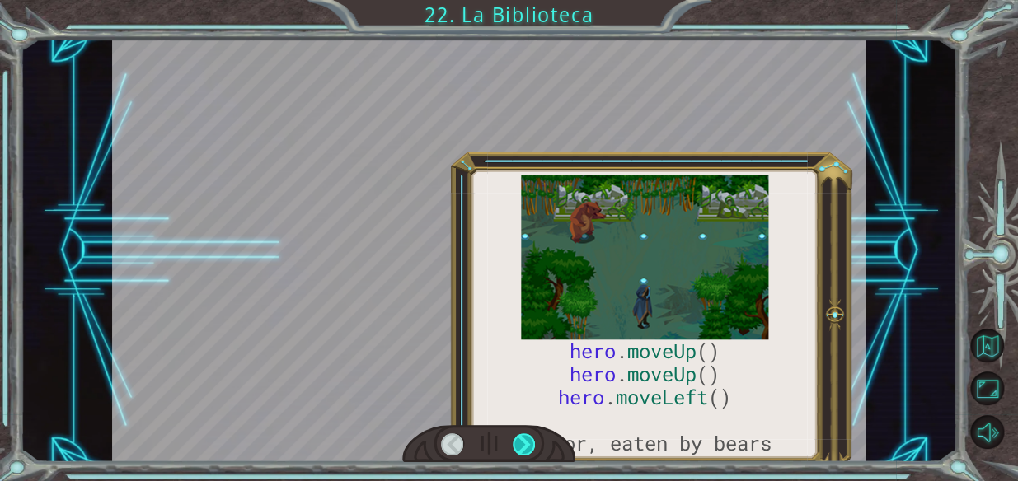
click at [519, 454] on div at bounding box center [524, 445] width 23 height 23
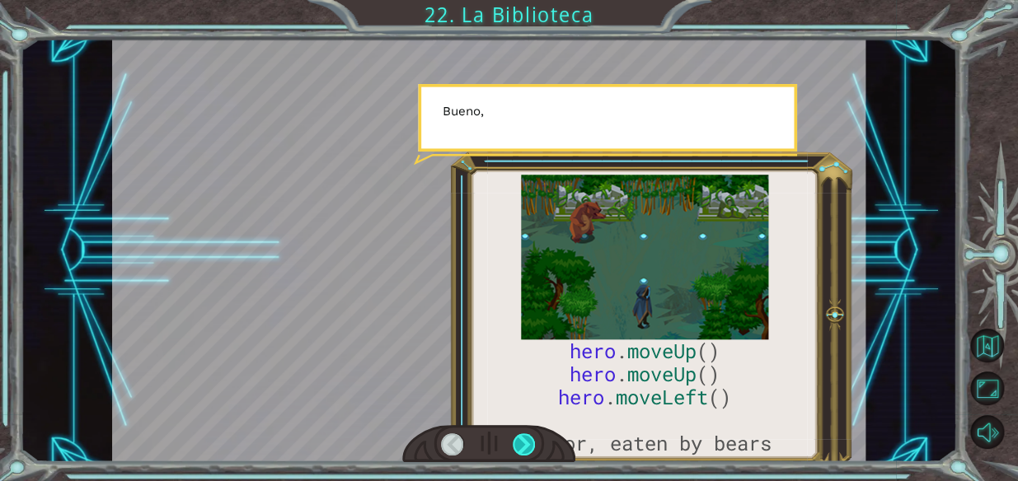
click at [519, 454] on div at bounding box center [524, 445] width 23 height 23
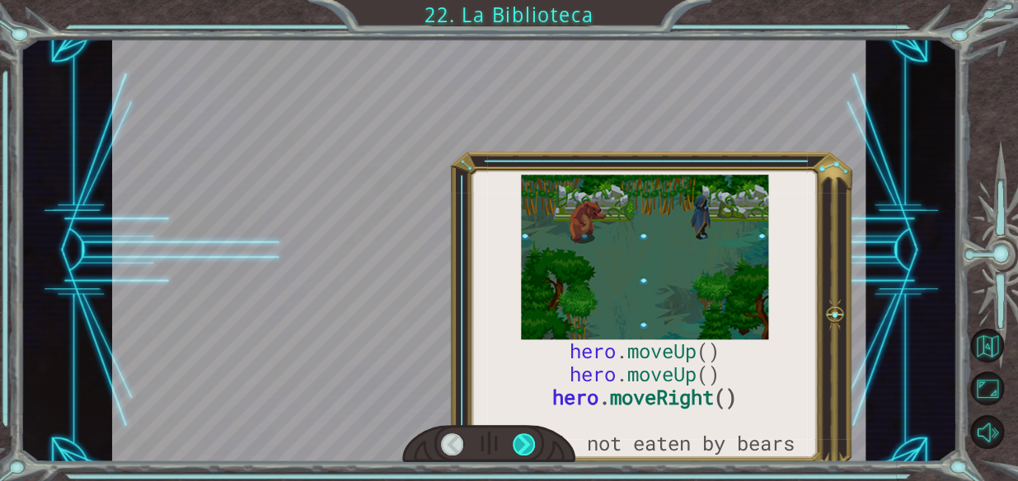
click at [519, 454] on div at bounding box center [524, 445] width 23 height 23
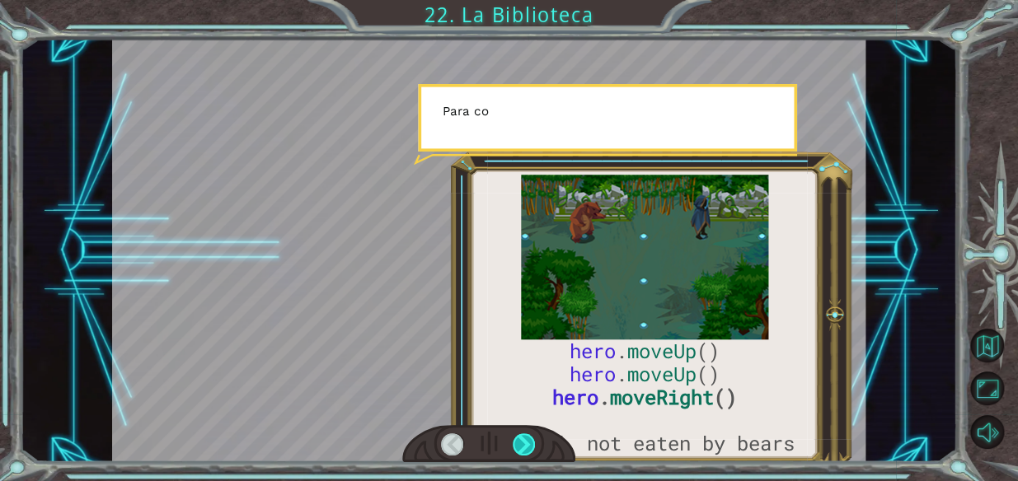
click at [519, 454] on div at bounding box center [524, 445] width 23 height 23
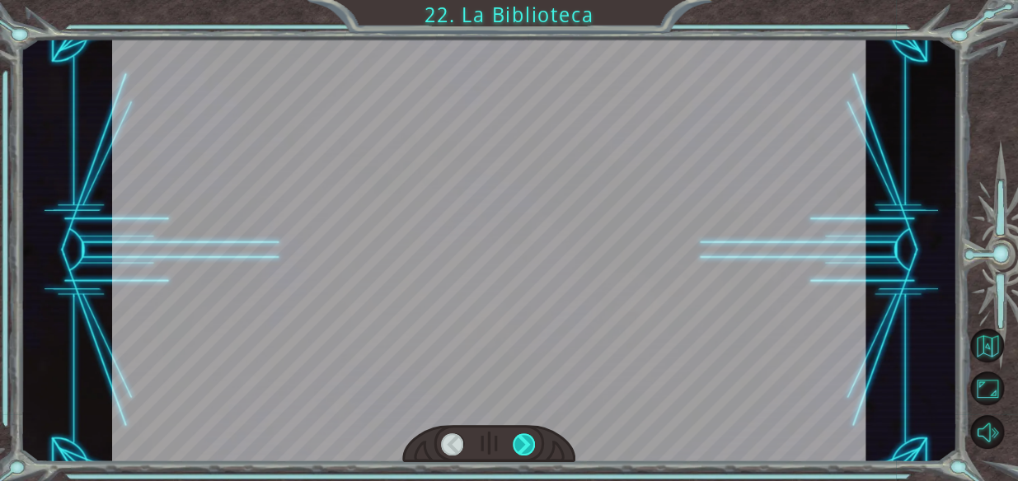
click at [519, 454] on div at bounding box center [524, 445] width 23 height 23
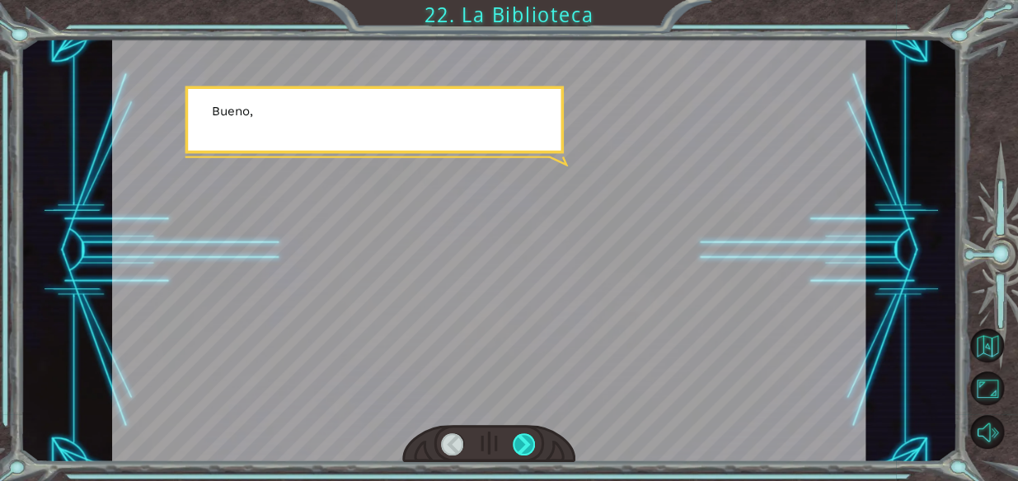
click at [519, 454] on div at bounding box center [524, 445] width 23 height 23
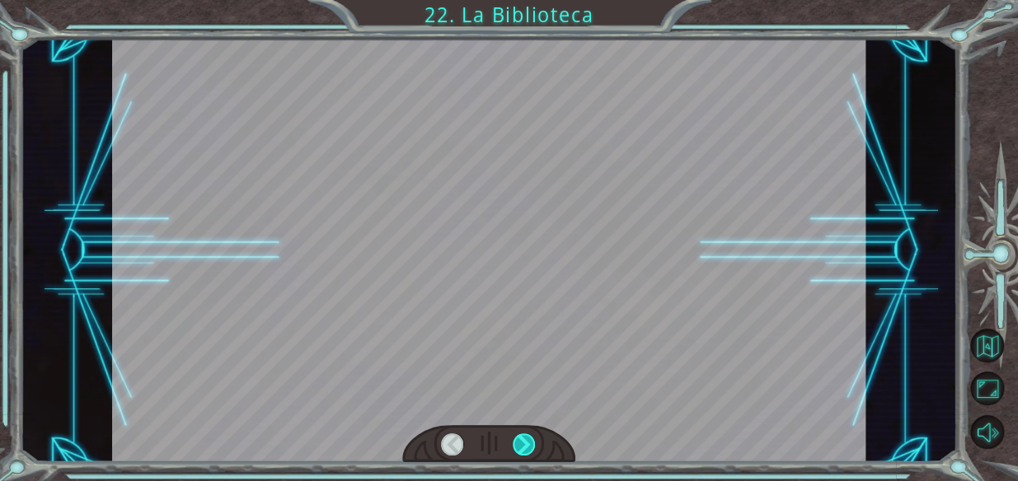
click at [519, 454] on div at bounding box center [524, 445] width 23 height 23
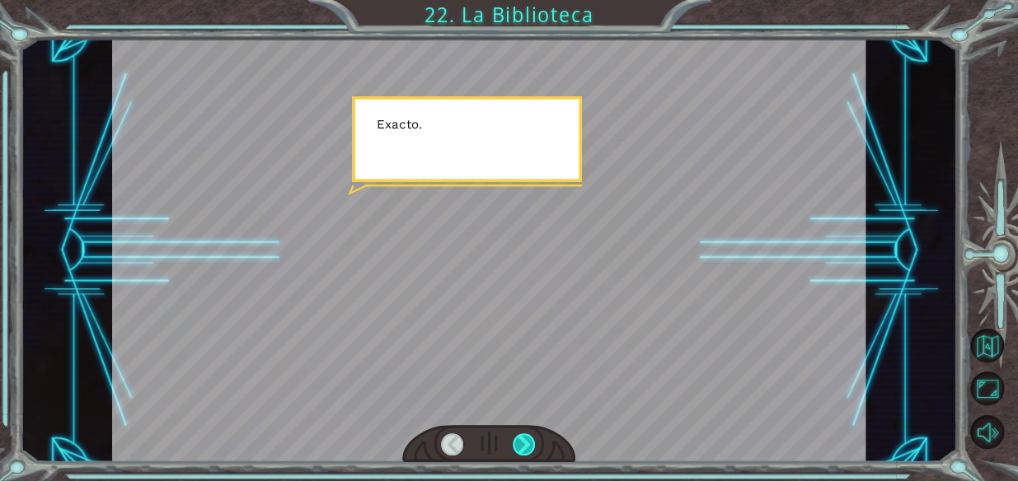
click at [519, 454] on div at bounding box center [524, 445] width 23 height 23
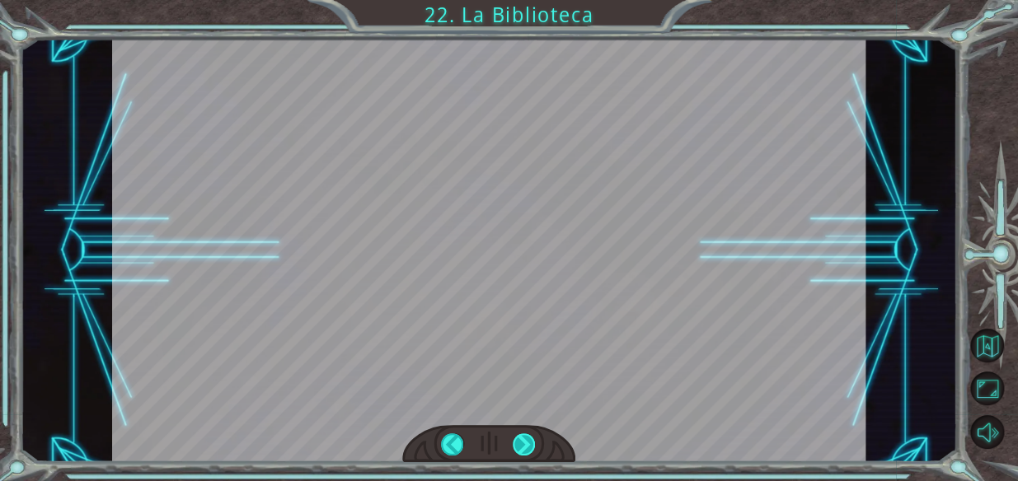
click at [519, 454] on div at bounding box center [524, 445] width 23 height 23
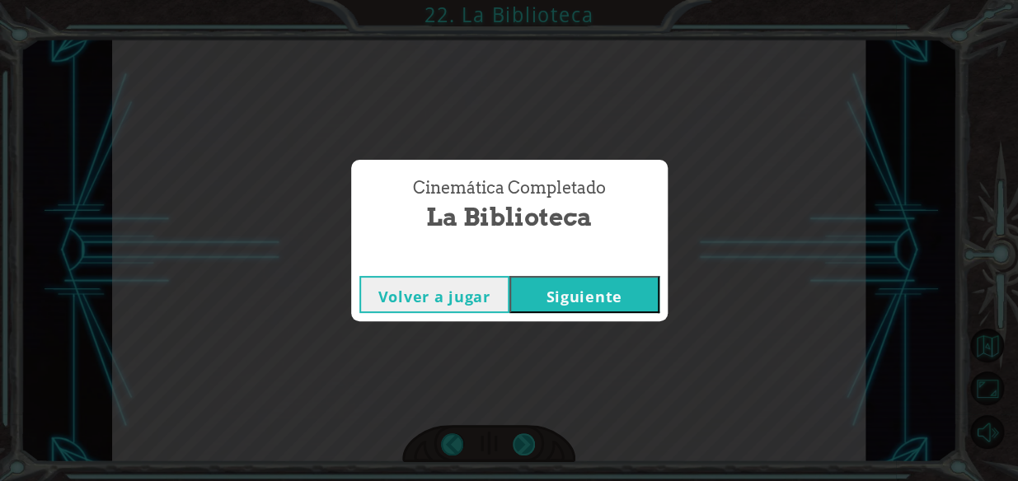
click at [519, 454] on div "Cinemática Completado La Biblioteca Volver a jugar Siguiente" at bounding box center [509, 240] width 1018 height 481
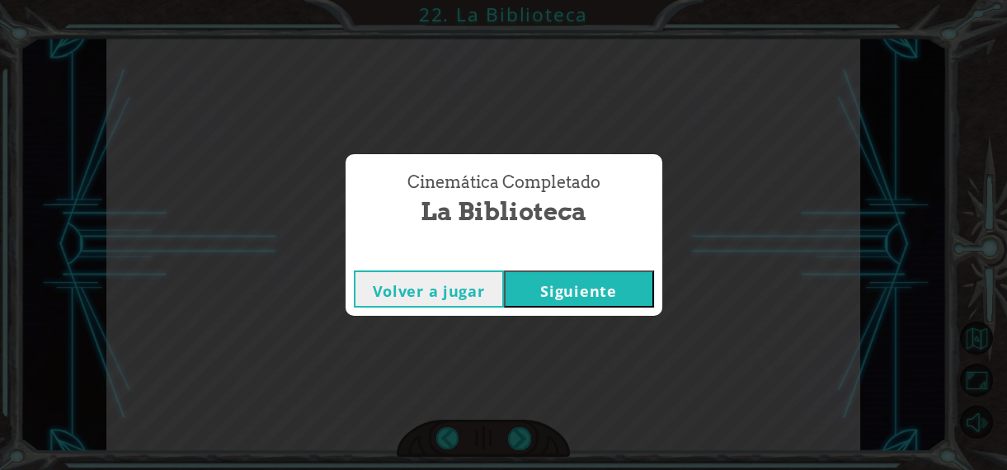
click at [519, 454] on div "Cinemática Completado La Biblioteca Volver a jugar Siguiente" at bounding box center [503, 235] width 1007 height 470
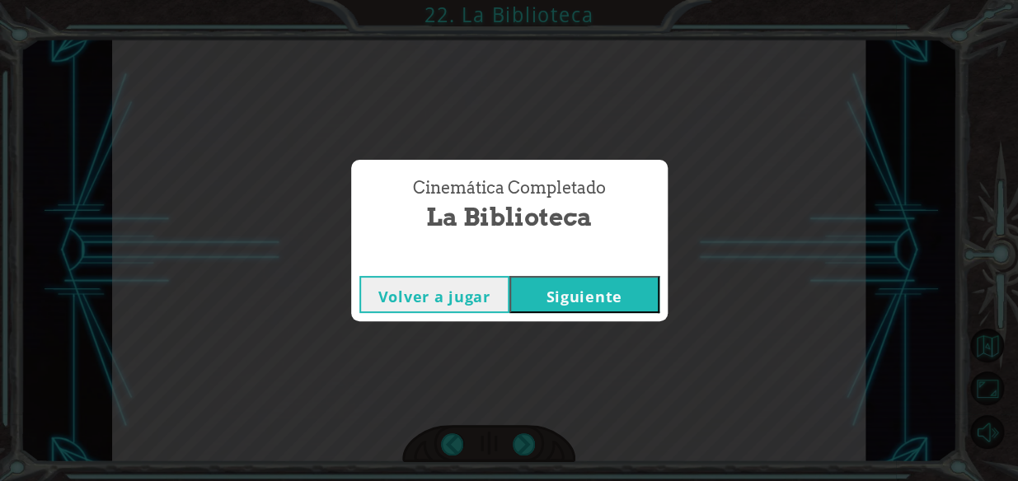
click at [566, 284] on button "Siguiente" at bounding box center [584, 294] width 150 height 37
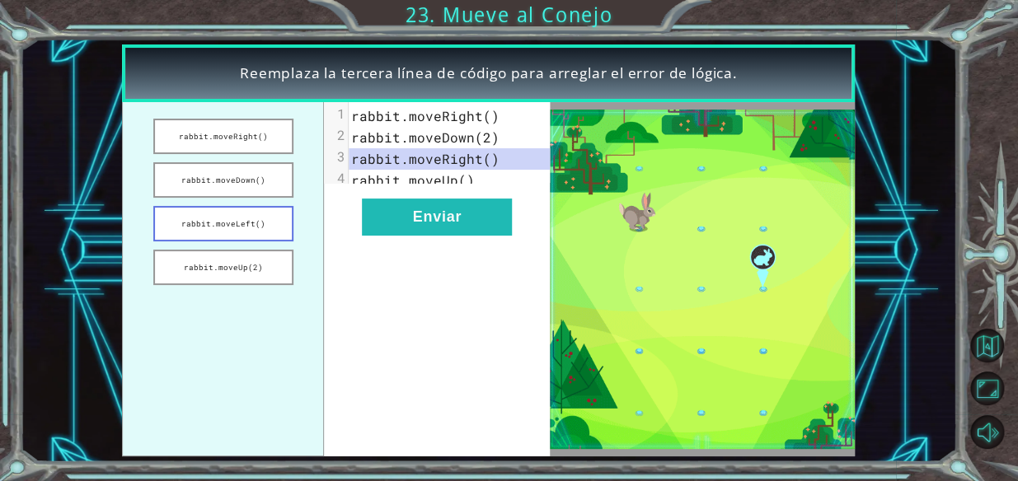
click at [242, 212] on button "rabbit.moveLeft()" at bounding box center [223, 223] width 140 height 35
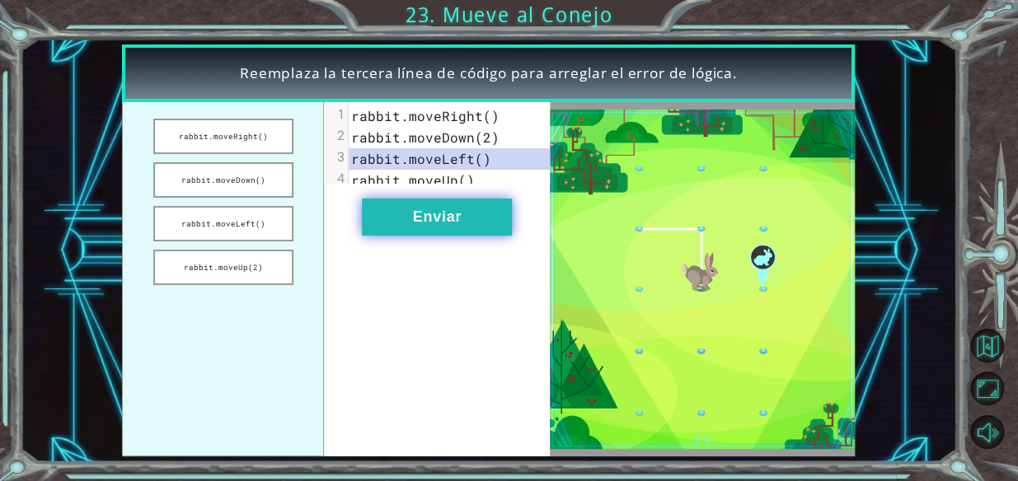
click at [420, 236] on button "Enviar" at bounding box center [437, 217] width 150 height 37
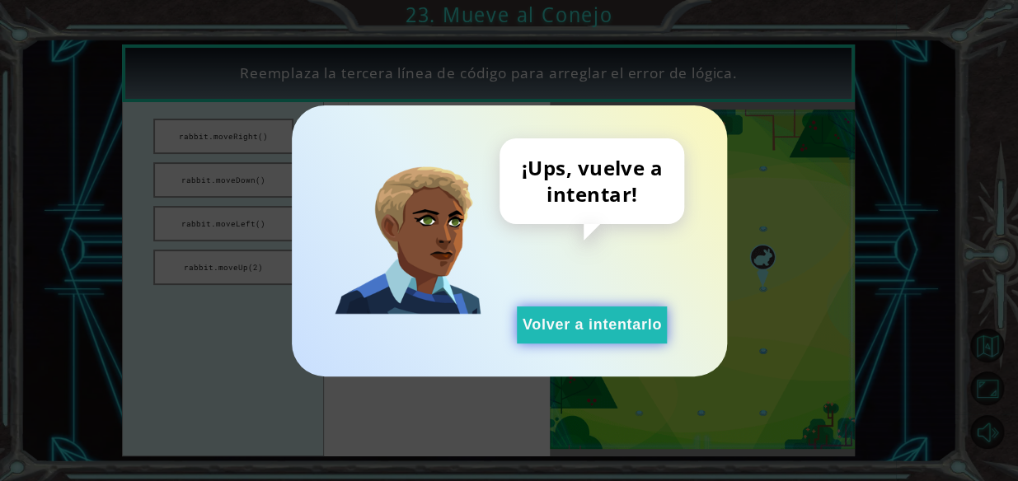
click at [661, 320] on button "Volver a intentarlo" at bounding box center [592, 325] width 150 height 37
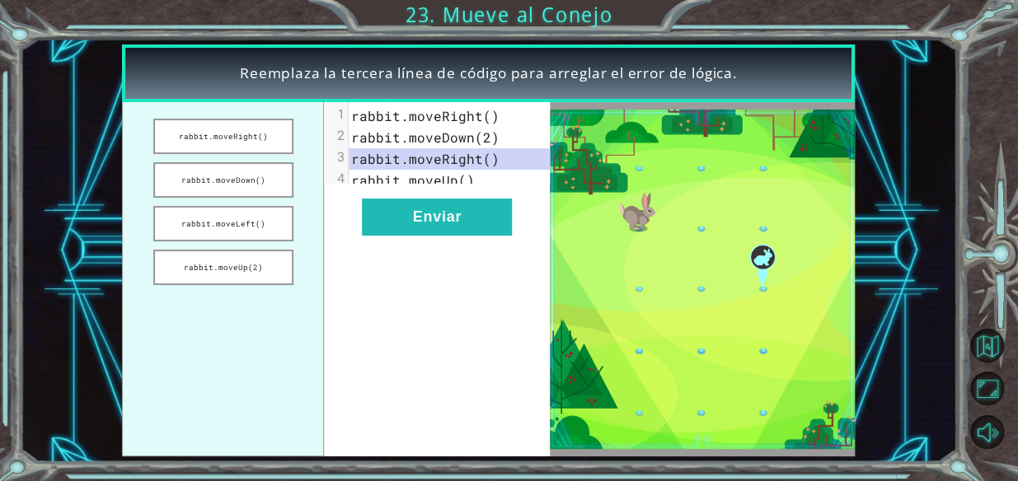
click at [256, 110] on ul "rabbit.moveRight() rabbit.moveDown() rabbit.moveLeft() rabbit.moveUp(2)" at bounding box center [223, 279] width 202 height 354
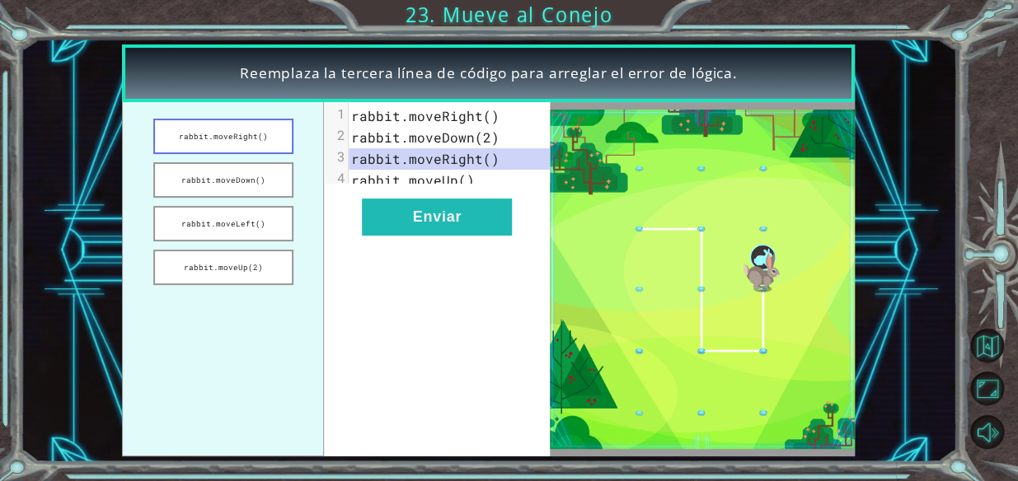
click at [279, 143] on button "rabbit.moveRight()" at bounding box center [223, 136] width 140 height 35
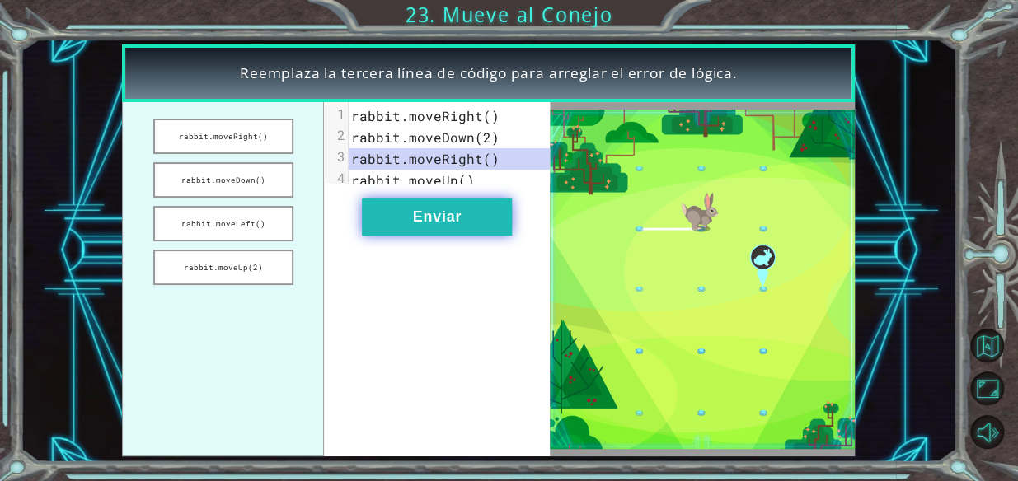
click at [395, 235] on button "Enviar" at bounding box center [437, 217] width 150 height 37
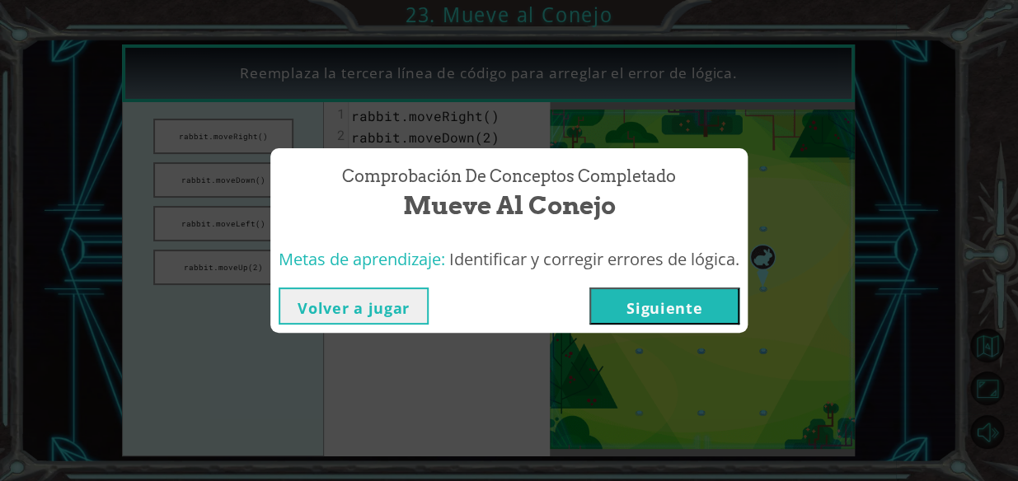
click at [378, 233] on div "Comprobación de conceptos Completado Mueve al Conejo" at bounding box center [508, 194] width 477 height 92
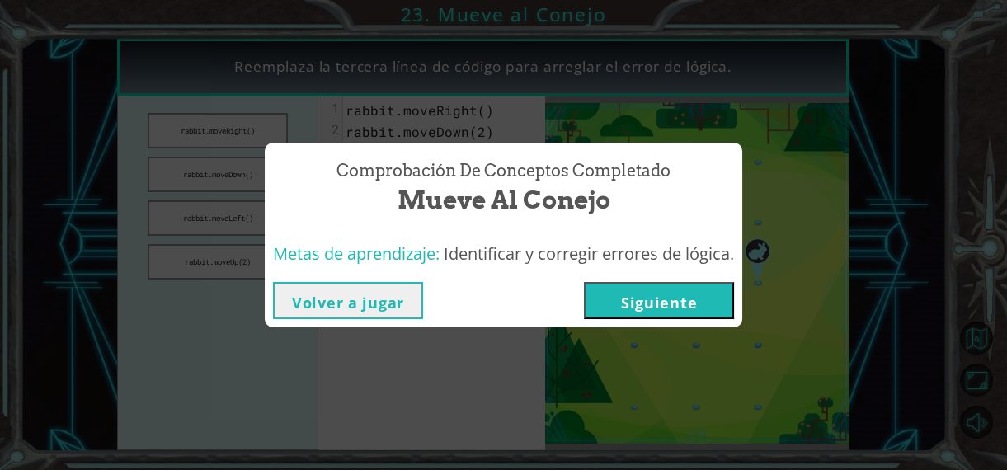
click at [630, 302] on button "Siguiente" at bounding box center [659, 300] width 150 height 37
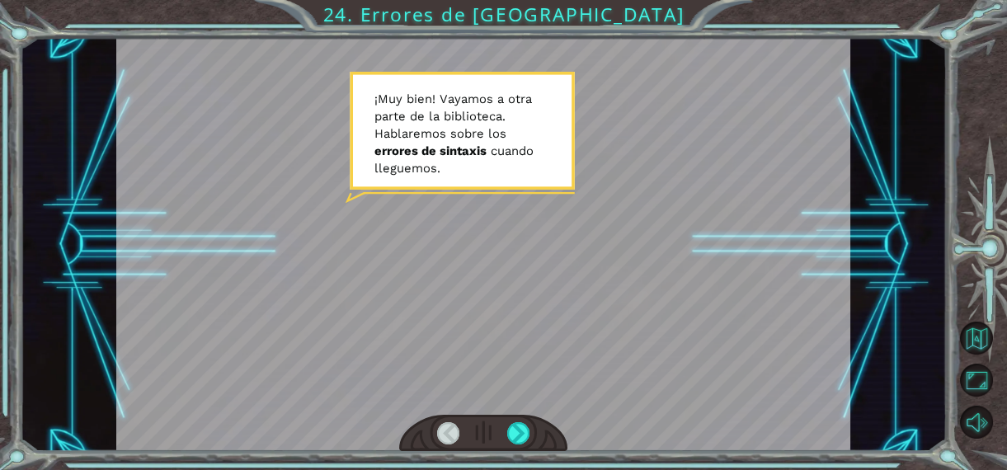
click at [389, 337] on div at bounding box center [482, 244] width 733 height 412
click at [539, 432] on div at bounding box center [483, 433] width 169 height 37
click at [529, 432] on div at bounding box center [483, 433] width 169 height 37
click at [500, 432] on div at bounding box center [483, 433] width 169 height 37
click at [505, 437] on div at bounding box center [483, 433] width 169 height 37
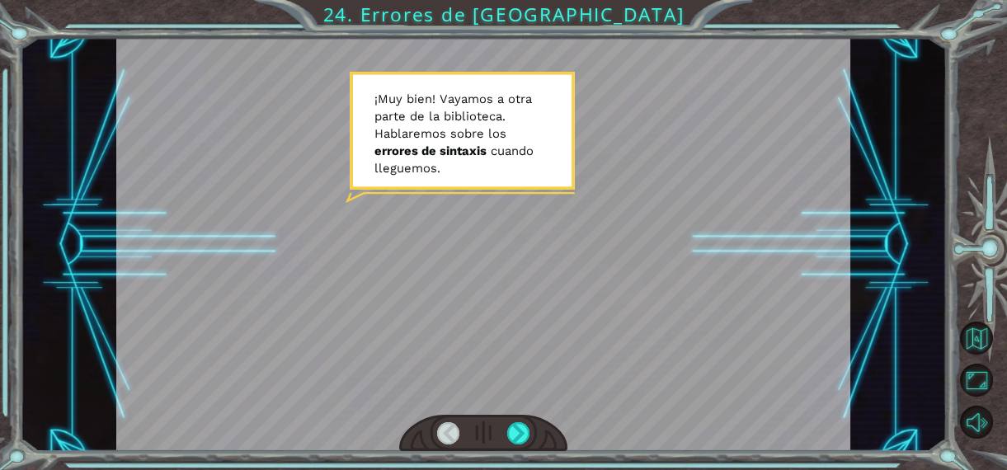
click at [505, 437] on div at bounding box center [483, 433] width 169 height 37
click at [513, 429] on div at bounding box center [518, 433] width 22 height 22
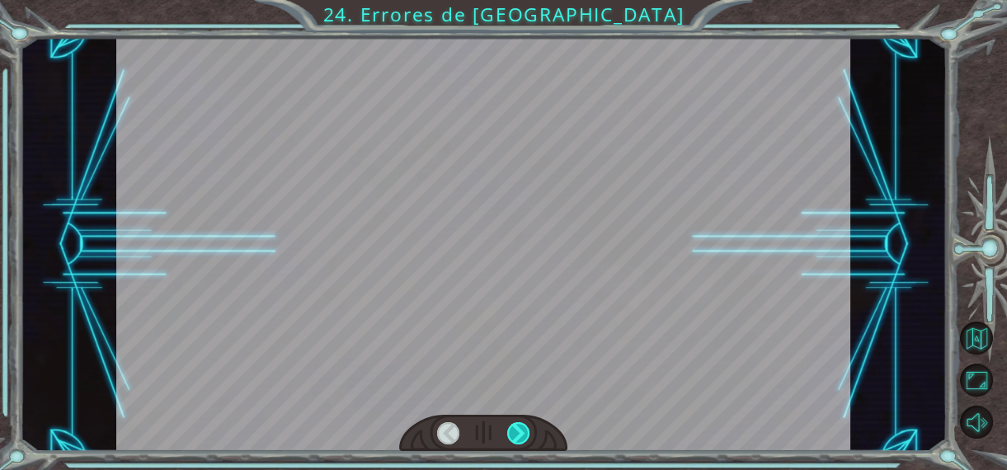
click at [513, 429] on div at bounding box center [518, 433] width 22 height 22
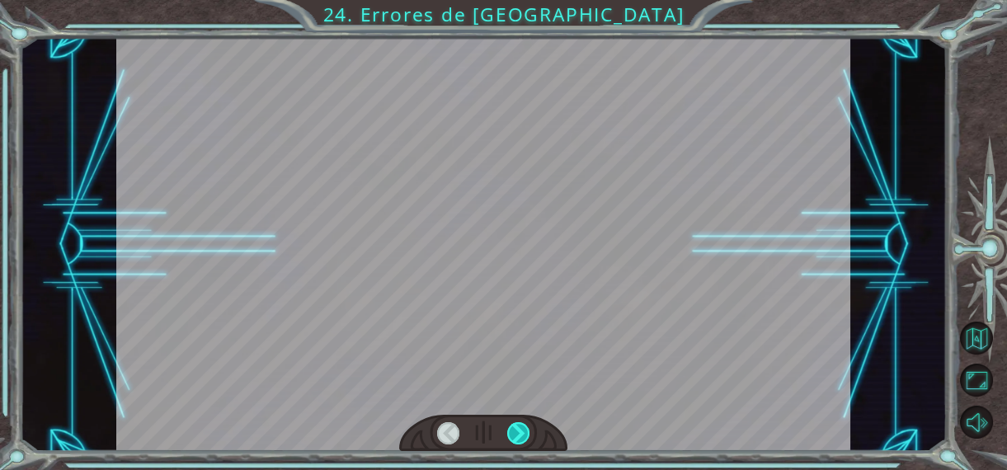
click at [513, 429] on div at bounding box center [518, 433] width 22 height 22
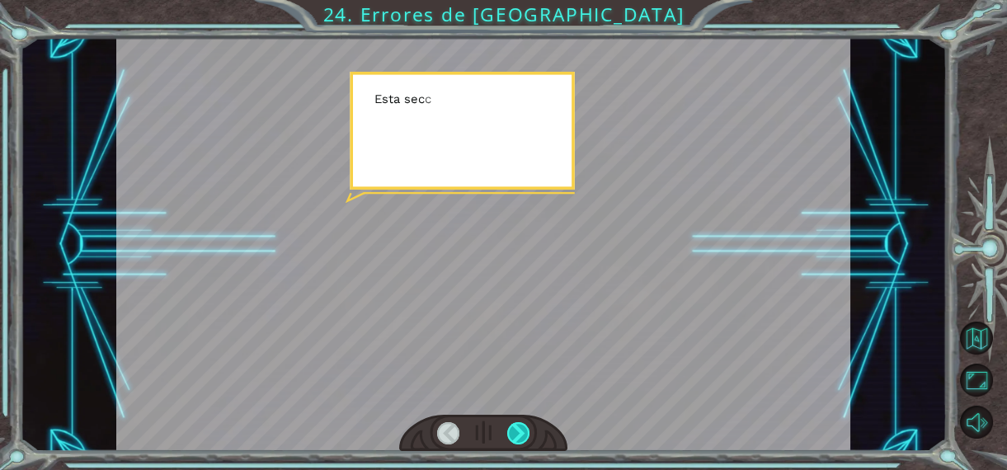
click at [513, 429] on div at bounding box center [518, 433] width 22 height 22
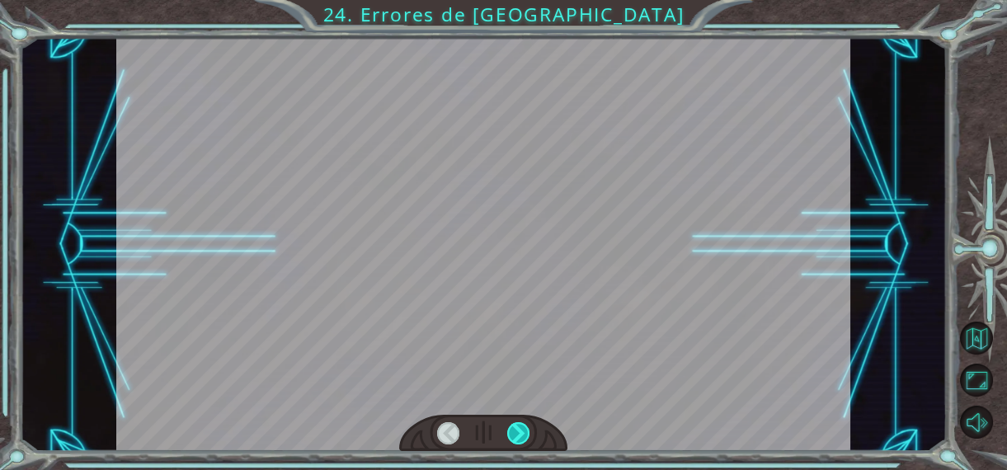
click at [513, 429] on div at bounding box center [518, 433] width 22 height 22
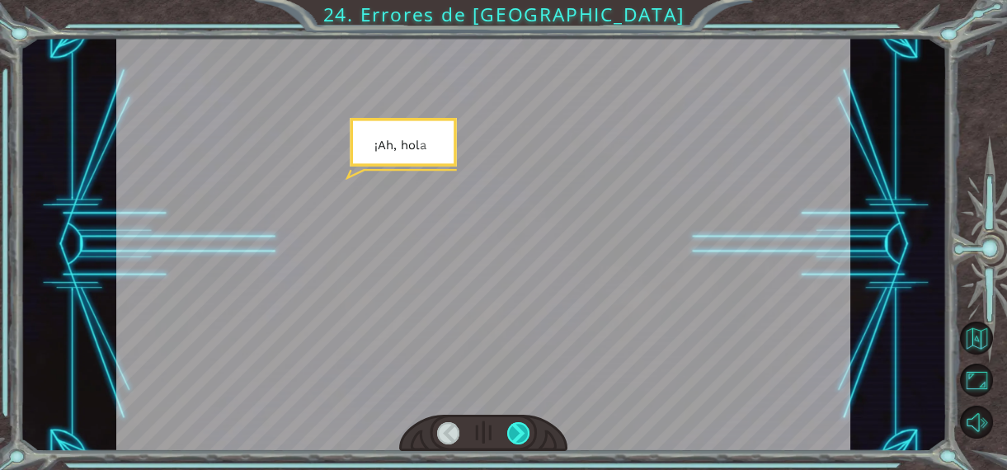
click at [513, 429] on div at bounding box center [518, 433] width 22 height 22
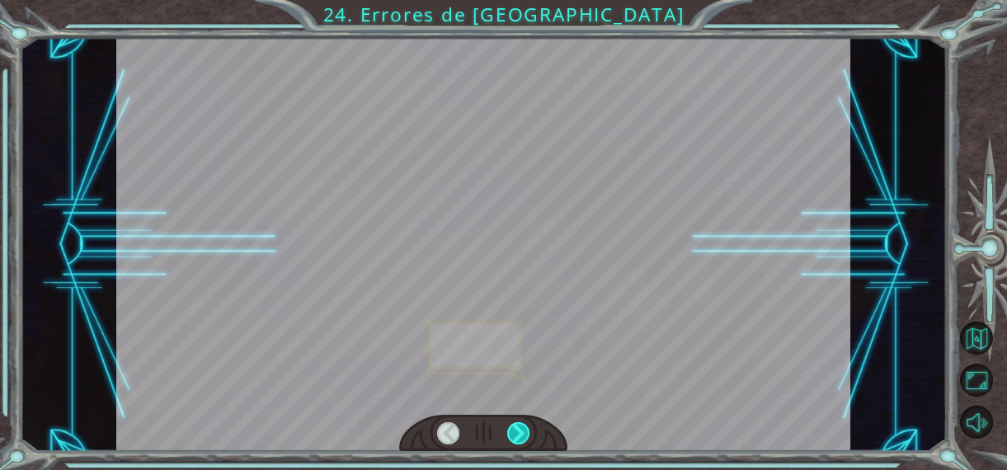
click at [513, 429] on div at bounding box center [518, 433] width 22 height 22
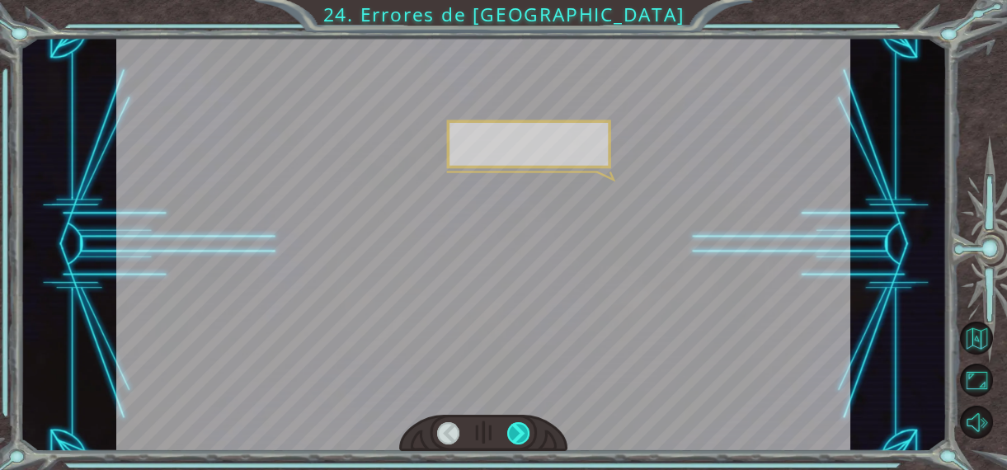
click at [514, 429] on div at bounding box center [518, 433] width 22 height 22
click at [516, 426] on div at bounding box center [518, 433] width 22 height 22
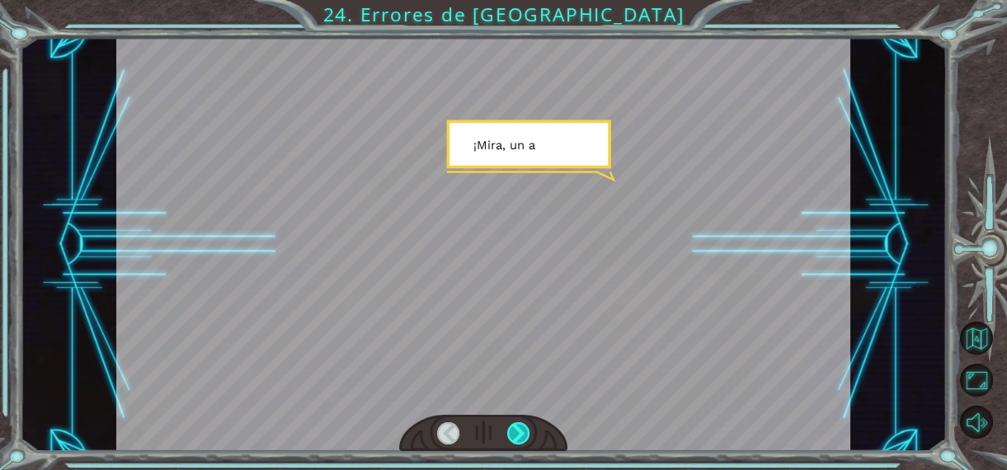
click at [517, 423] on div at bounding box center [518, 433] width 22 height 22
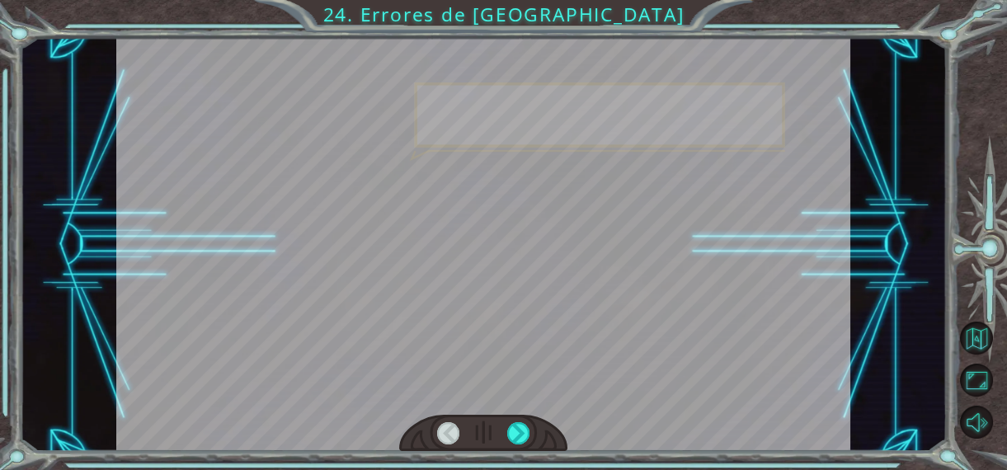
click at [519, 420] on div at bounding box center [483, 433] width 169 height 37
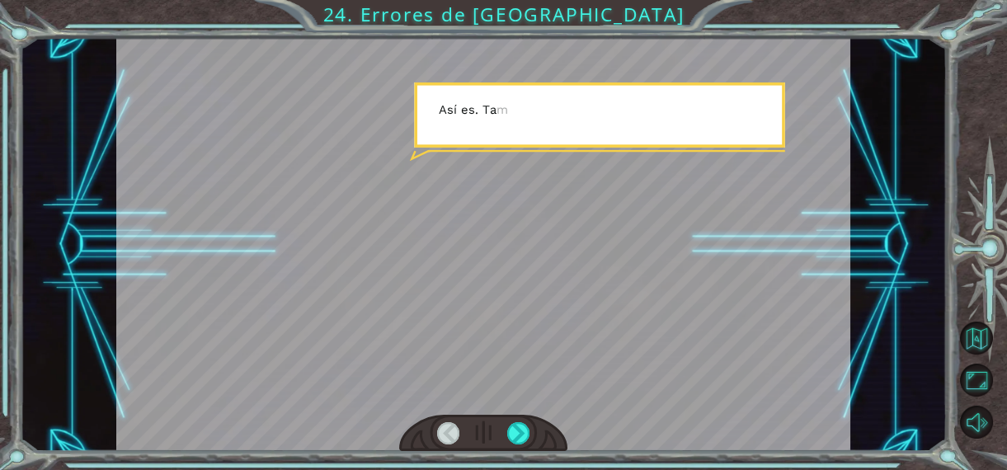
click at [520, 416] on div at bounding box center [483, 433] width 169 height 37
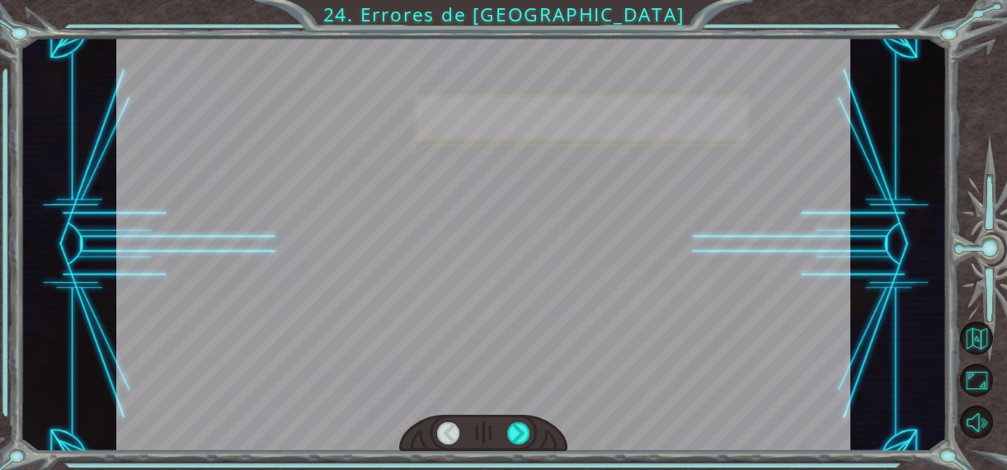
click at [521, 416] on div at bounding box center [483, 433] width 169 height 37
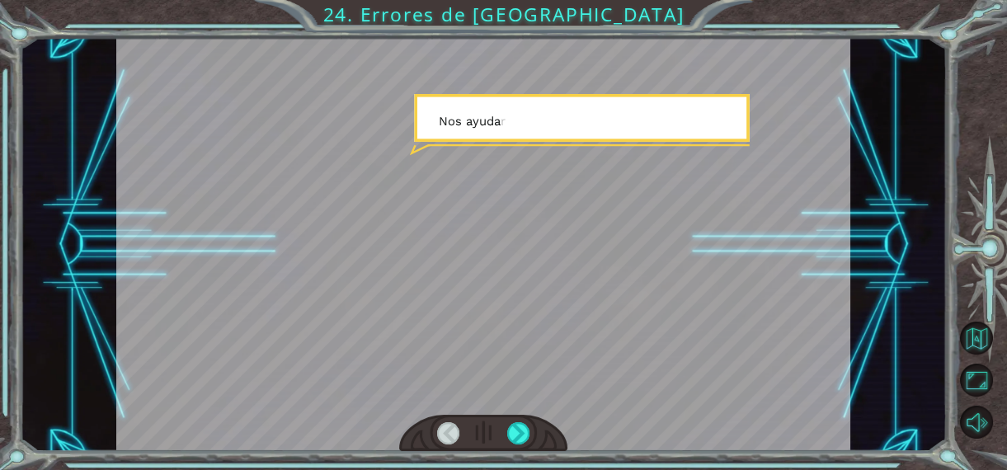
click at [522, 415] on div at bounding box center [483, 433] width 169 height 37
click at [524, 413] on div at bounding box center [482, 244] width 733 height 412
click at [525, 411] on div at bounding box center [482, 244] width 733 height 412
click at [526, 411] on div at bounding box center [482, 244] width 733 height 412
click at [525, 406] on div at bounding box center [482, 244] width 733 height 412
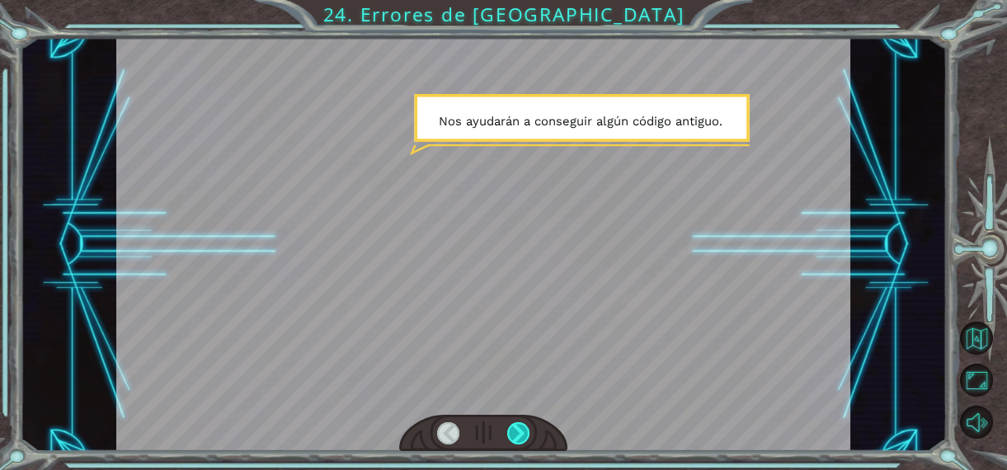
click at [507, 430] on div at bounding box center [518, 433] width 22 height 22
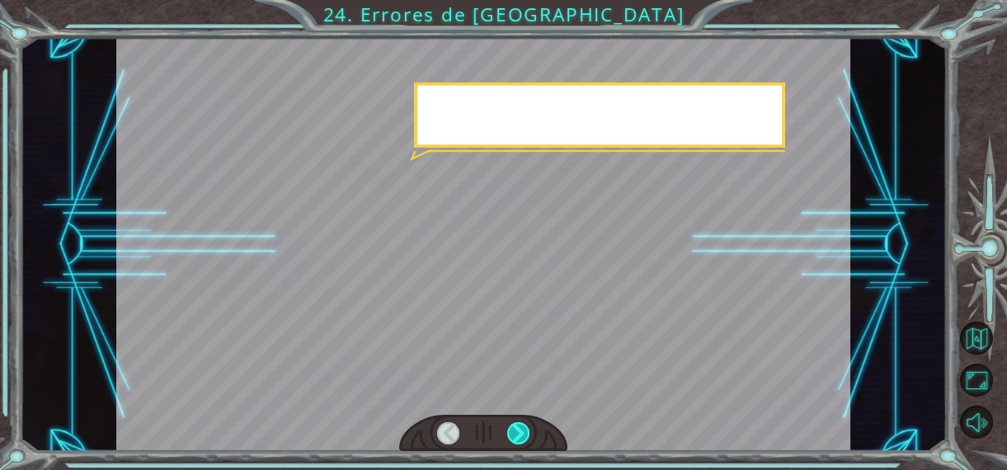
click at [507, 430] on div at bounding box center [518, 433] width 22 height 22
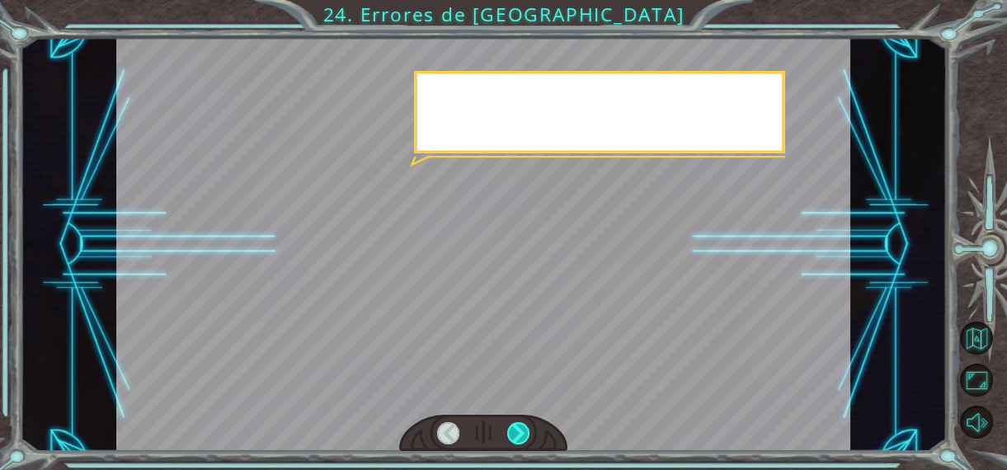
click at [514, 430] on div at bounding box center [518, 433] width 22 height 22
click at [524, 431] on div at bounding box center [518, 433] width 22 height 22
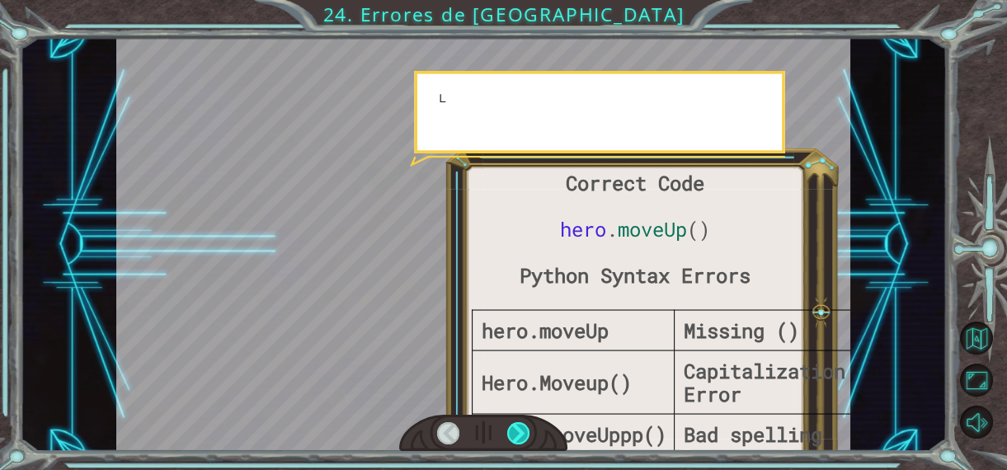
click at [524, 431] on div at bounding box center [518, 433] width 22 height 22
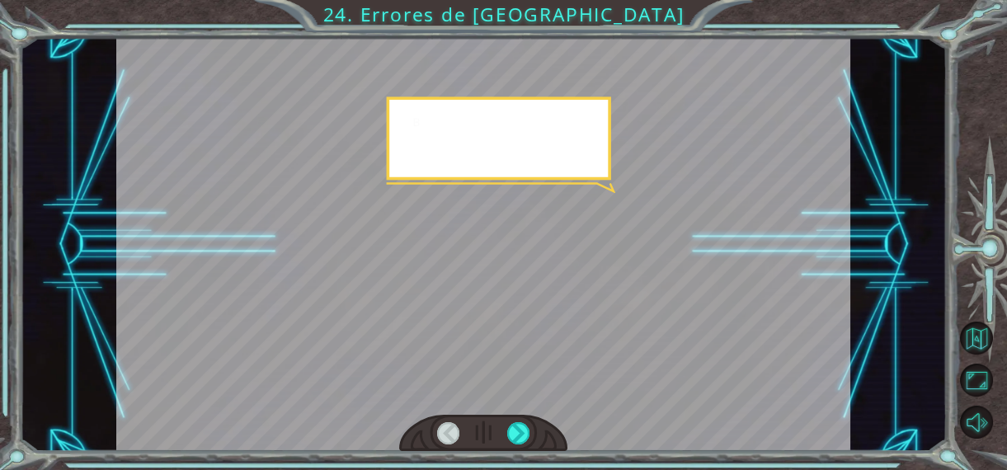
click at [536, 430] on div at bounding box center [483, 433] width 169 height 37
click at [528, 430] on div at bounding box center [518, 433] width 22 height 22
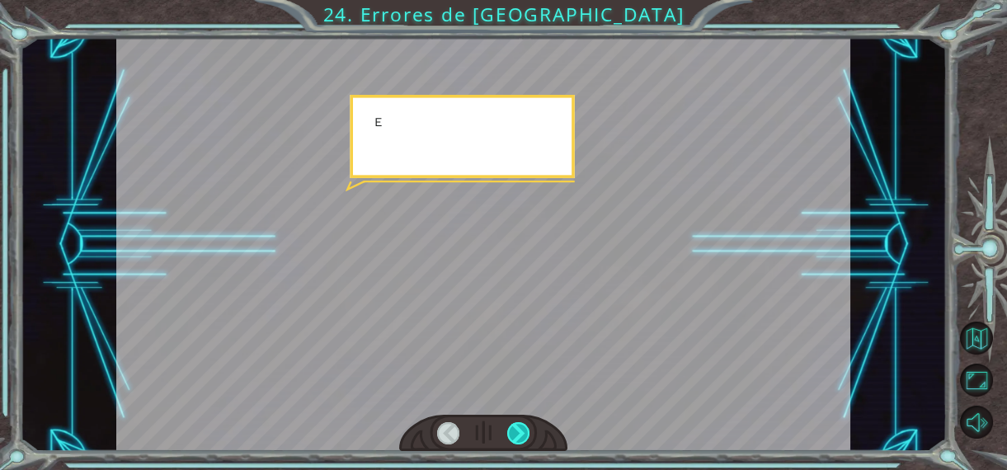
click at [528, 430] on div at bounding box center [518, 433] width 22 height 22
click at [528, 429] on div at bounding box center [518, 433] width 22 height 22
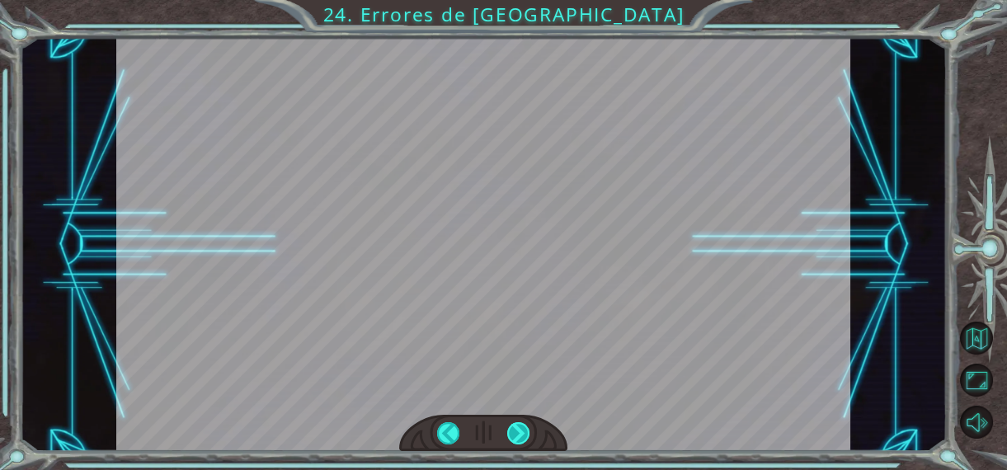
click at [528, 0] on div "Correct Code hero . moveUp () Python Syntax Errors hero.moveUp Missing () Hero.…" at bounding box center [503, 0] width 1007 height 0
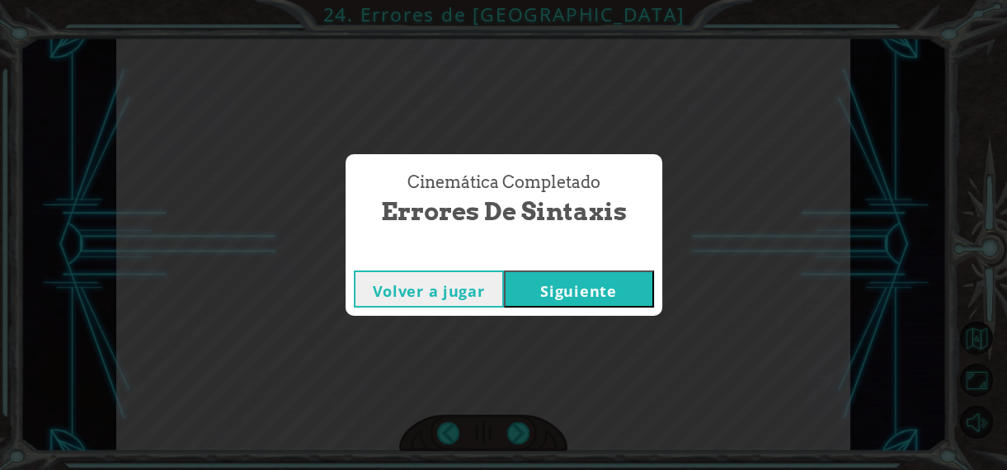
click at [563, 289] on button "Siguiente" at bounding box center [579, 288] width 150 height 37
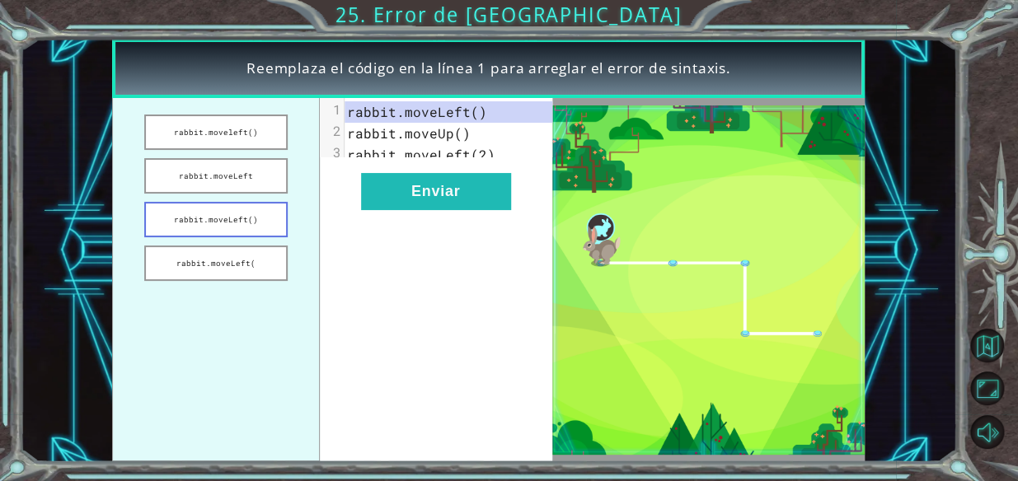
click at [228, 222] on button "rabbit.moveLeft()" at bounding box center [216, 219] width 144 height 35
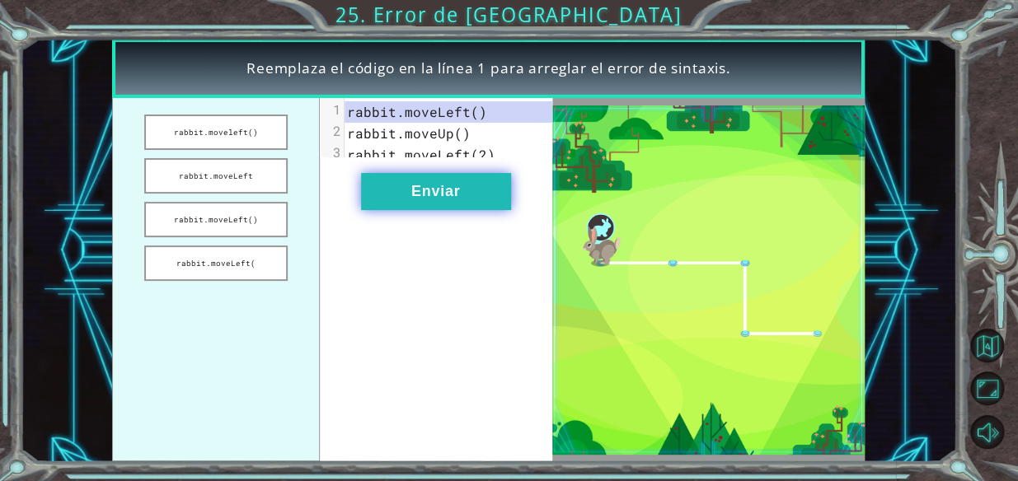
click at [448, 185] on button "Enviar" at bounding box center [436, 191] width 150 height 37
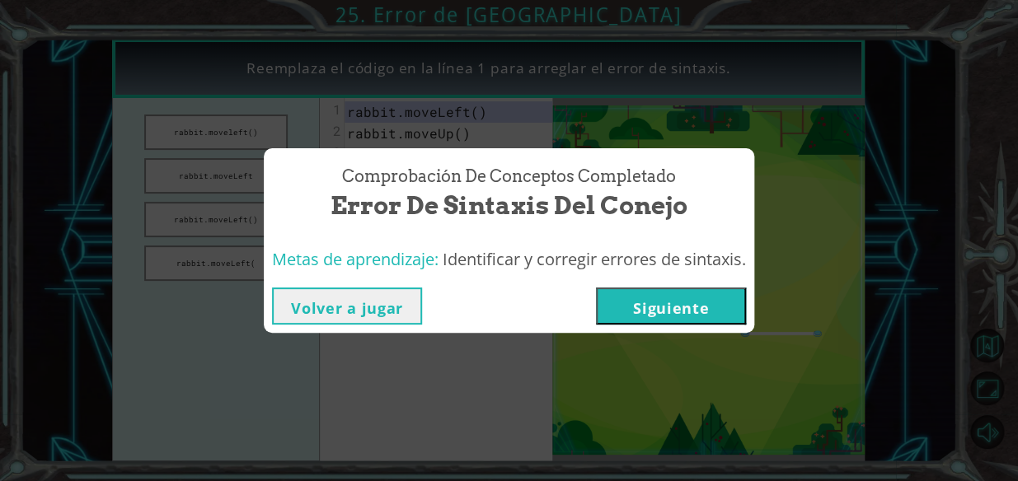
click at [707, 306] on button "Siguiente" at bounding box center [671, 306] width 150 height 37
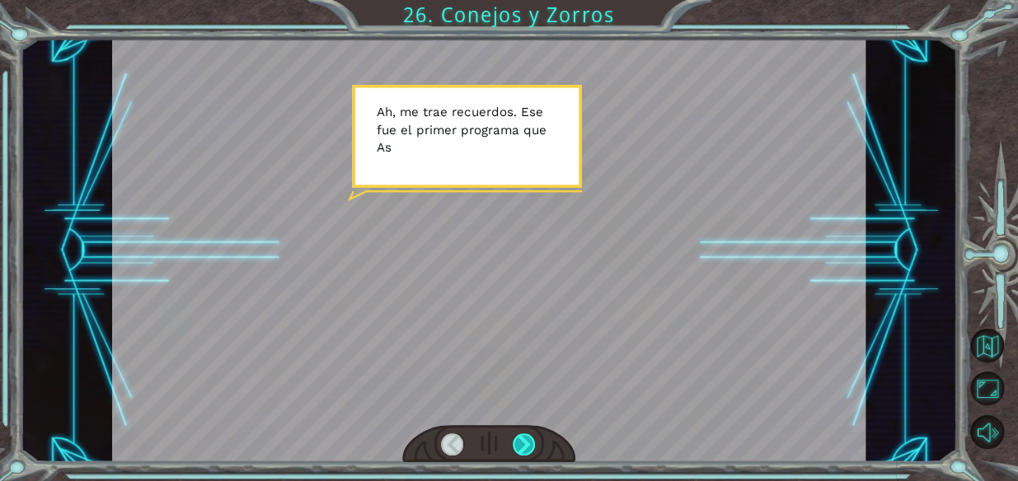
click at [533, 450] on div at bounding box center [524, 445] width 23 height 23
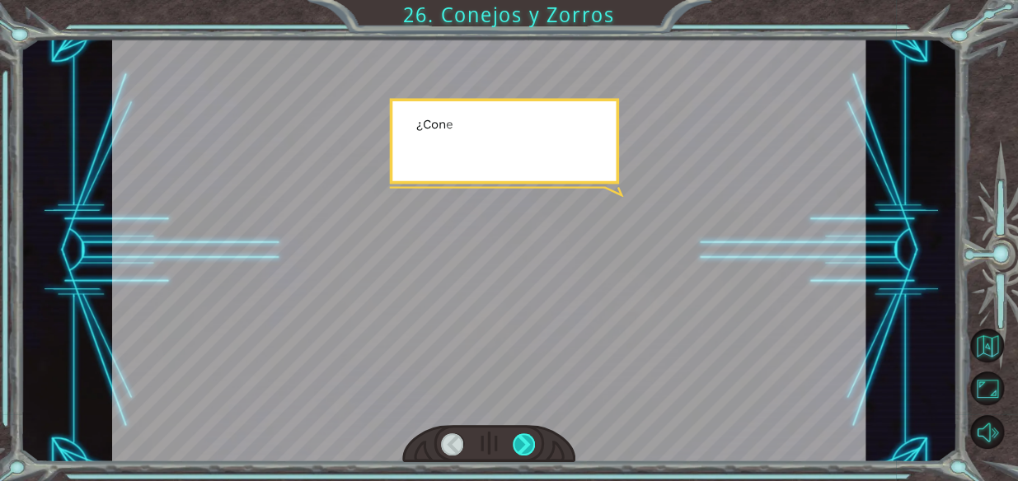
click at [533, 450] on div at bounding box center [524, 445] width 23 height 23
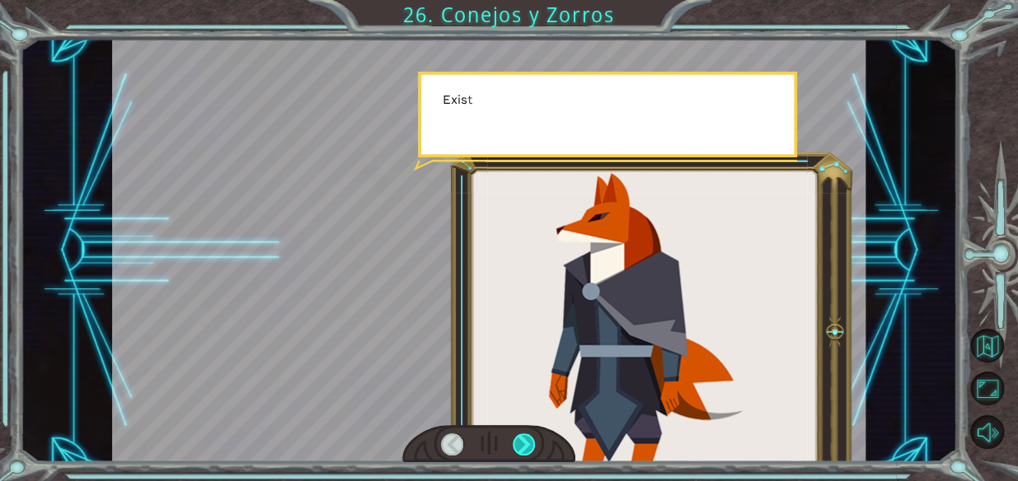
click at [533, 450] on div at bounding box center [524, 445] width 23 height 23
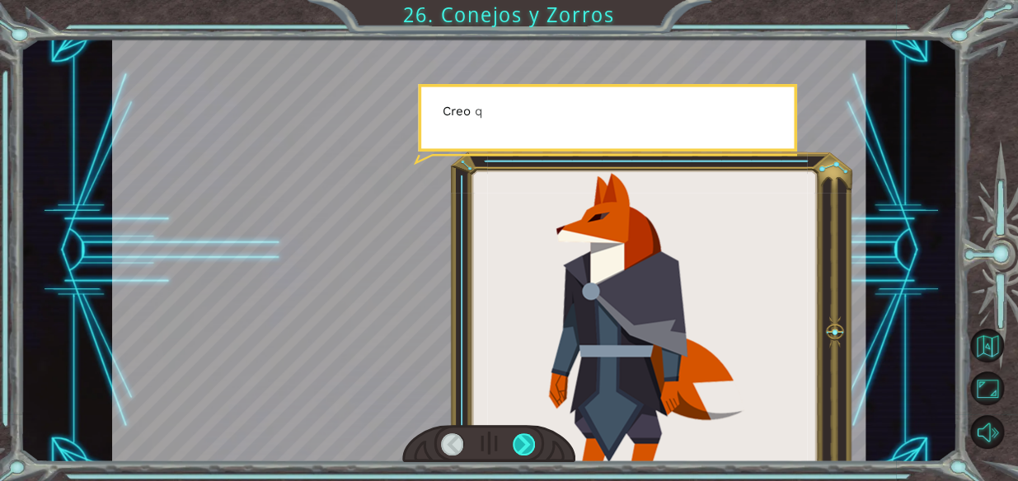
click at [533, 450] on div at bounding box center [524, 445] width 23 height 23
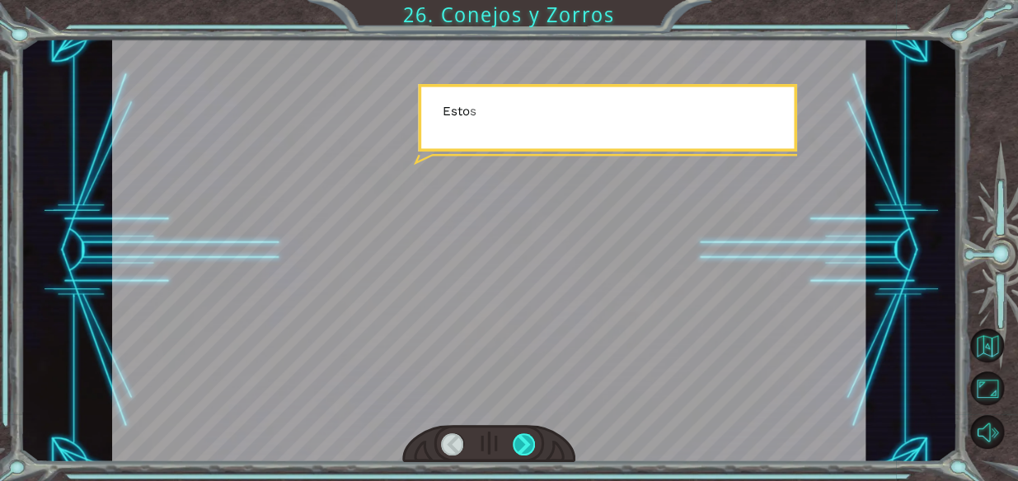
click at [533, 450] on div at bounding box center [524, 445] width 23 height 23
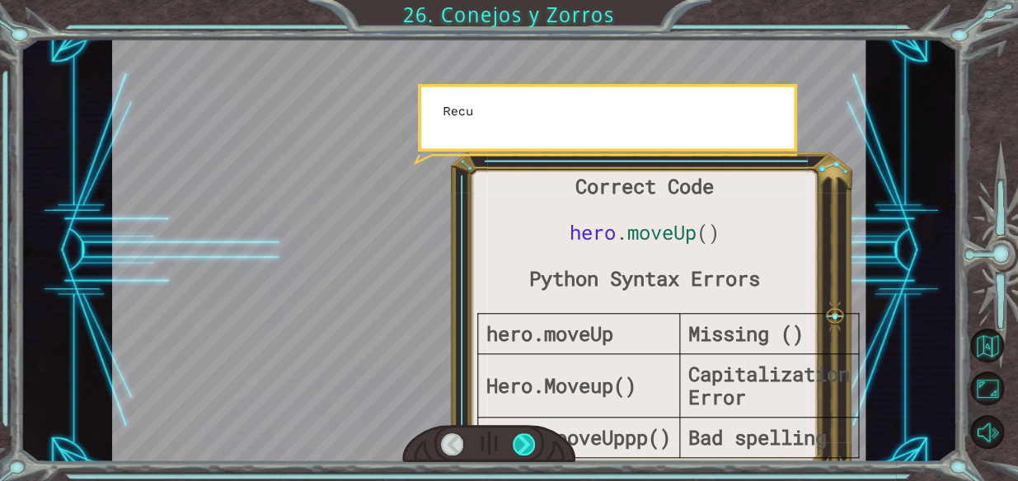
click at [533, 450] on div at bounding box center [524, 445] width 23 height 23
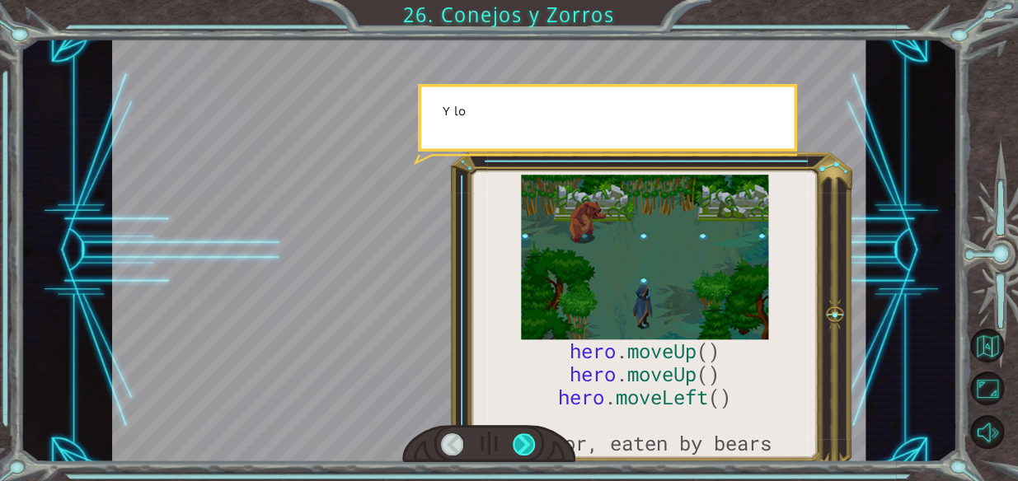
click at [533, 450] on div at bounding box center [524, 445] width 23 height 23
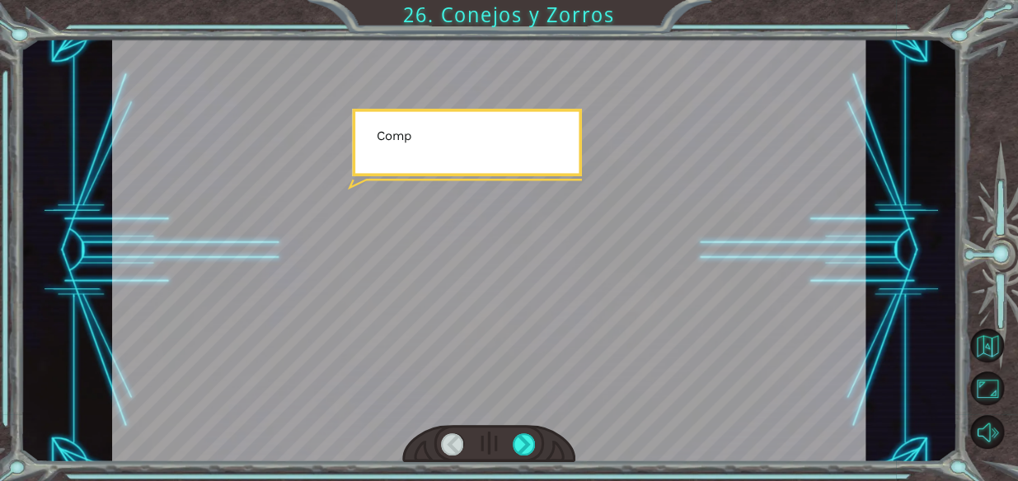
click at [538, 450] on div at bounding box center [488, 444] width 173 height 38
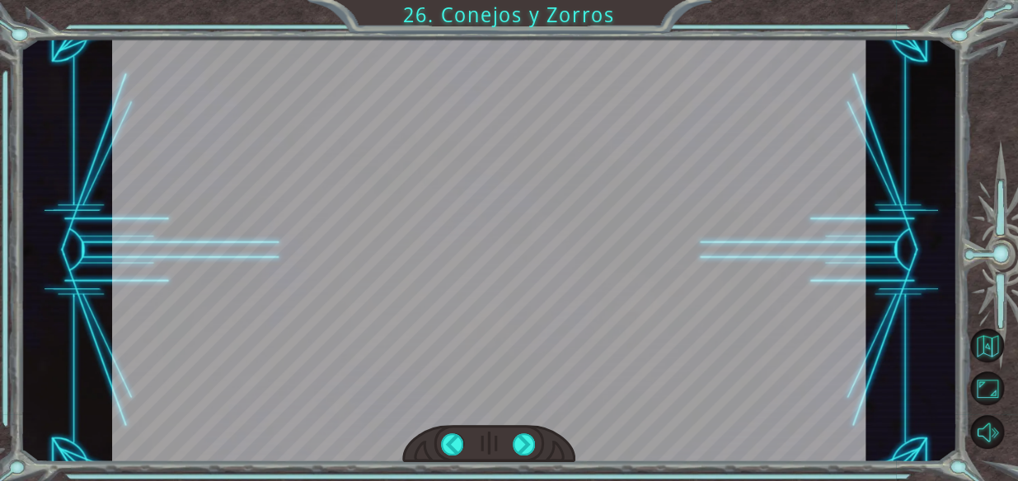
click at [538, 450] on div at bounding box center [488, 444] width 173 height 38
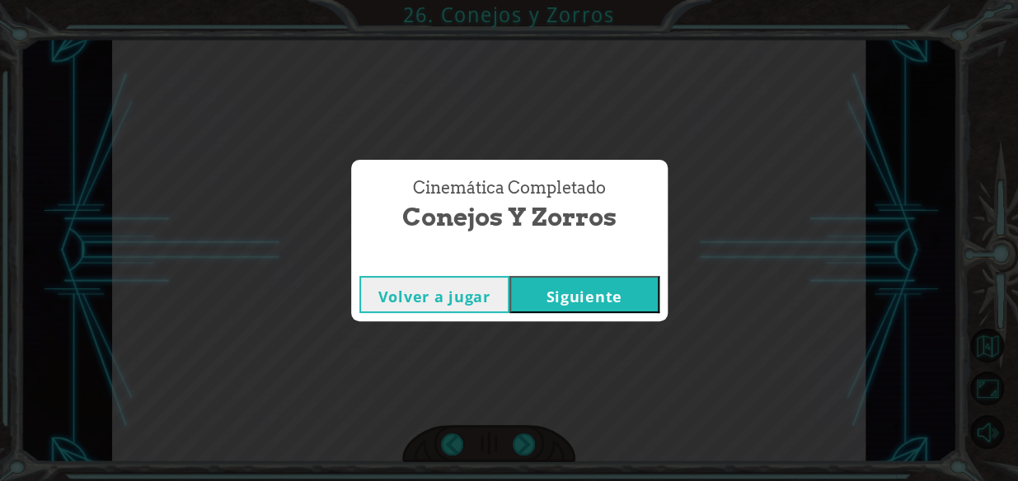
drag, startPoint x: 602, startPoint y: 281, endPoint x: 593, endPoint y: 293, distance: 14.7
click at [593, 293] on div "Cinemática Completado Conejos y Zorros Volver a jugar Siguiente" at bounding box center [509, 241] width 317 height 162
click at [593, 293] on button "Siguiente" at bounding box center [584, 294] width 150 height 37
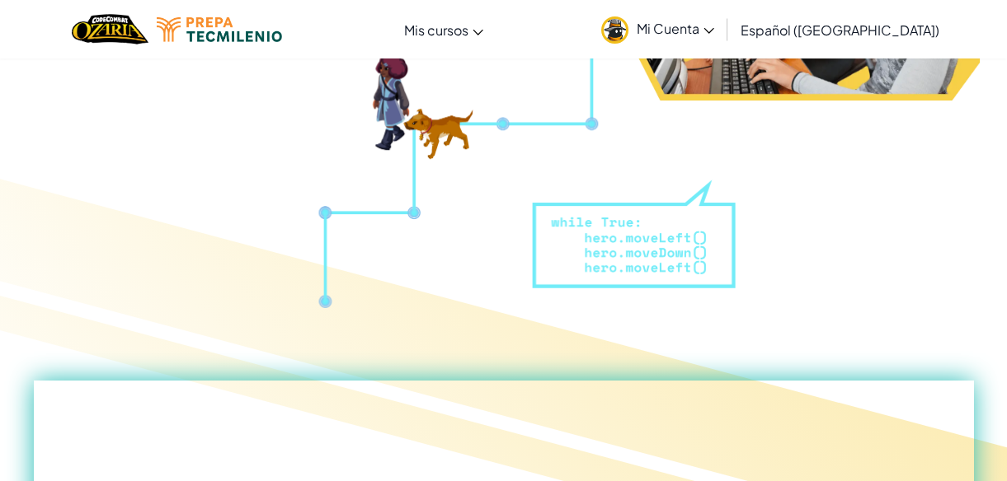
scroll to position [299, 0]
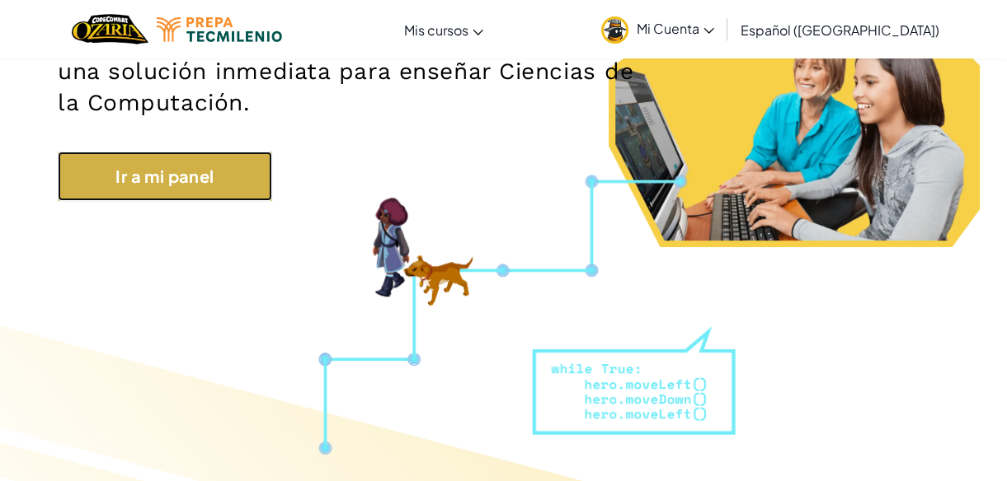
click at [160, 181] on link "Ir a mi panel" at bounding box center [165, 176] width 214 height 49
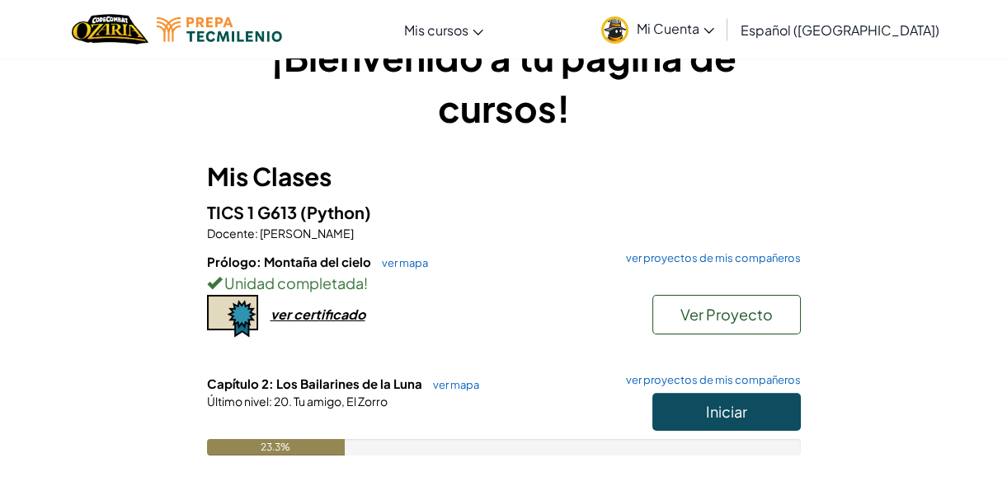
scroll to position [74, 0]
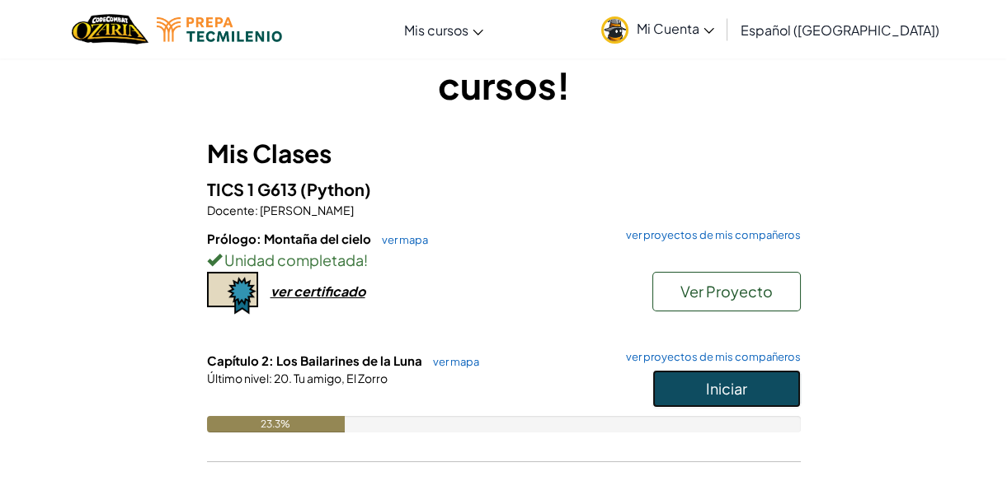
click at [769, 385] on button "Iniciar" at bounding box center [726, 389] width 148 height 38
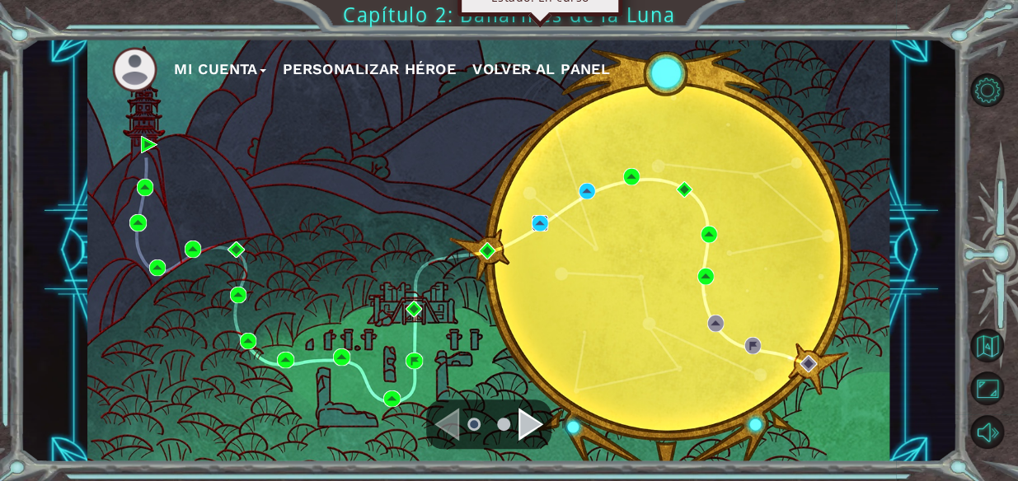
click at [540, 218] on img at bounding box center [540, 223] width 16 height 16
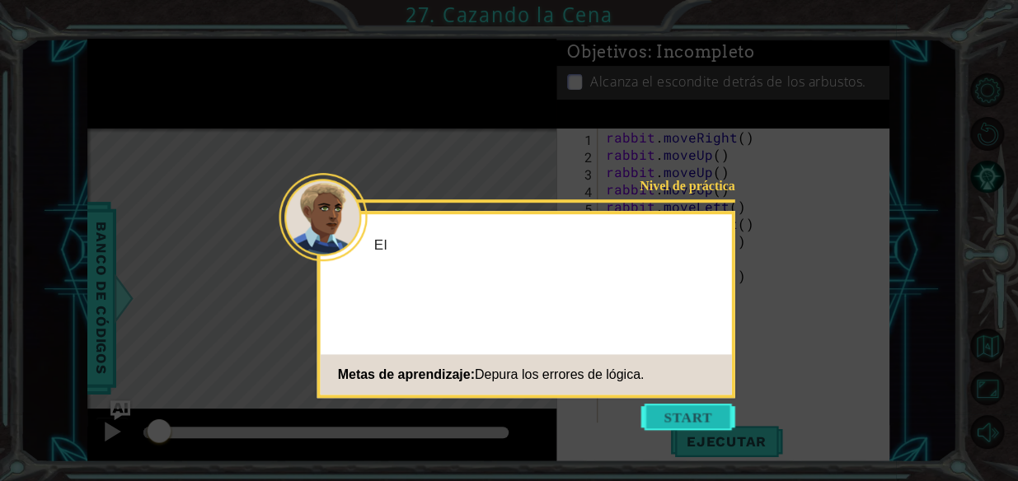
click at [690, 426] on button "Start" at bounding box center [688, 417] width 94 height 26
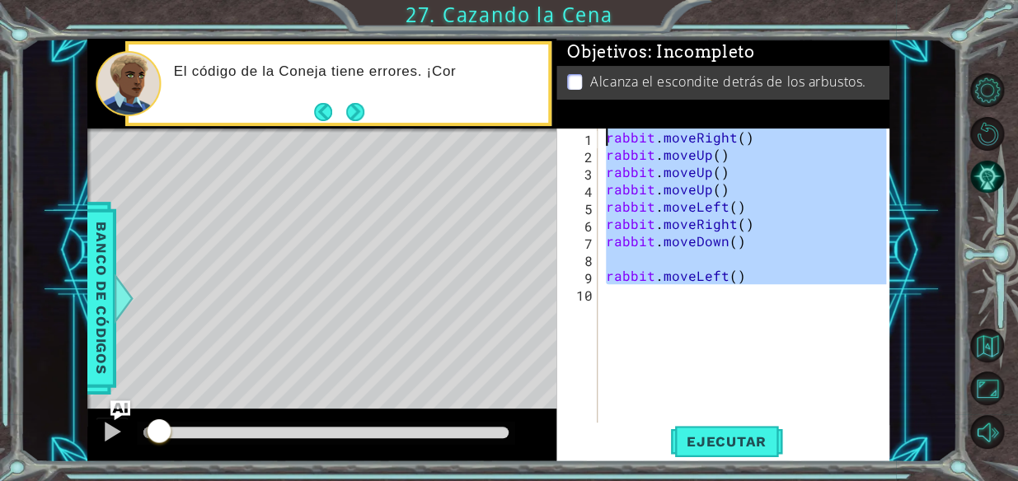
drag, startPoint x: 647, startPoint y: 316, endPoint x: 580, endPoint y: 117, distance: 209.6
click at [580, 117] on div "Objetivos : Incompleto Alcanza el [MEDICAL_DATA] detrás de los arbustos. 1 2 3 …" at bounding box center [722, 251] width 333 height 424
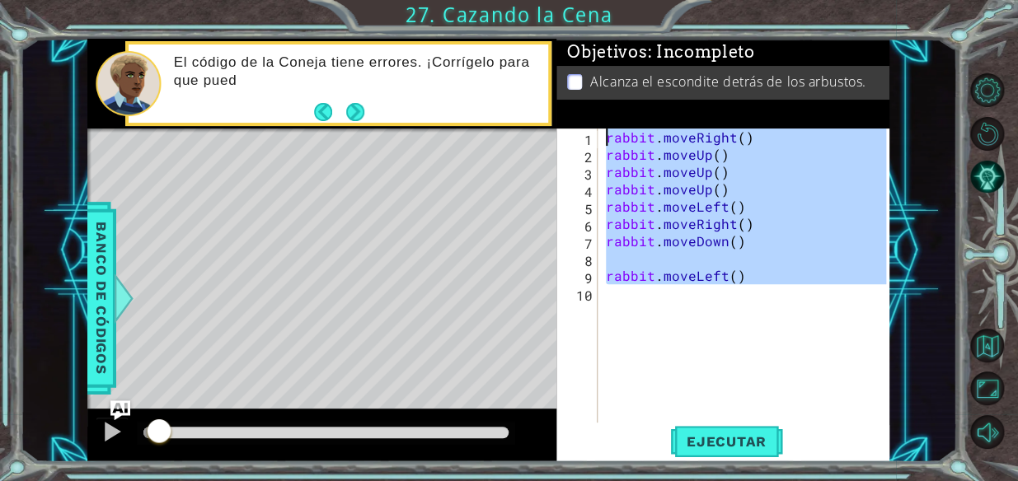
click at [781, 170] on div "rabbit . moveRight ( ) rabbit . moveUp ( ) rabbit . moveUp ( ) rabbit . moveUp …" at bounding box center [745, 276] width 284 height 294
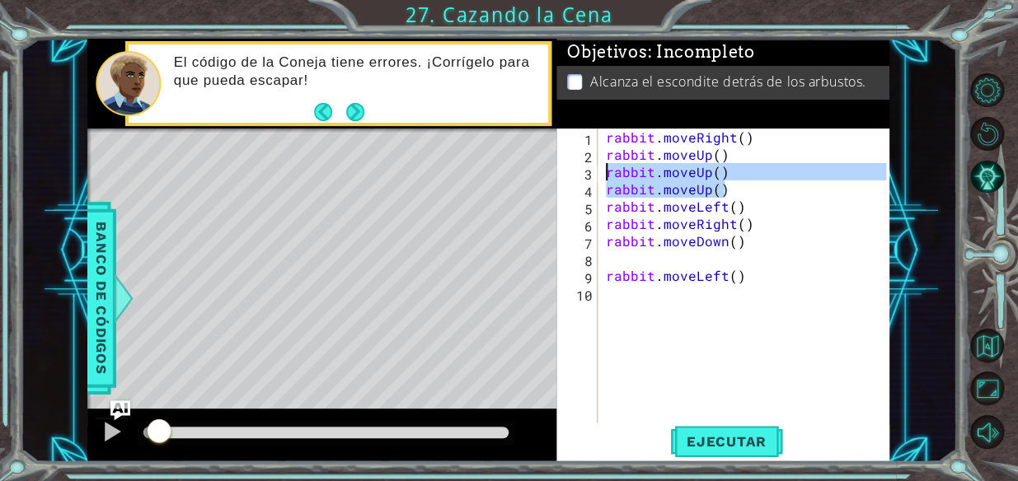
drag, startPoint x: 725, startPoint y: 181, endPoint x: 587, endPoint y: 176, distance: 138.6
click at [588, 174] on div "rabbit.moveUp() 1 2 3 4 5 6 7 8 9 10 rabbit . moveRight ( ) rabbit . moveUp ( )…" at bounding box center [721, 276] width 330 height 294
type textarea "rabbit.moveUp() rabbit.moveUp()"
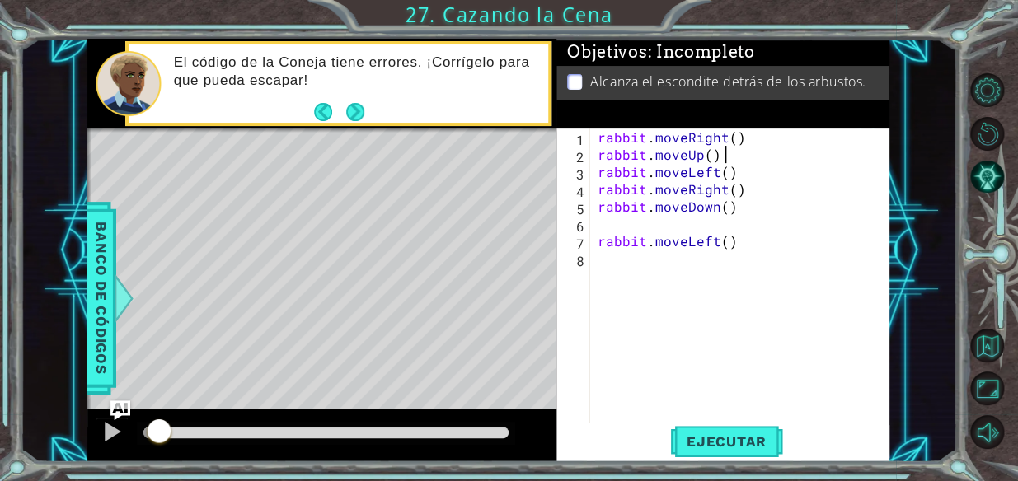
click at [704, 156] on div "rabbit . moveRight ( ) rabbit . moveUp ( ) rabbit . moveLeft ( ) rabbit . moveR…" at bounding box center [744, 293] width 300 height 329
click at [713, 139] on div "rabbit . moveRight ( ) rabbit . moveUp ( ) rabbit . moveLeft ( ) rabbit . moveR…" at bounding box center [744, 293] width 300 height 329
click at [708, 151] on div "rabbit . moveRight ( ) rabbit . moveUp ( ) rabbit . moveLeft ( ) rabbit . moveR…" at bounding box center [744, 293] width 300 height 329
click at [734, 139] on div "rabbit . moveRight ( ) rabbit . moveUp ( 2 ) rabbit . moveLeft ( ) rabbit . mov…" at bounding box center [744, 293] width 300 height 329
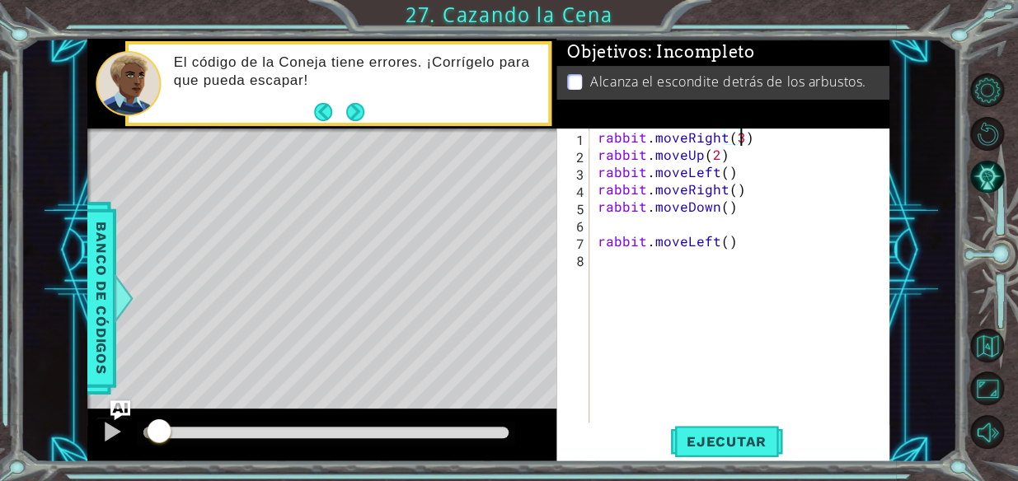
scroll to position [0, 8]
click at [725, 175] on div "rabbit . moveRight ( 3 ) rabbit . moveUp ( 2 ) rabbit . moveLeft ( ) rabbit . m…" at bounding box center [744, 293] width 300 height 329
type textarea "rabbit.moveLeft(2)"
click at [726, 223] on div "rabbit . moveRight ( 3 ) rabbit . moveUp ( 2 ) rabbit . moveLeft ( 2 ) rabbit .…" at bounding box center [744, 293] width 300 height 329
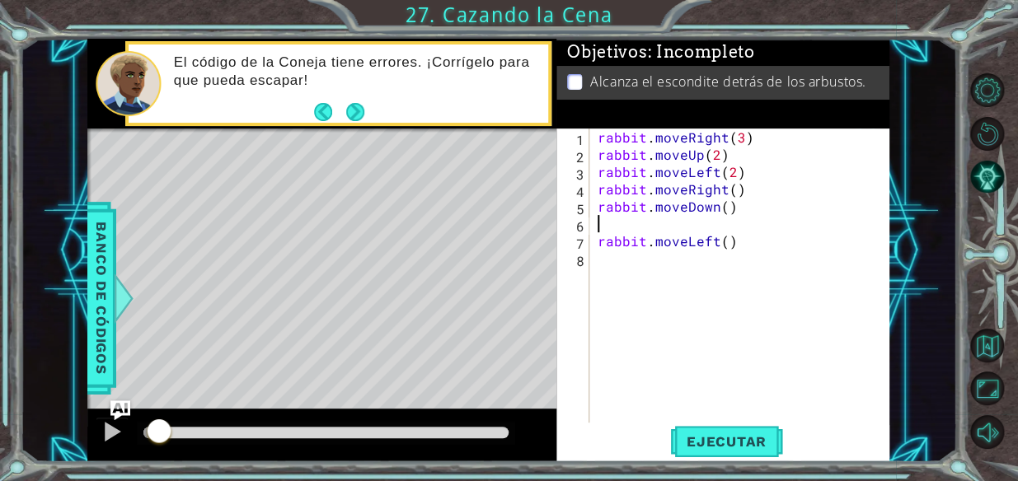
scroll to position [0, 0]
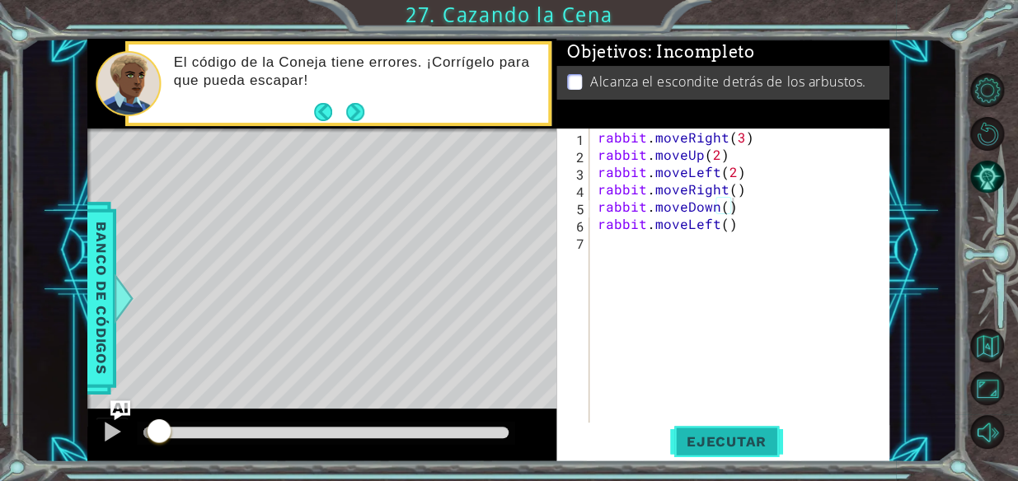
click at [726, 437] on span "Ejecutar" at bounding box center [726, 442] width 113 height 16
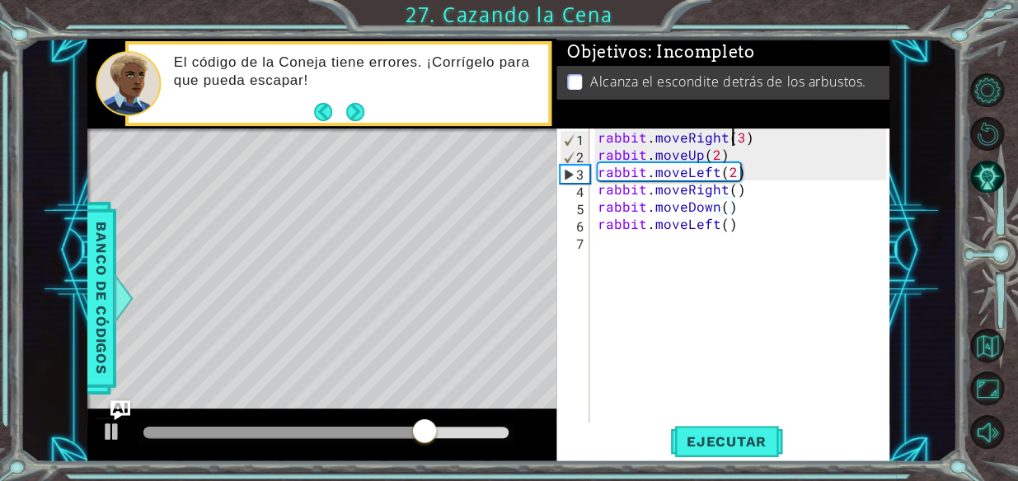
click at [730, 132] on div "rabbit . moveRight ( 3 ) rabbit . moveUp ( 2 ) rabbit . moveLeft ( 2 ) rabbit .…" at bounding box center [744, 293] width 300 height 329
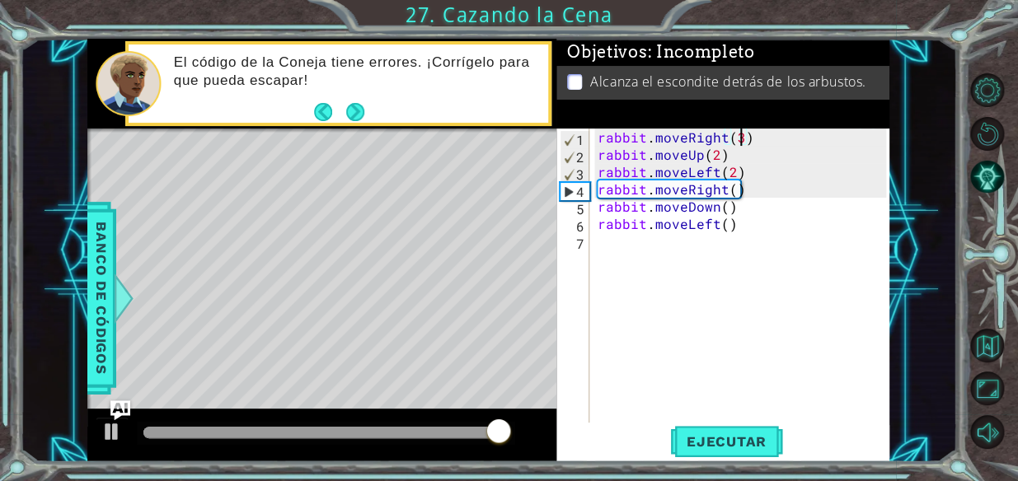
click at [736, 133] on div "rabbit . moveRight ( 3 ) rabbit . moveUp ( 2 ) rabbit . moveLeft ( 2 ) rabbit .…" at bounding box center [744, 293] width 300 height 329
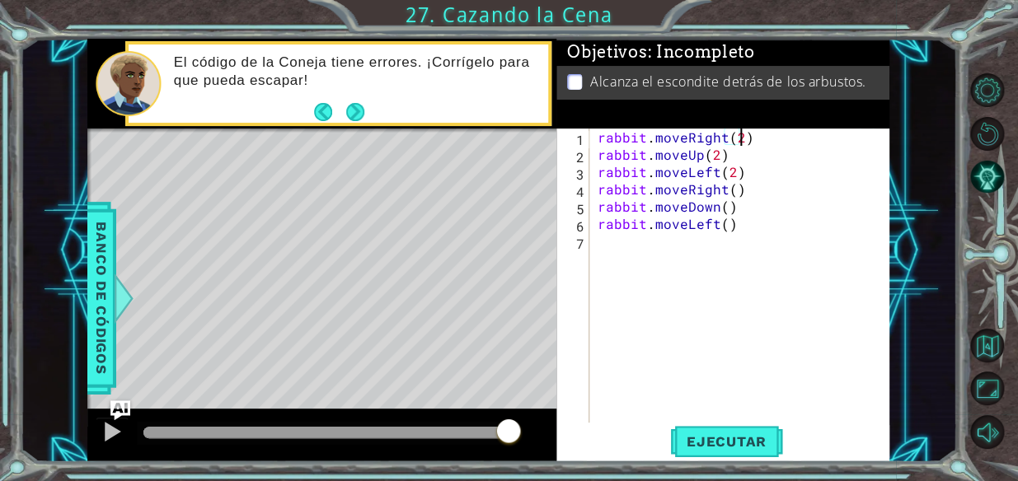
scroll to position [0, 8]
drag, startPoint x: 733, startPoint y: 184, endPoint x: 529, endPoint y: 190, distance: 203.7
click at [529, 190] on div "1 ההההההההההההההההההההההההההההההההההההההההההההההההההההההההההההההההההההההההההההה…" at bounding box center [488, 251] width 802 height 424
type textarea "rabbit.moveRight()"
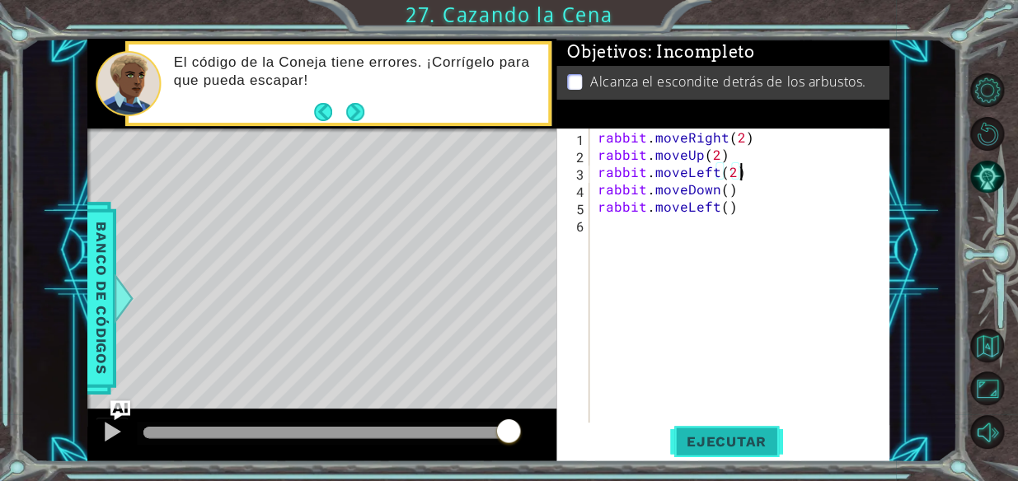
type textarea "rabbit.moveLeft(2)"
click at [735, 431] on button "Ejecutar" at bounding box center [726, 441] width 113 height 33
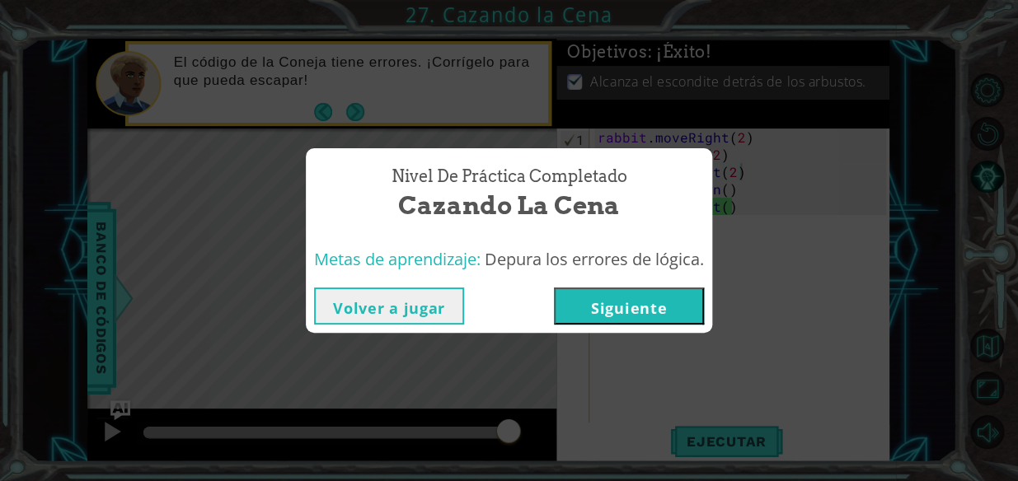
click at [624, 315] on button "Siguiente" at bounding box center [629, 306] width 150 height 37
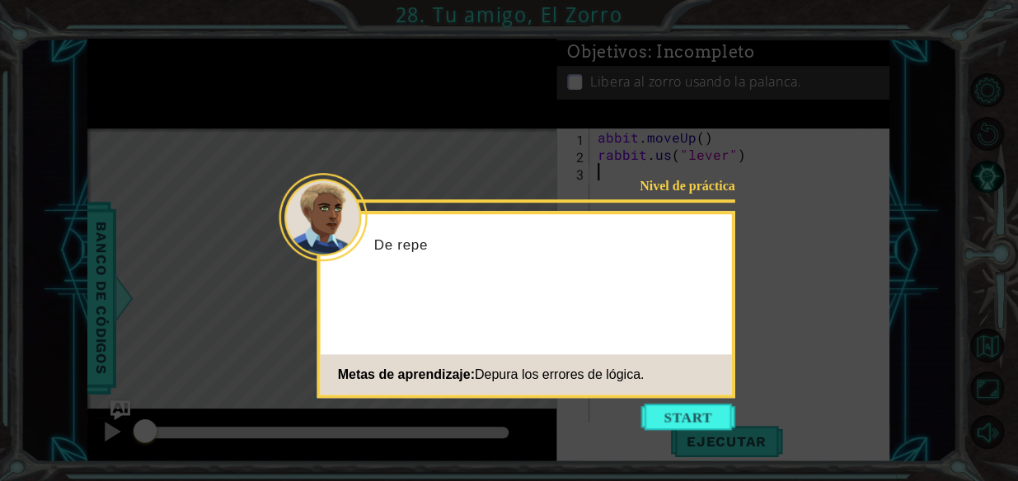
click at [689, 392] on footer "Metas de aprendizaje: Depura los errores de lógica." at bounding box center [526, 375] width 411 height 40
click at [684, 437] on icon at bounding box center [509, 240] width 1018 height 481
click at [690, 421] on button "Start" at bounding box center [688, 417] width 94 height 26
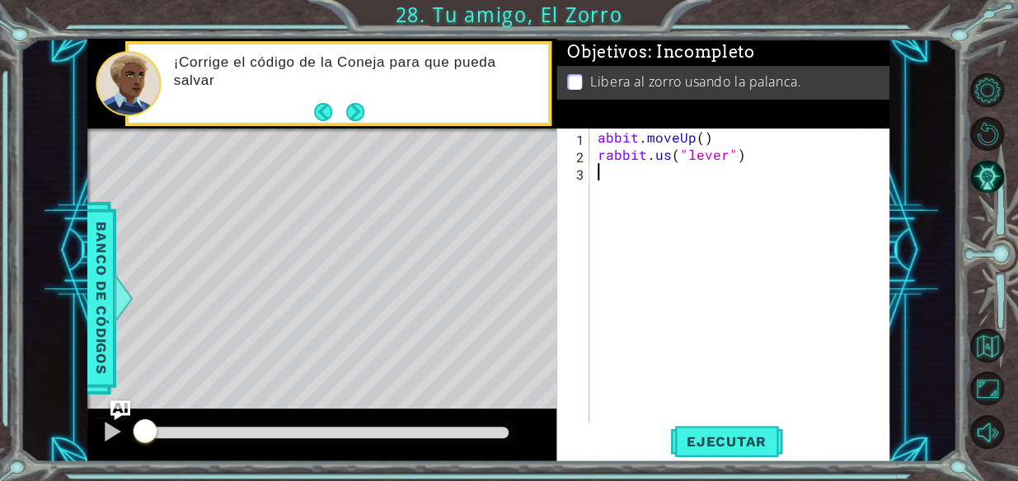
click at [601, 142] on div "abbit . moveUp ( ) rabbit . us ( "lever" )" at bounding box center [744, 293] width 300 height 329
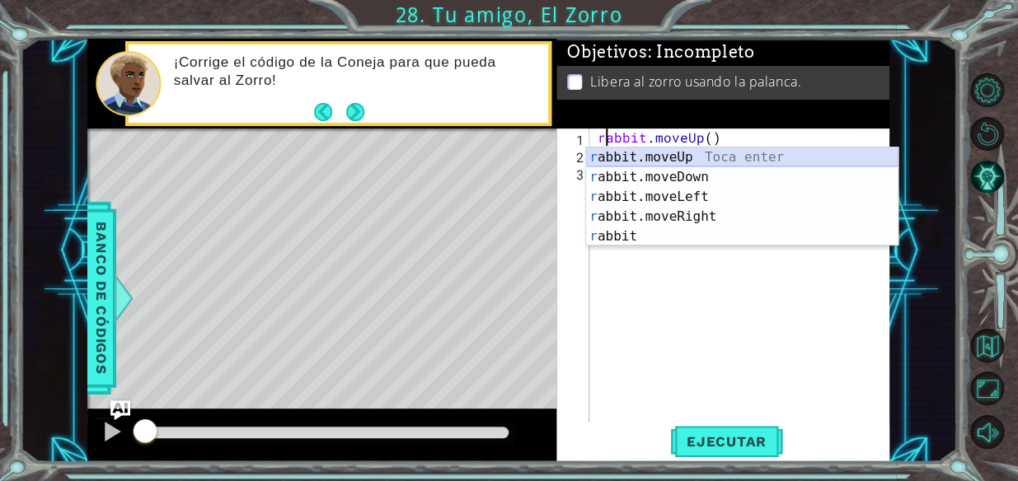
click at [691, 463] on div "1 ההההההההההההההההההההההההההההההההההההההההההההההההההההההההההההההההההההההההההההה…" at bounding box center [509, 240] width 1018 height 481
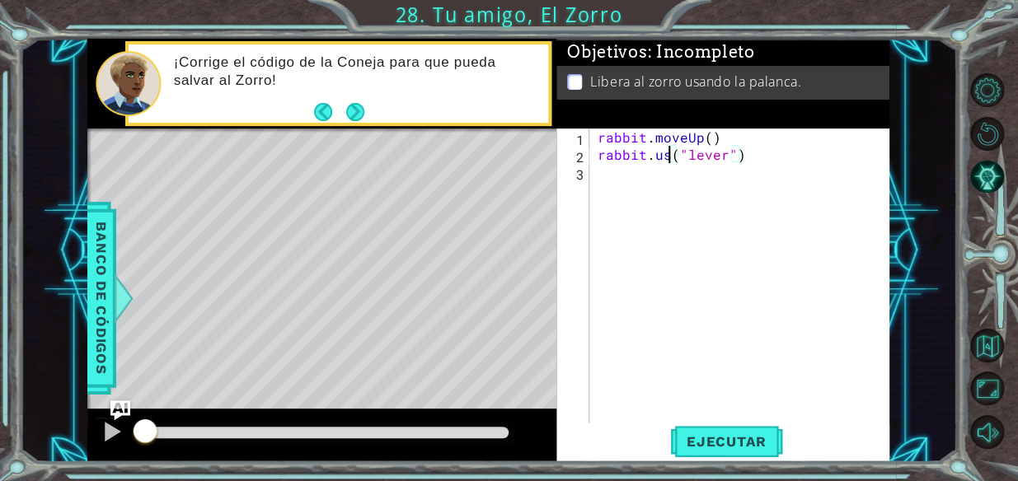
click at [668, 162] on div "rabbit . moveUp ( ) rabbit . us ( "lever" )" at bounding box center [744, 293] width 300 height 329
type textarea "rabbit.use("lever")"
click at [758, 440] on span "Ejecutar" at bounding box center [726, 442] width 113 height 16
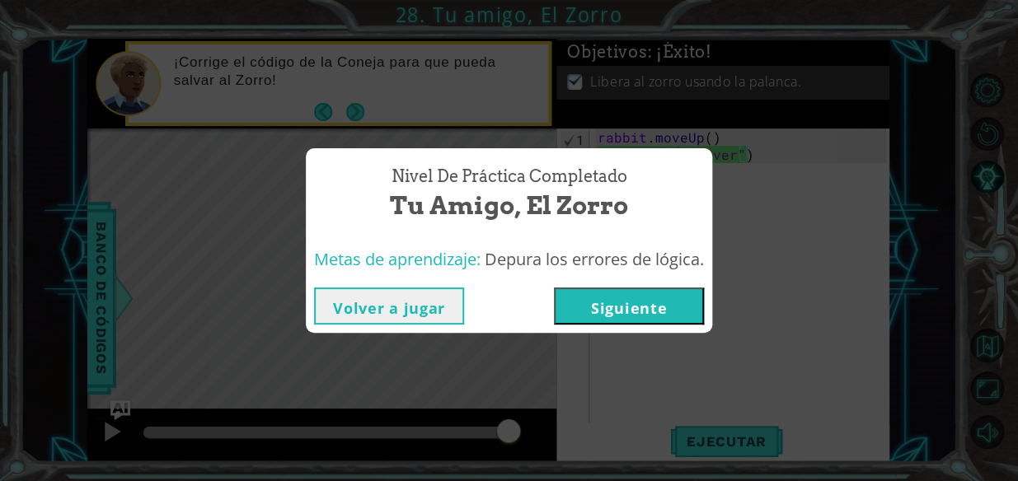
drag, startPoint x: 16, startPoint y: 1, endPoint x: 593, endPoint y: 223, distance: 617.8
click at [598, 221] on span "Tu amigo, El Zorro" at bounding box center [509, 205] width 238 height 35
click at [605, 293] on button "Siguiente" at bounding box center [629, 306] width 150 height 37
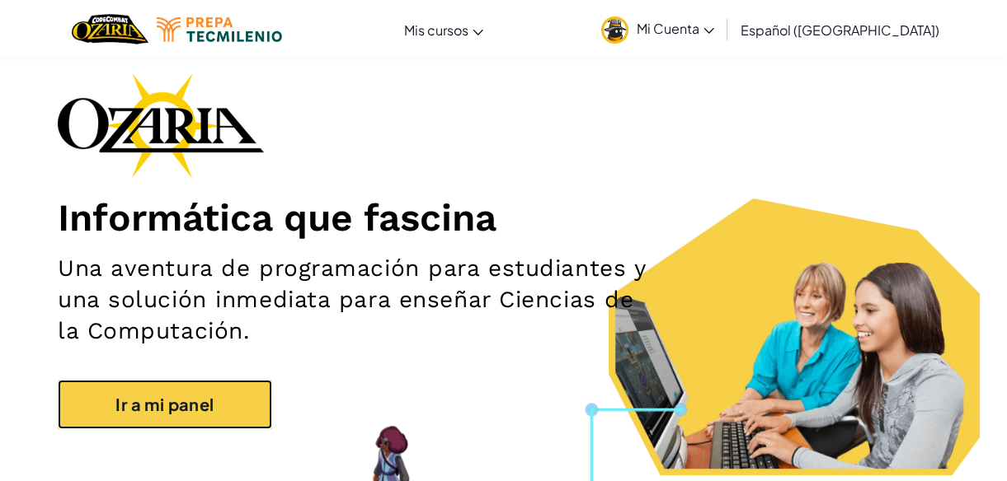
scroll to position [74, 0]
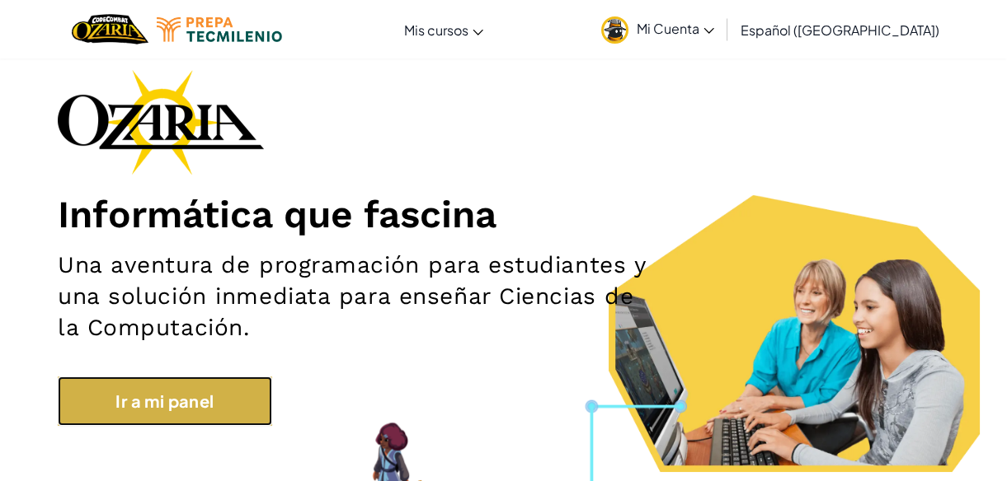
click at [129, 384] on link "Ir a mi panel" at bounding box center [165, 401] width 214 height 49
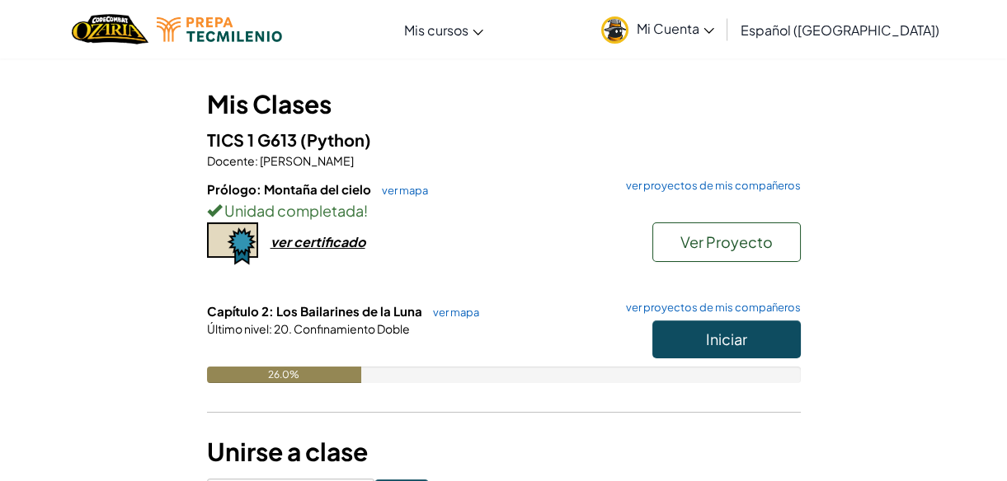
scroll to position [149, 0]
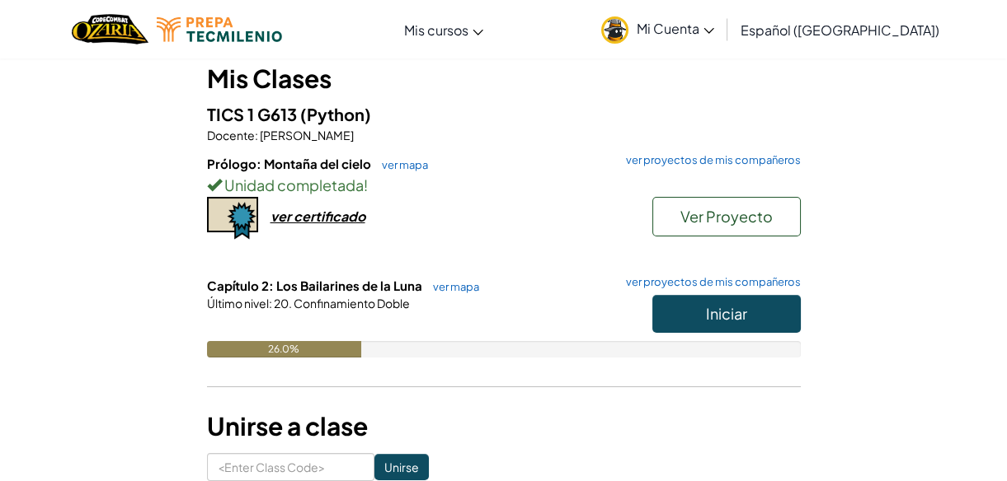
drag, startPoint x: 678, startPoint y: 358, endPoint x: 695, endPoint y: 334, distance: 29.5
click at [695, 334] on div "Capítulo 2: Los Bailarines de la Luna ver mapa ver proyectos de mis compañeros …" at bounding box center [504, 330] width 594 height 106
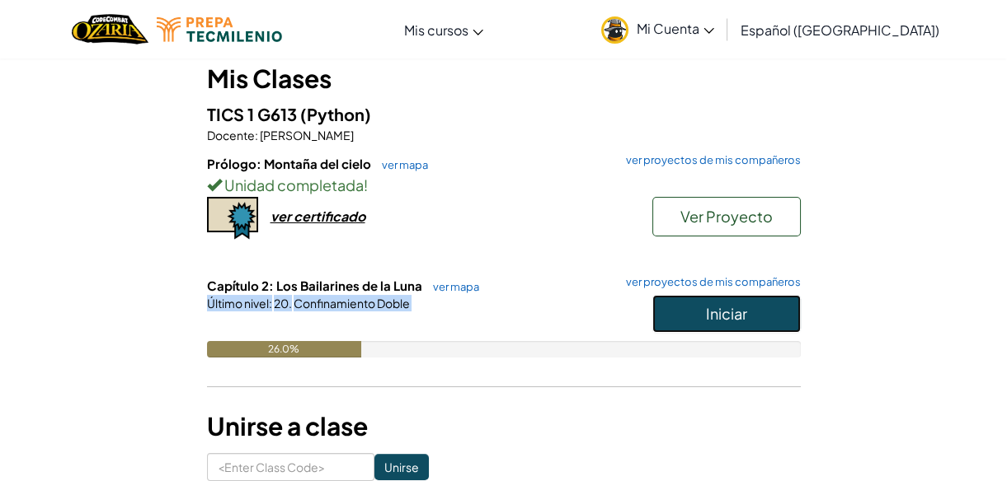
drag, startPoint x: 695, startPoint y: 334, endPoint x: 697, endPoint y: 318, distance: 15.9
click at [697, 318] on button "Iniciar" at bounding box center [726, 314] width 148 height 38
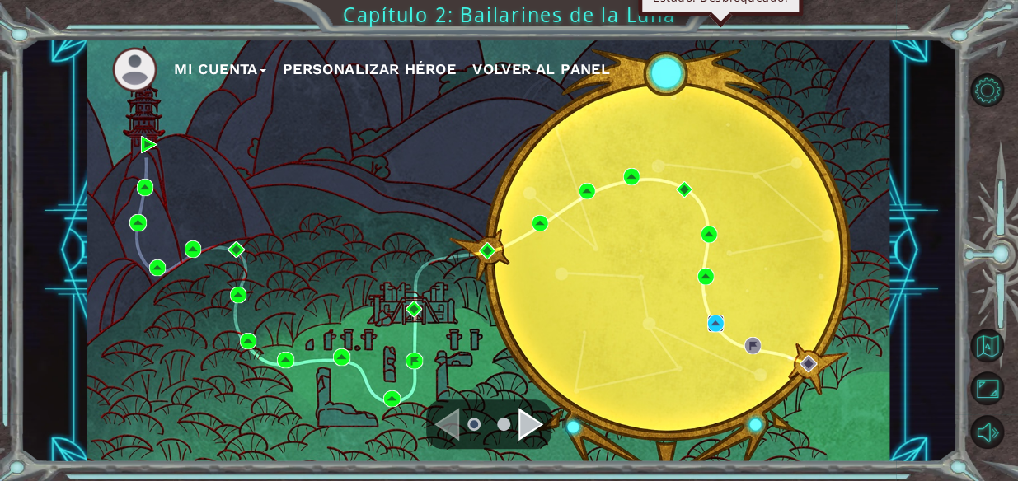
click at [711, 329] on img at bounding box center [715, 323] width 16 height 16
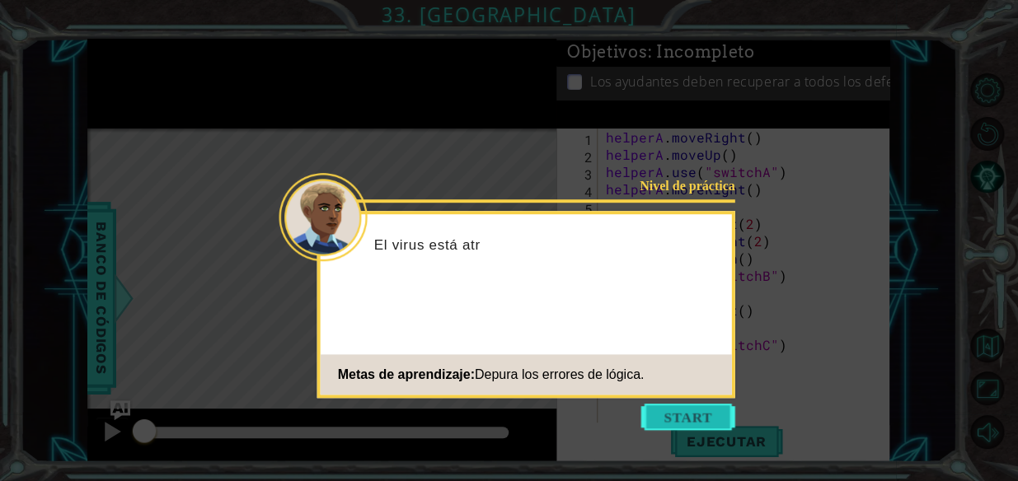
click at [699, 427] on button "Start" at bounding box center [688, 417] width 94 height 26
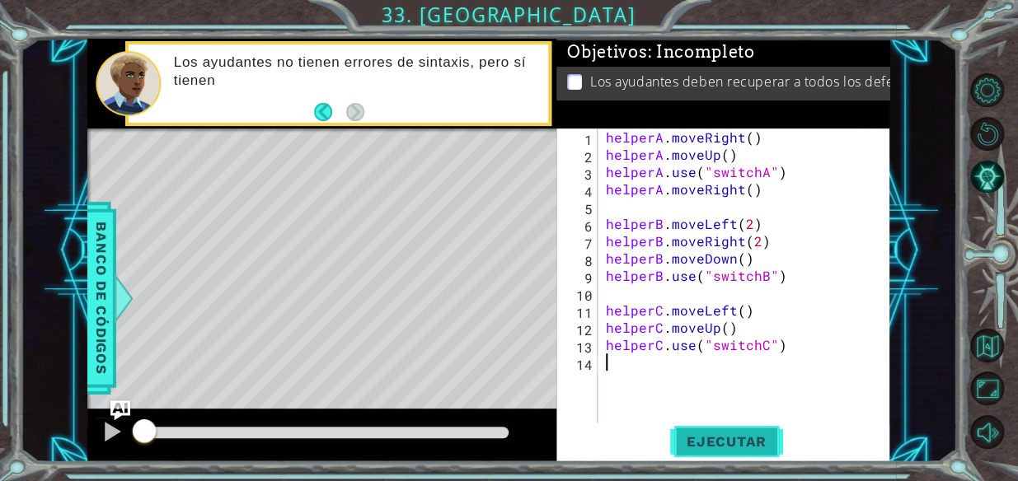
click at [718, 425] on button "Ejecutar" at bounding box center [726, 441] width 113 height 33
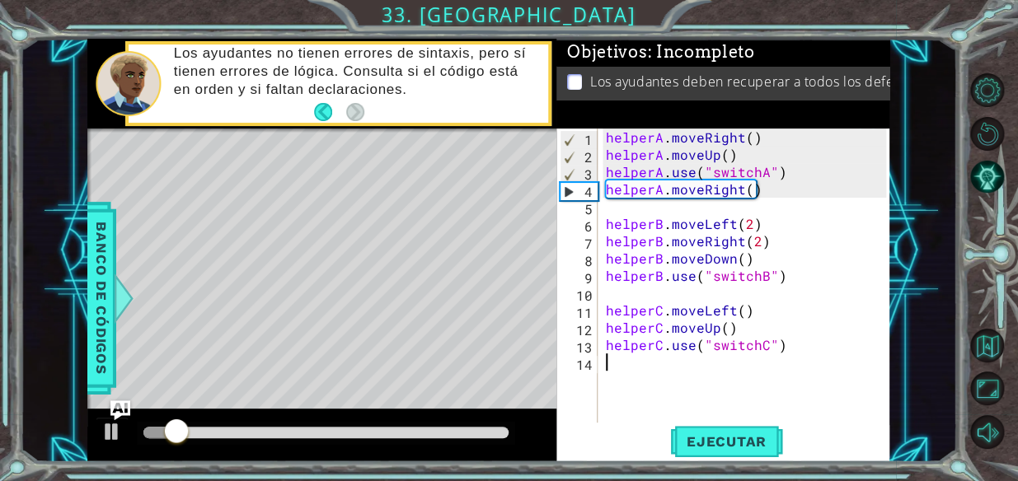
click at [758, 158] on div "helperA . moveRight ( ) helperA . moveUp ( ) helperA . use ( "switchA" ) helper…" at bounding box center [749, 293] width 292 height 329
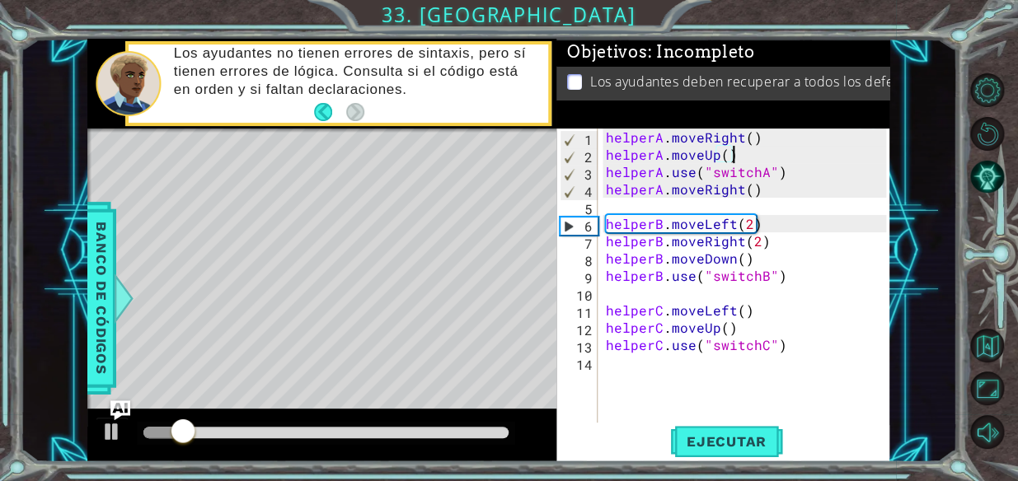
click at [749, 136] on div "helperA . moveRight ( ) helperA . moveUp ( ) helperA . use ( "switchA" ) helper…" at bounding box center [749, 293] width 292 height 329
drag, startPoint x: 774, startPoint y: 142, endPoint x: 552, endPoint y: 142, distance: 221.8
click at [552, 142] on div "1 ההההההההההההההההההההההההההההההההההההההההההההההההההההההההההההההההההההההההההההה…" at bounding box center [488, 251] width 802 height 424
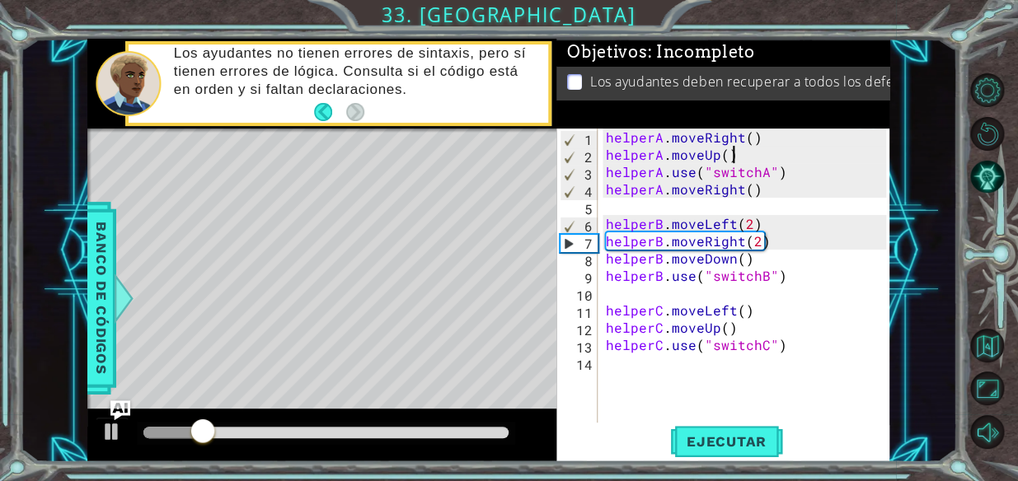
click at [753, 155] on div "helperA . moveRight ( ) helperA . moveUp ( ) helperA . use ( "switchA" ) helper…" at bounding box center [749, 293] width 292 height 329
type textarea "helperA.moveUp()"
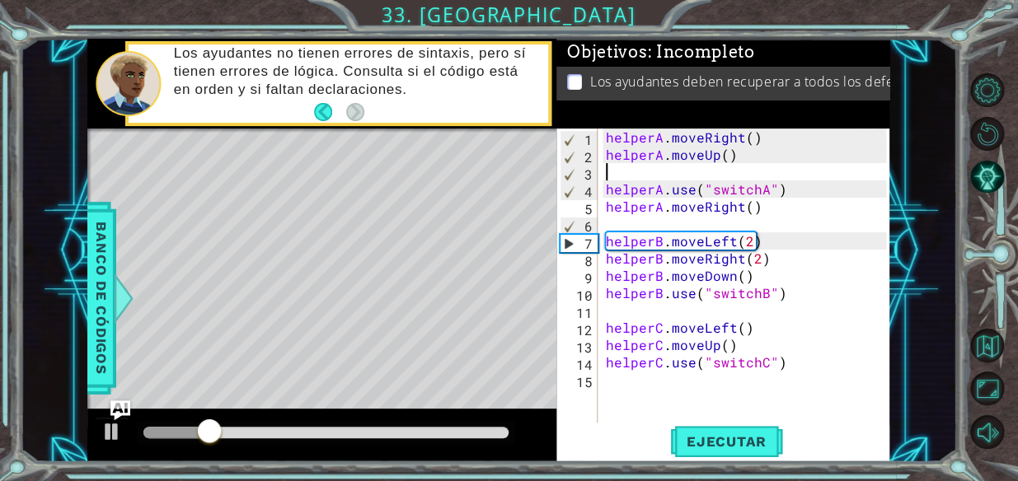
paste textarea "helperA.moveRight()"
type textarea "helperA.moveRight()"
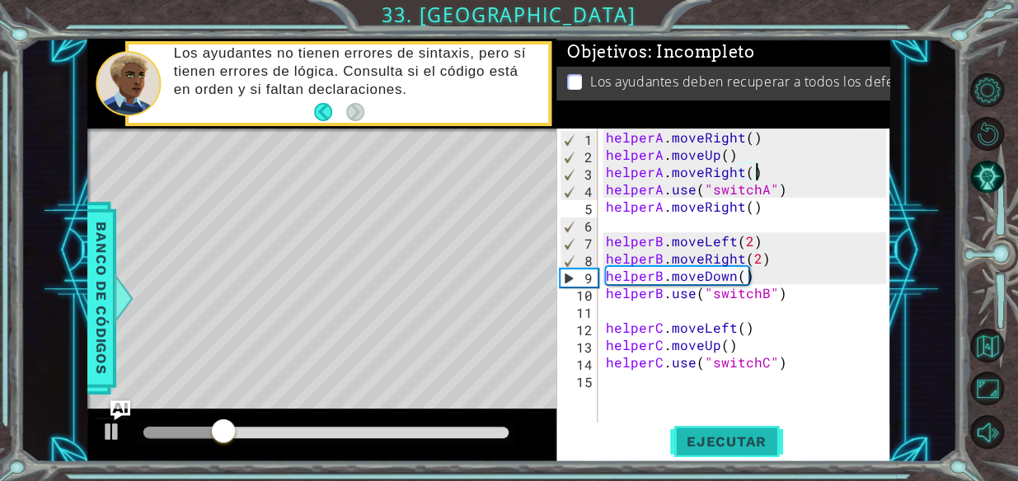
click at [694, 428] on button "Ejecutar" at bounding box center [726, 441] width 113 height 33
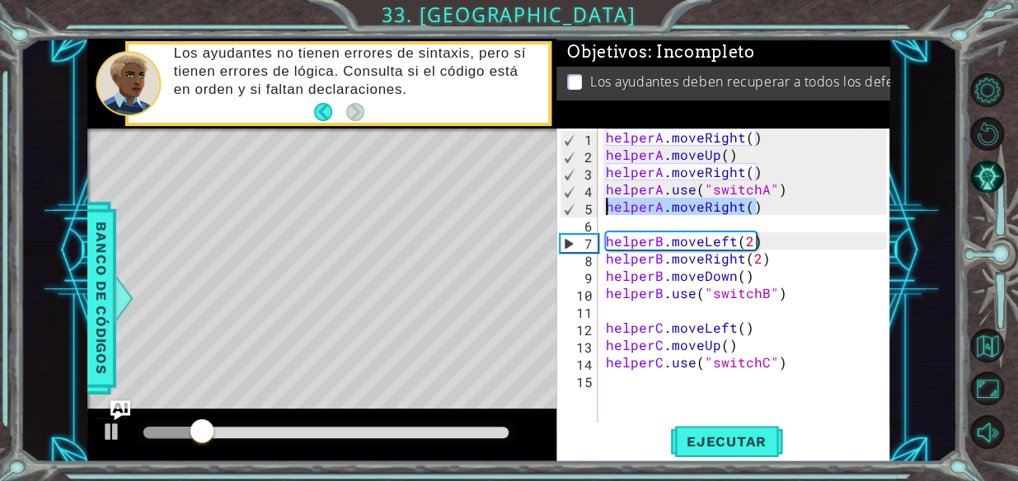
drag, startPoint x: 773, startPoint y: 209, endPoint x: 503, endPoint y: 207, distance: 270.4
click at [503, 207] on div "1 ההההההההההההההההההההההההההההההההההההההההההההההההההההההההההההההההההההההההההההה…" at bounding box center [488, 251] width 802 height 424
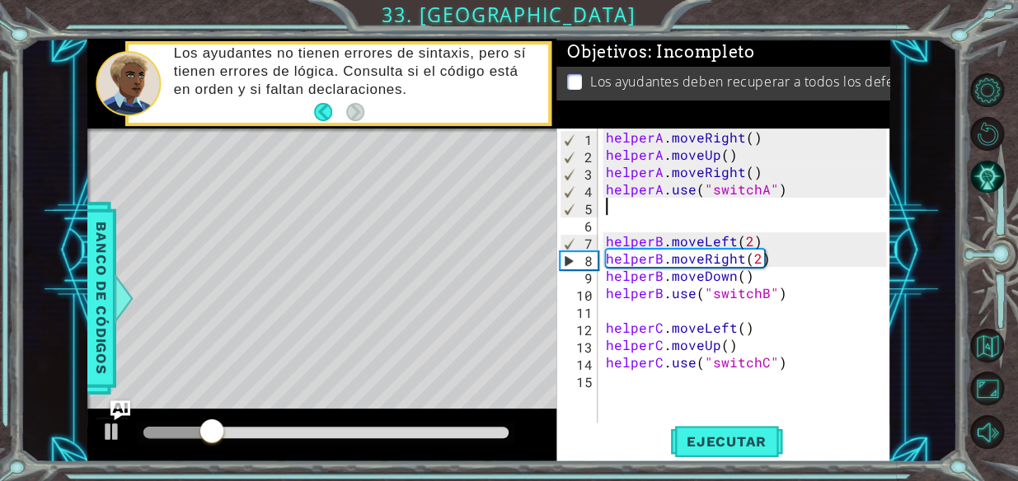
type textarea "helperA.use("switchA")"
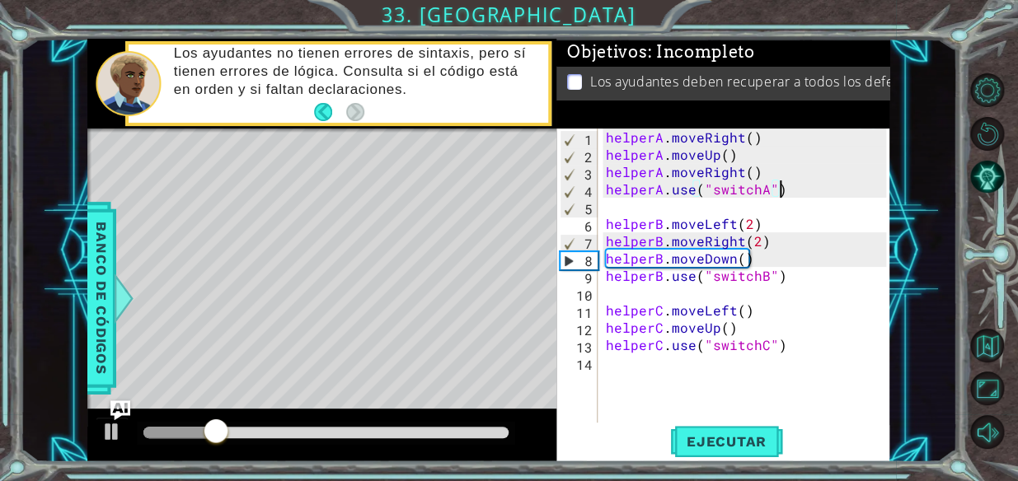
click at [628, 210] on div "helperA . moveRight ( ) helperA . moveUp ( ) helperA . moveRight ( ) helperA . …" at bounding box center [749, 293] width 292 height 329
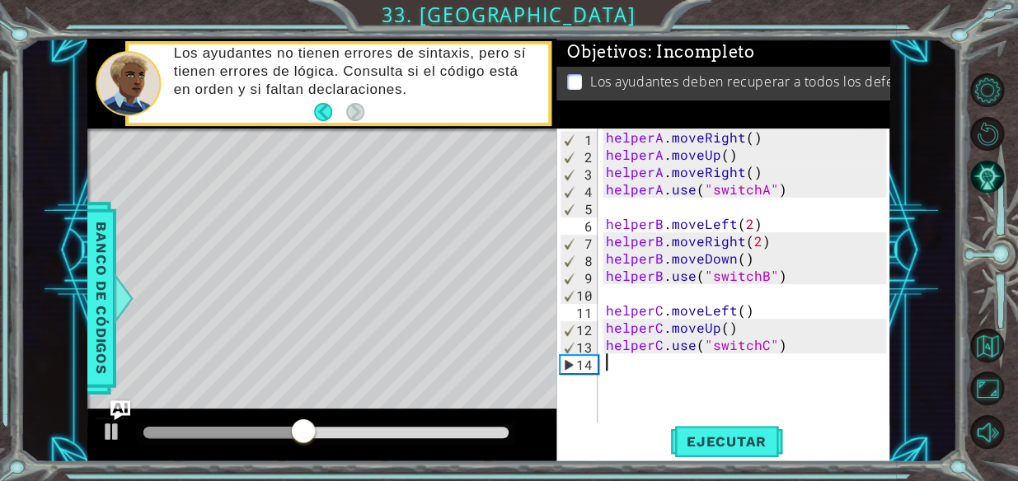
click at [732, 420] on div "helperA . moveRight ( ) helperA . moveUp ( ) helperA . moveRight ( ) helperA . …" at bounding box center [749, 293] width 292 height 329
click at [741, 434] on span "Ejecutar" at bounding box center [726, 442] width 113 height 16
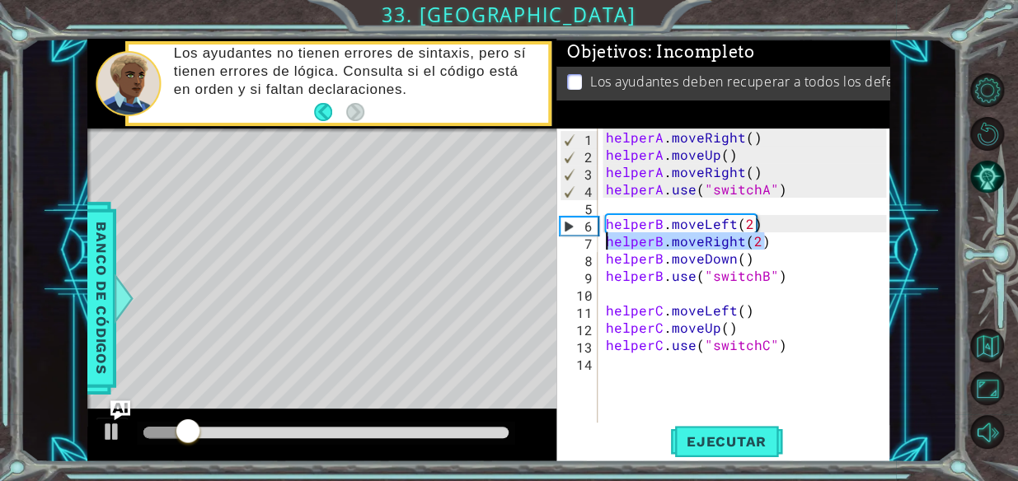
drag, startPoint x: 763, startPoint y: 247, endPoint x: 409, endPoint y: 247, distance: 354.5
click at [409, 247] on div "1 ההההההההההההההההההההההההההההההההההההההההההההההההההההההההההההההההההההההההההההה…" at bounding box center [488, 251] width 802 height 424
type textarea "helperB.moveRight(2)"
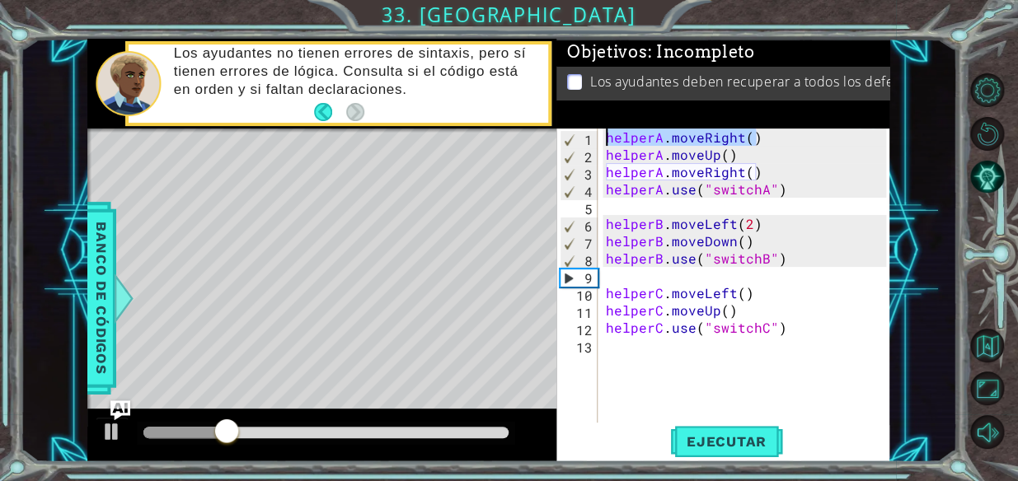
drag, startPoint x: 758, startPoint y: 139, endPoint x: 503, endPoint y: 143, distance: 254.8
click at [503, 143] on div "1 ההההההההההההההההההההההההההההההההההההההההההההההההההההההההההההההההההההההההההההה…" at bounding box center [488, 251] width 802 height 424
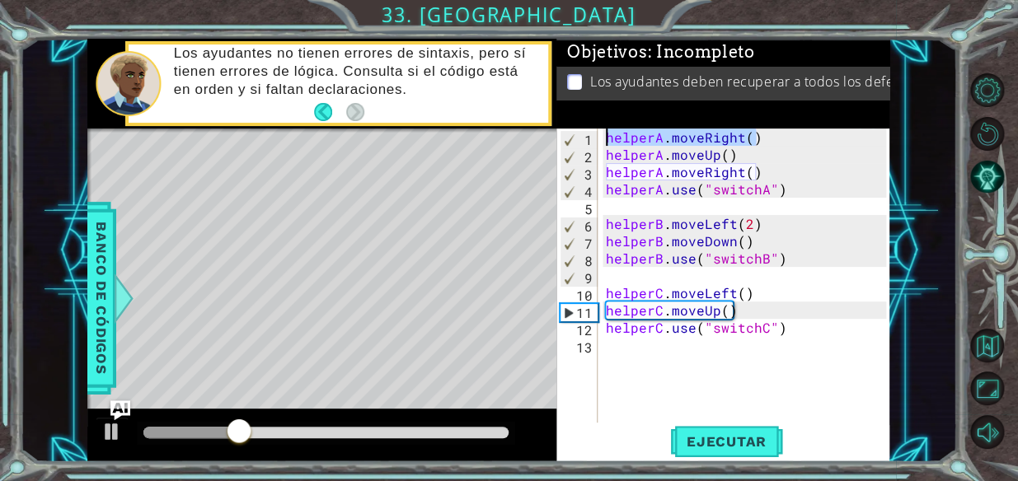
click at [769, 242] on div "helperA . moveRight ( ) helperA . moveUp ( ) helperA . moveRight ( ) helperA . …" at bounding box center [749, 293] width 292 height 329
type textarea "helperB.moveDown()"
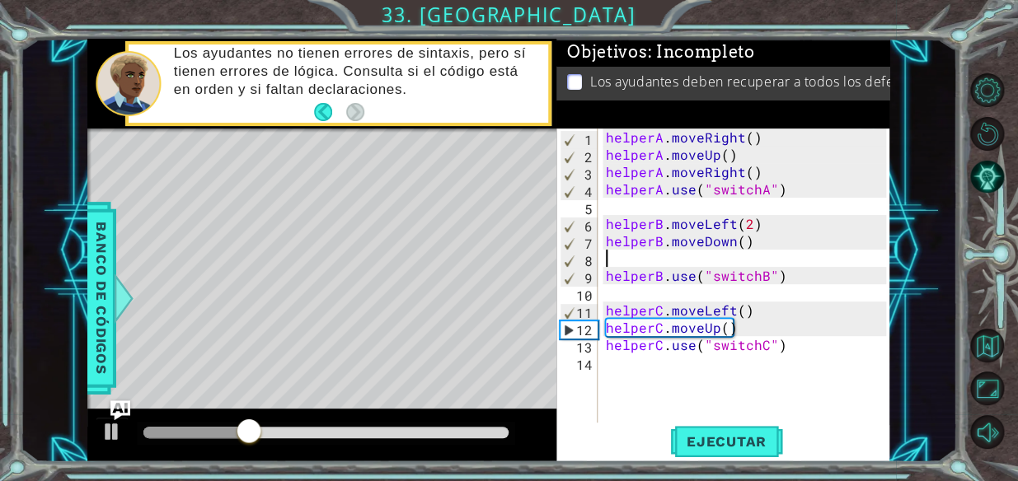
paste textarea "helperA.moveRight()"
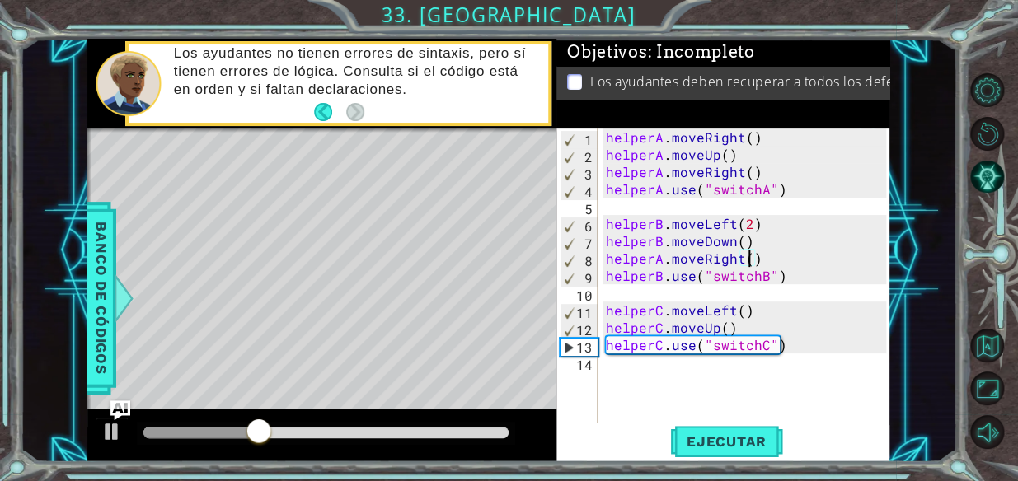
click at [745, 257] on div "helperA . moveRight ( ) helperA . moveUp ( ) helperA . moveRight ( ) helperA . …" at bounding box center [749, 293] width 292 height 329
click at [766, 429] on button "Ejecutar" at bounding box center [726, 441] width 113 height 33
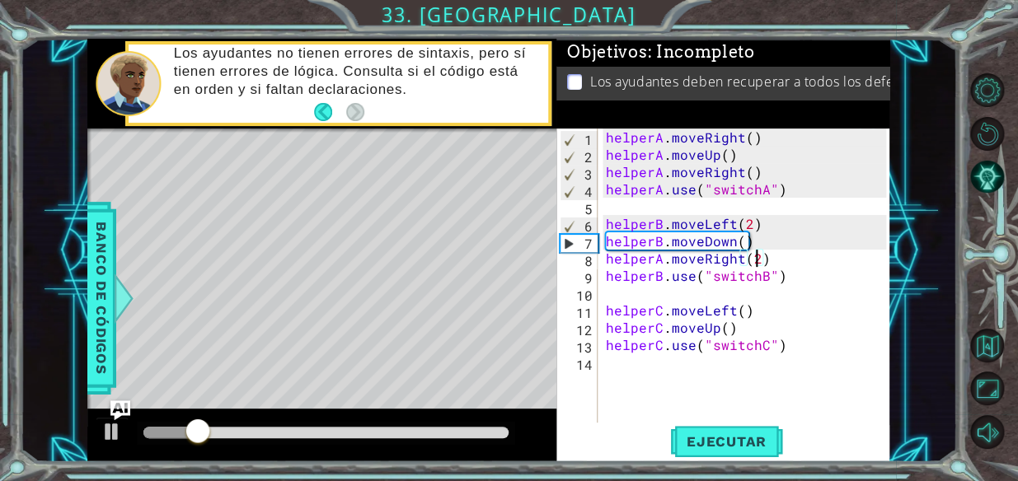
click at [800, 353] on div "helperA . moveRight ( ) helperA . moveUp ( ) helperA . moveRight ( ) helperA . …" at bounding box center [749, 293] width 292 height 329
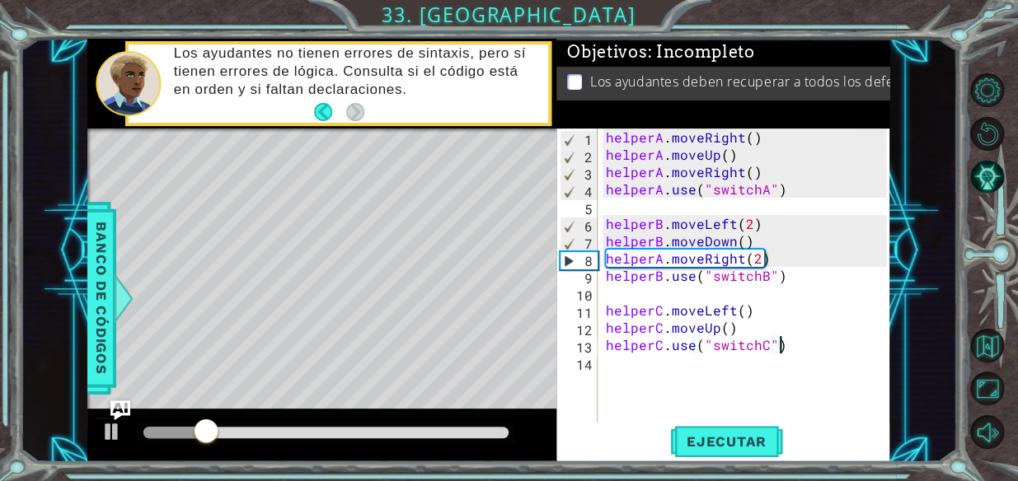
click at [742, 333] on div "helperA . moveRight ( ) helperA . moveUp ( ) helperA . moveRight ( ) helperA . …" at bounding box center [749, 293] width 292 height 329
click at [744, 336] on div "helperA . moveRight ( ) helperA . moveUp ( ) helperA . moveRight ( ) helperA . …" at bounding box center [749, 293] width 292 height 329
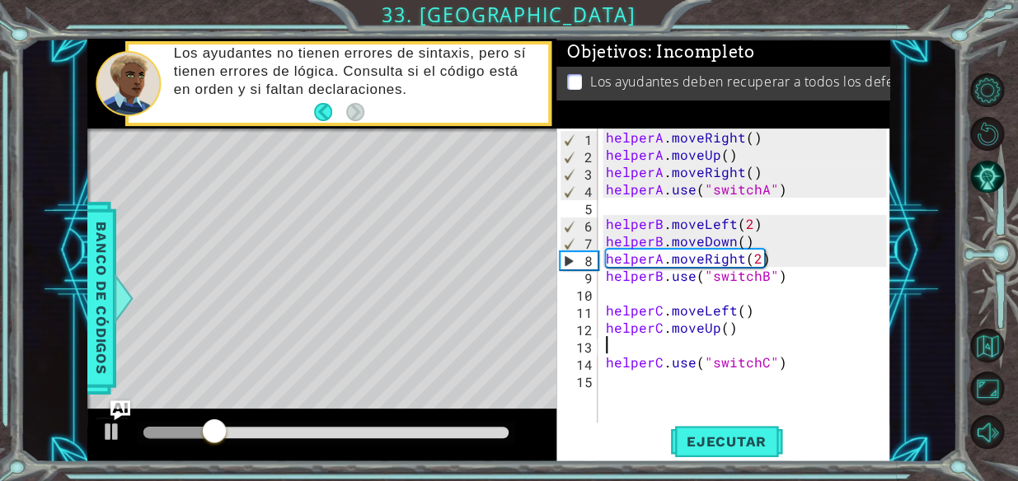
paste textarea "A.moveRight"
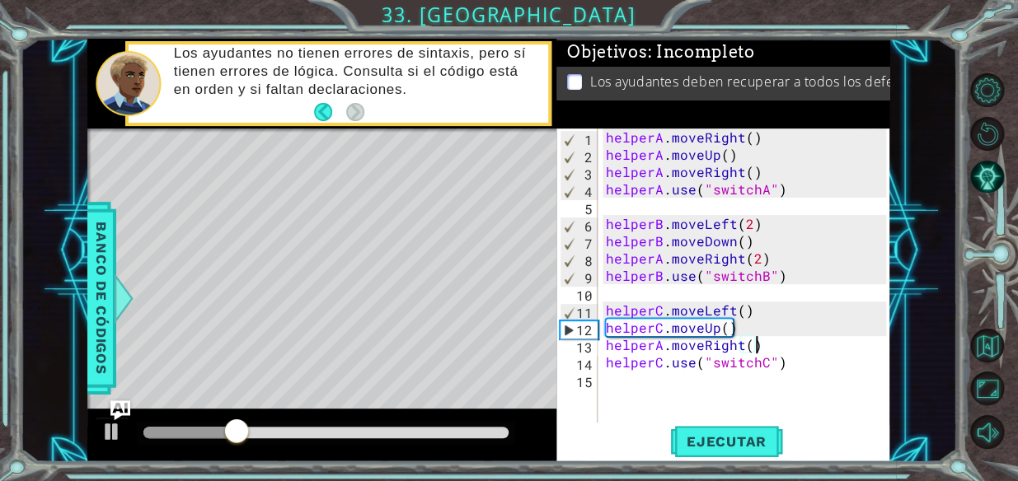
click at [742, 256] on div "helperA . moveRight ( ) helperA . moveUp ( ) helperA . moveRight ( ) helperA . …" at bounding box center [749, 293] width 292 height 329
click at [748, 256] on div "helperA . moveRight ( ) helperA . moveUp ( ) helperA . moveRight ( ) helperA . …" at bounding box center [749, 293] width 292 height 329
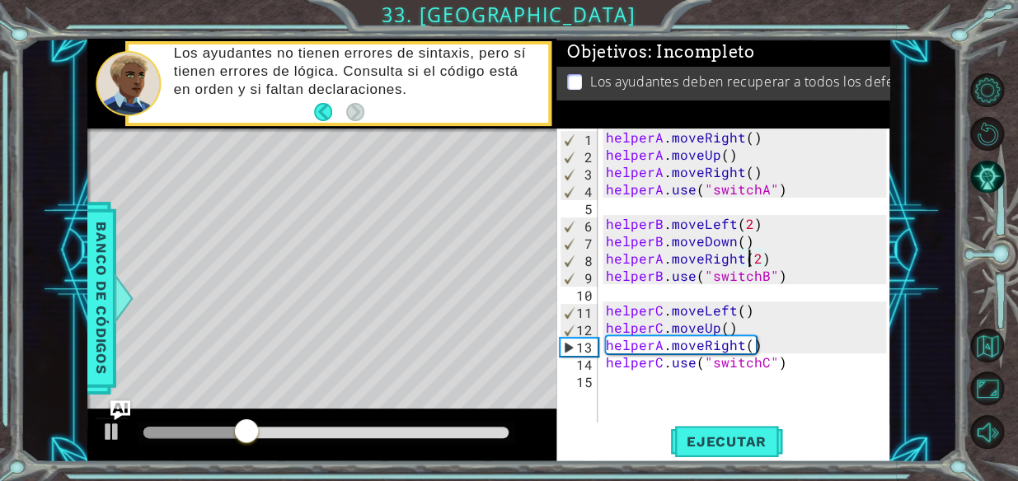
click at [698, 471] on div "1 ההההההההההההההההההההההההההההההההההההההההההההההההההההההההההההההההההההההההההההה…" at bounding box center [509, 240] width 1018 height 481
click at [716, 438] on span "Ejecutar" at bounding box center [726, 442] width 113 height 16
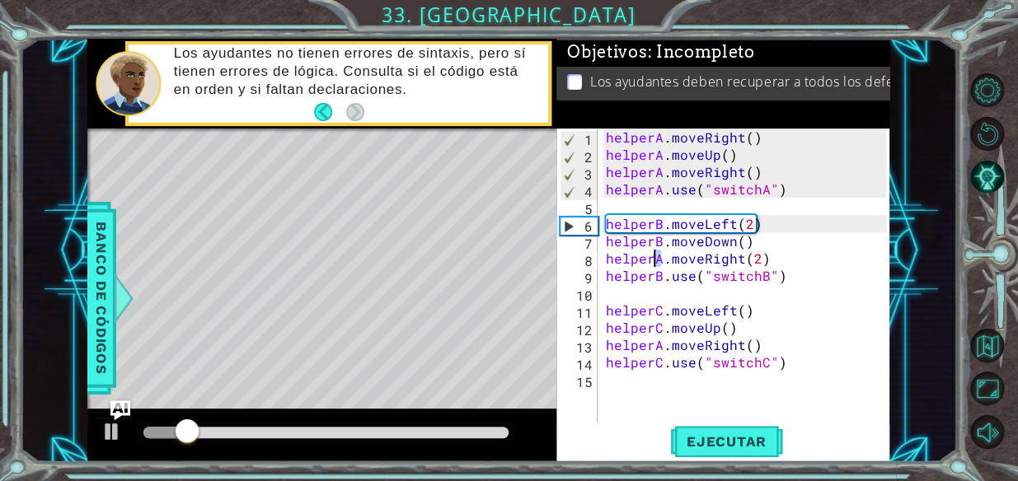
click at [654, 256] on div "helperA . moveRight ( ) helperA . moveUp ( ) helperA . moveRight ( ) helperA . …" at bounding box center [749, 293] width 292 height 329
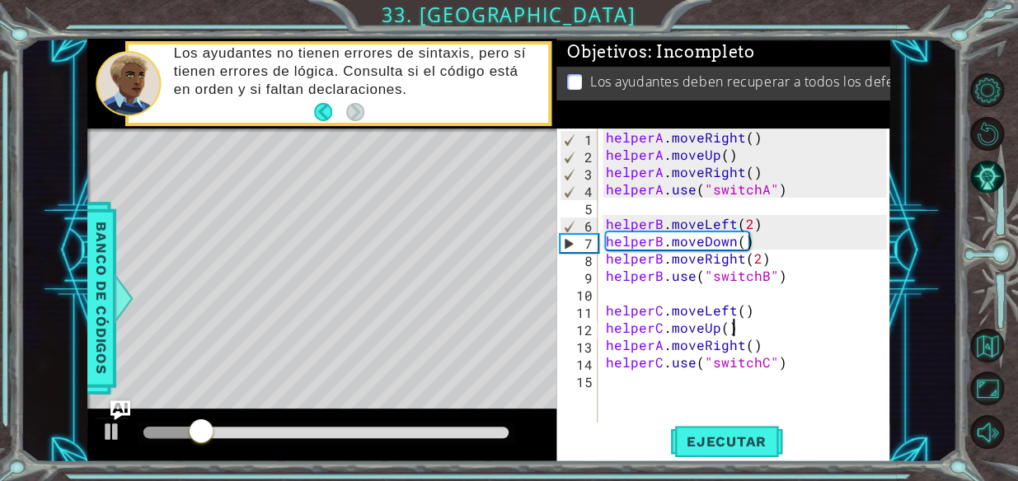
click at [871, 336] on div "helperA . moveRight ( ) helperA . moveUp ( ) helperA . moveRight ( ) helperA . …" at bounding box center [749, 293] width 292 height 329
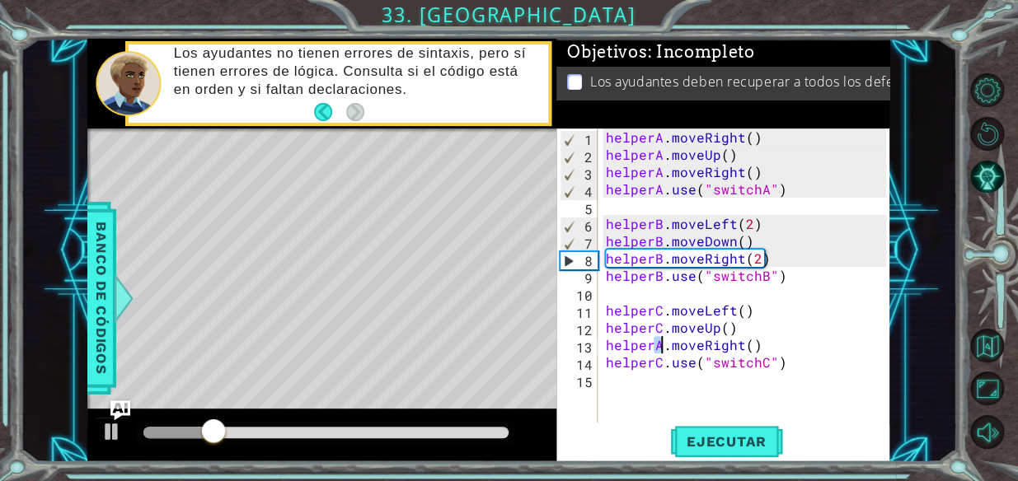
click at [659, 340] on div "helperA . moveRight ( ) helperA . moveUp ( ) helperA . moveRight ( ) helperA . …" at bounding box center [749, 293] width 292 height 329
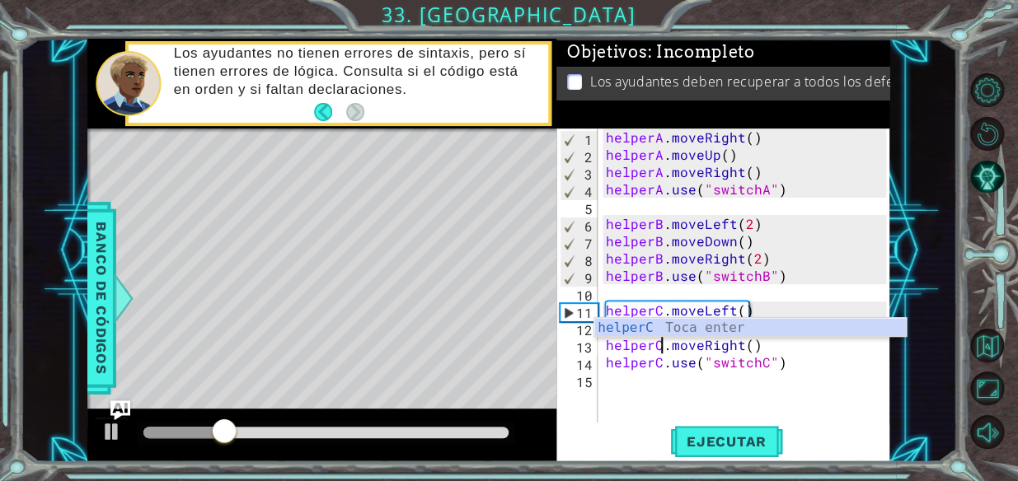
click at [743, 424] on div "helperC.moveRight() 1 2 3 4 5 6 7 8 9 10 11 12 13 14 15 helperA . moveRight ( )…" at bounding box center [722, 295] width 333 height 333
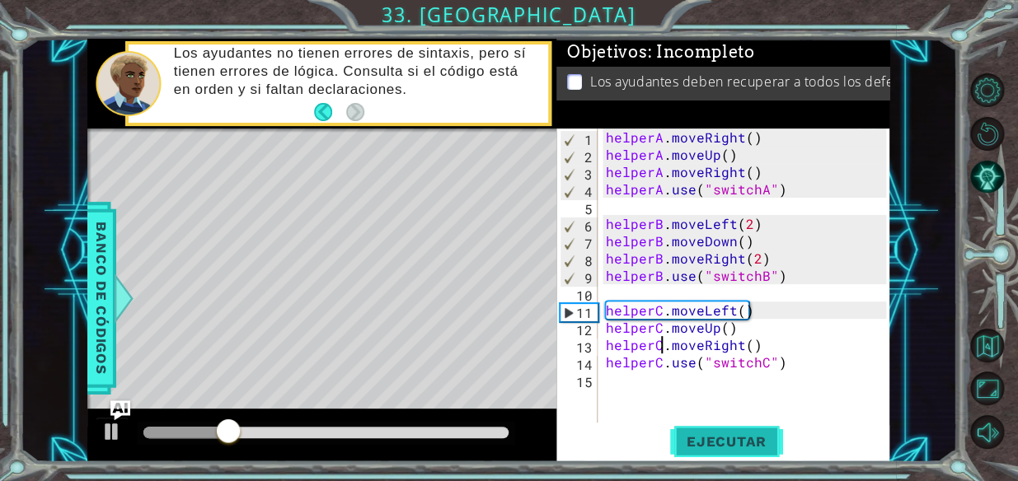
click at [729, 430] on button "Ejecutar" at bounding box center [726, 441] width 113 height 33
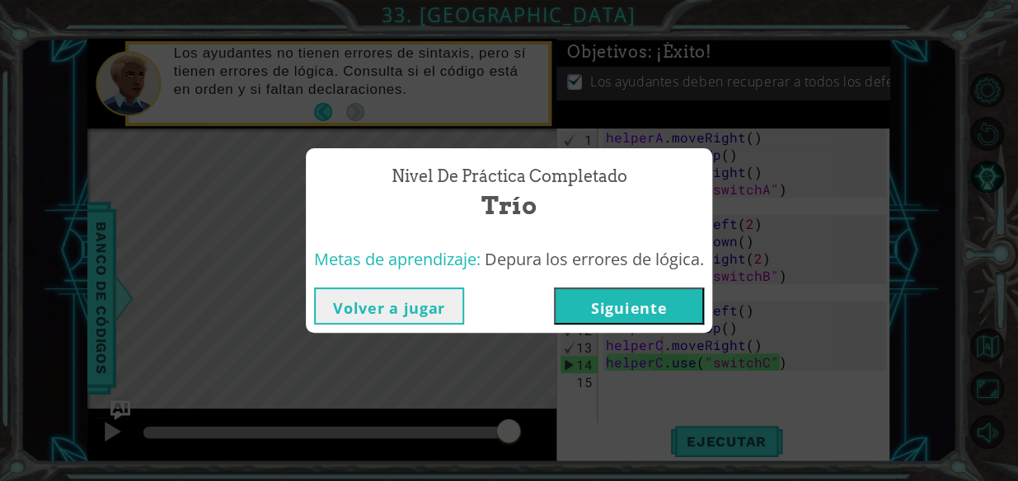
click at [622, 204] on div "Nivel de práctica Completado Trío Metas de aprendizaje: Depura los errores de l…" at bounding box center [509, 240] width 1018 height 481
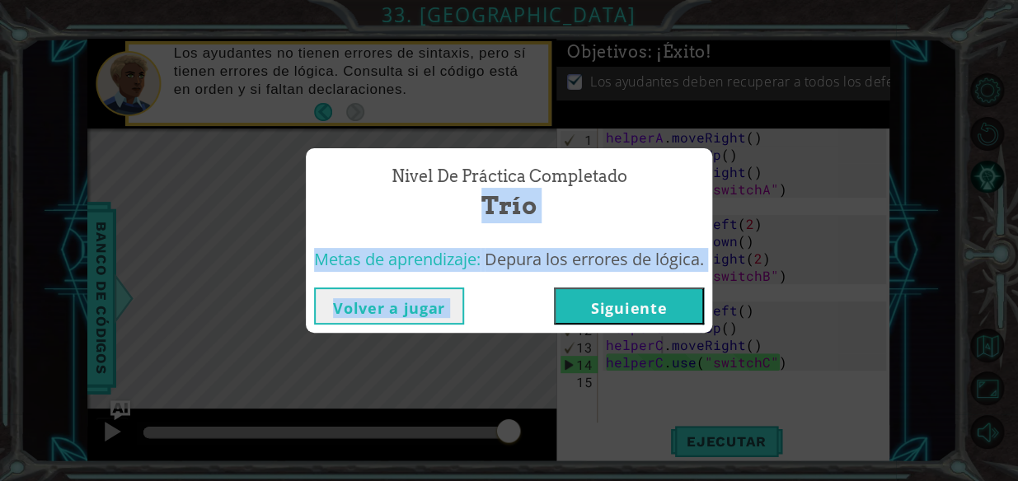
drag, startPoint x: 622, startPoint y: 204, endPoint x: 491, endPoint y: 273, distance: 148.6
click at [503, 264] on span "Depura los errores de lógica." at bounding box center [594, 259] width 219 height 22
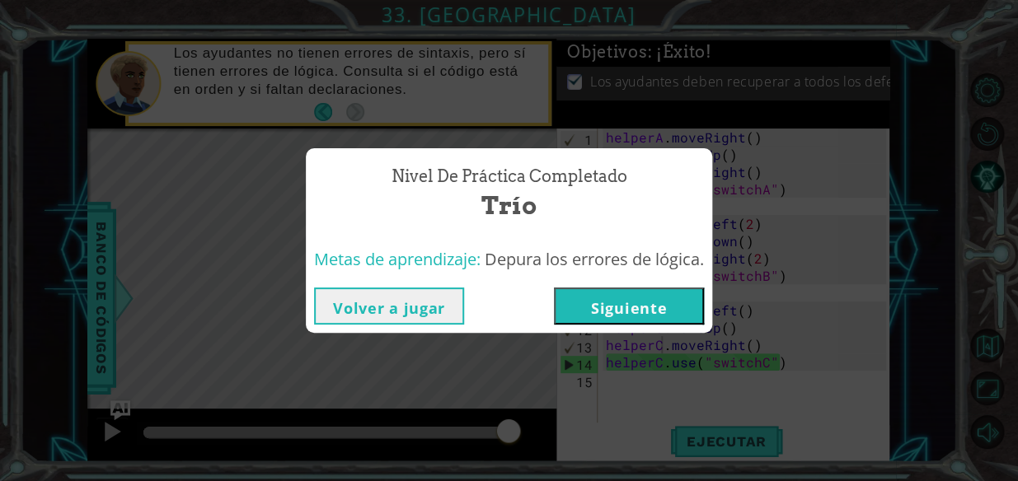
click at [383, 314] on button "Volver a jugar" at bounding box center [389, 306] width 150 height 37
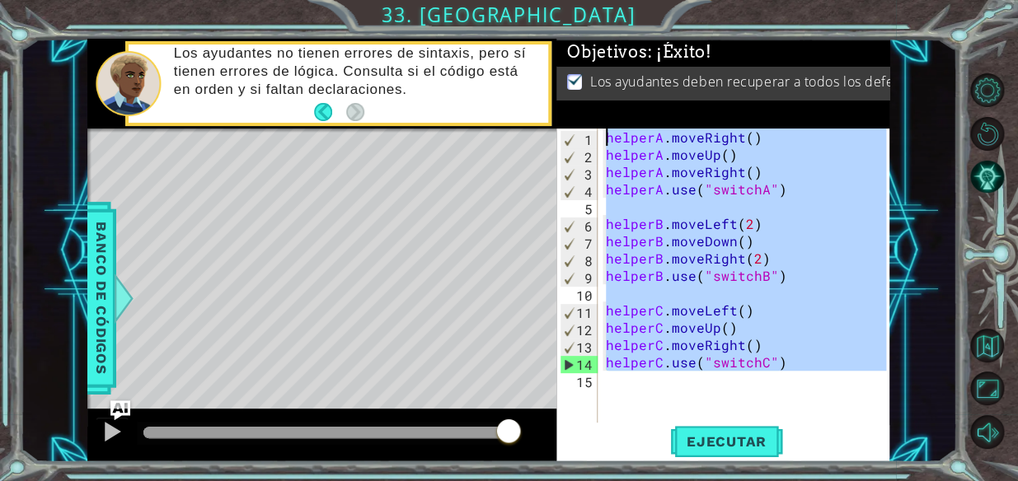
drag, startPoint x: 763, startPoint y: 380, endPoint x: 589, endPoint y: 132, distance: 303.1
click at [579, 115] on div "Objetivos : ¡Éxito! Los ayudantes deben recuperar a todos los defensores usando…" at bounding box center [722, 251] width 333 height 424
click at [104, 425] on div at bounding box center [111, 431] width 21 height 21
type textarea "helperA.moveRight()"
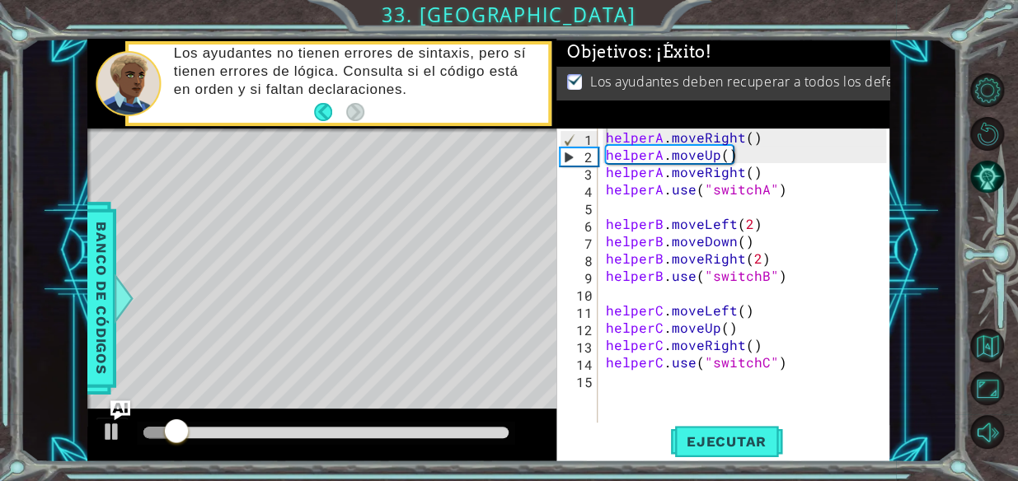
drag, startPoint x: 420, startPoint y: 399, endPoint x: 444, endPoint y: 421, distance: 32.7
click at [437, 409] on div "methods helper moveUp() moveDown() moveLeft() moveRight() use(thing) Banco de c…" at bounding box center [488, 251] width 802 height 424
drag, startPoint x: 453, startPoint y: 434, endPoint x: 473, endPoint y: 435, distance: 19.9
click at [473, 435] on div at bounding box center [326, 433] width 378 height 23
click at [473, 435] on div at bounding box center [325, 433] width 365 height 12
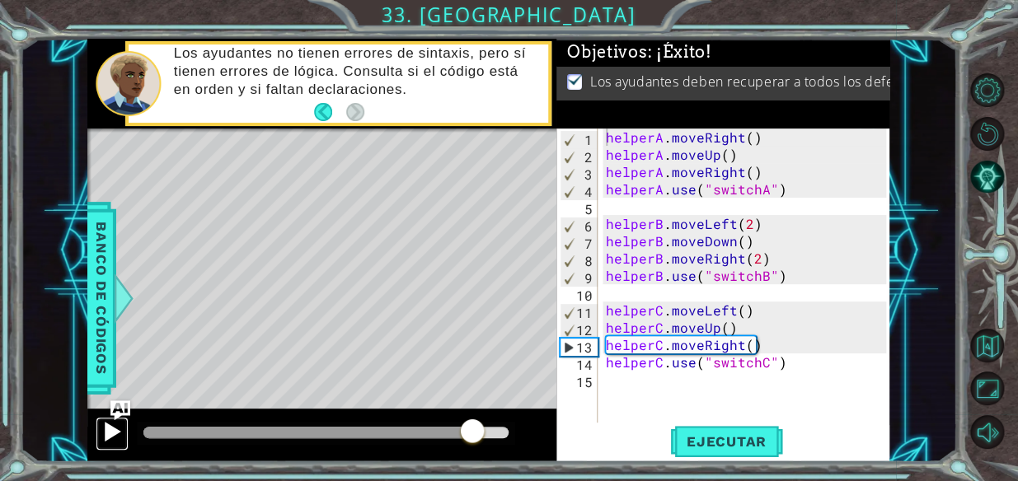
drag, startPoint x: 103, startPoint y: 441, endPoint x: 113, endPoint y: 441, distance: 9.9
click at [107, 441] on div at bounding box center [111, 431] width 21 height 21
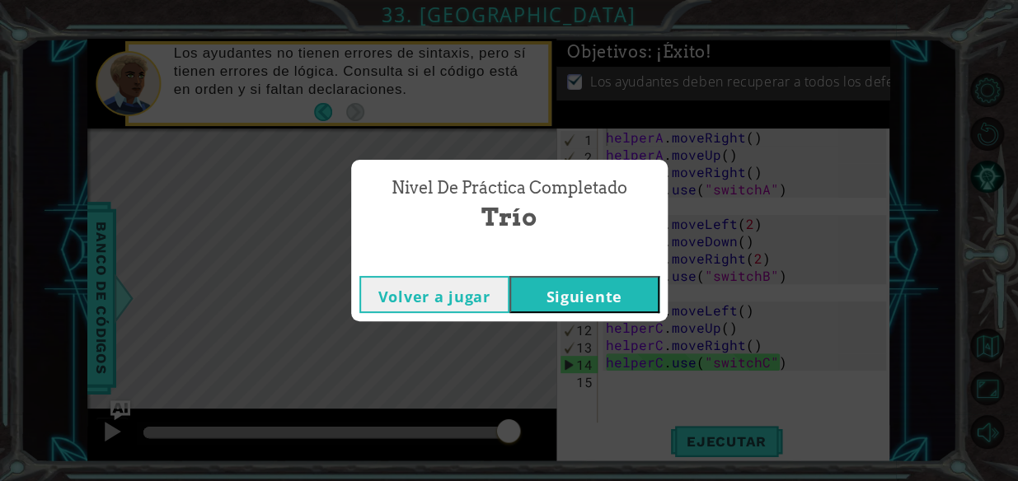
click at [632, 273] on div "Volver a jugar [GEOGRAPHIC_DATA]" at bounding box center [509, 295] width 317 height 54
click at [619, 283] on button "Siguiente" at bounding box center [584, 294] width 150 height 37
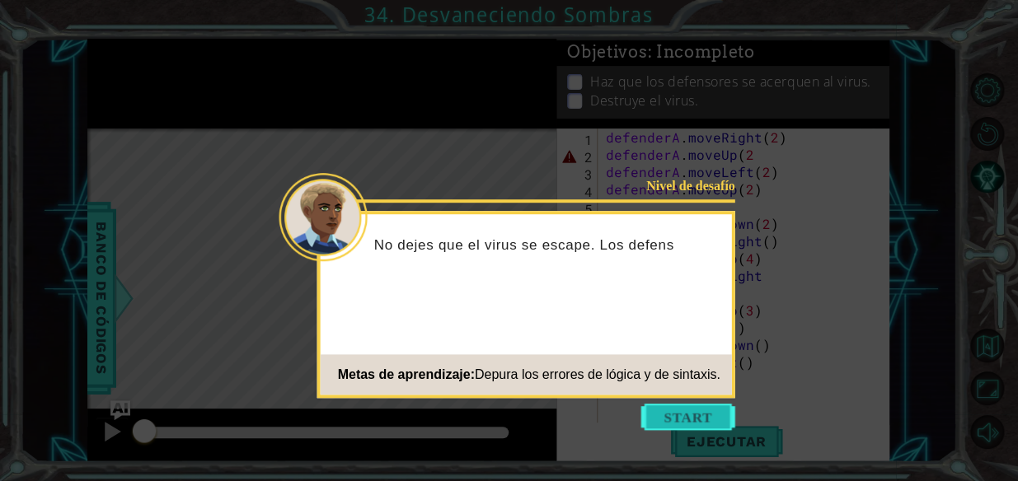
click at [723, 411] on button "Start" at bounding box center [688, 417] width 94 height 26
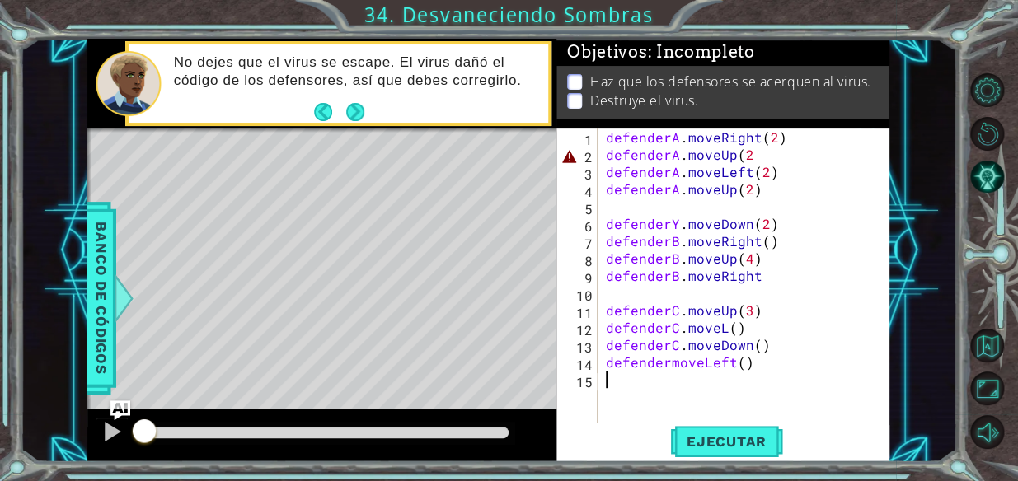
click at [749, 184] on div "defenderA . moveRight ( 2 ) defenderA . moveUp ( 2 defenderA . moveLeft ( 2 ) d…" at bounding box center [749, 293] width 292 height 329
click at [674, 219] on div "defenderA . moveRight ( 2 ) defenderA . moveUp ( 2 defenderA . moveLeft ( 2 ) d…" at bounding box center [749, 293] width 292 height 329
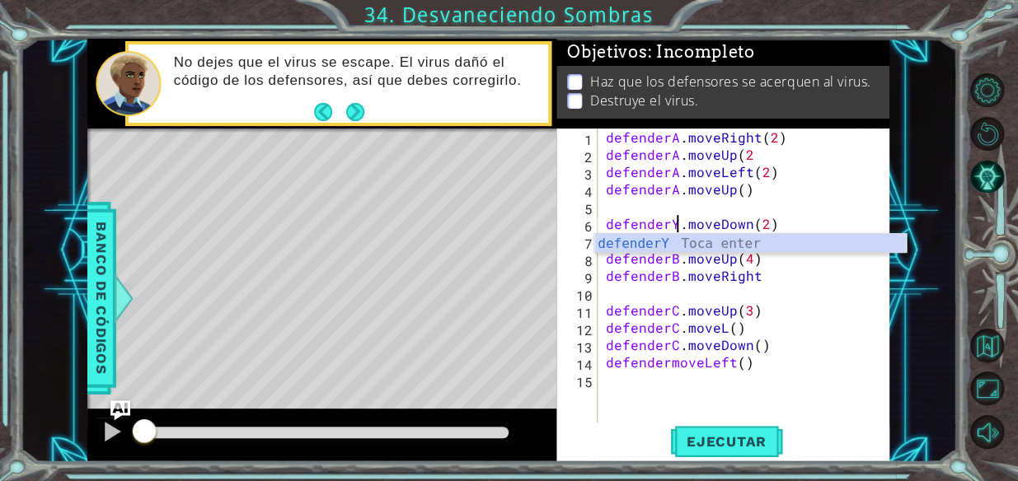
scroll to position [0, 4]
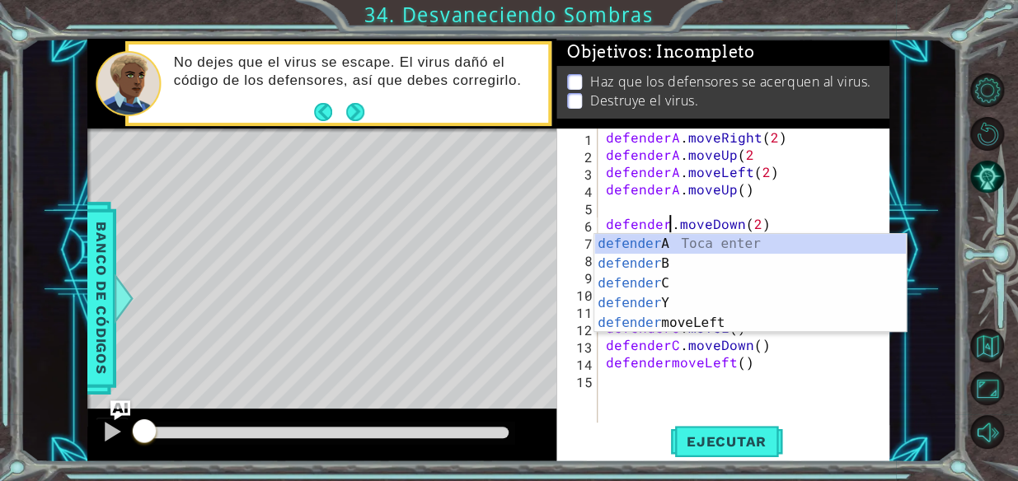
type textarea "defenderB.moveDown(2)"
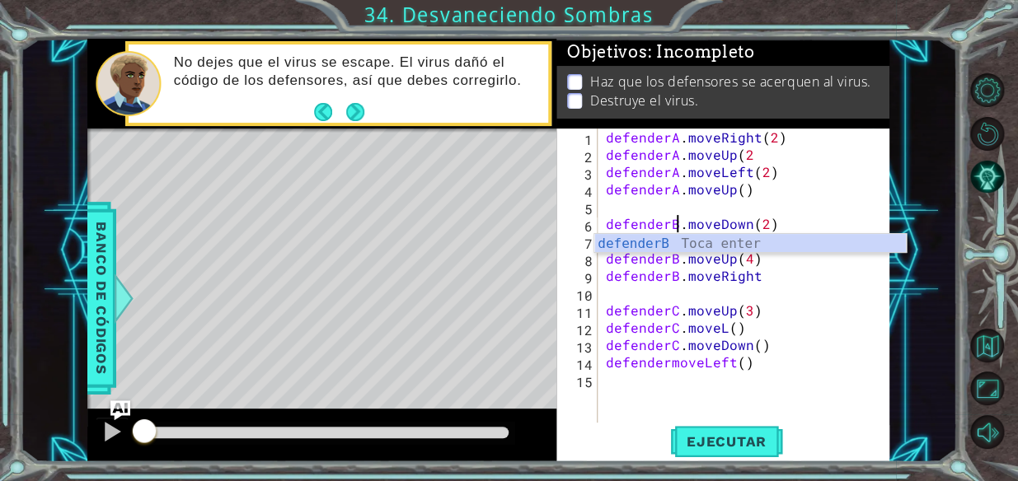
click at [784, 297] on div "defenderA . moveRight ( 2 ) defenderA . moveUp ( 2 defenderA . moveLeft ( 2 ) d…" at bounding box center [749, 293] width 292 height 329
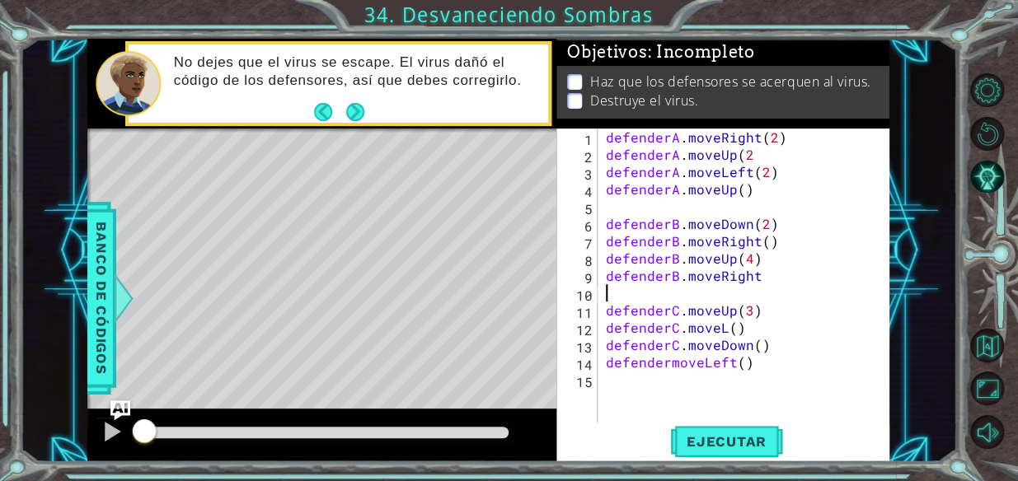
scroll to position [0, 0]
click at [773, 274] on div "defenderA . moveRight ( 2 ) defenderA . moveUp ( 2 defenderA . moveLeft ( 2 ) d…" at bounding box center [749, 293] width 292 height 329
click at [668, 362] on div "defenderA . moveRight ( 2 ) defenderA . moveUp ( 2 defenderA . moveLeft ( 2 ) d…" at bounding box center [749, 293] width 292 height 329
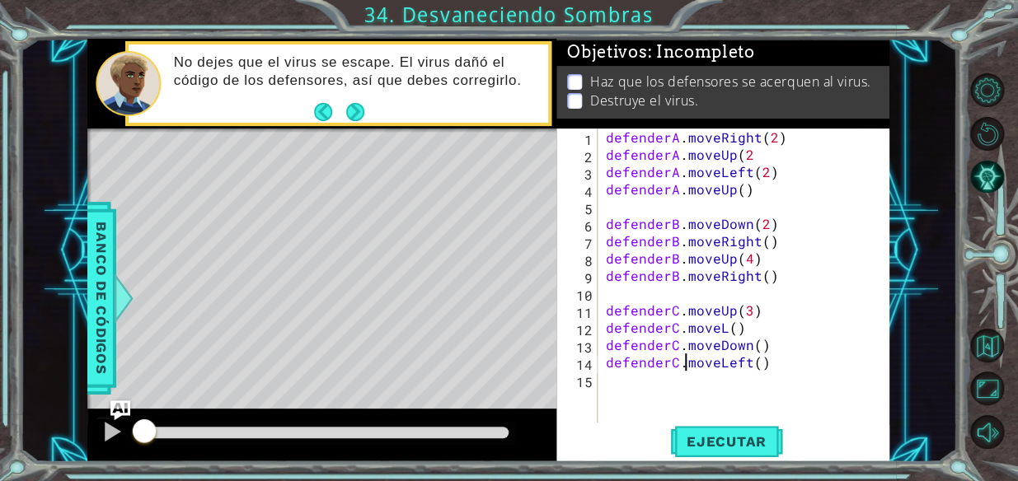
click at [721, 332] on div "defenderA . moveRight ( 2 ) defenderA . moveUp ( 2 defenderA . moveLeft ( 2 ) d…" at bounding box center [749, 293] width 292 height 329
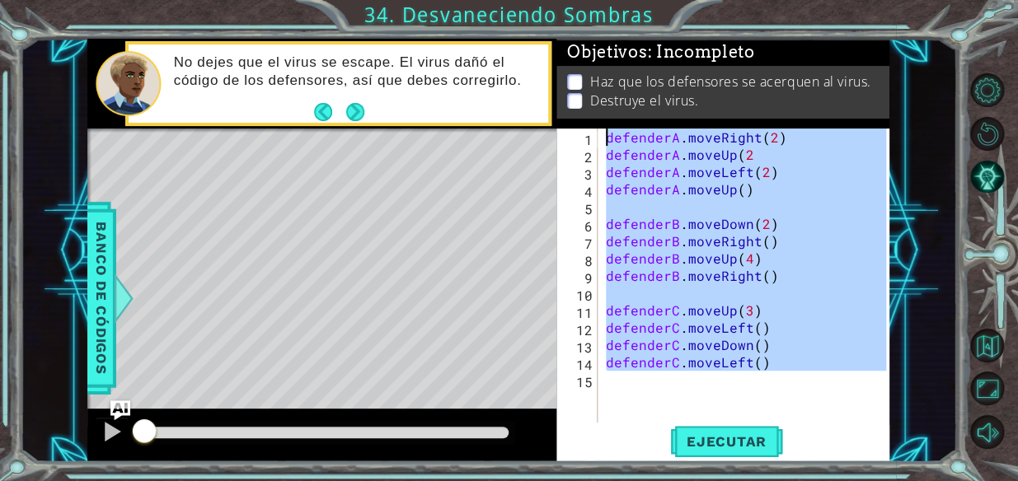
drag, startPoint x: 772, startPoint y: 386, endPoint x: 602, endPoint y: 79, distance: 350.6
click at [602, 79] on div "Objetivos : Incompleto Haz que los defensores se acerquen al virus. Destruye el…" at bounding box center [722, 251] width 333 height 424
type textarea "defenderA.moveRight(2) defenderA.moveUp(2"
click at [795, 297] on div "defenderA . moveRight ( 2 ) defenderA . moveUp ( 2 defenderA . moveLeft ( 2 ) d…" at bounding box center [745, 276] width 284 height 294
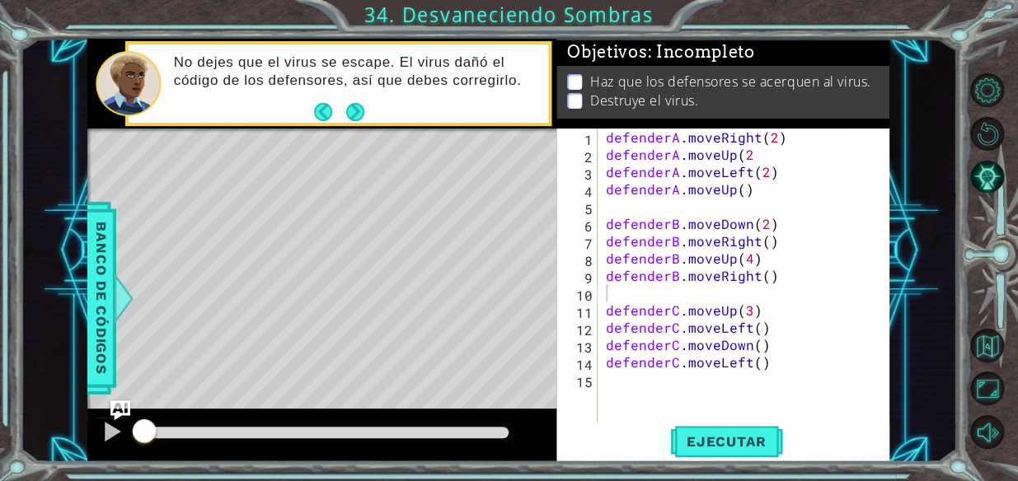
drag, startPoint x: 468, startPoint y: 442, endPoint x: 491, endPoint y: 438, distance: 23.4
click at [491, 438] on div at bounding box center [326, 433] width 378 height 23
click at [491, 438] on div at bounding box center [325, 433] width 365 height 12
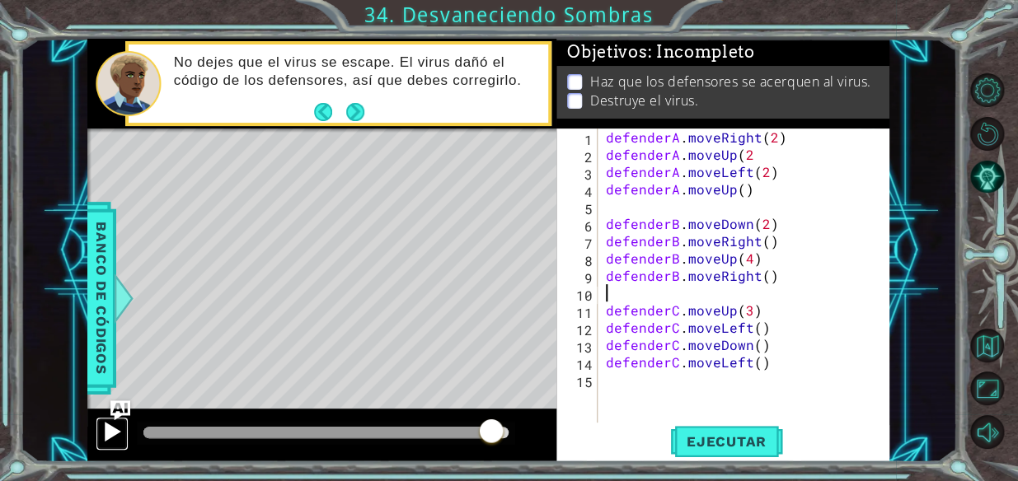
click at [100, 435] on button at bounding box center [112, 434] width 33 height 34
click at [738, 434] on span "Ejecutar" at bounding box center [726, 442] width 113 height 16
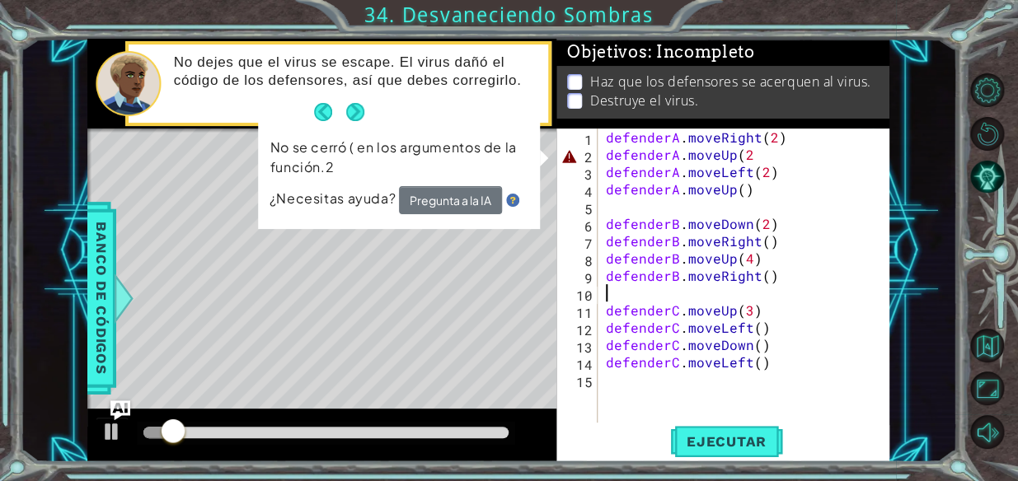
click at [623, 158] on div "defenderA . moveRight ( 2 ) defenderA . moveUp ( 2 defenderA . moveLeft ( 2 ) d…" at bounding box center [749, 293] width 292 height 329
click at [757, 153] on div "defenderA . moveRight ( 2 ) defenderA . moveUp ( 2 defenderA . moveLeft ( 2 ) d…" at bounding box center [749, 293] width 292 height 329
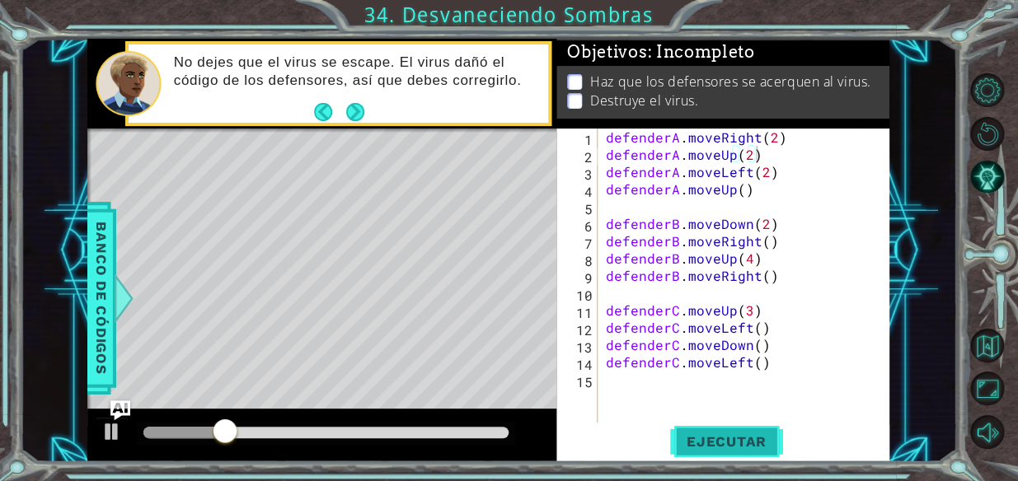
click at [740, 437] on span "Ejecutar" at bounding box center [726, 442] width 113 height 16
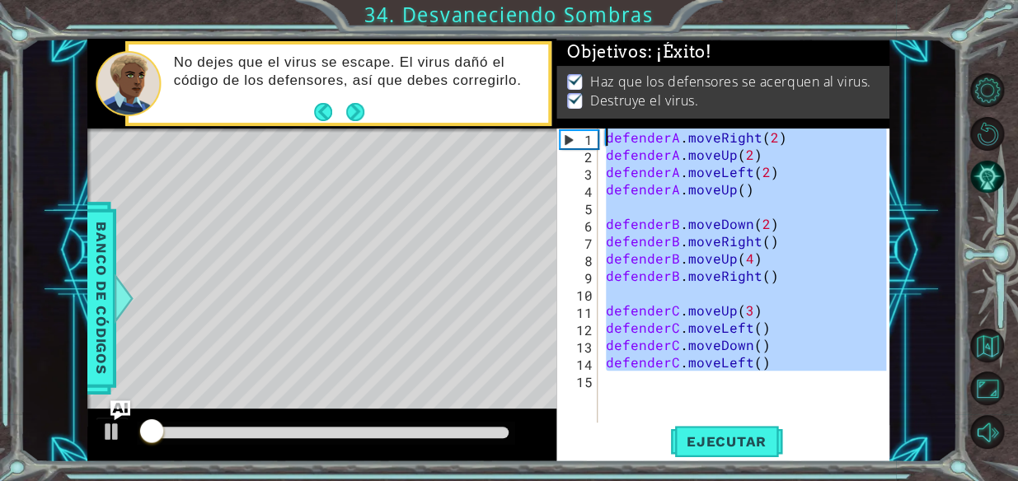
drag, startPoint x: 725, startPoint y: 376, endPoint x: 611, endPoint y: 65, distance: 331.0
click at [611, 65] on div "Objetivos : ¡Éxito! Haz que los defensores se acerquen al virus. Destruye el vi…" at bounding box center [722, 251] width 333 height 424
drag, startPoint x: 611, startPoint y: 65, endPoint x: 671, endPoint y: 106, distance: 72.5
click at [671, 106] on div "Haz que los defensores se acerquen al virus. Destruye el virus." at bounding box center [722, 92] width 333 height 53
click at [458, 437] on div at bounding box center [325, 433] width 365 height 12
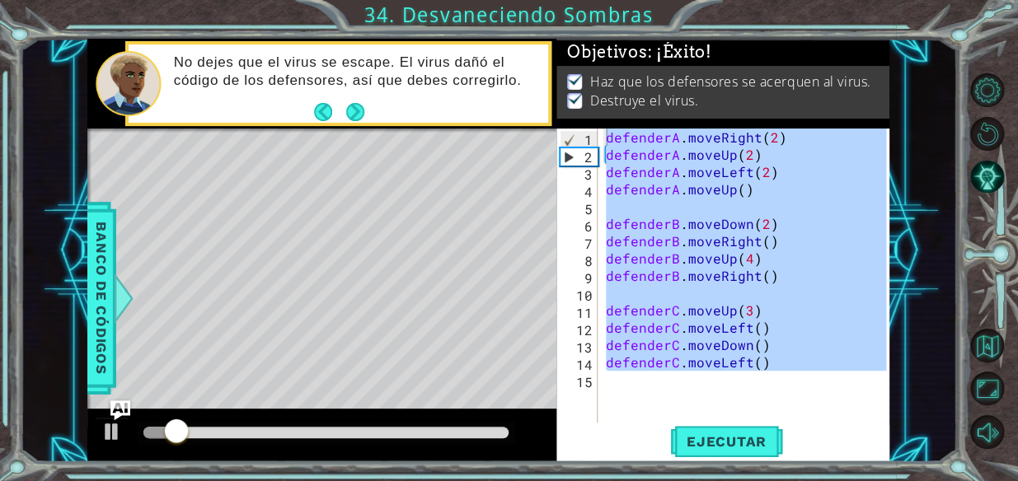
type textarea "defenderA.moveRight(2)"
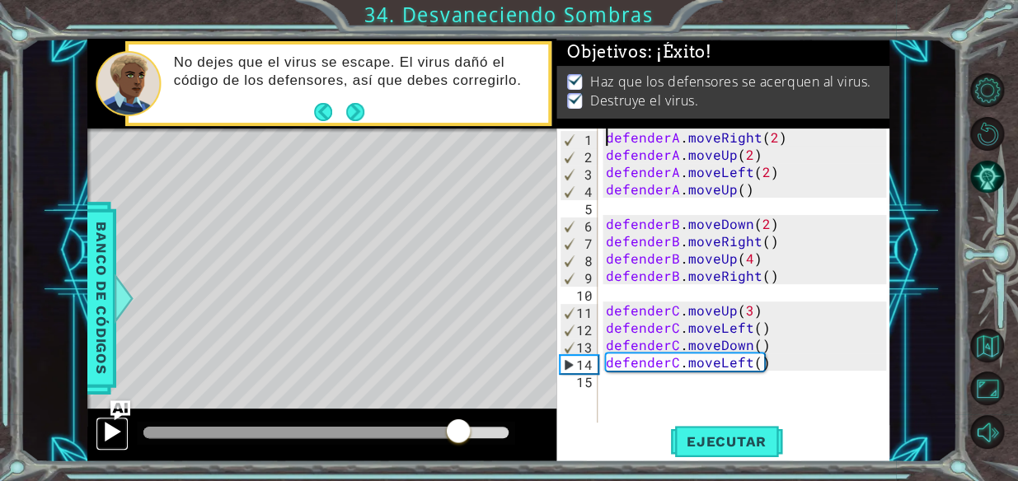
click at [125, 433] on button at bounding box center [112, 434] width 33 height 34
click at [115, 433] on div at bounding box center [111, 431] width 21 height 21
click at [107, 426] on div at bounding box center [111, 431] width 21 height 21
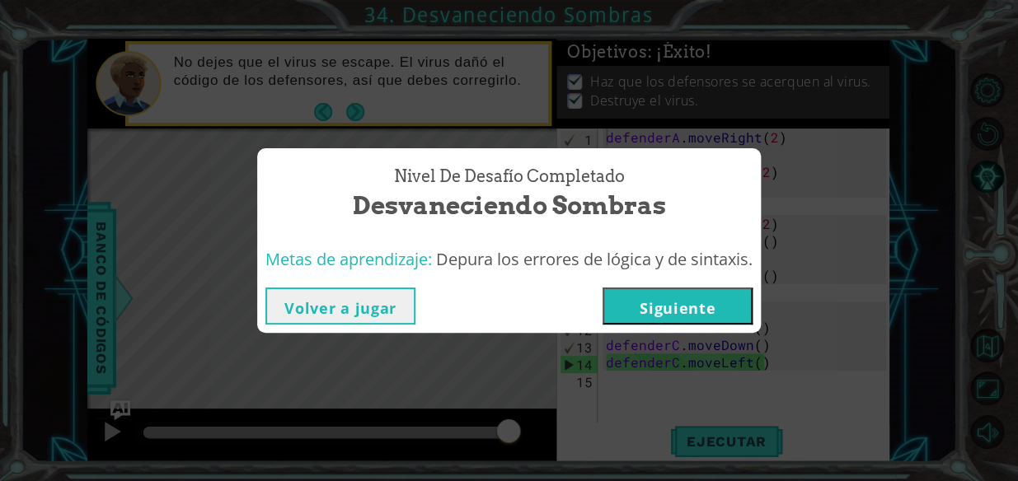
click at [689, 316] on button "Siguiente" at bounding box center [678, 306] width 150 height 37
